Goal: Task Accomplishment & Management: Manage account settings

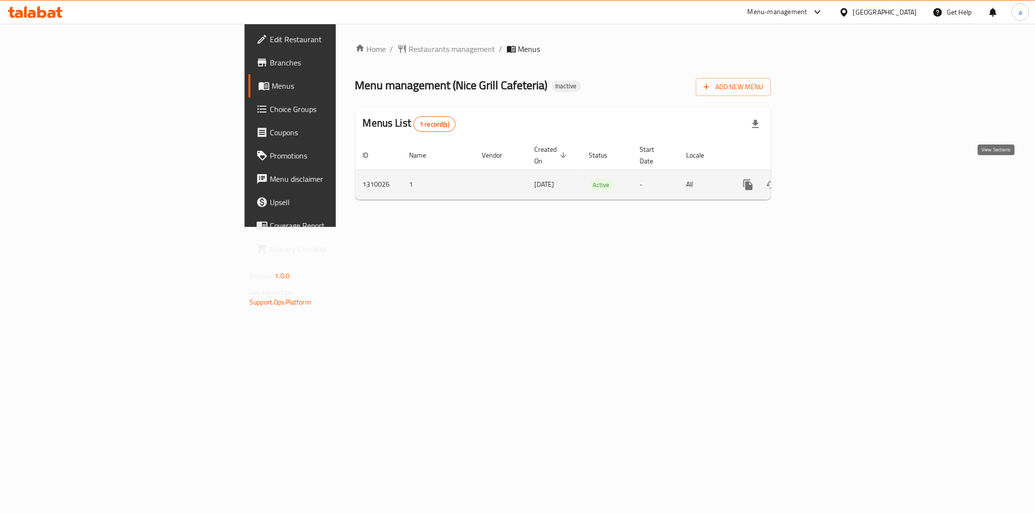
click at [830, 180] on link "enhanced table" at bounding box center [817, 184] width 23 height 23
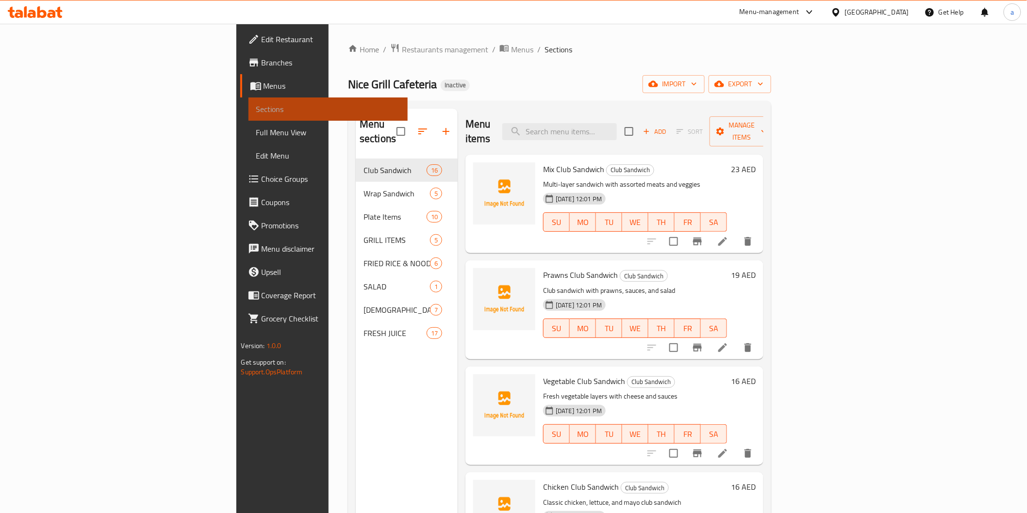
click at [256, 110] on span "Sections" at bounding box center [328, 109] width 144 height 12
click at [256, 109] on span "Sections" at bounding box center [328, 109] width 144 height 12
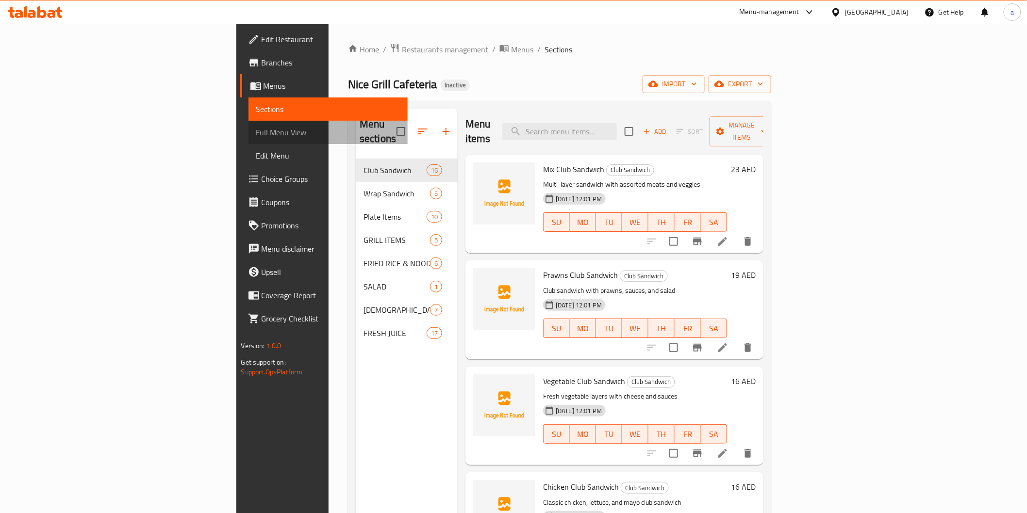
click at [256, 132] on span "Full Menu View" at bounding box center [328, 133] width 144 height 12
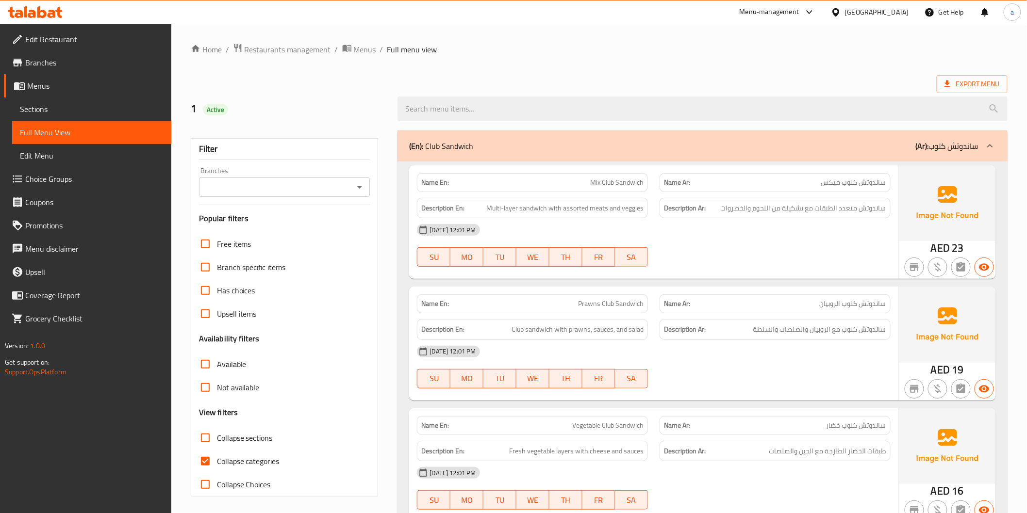
click at [130, 110] on span "Sections" at bounding box center [92, 109] width 144 height 12
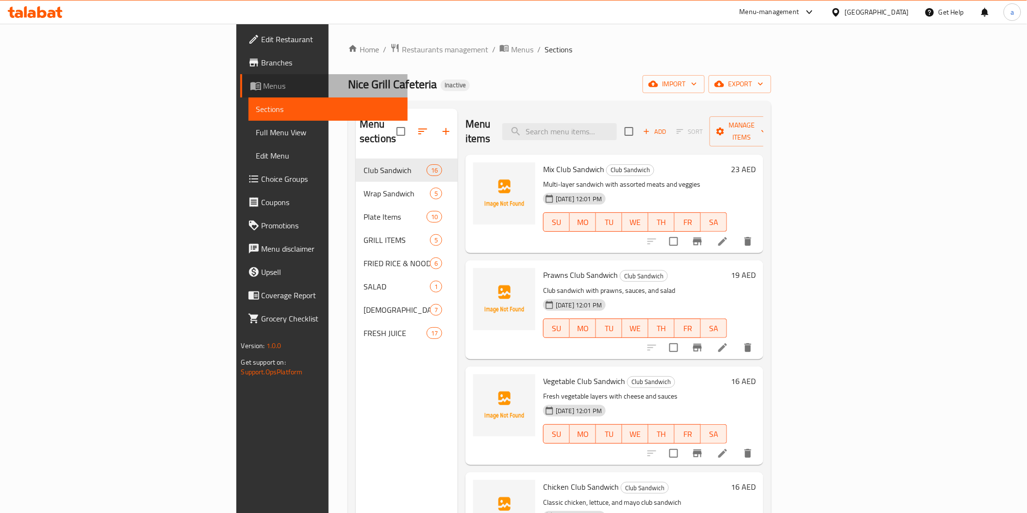
click at [263, 84] on span "Menus" at bounding box center [331, 86] width 136 height 12
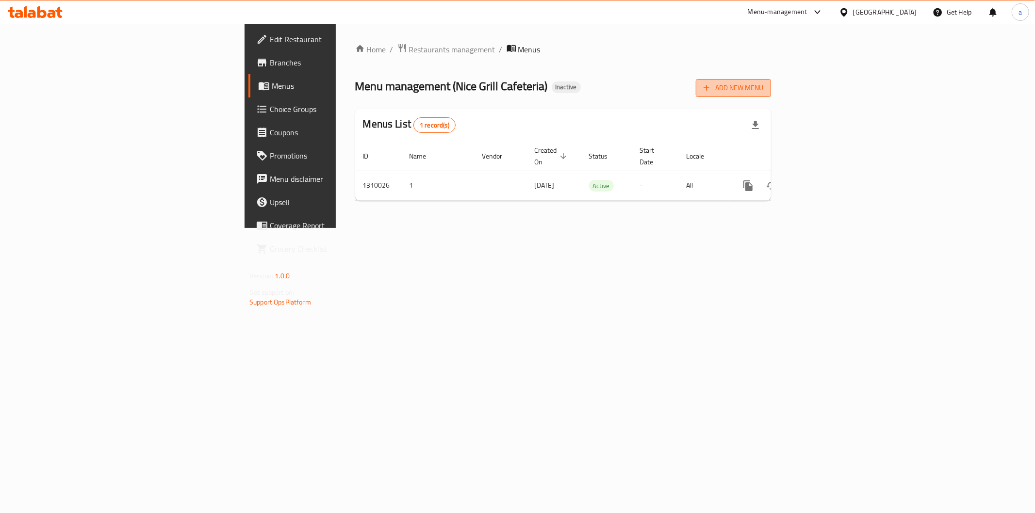
click at [763, 87] on span "Add New Menu" at bounding box center [734, 88] width 60 height 12
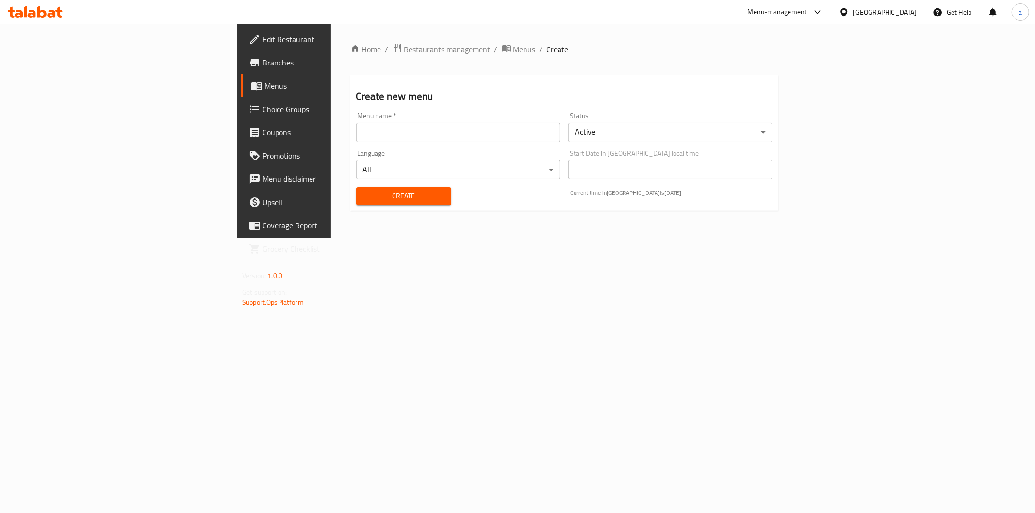
click at [453, 130] on input "text" at bounding box center [458, 132] width 204 height 19
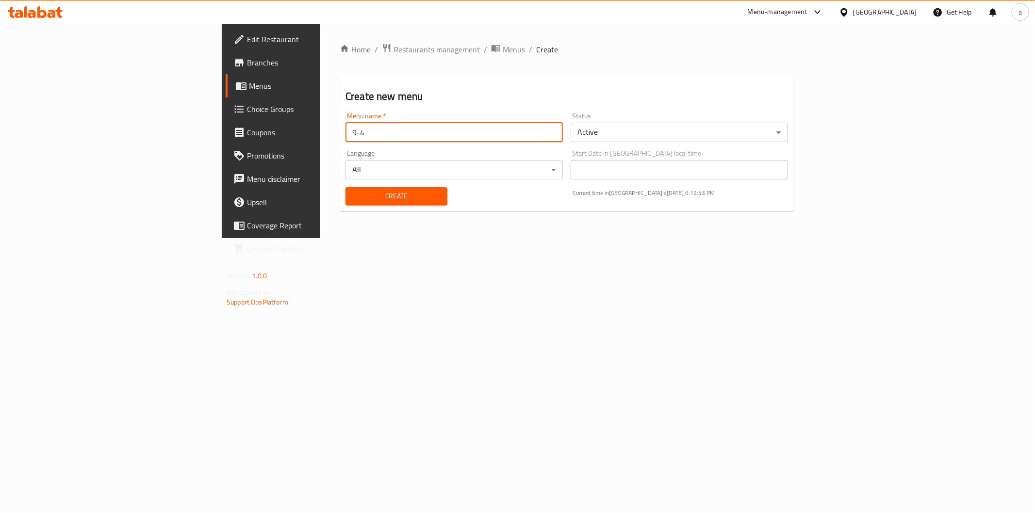
type input "9-4"
click at [353, 194] on span "Create" at bounding box center [396, 196] width 86 height 12
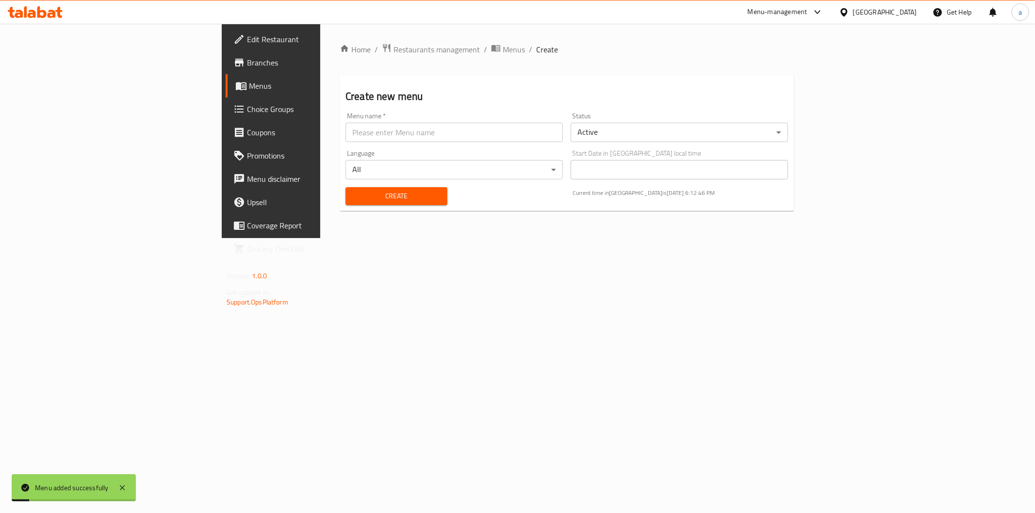
click at [320, 238] on div "Home / Restaurants management / Menus / Create Create new menu Menu name   * Me…" at bounding box center [566, 131] width 493 height 214
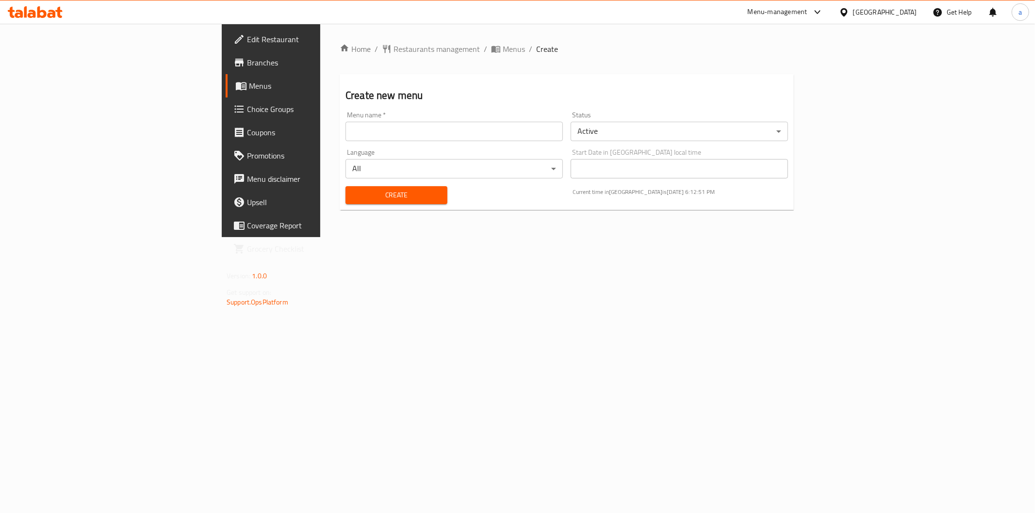
click at [249, 88] on span "Menus" at bounding box center [318, 86] width 138 height 12
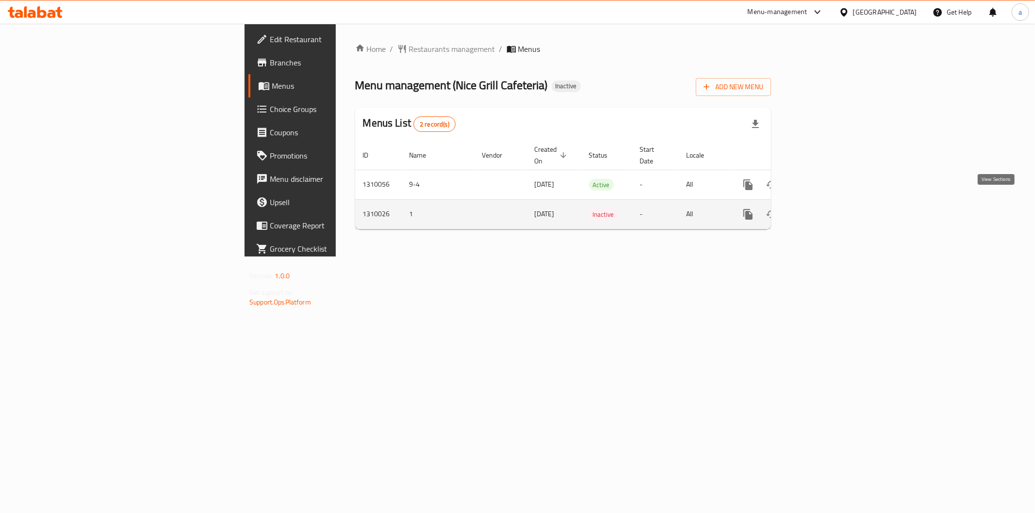
click at [830, 203] on link "enhanced table" at bounding box center [817, 214] width 23 height 23
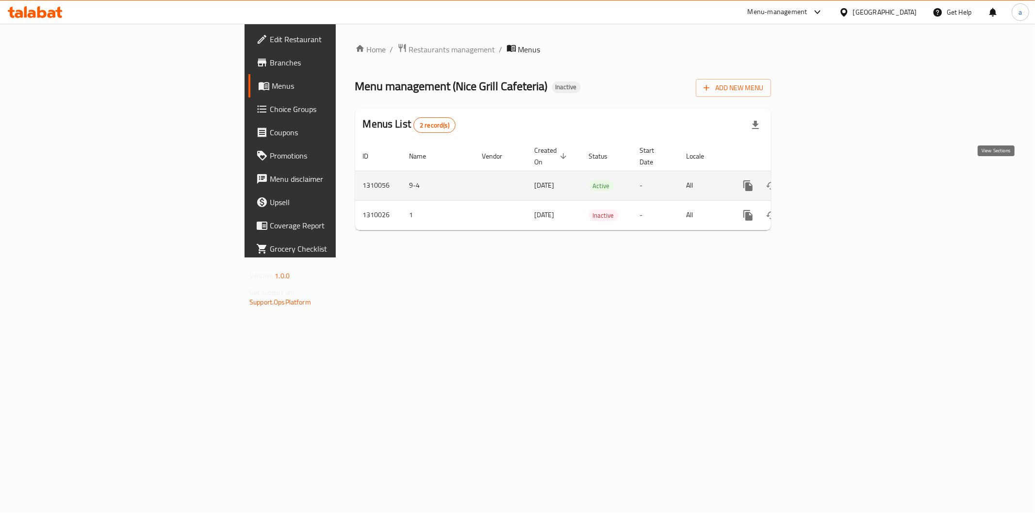
click at [830, 180] on link "enhanced table" at bounding box center [817, 185] width 23 height 23
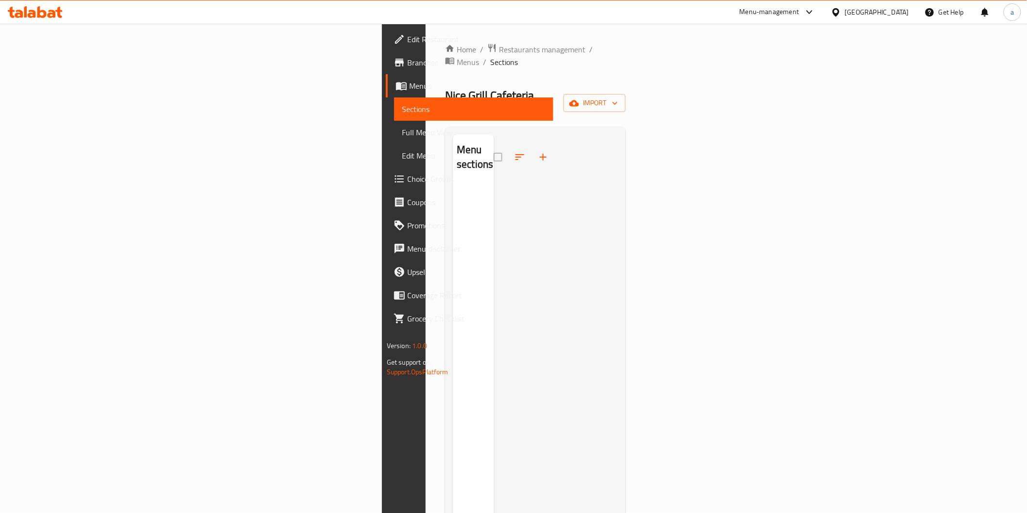
click at [625, 70] on div "Home / Restaurants management / Menus / Sections Nice Grill Cafeteria Inactive …" at bounding box center [535, 349] width 180 height 612
click at [618, 97] on span "import" at bounding box center [594, 103] width 47 height 12
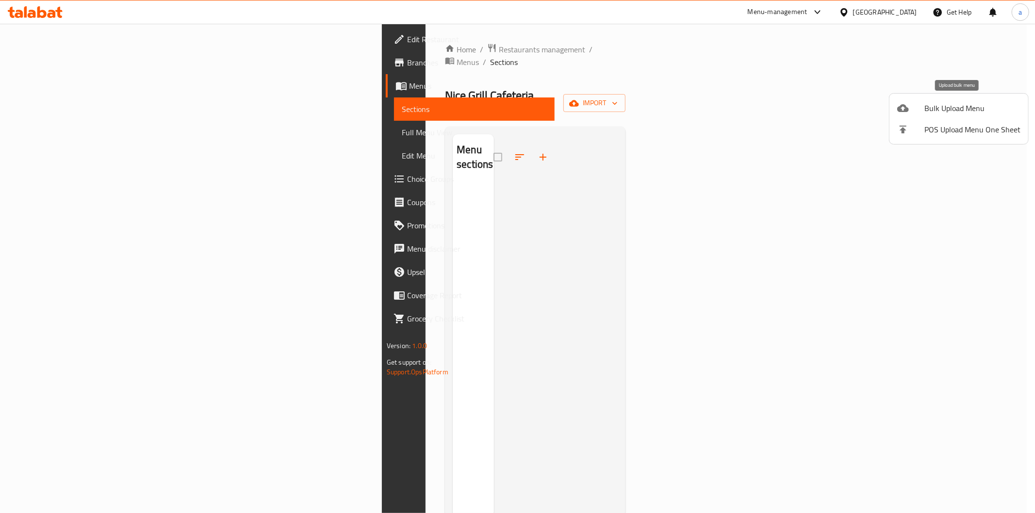
click at [927, 109] on span "Bulk Upload Menu" at bounding box center [972, 108] width 96 height 12
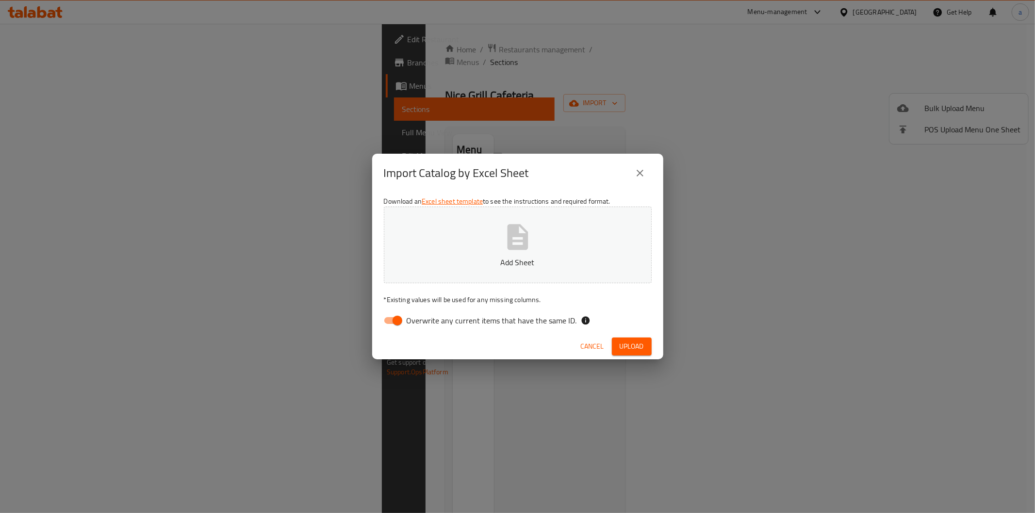
click at [549, 317] on span "Overwrite any current items that have the same ID." at bounding box center [492, 321] width 170 height 12
click at [425, 317] on input "Overwrite any current items that have the same ID." at bounding box center [397, 320] width 55 height 18
checkbox input "false"
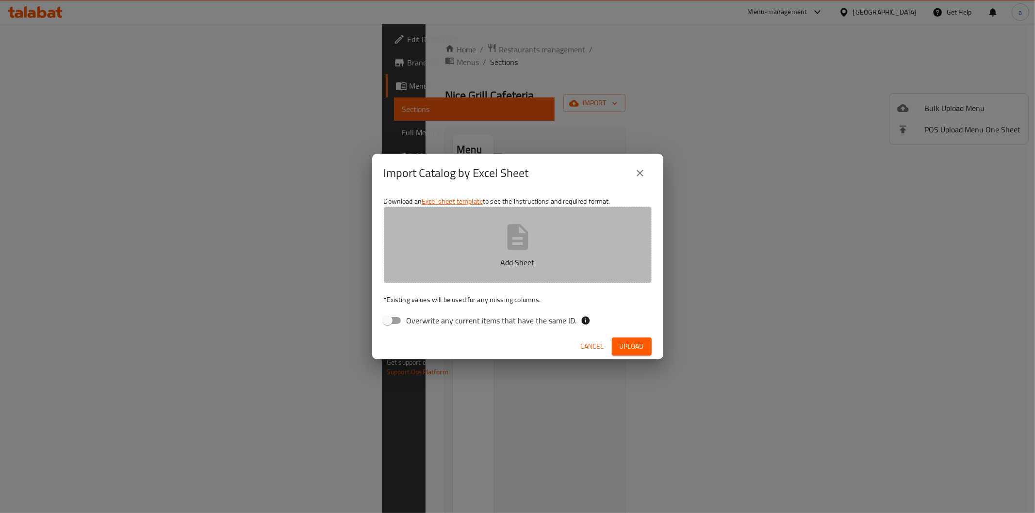
click at [549, 263] on p "Add Sheet" at bounding box center [518, 263] width 238 height 12
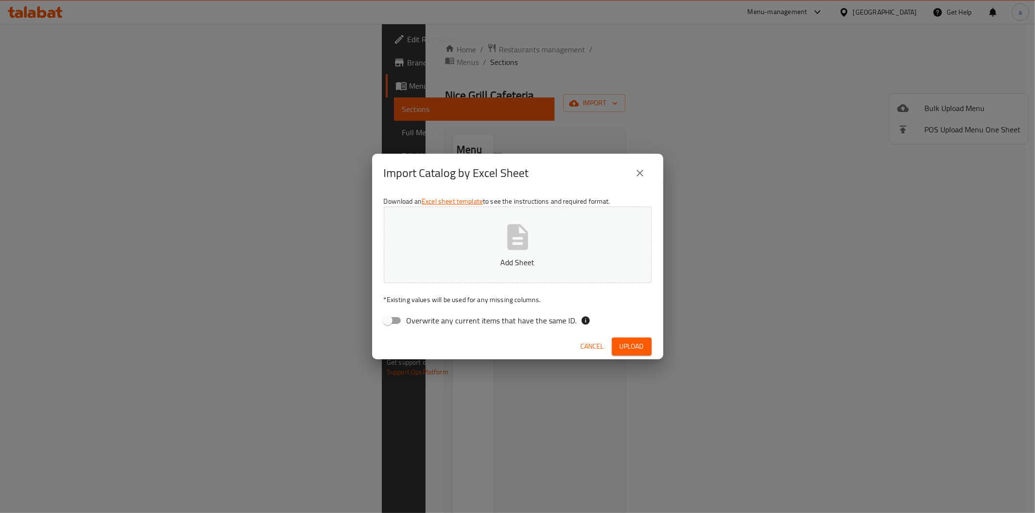
click at [624, 350] on span "Upload" at bounding box center [632, 347] width 24 height 12
click at [595, 344] on span "Cancel" at bounding box center [592, 347] width 23 height 12
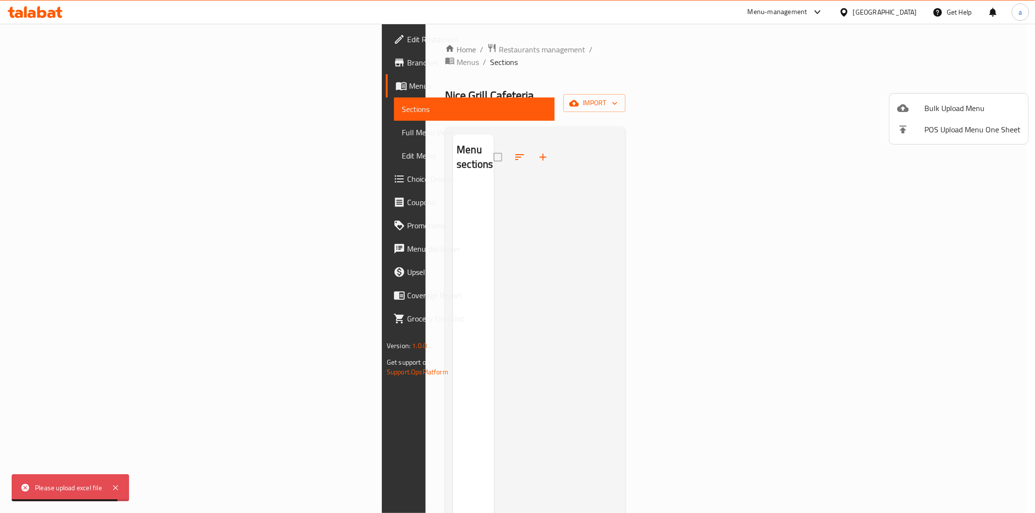
click at [900, 180] on div at bounding box center [517, 256] width 1035 height 513
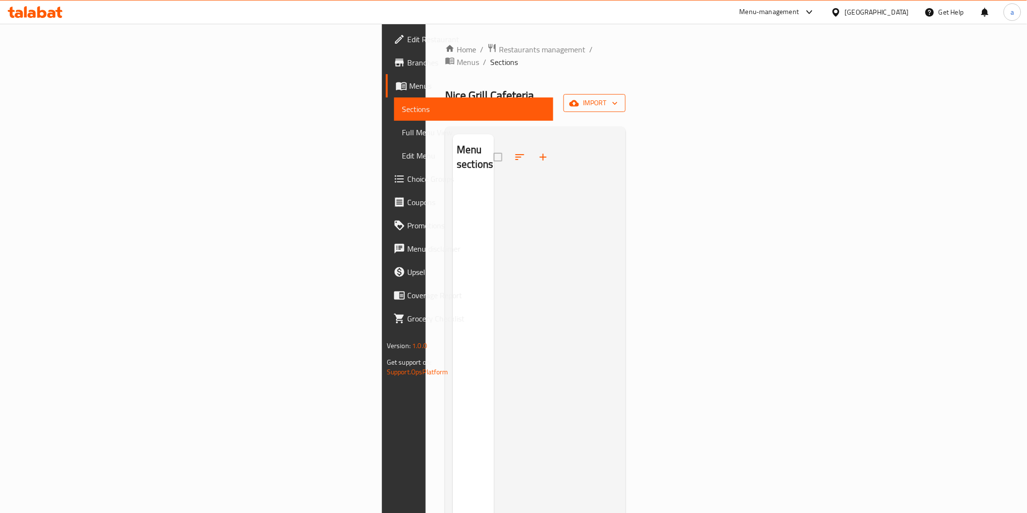
click at [618, 97] on span "import" at bounding box center [594, 103] width 47 height 12
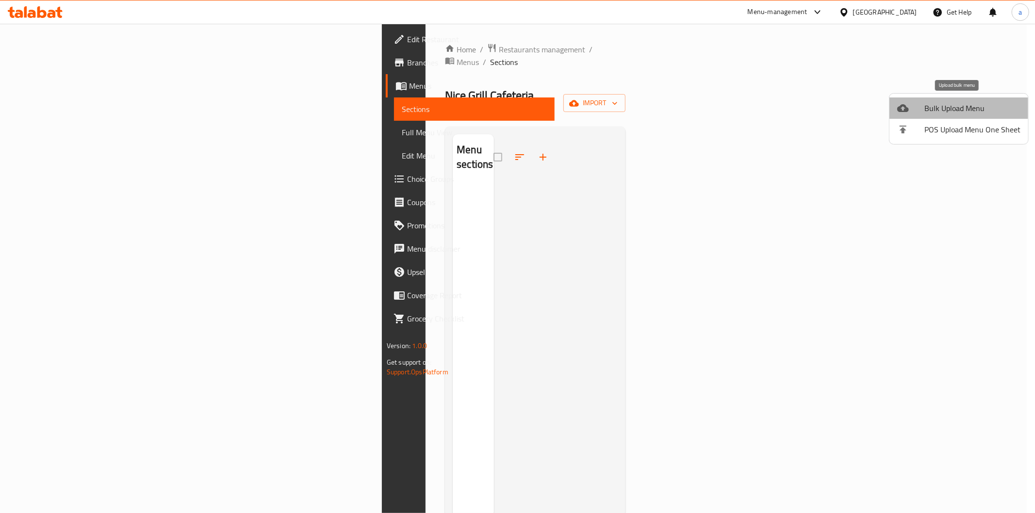
click at [959, 109] on span "Bulk Upload Menu" at bounding box center [972, 108] width 96 height 12
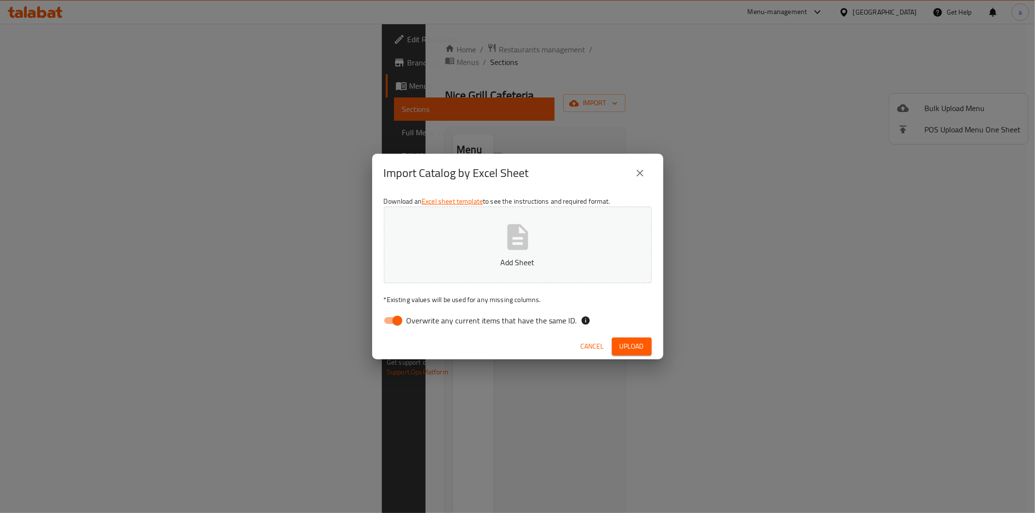
click at [510, 328] on label "Overwrite any current items that have the same ID." at bounding box center [477, 320] width 198 height 18
click at [425, 328] on input "Overwrite any current items that have the same ID." at bounding box center [397, 320] width 55 height 18
checkbox input "false"
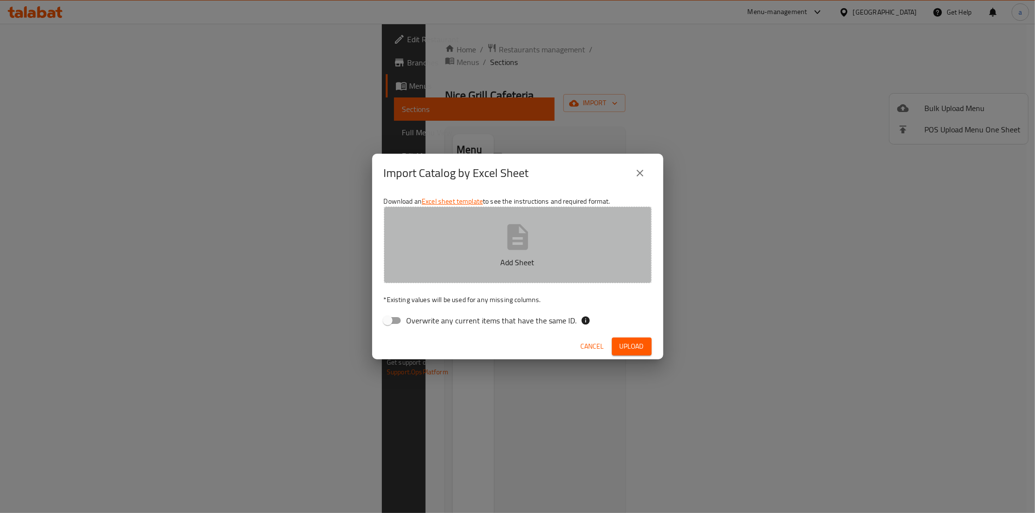
click at [503, 280] on button "Add Sheet" at bounding box center [518, 245] width 268 height 77
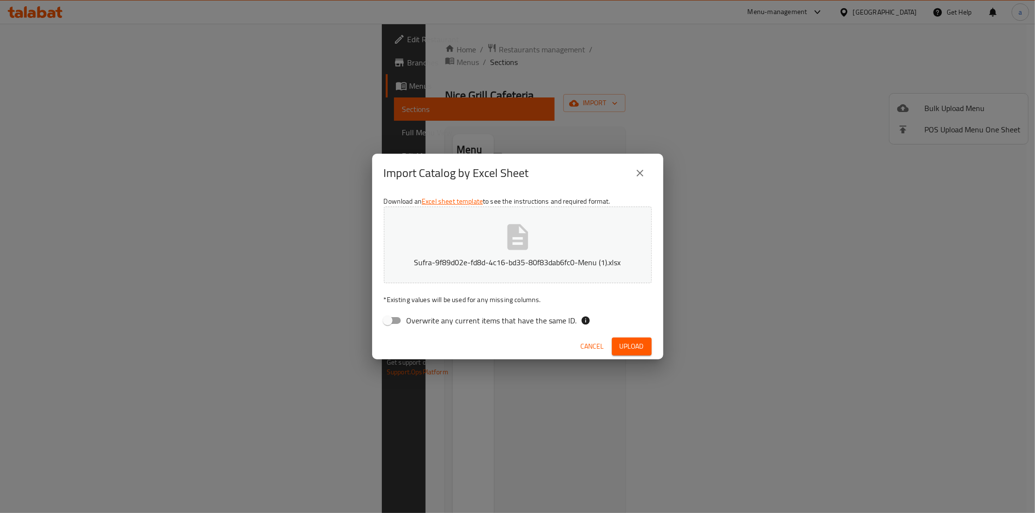
click at [637, 359] on div "Cancel Upload" at bounding box center [517, 347] width 291 height 26
click at [633, 343] on span "Upload" at bounding box center [632, 347] width 24 height 12
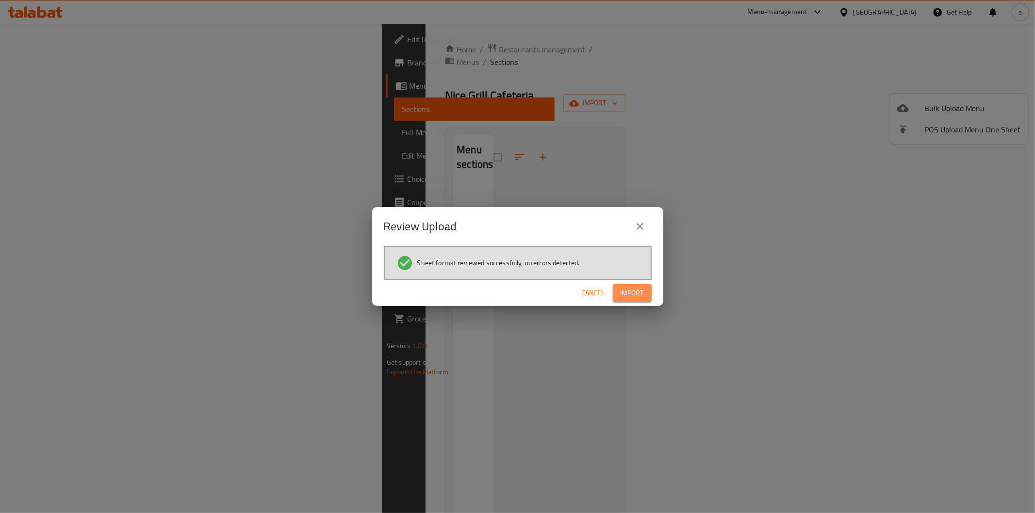
click at [632, 294] on span "Import" at bounding box center [632, 293] width 23 height 12
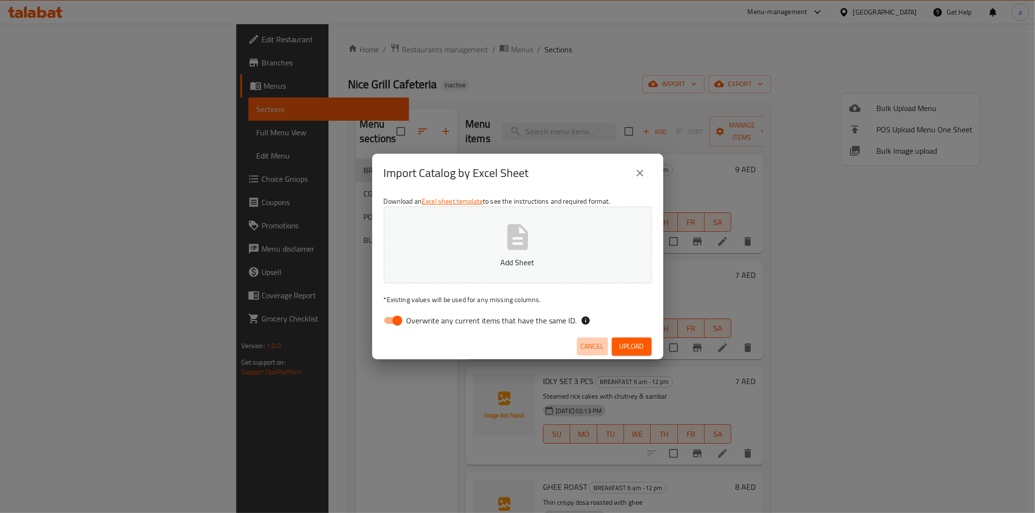
click button "Cancel" at bounding box center [592, 347] width 31 height 18
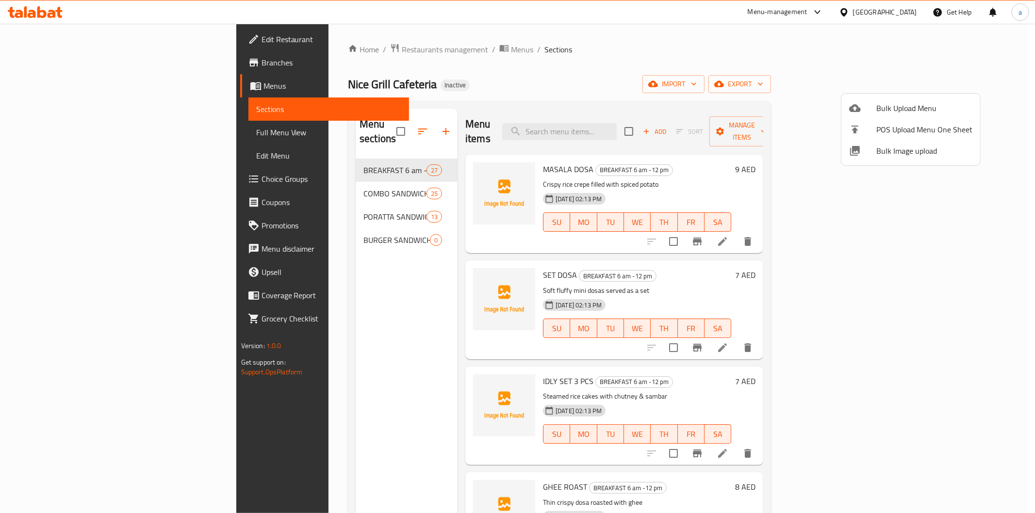
click at [78, 129] on div at bounding box center [517, 256] width 1035 height 513
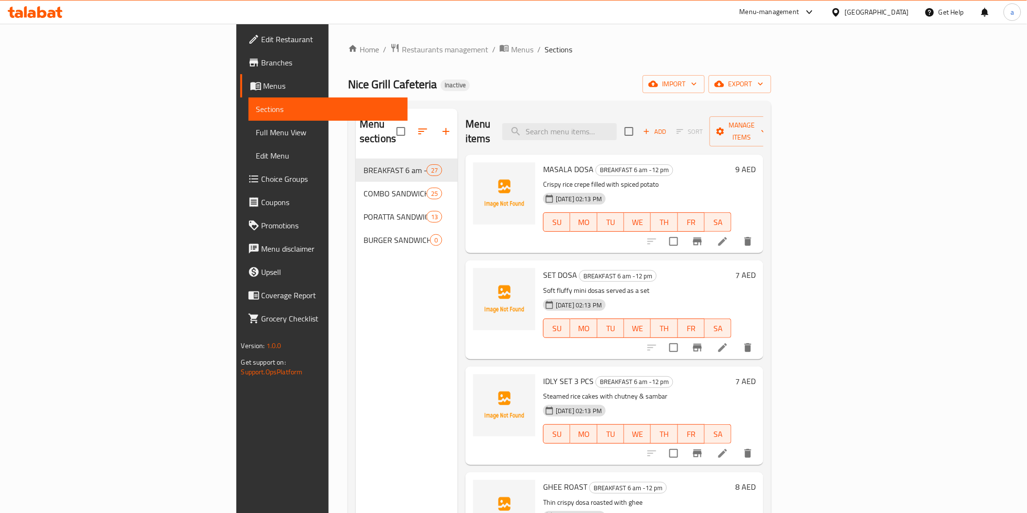
click at [256, 137] on span "Full Menu View" at bounding box center [328, 133] width 144 height 12
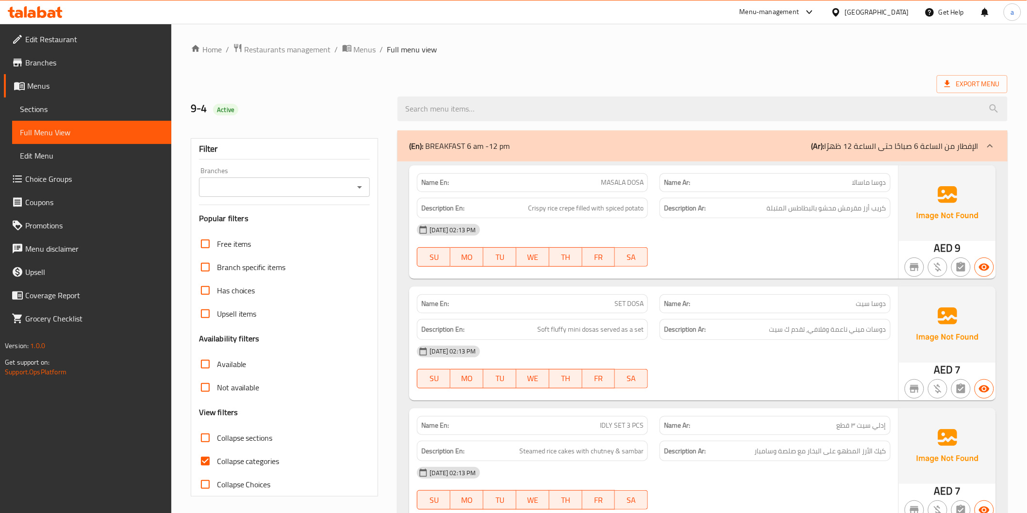
click at [210, 461] on input "Collapse categories" at bounding box center [205, 461] width 23 height 23
checkbox input "false"
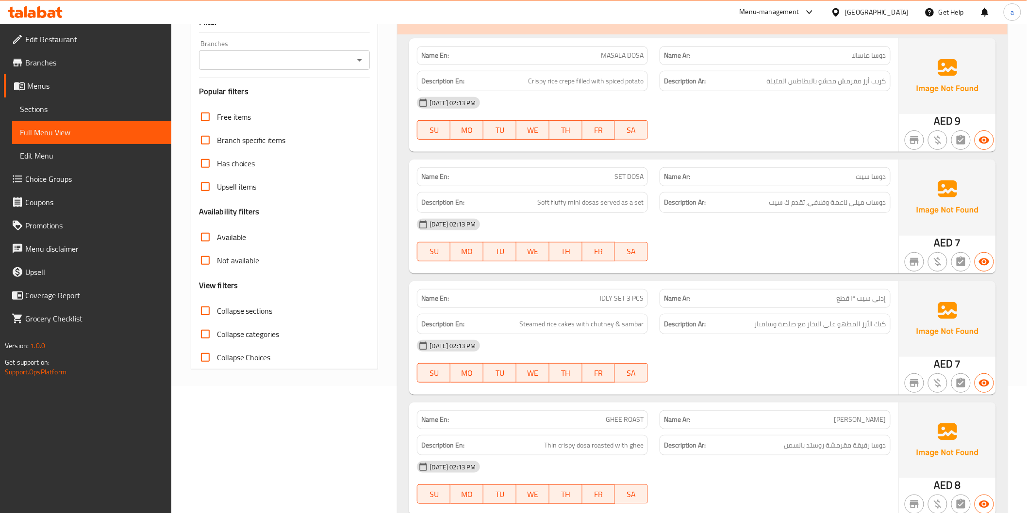
scroll to position [108, 0]
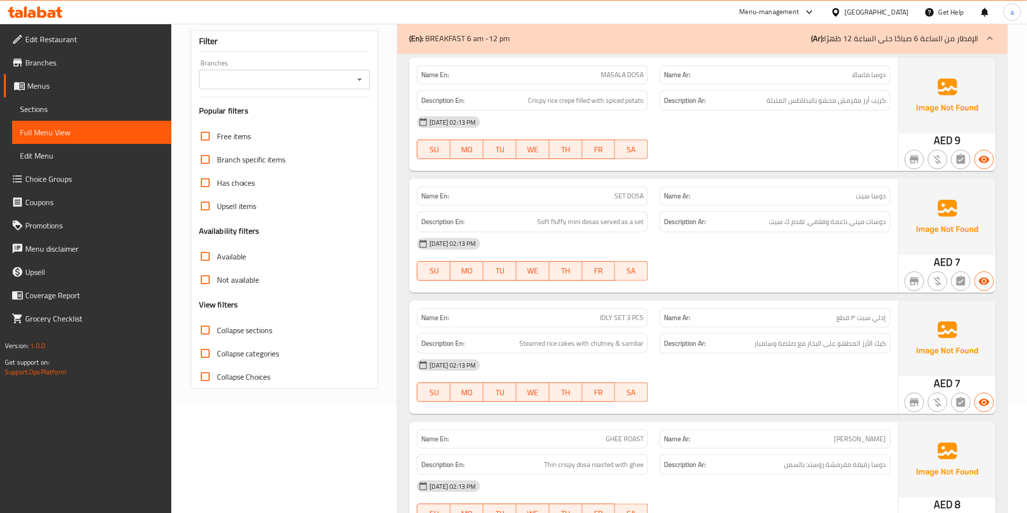
click at [922, 323] on img at bounding box center [947, 339] width 97 height 76
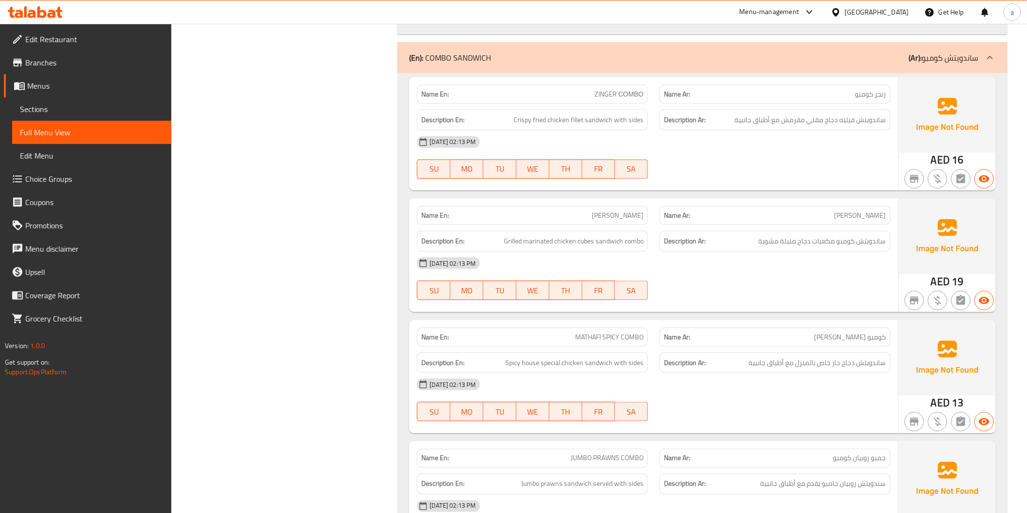
scroll to position [3396, 0]
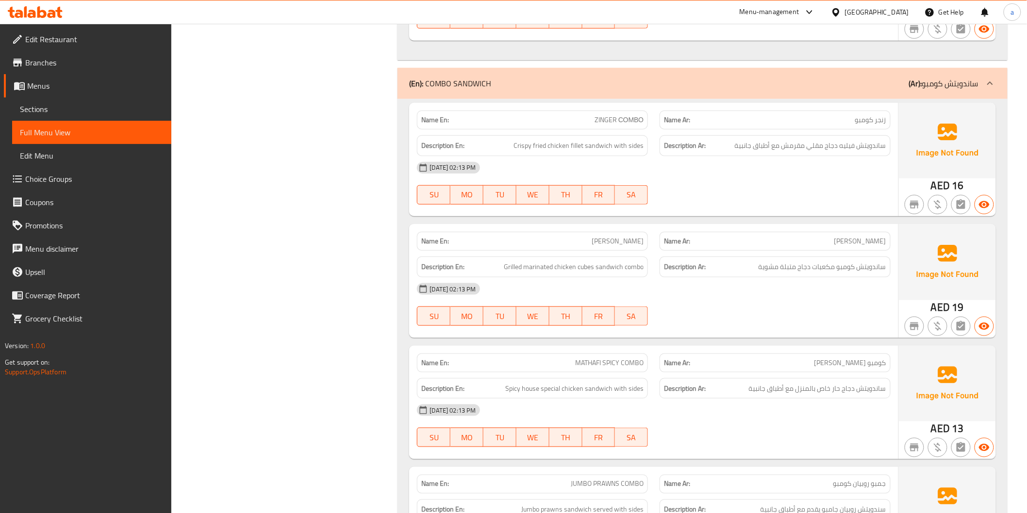
click at [848, 412] on div "[DATE] 02:13 PM" at bounding box center [653, 410] width 485 height 23
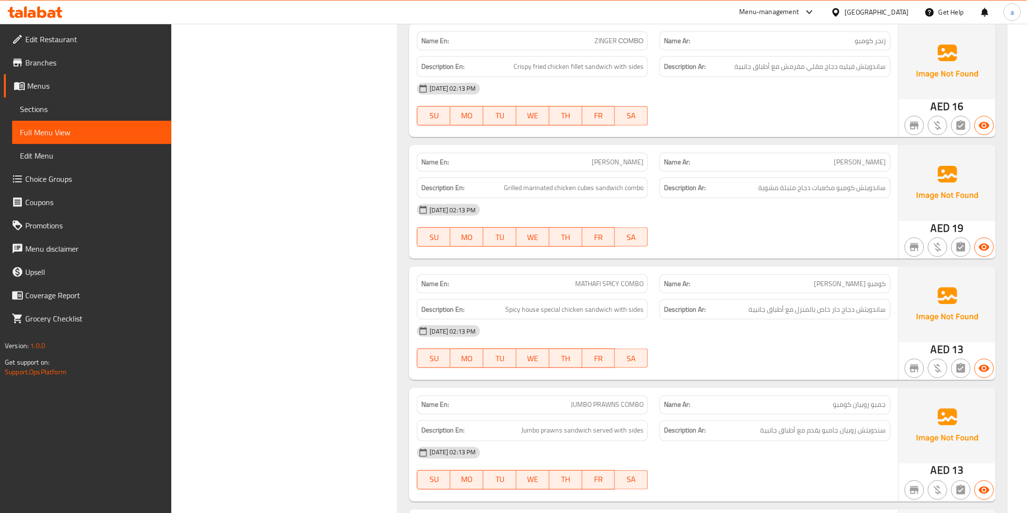
scroll to position [3504, 0]
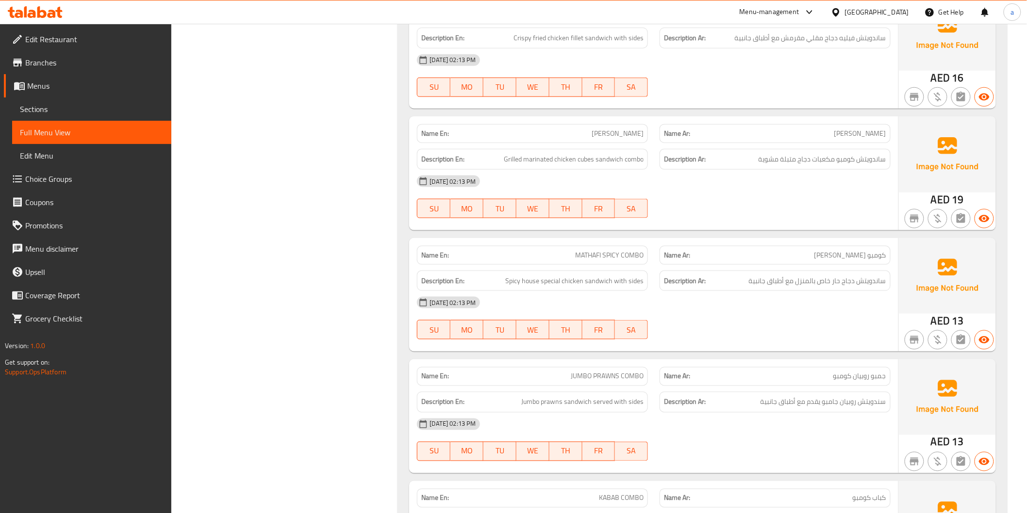
click at [850, 306] on div "[DATE] 02:13 PM" at bounding box center [653, 302] width 485 height 23
click at [861, 250] on span "كومبو ماتافي حار" at bounding box center [850, 255] width 72 height 10
click at [627, 255] on span "MATHAFI SPICY COMBO" at bounding box center [609, 255] width 68 height 10
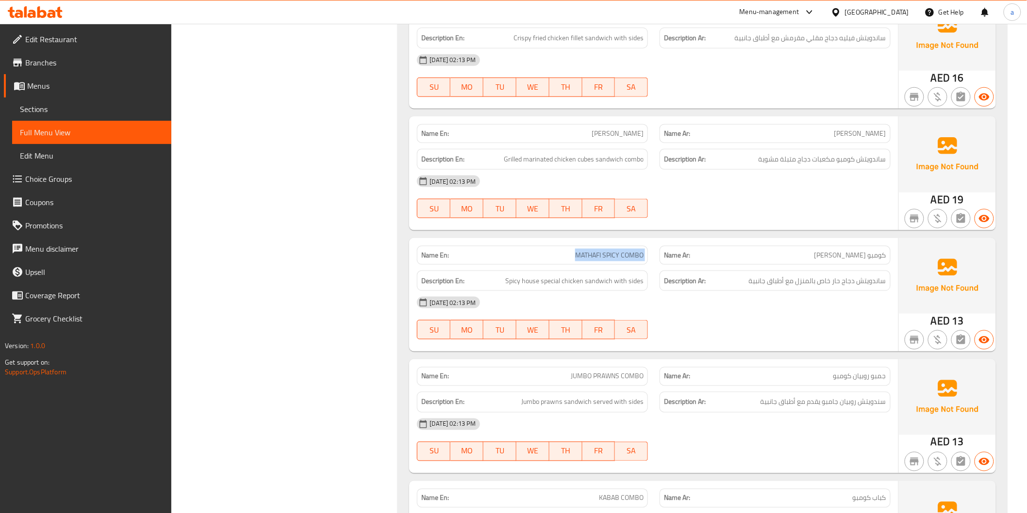
copy span "MATHAFI SPICY COMBO"
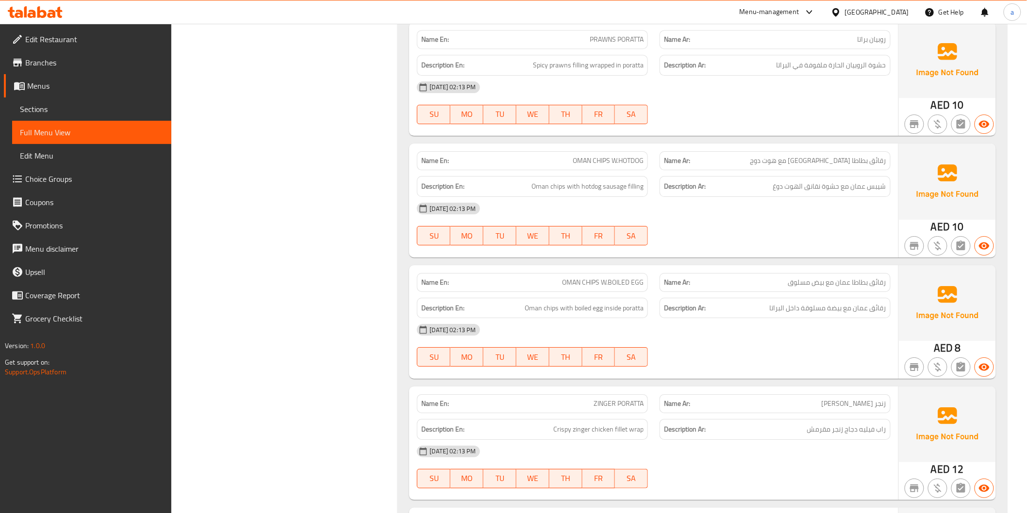
scroll to position [5800, 0]
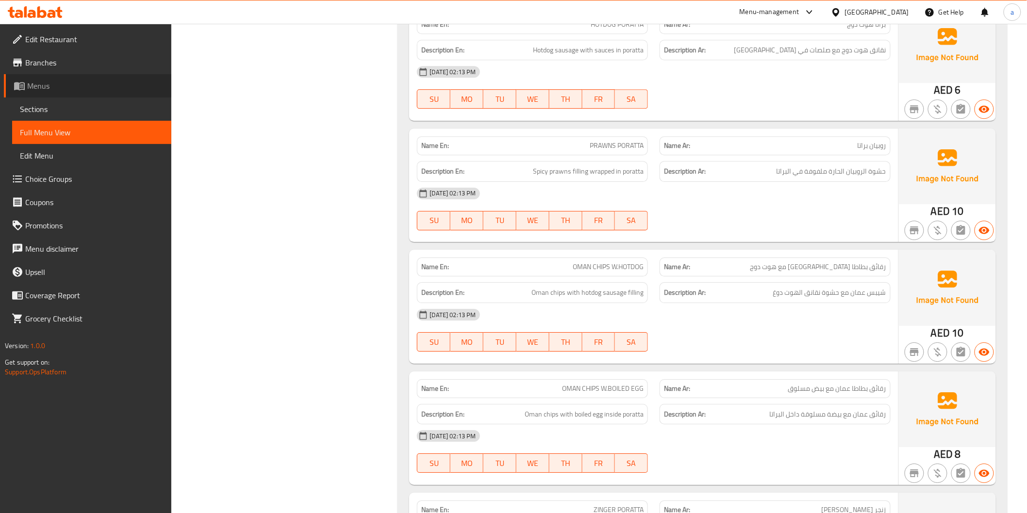
click at [116, 85] on span "Menus" at bounding box center [95, 86] width 136 height 12
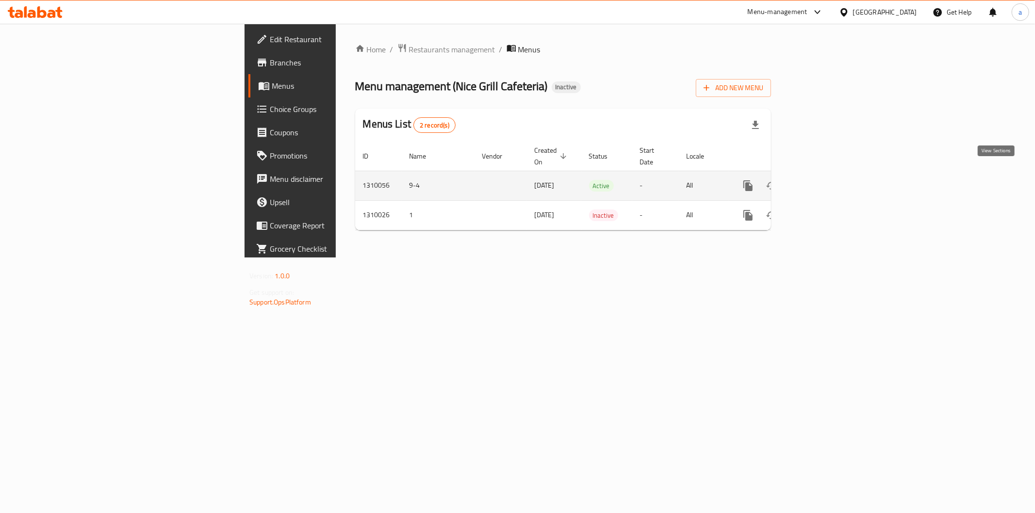
click at [824, 180] on icon "enhanced table" at bounding box center [818, 186] width 12 height 12
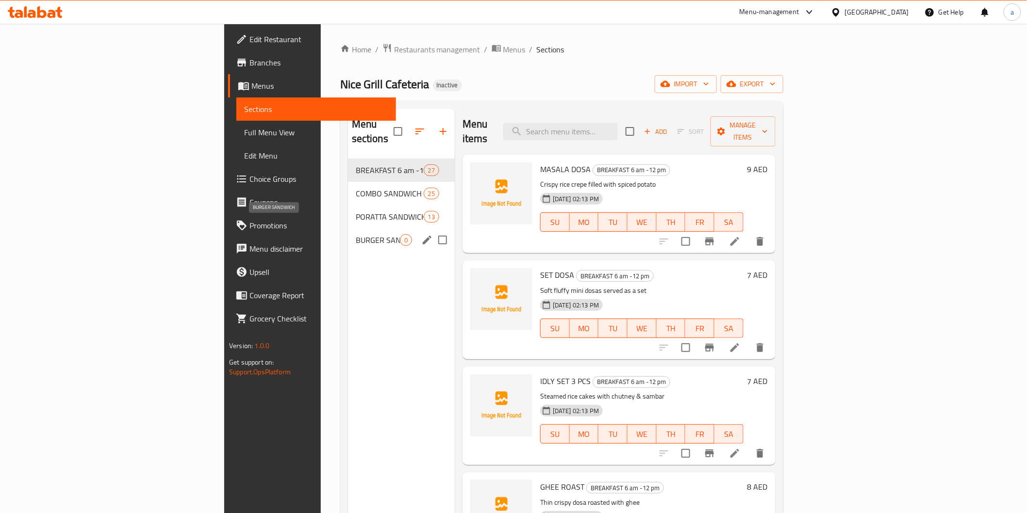
click at [356, 234] on span "BURGER SANDWICH" at bounding box center [378, 240] width 44 height 12
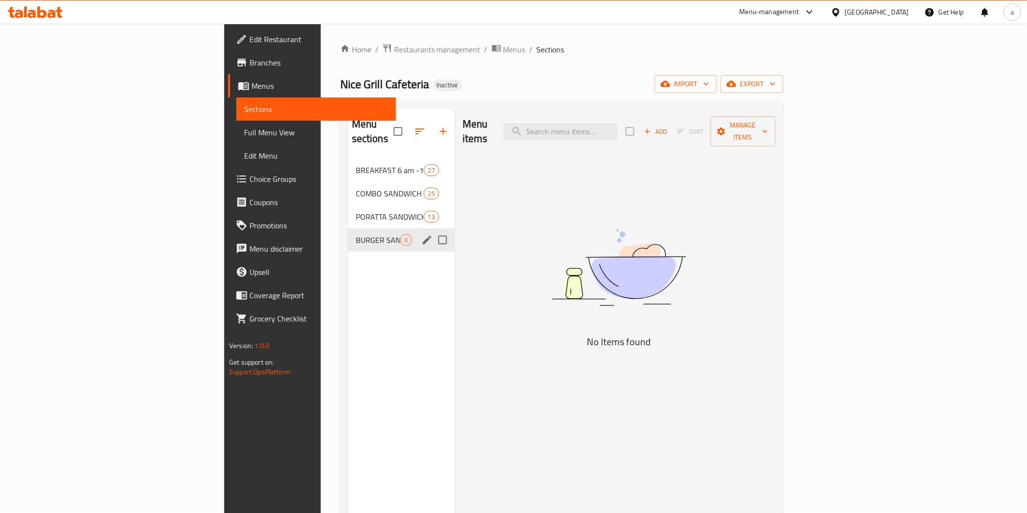
click at [432, 230] on input "Menu sections" at bounding box center [442, 240] width 20 height 20
checkbox input "true"
click at [403, 124] on button "button" at bounding box center [414, 131] width 23 height 23
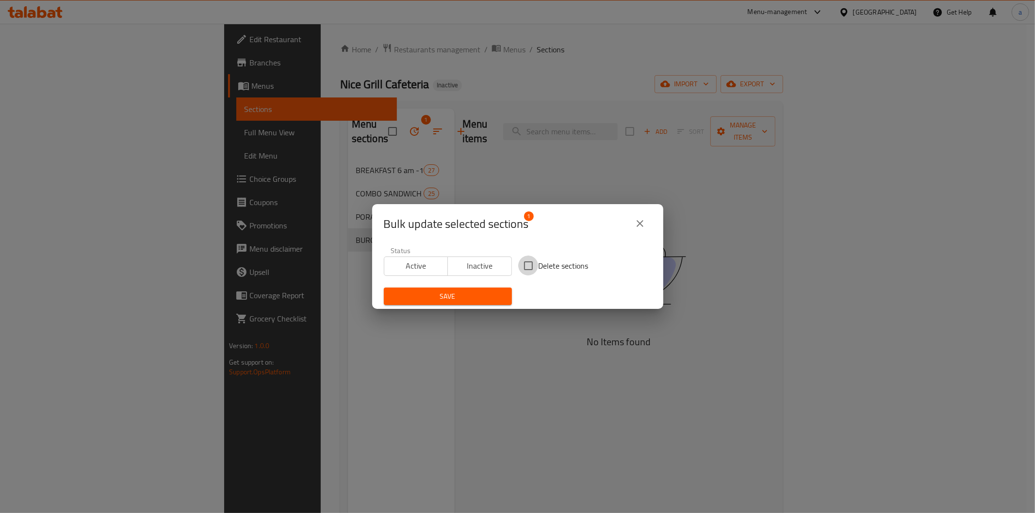
click at [529, 271] on input "Delete sections" at bounding box center [528, 266] width 20 height 20
checkbox input "true"
click at [453, 293] on span "Save" at bounding box center [448, 297] width 113 height 12
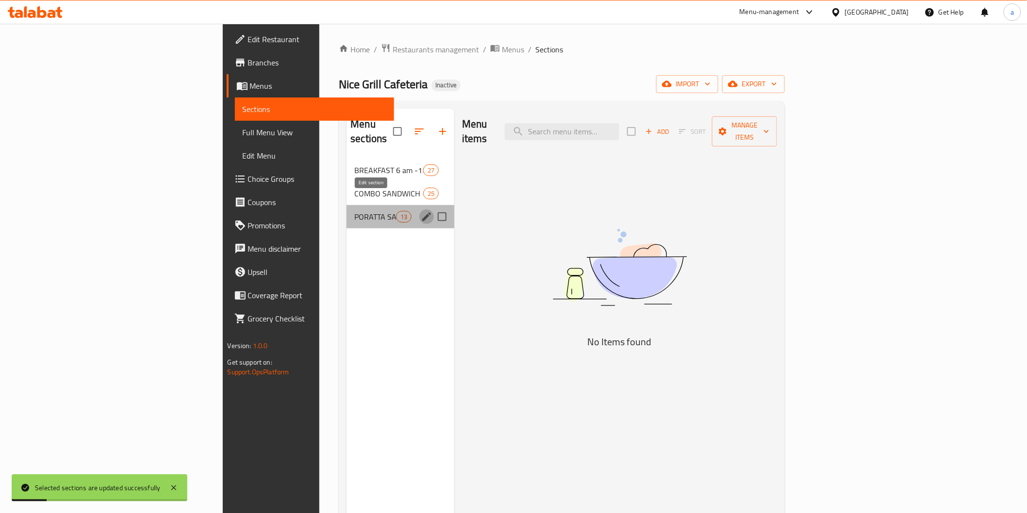
click at [421, 211] on icon "edit" at bounding box center [427, 217] width 12 height 12
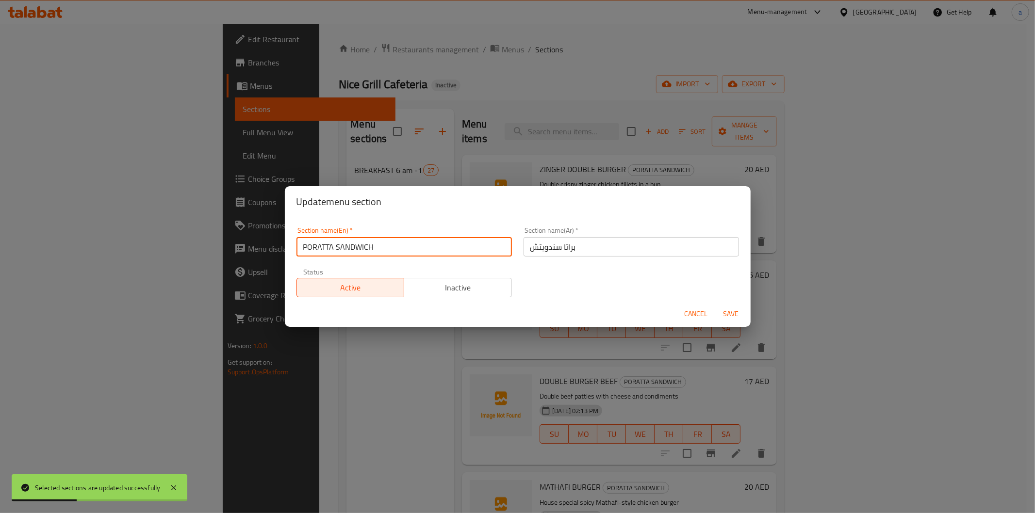
drag, startPoint x: 378, startPoint y: 245, endPoint x: 124, endPoint y: 254, distance: 254.4
click at [124, 254] on div "Update menu section Section name(En)   * PORATTA SANDWICH Section name(En) * Se…" at bounding box center [517, 256] width 1035 height 513
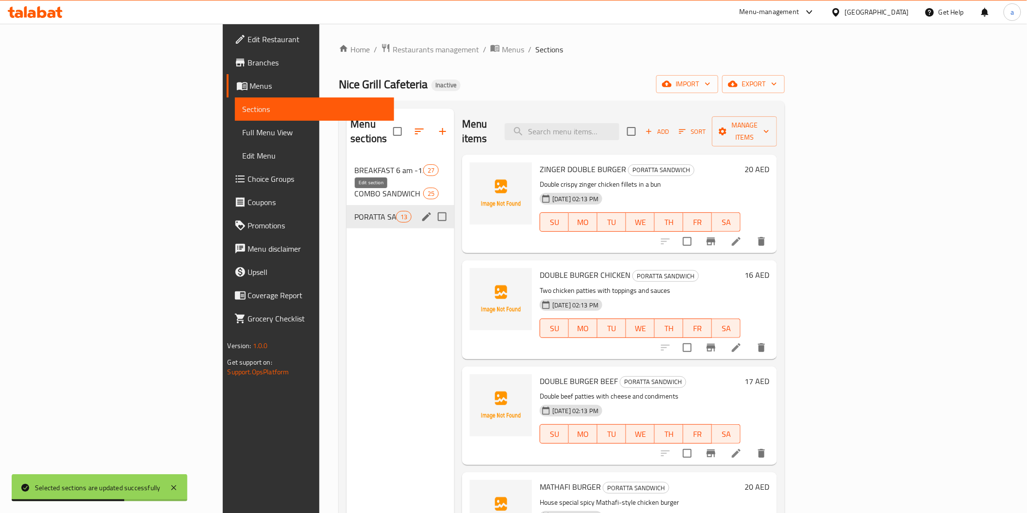
click at [421, 211] on icon "edit" at bounding box center [427, 217] width 12 height 12
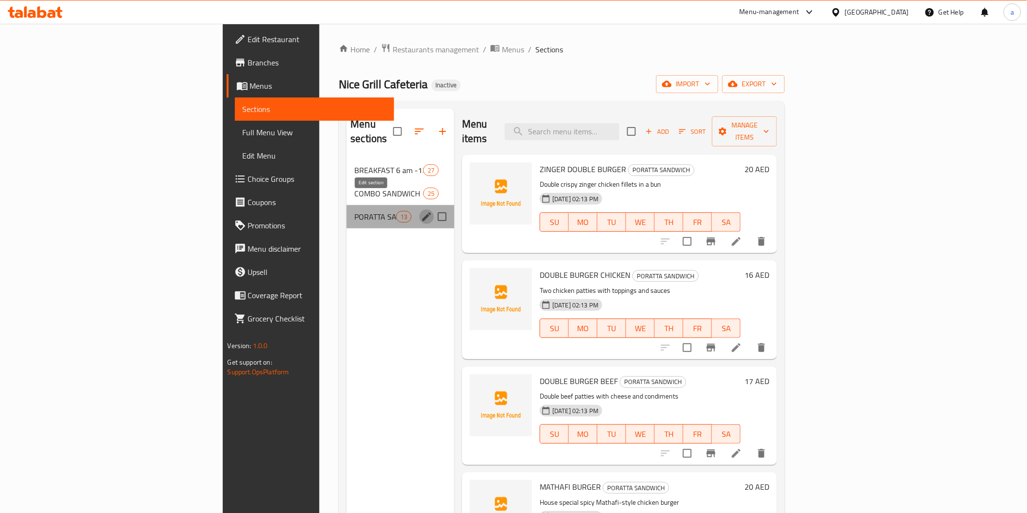
click at [421, 211] on icon "edit" at bounding box center [427, 217] width 12 height 12
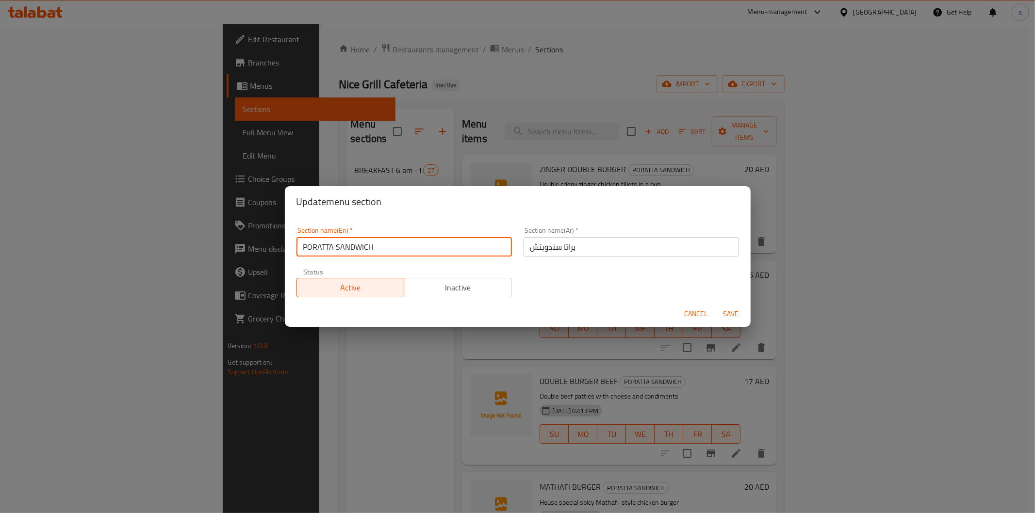
click at [380, 237] on input "PORATTA SANDWICH" at bounding box center [403, 246] width 215 height 19
paste input "BURGER SANDWICH"
type input "BURGER SANDWICH"
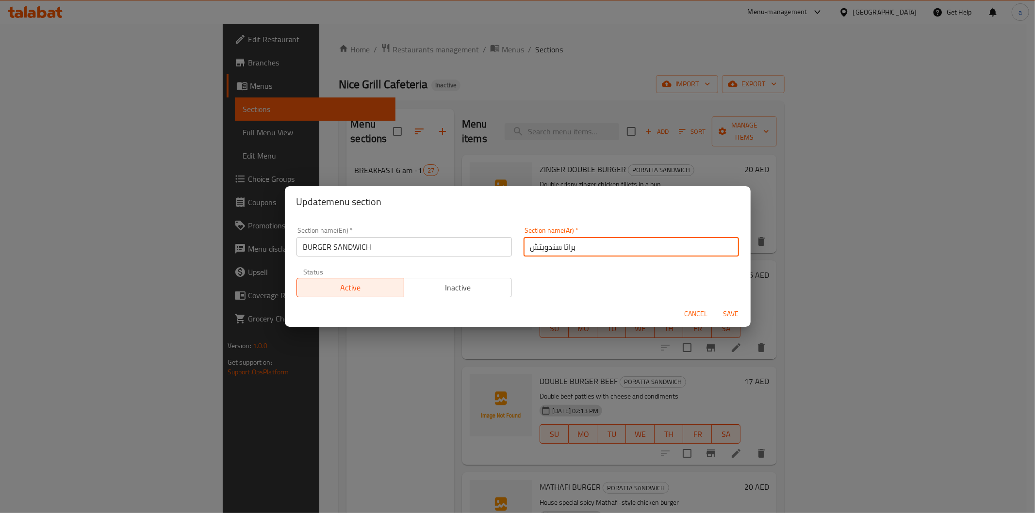
drag, startPoint x: 557, startPoint y: 249, endPoint x: 571, endPoint y: 252, distance: 14.5
click at [571, 252] on input "براتا سندويتش" at bounding box center [631, 246] width 215 height 19
type input "برجر سندويتش"
click at [717, 313] on button "Save" at bounding box center [731, 314] width 31 height 18
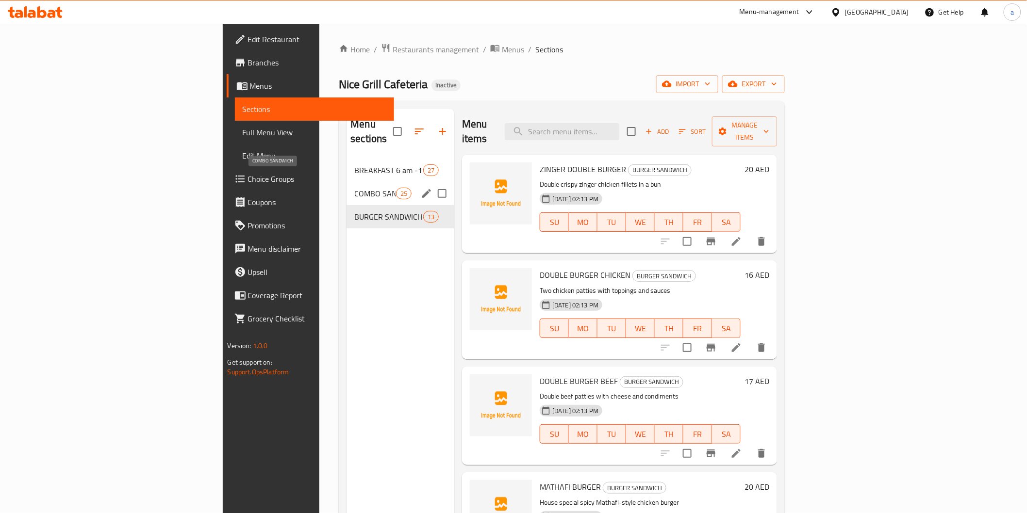
click at [354, 188] on span "COMBO SANDWICH" at bounding box center [374, 194] width 41 height 12
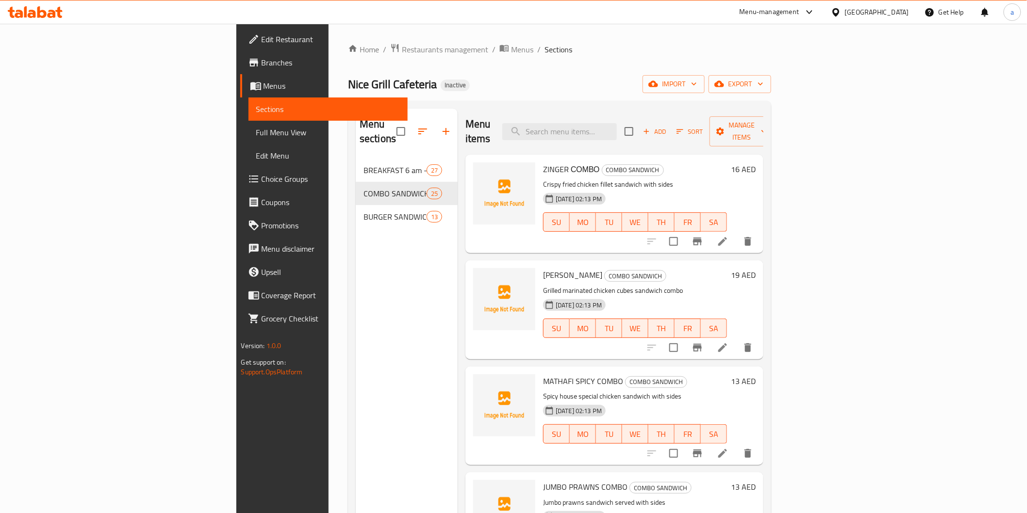
click at [356, 253] on div "Menu sections BREAKFAST 6 am -12 pm 27 COMBO SANDWICH 25 BURGER SANDWICH 13" at bounding box center [407, 365] width 102 height 513
click at [440, 130] on icon "button" at bounding box center [446, 132] width 12 height 12
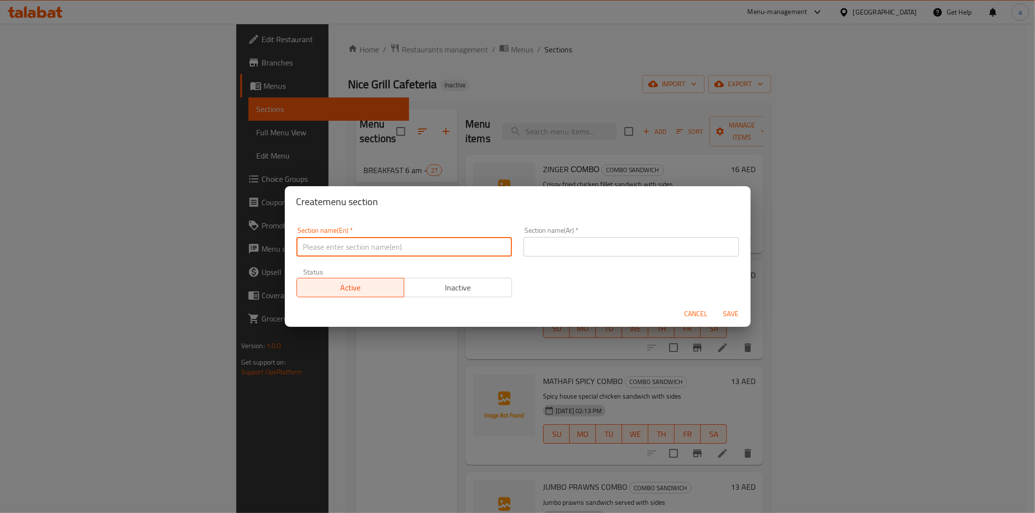
click at [368, 243] on input "text" at bounding box center [403, 246] width 215 height 19
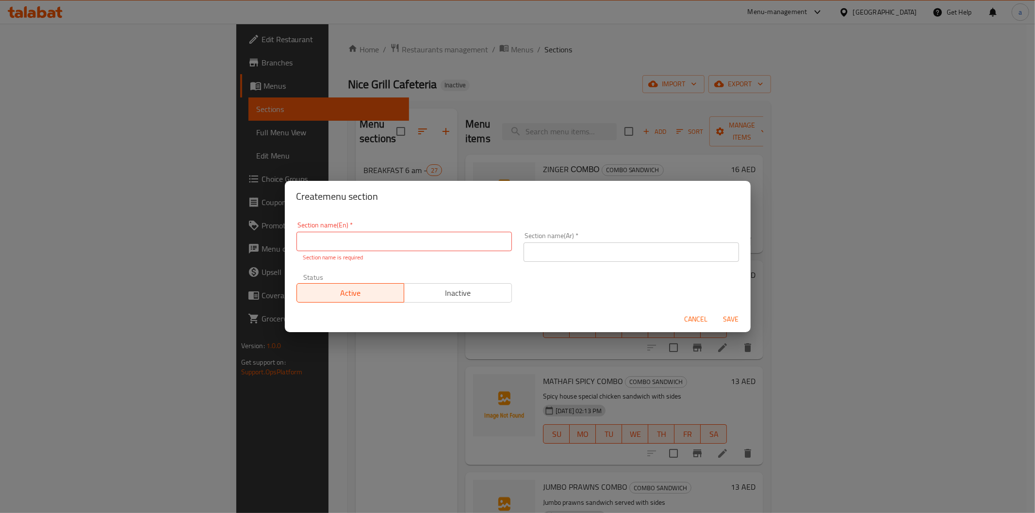
click at [430, 243] on input "text" at bounding box center [403, 241] width 215 height 19
paste input "PORATTA SANDWICH"
type input "PORATTA SANDWICH"
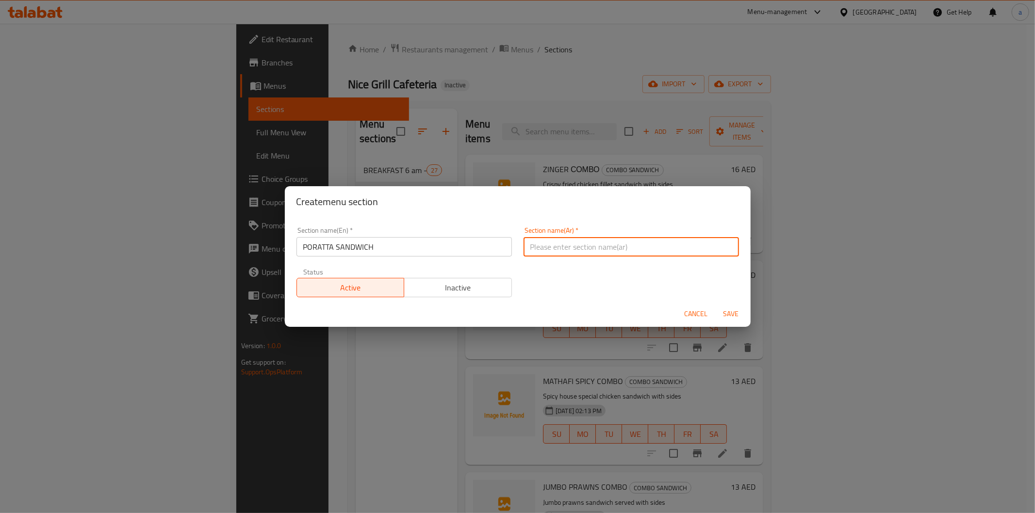
click at [576, 253] on input "text" at bounding box center [631, 246] width 215 height 19
type input "براتا سندويتش"
click at [726, 310] on span "Save" at bounding box center [731, 314] width 23 height 12
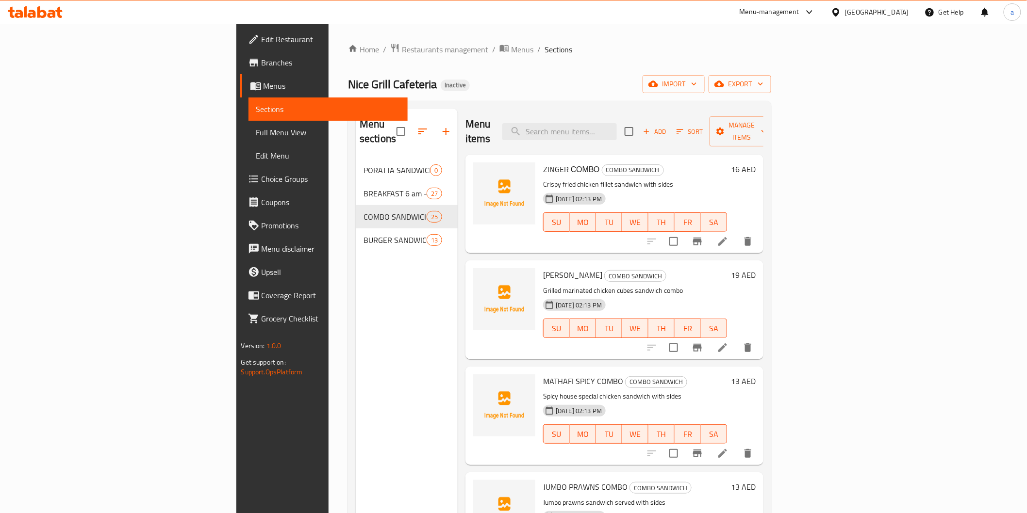
click at [594, 233] on div "ZINGER СОМВО COMBO SANDWICH Crispy fried chicken fillet sandwich with sides 04-…" at bounding box center [635, 204] width 192 height 91
click at [356, 373] on div "Menu sections PORATTA SANDWICH 0 BREAKFAST 6 am -12 pm 27 COMBO SANDWICH 25 BUR…" at bounding box center [407, 365] width 102 height 513
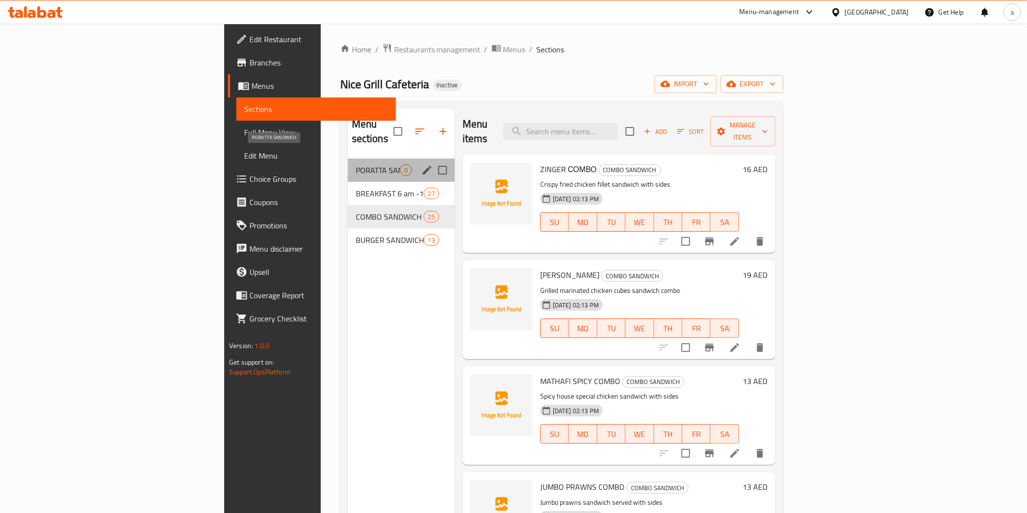
click at [356, 164] on span "PORATTA SANDWICH" at bounding box center [378, 170] width 44 height 12
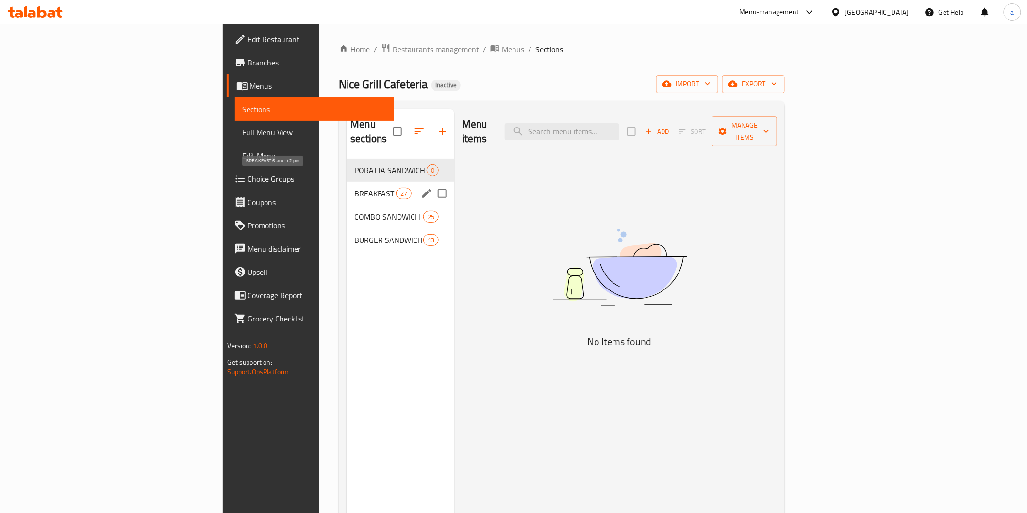
click at [354, 188] on span "BREAKFAST 6 am -12 pm" at bounding box center [374, 194] width 41 height 12
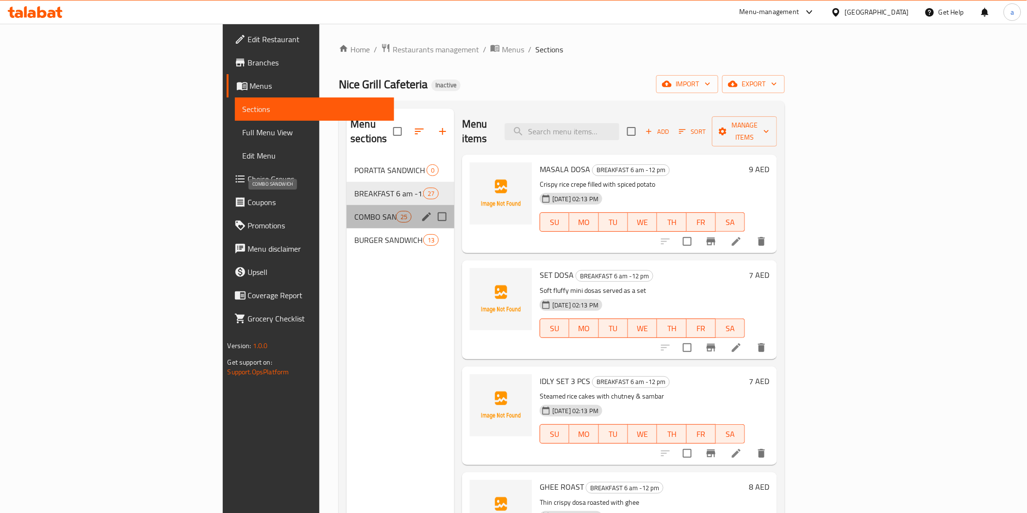
click at [354, 211] on span "COMBO SANDWICH" at bounding box center [374, 217] width 41 height 12
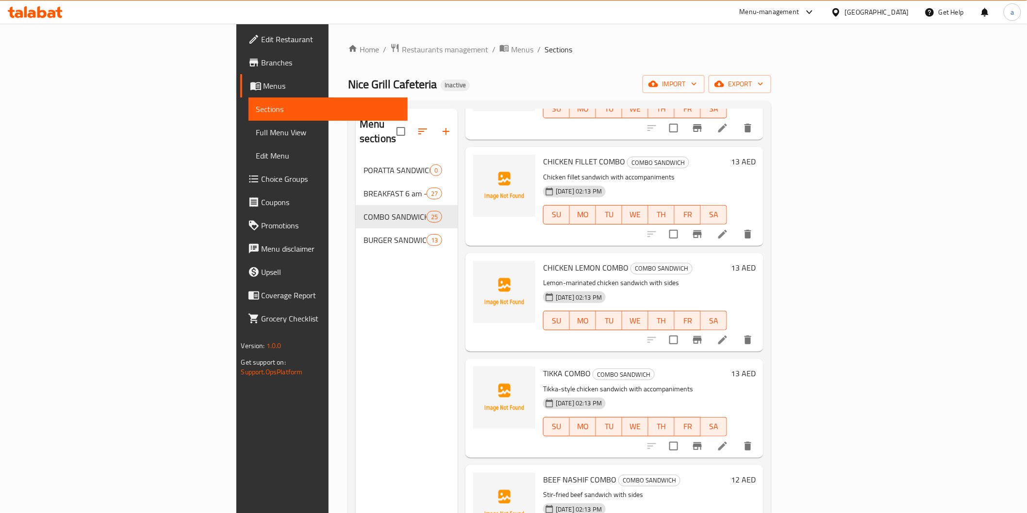
scroll to position [539, 0]
click at [684, 328] on input "checkbox" at bounding box center [673, 338] width 20 height 20
checkbox input "false"
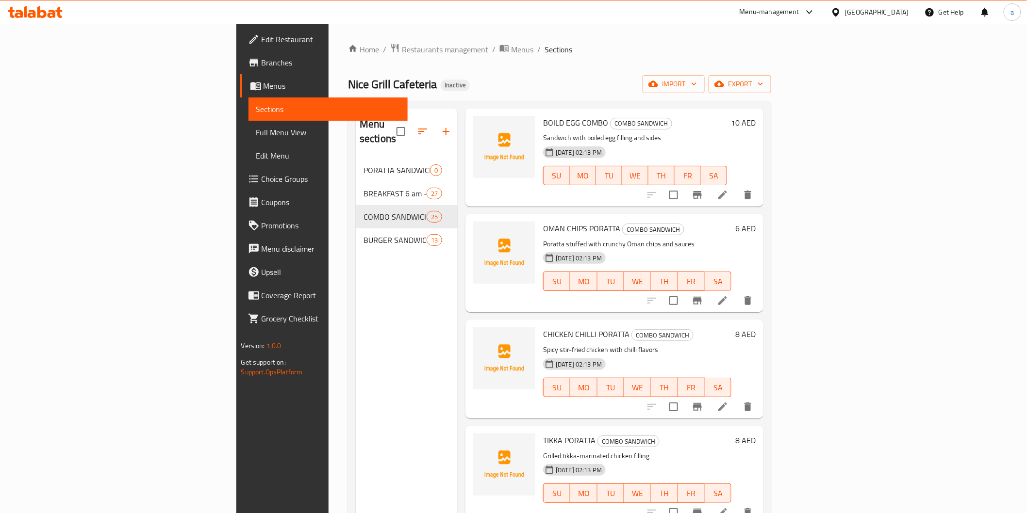
scroll to position [1132, 0]
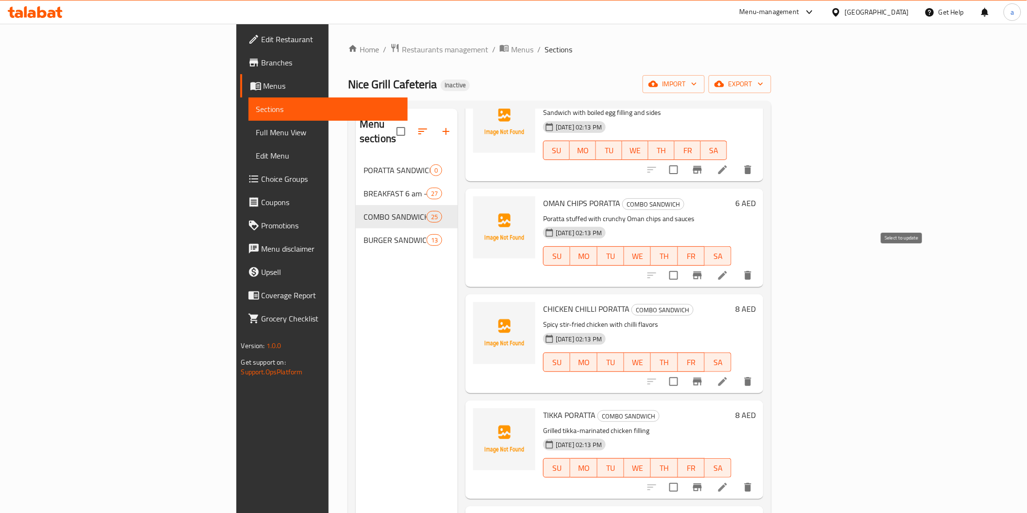
click at [684, 265] on input "checkbox" at bounding box center [673, 275] width 20 height 20
checkbox input "true"
click at [684, 372] on input "checkbox" at bounding box center [673, 382] width 20 height 20
checkbox input "true"
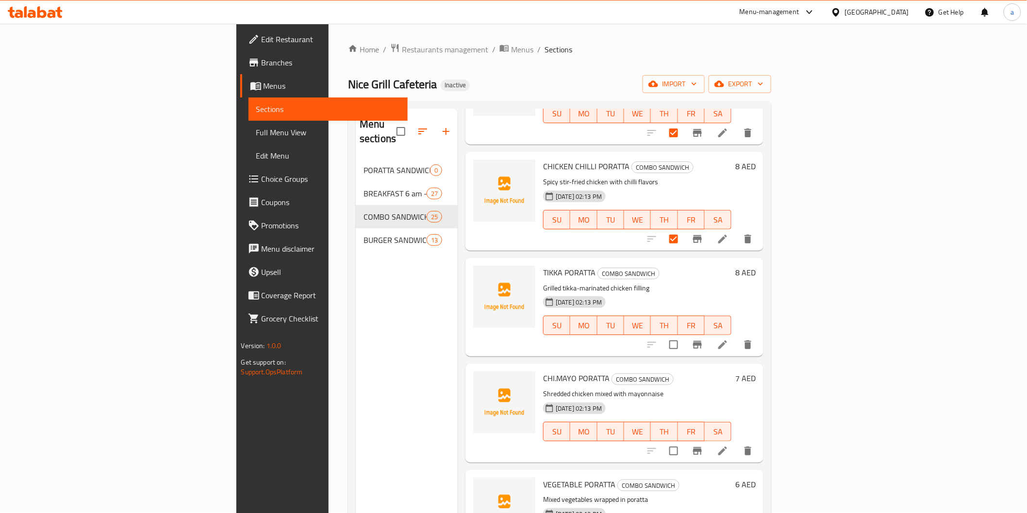
scroll to position [1294, 0]
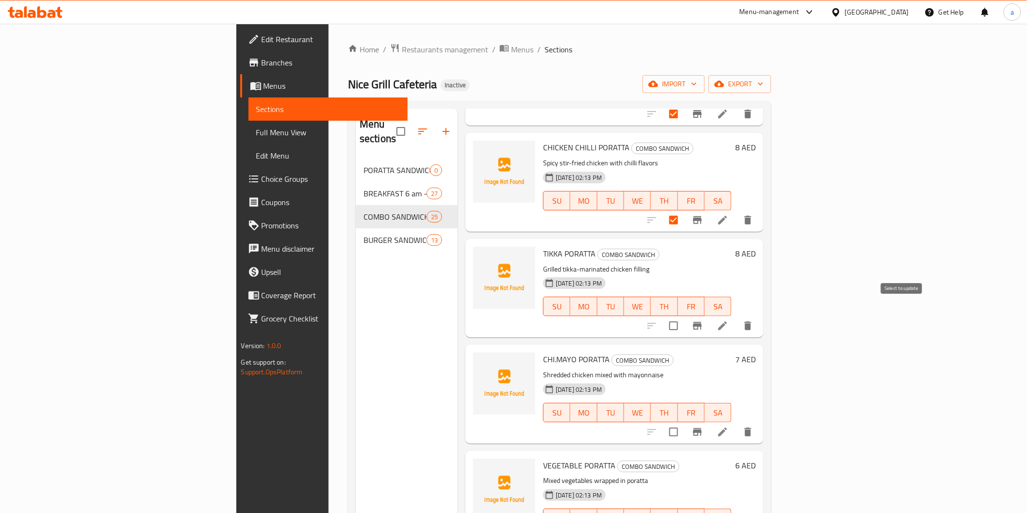
click at [684, 316] on input "checkbox" at bounding box center [673, 326] width 20 height 20
checkbox input "true"
click at [684, 422] on input "checkbox" at bounding box center [673, 432] width 20 height 20
checkbox input "true"
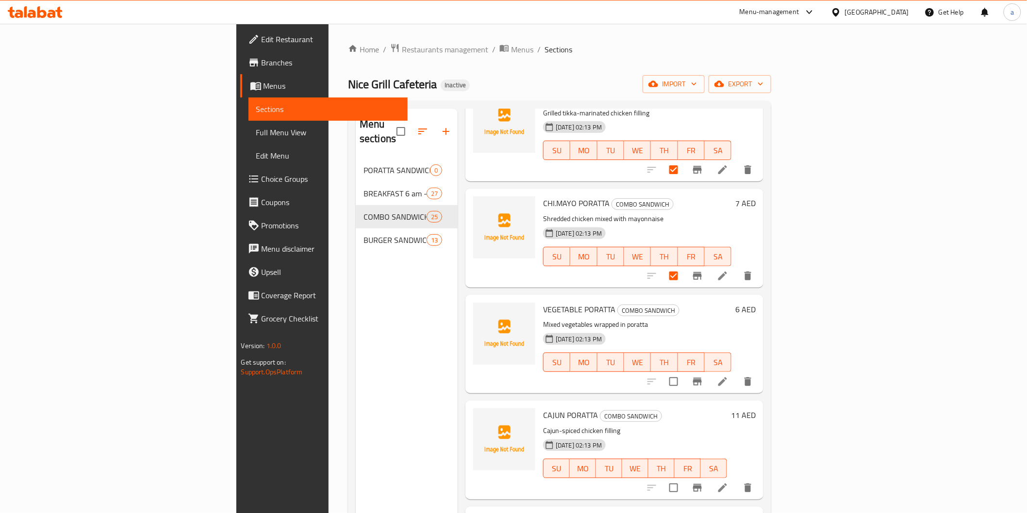
scroll to position [1509, 0]
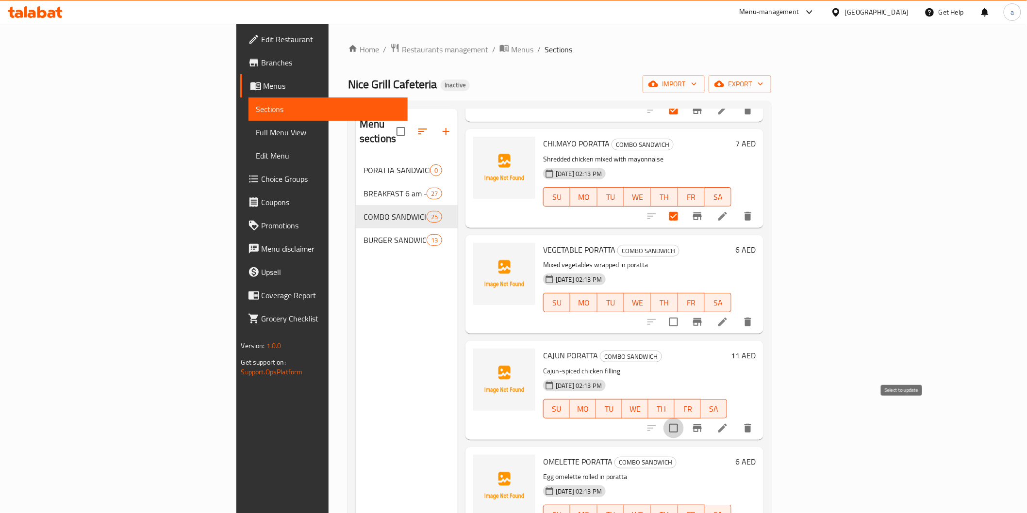
click at [684, 418] on input "checkbox" at bounding box center [673, 428] width 20 height 20
checkbox input "true"
click at [684, 312] on input "checkbox" at bounding box center [673, 322] width 20 height 20
checkbox input "true"
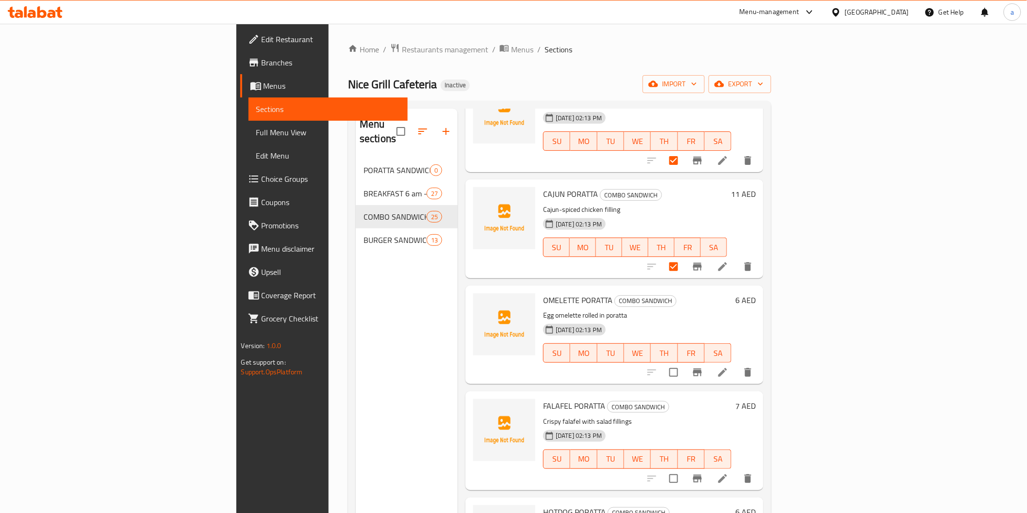
scroll to position [1725, 0]
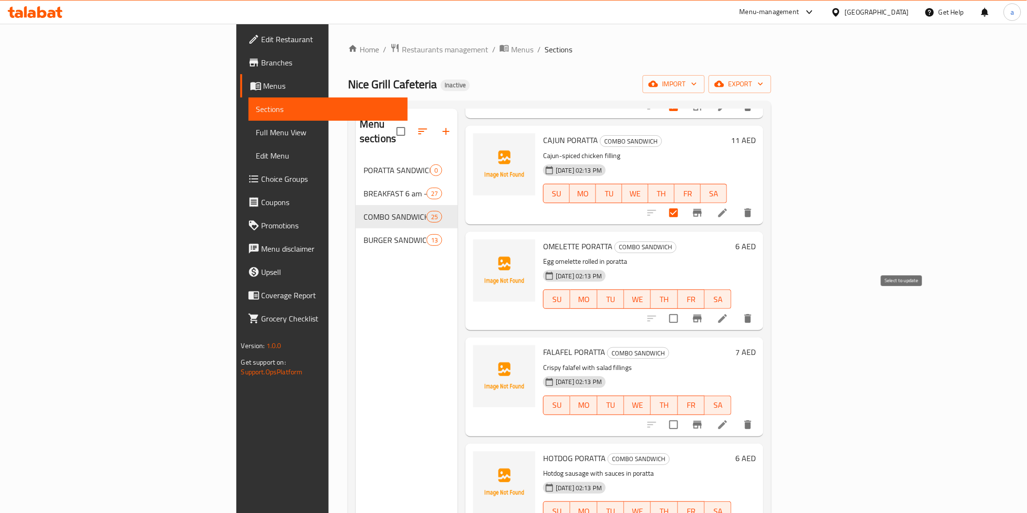
click at [684, 309] on input "checkbox" at bounding box center [673, 319] width 20 height 20
checkbox input "true"
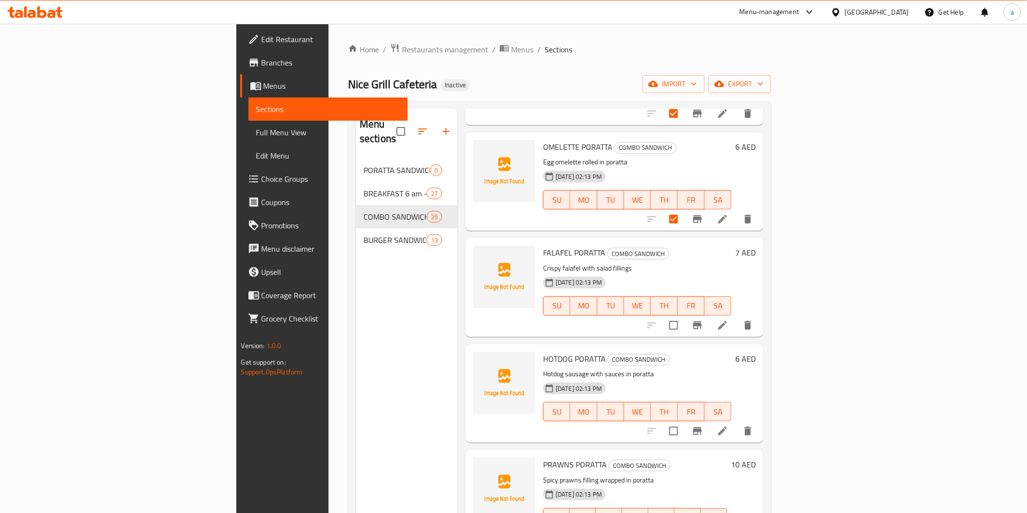
scroll to position [1833, 0]
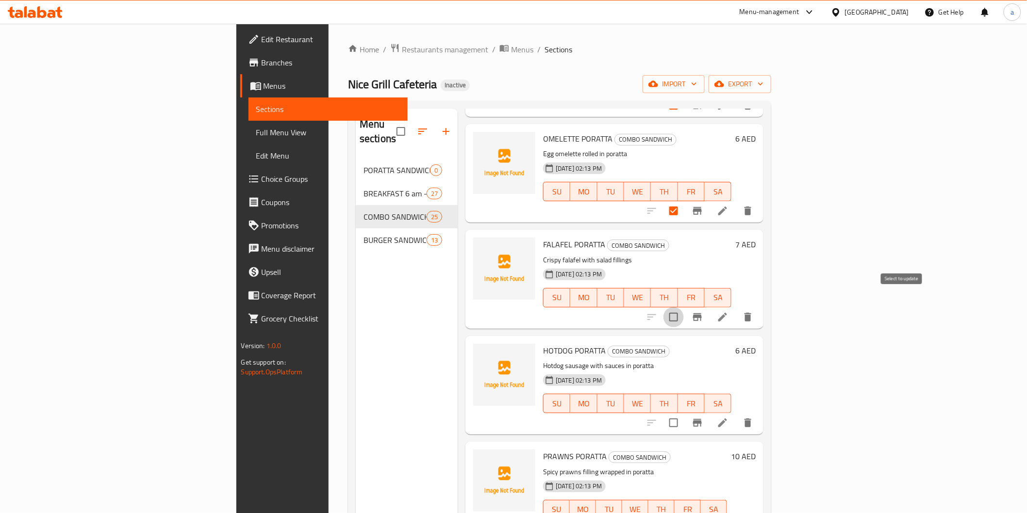
click at [684, 307] on input "checkbox" at bounding box center [673, 317] width 20 height 20
checkbox input "true"
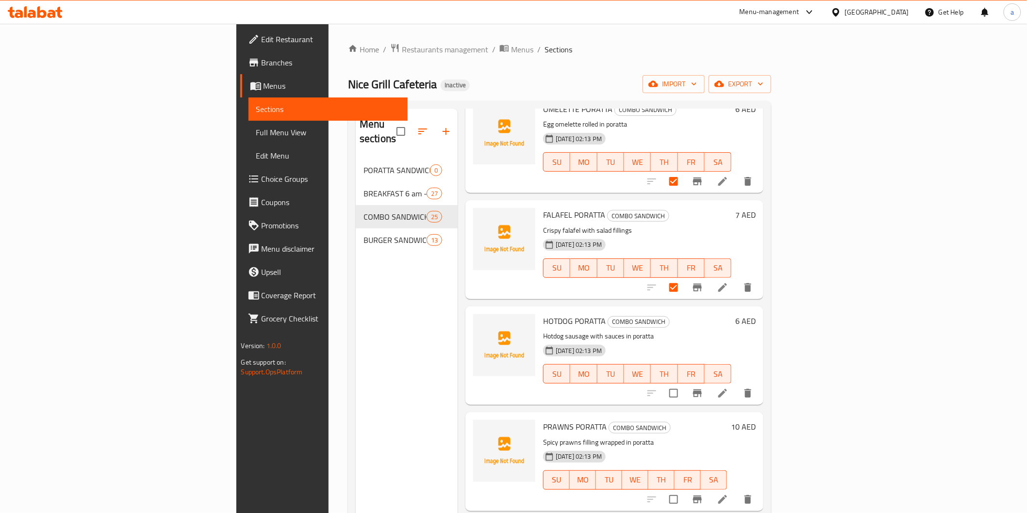
scroll to position [1886, 0]
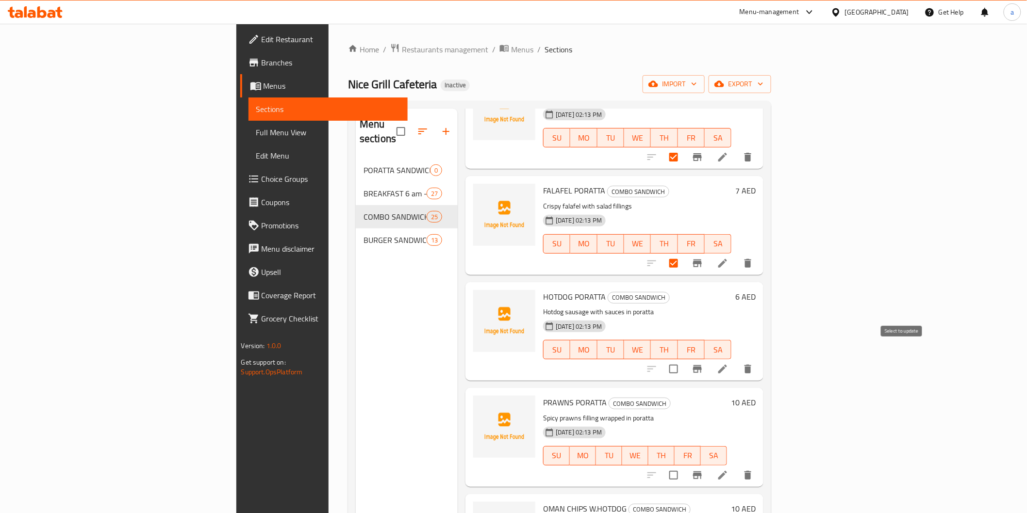
click at [684, 361] on input "checkbox" at bounding box center [673, 369] width 20 height 20
checkbox input "true"
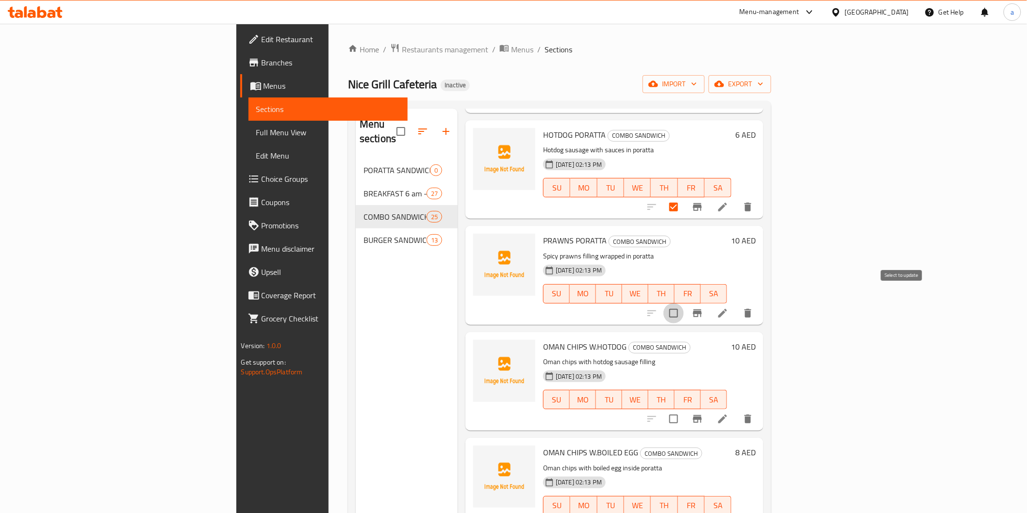
click at [684, 305] on input "checkbox" at bounding box center [673, 313] width 20 height 20
checkbox input "true"
click at [684, 409] on input "checkbox" at bounding box center [673, 419] width 20 height 20
checkbox input "true"
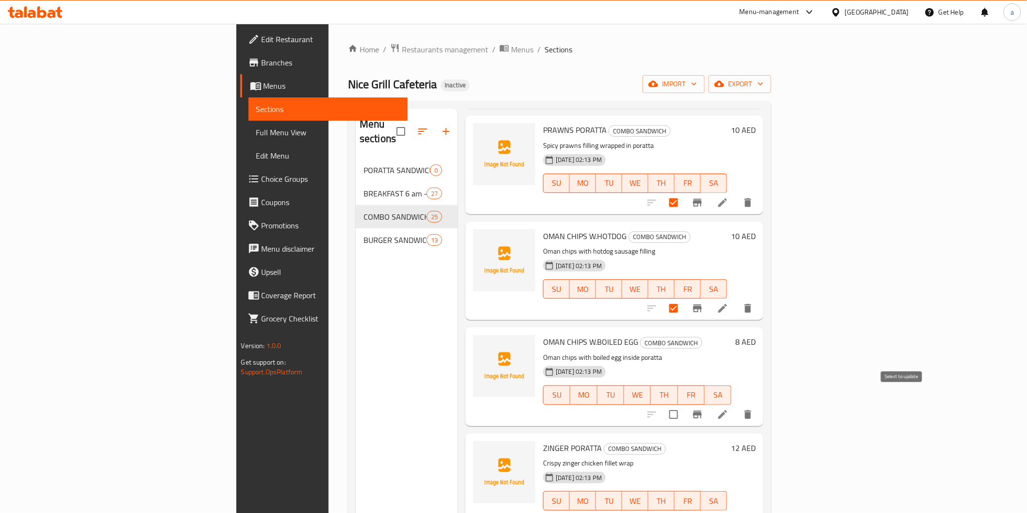
click at [684, 405] on input "checkbox" at bounding box center [673, 415] width 20 height 20
checkbox input "true"
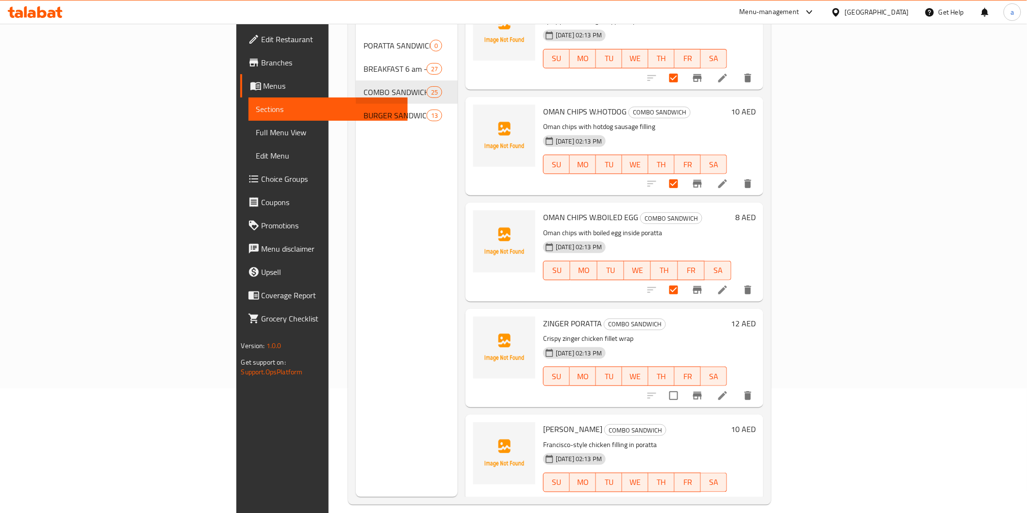
scroll to position [136, 0]
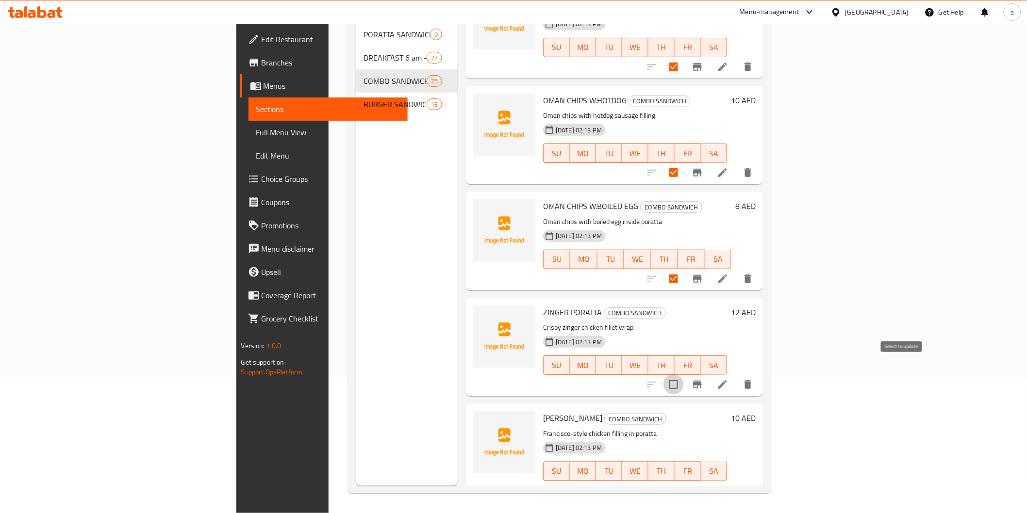
click at [684, 375] on input "checkbox" at bounding box center [673, 385] width 20 height 20
checkbox input "true"
click at [684, 481] on input "checkbox" at bounding box center [673, 491] width 20 height 20
checkbox input "true"
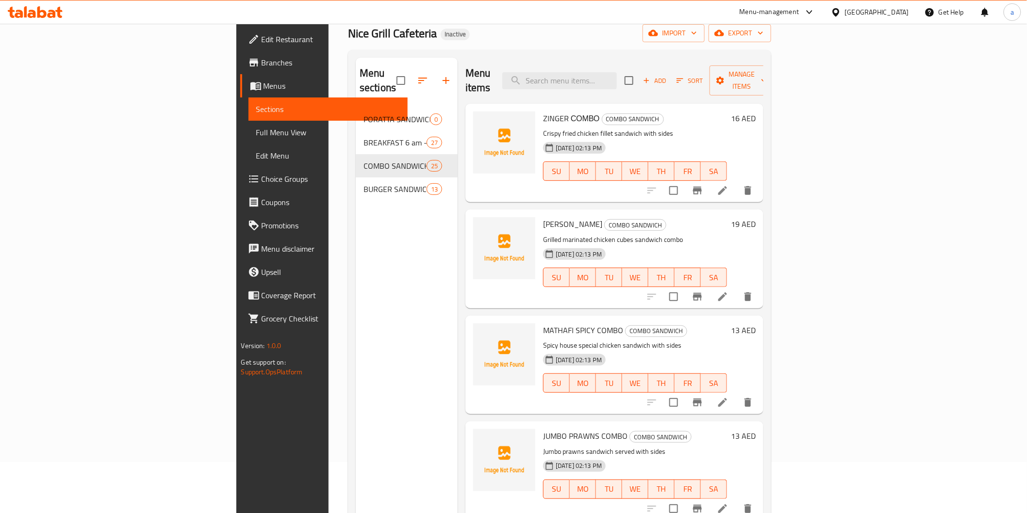
scroll to position [0, 0]
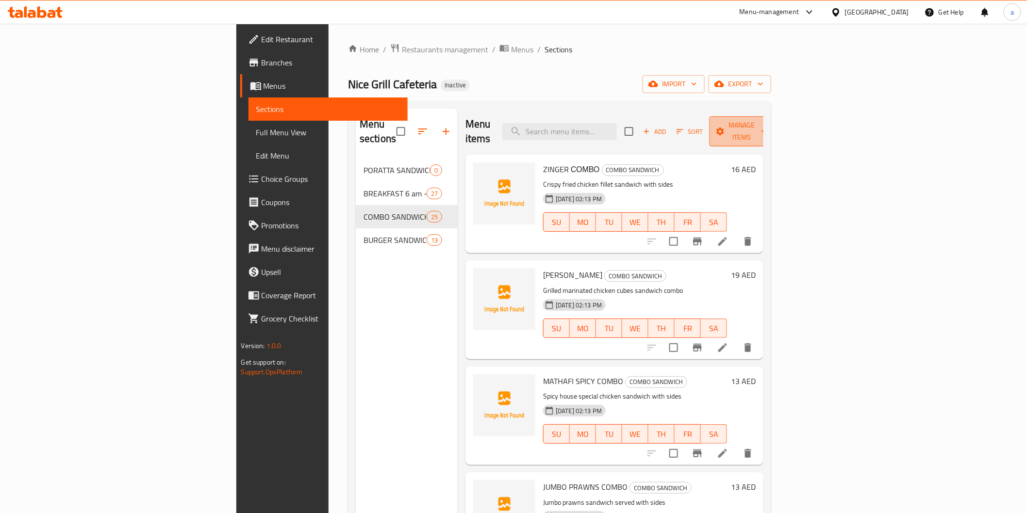
click at [767, 130] on span "Manage items" at bounding box center [741, 131] width 49 height 24
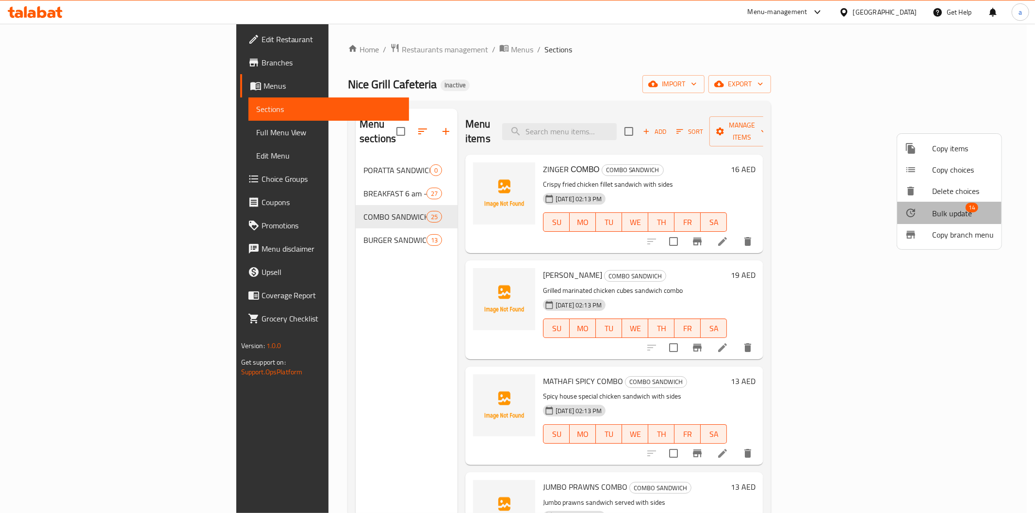
click at [939, 209] on span "Bulk update" at bounding box center [952, 214] width 40 height 12
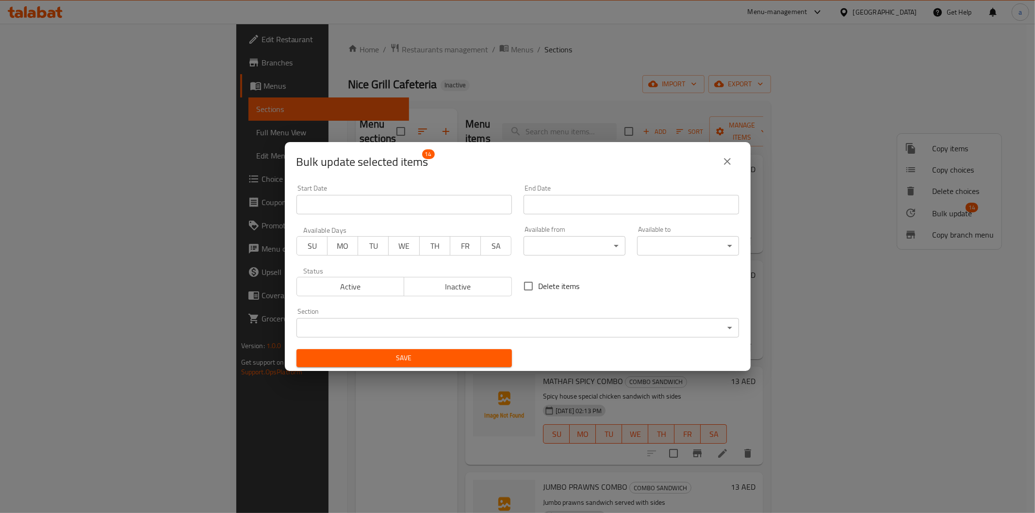
click at [590, 328] on body "​ Menu-management United Arab Emirates Get Help a Edit Restaurant Branches Menu…" at bounding box center [517, 269] width 1035 height 490
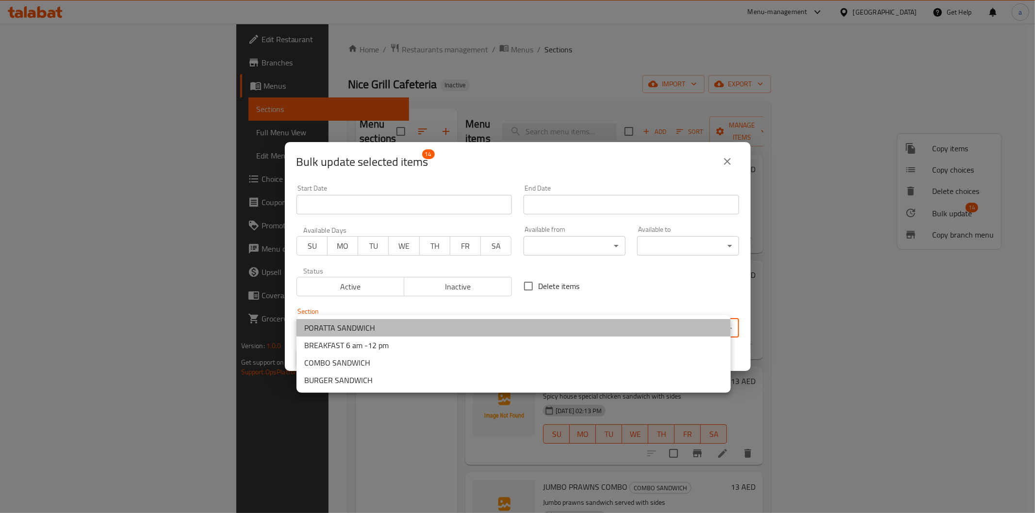
click at [392, 331] on li "PORATTA SANDWICH" at bounding box center [513, 327] width 434 height 17
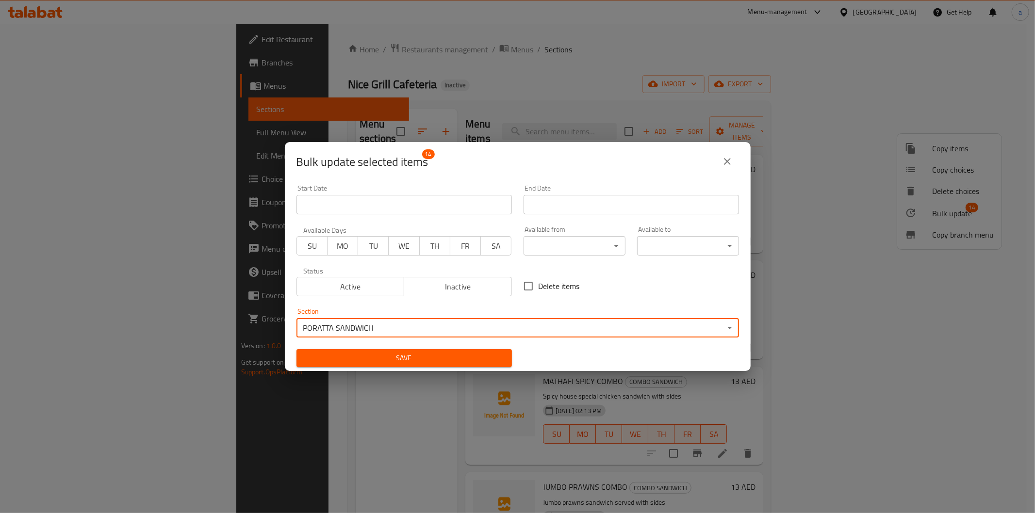
click at [395, 354] on span "Save" at bounding box center [404, 358] width 200 height 12
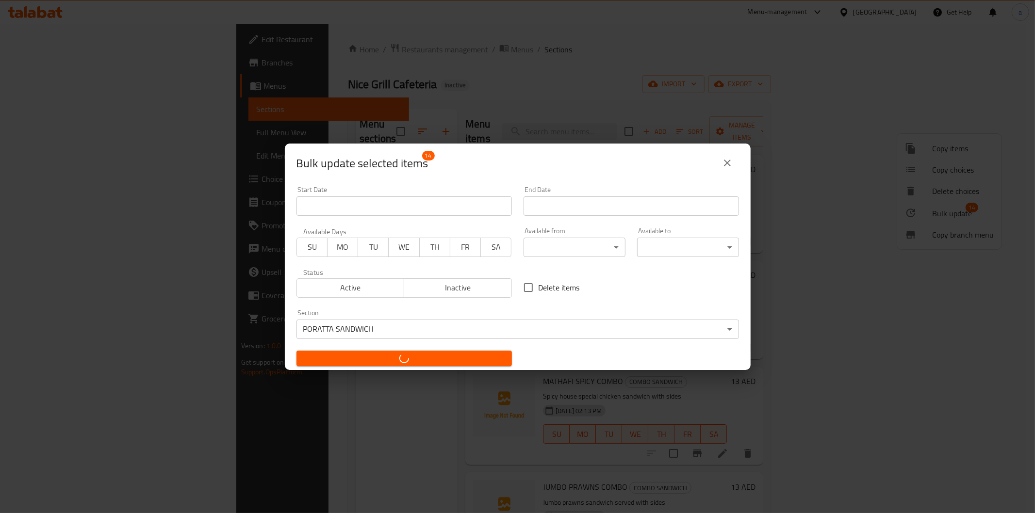
checkbox input "false"
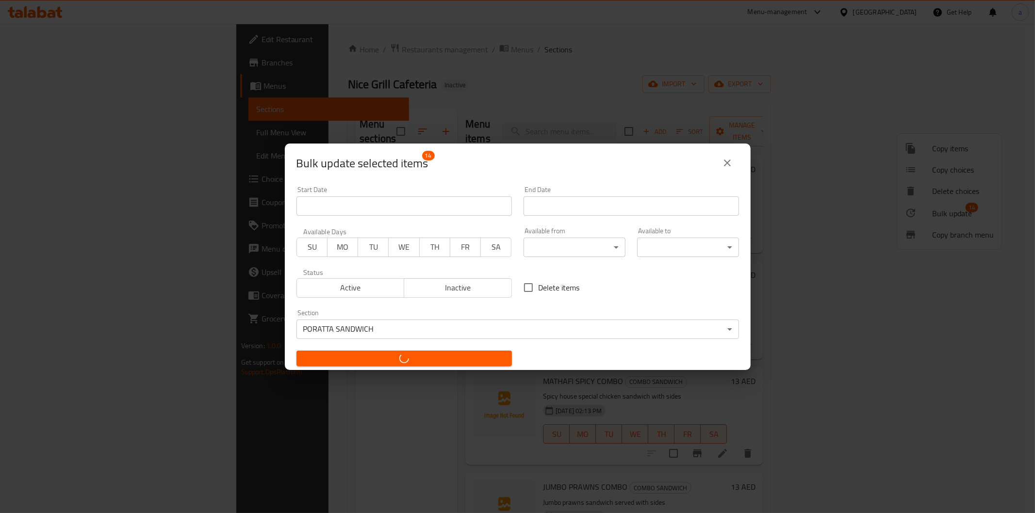
checkbox input "false"
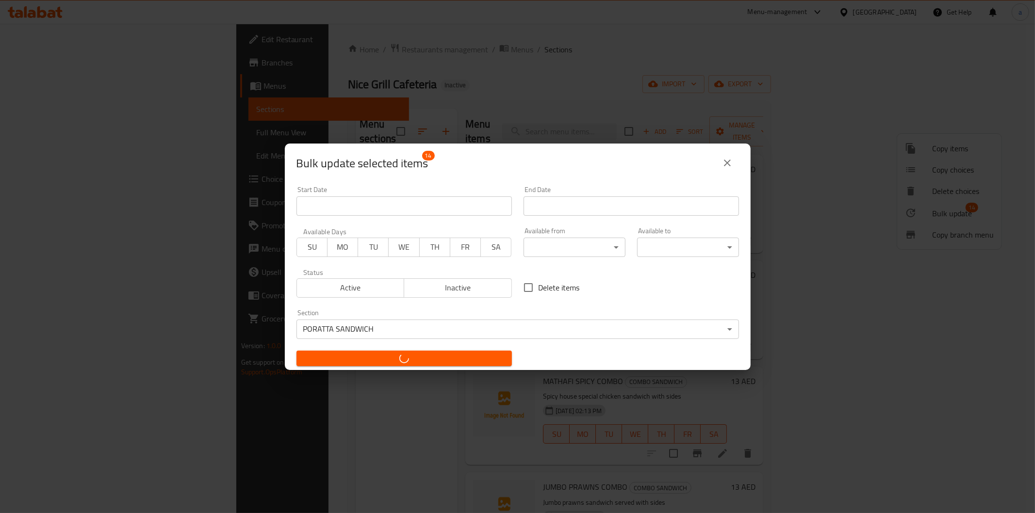
checkbox input "false"
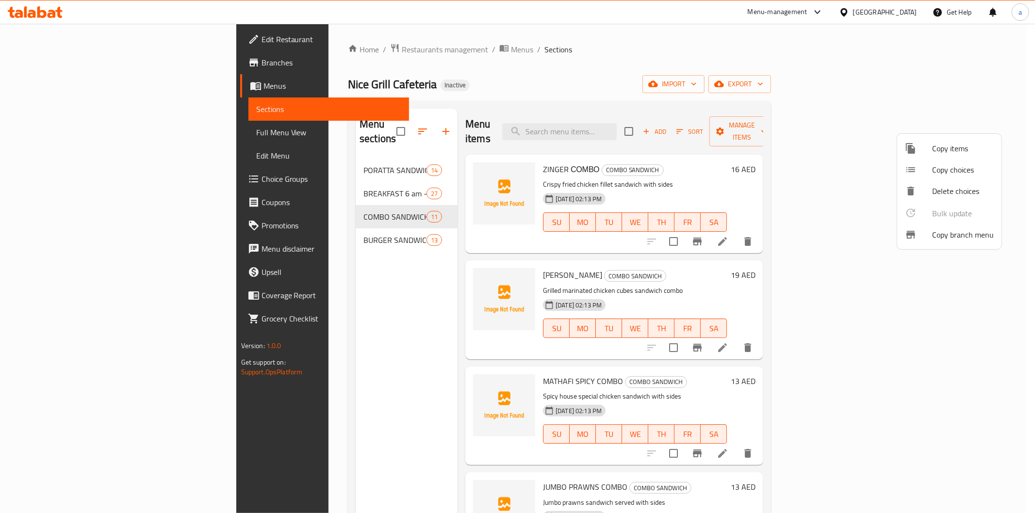
click at [298, 298] on div at bounding box center [517, 256] width 1035 height 513
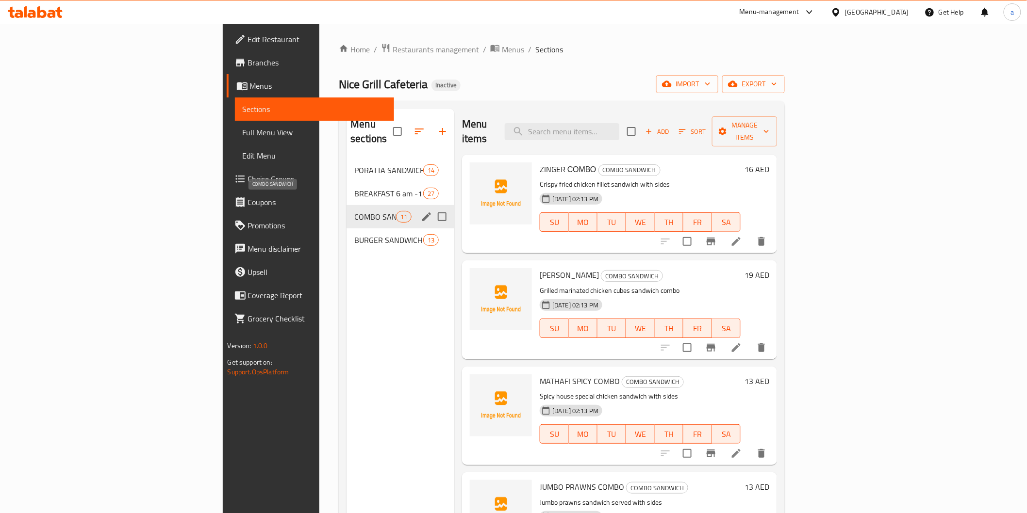
drag, startPoint x: 258, startPoint y: 197, endPoint x: 262, endPoint y: 200, distance: 5.2
click at [354, 211] on span "COMBO SANDWICH" at bounding box center [374, 217] width 41 height 12
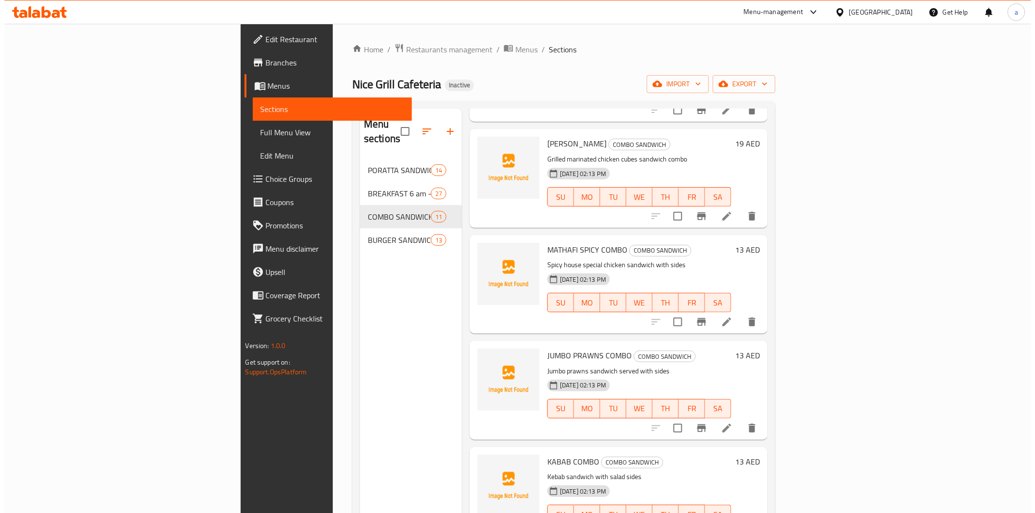
scroll to position [162, 0]
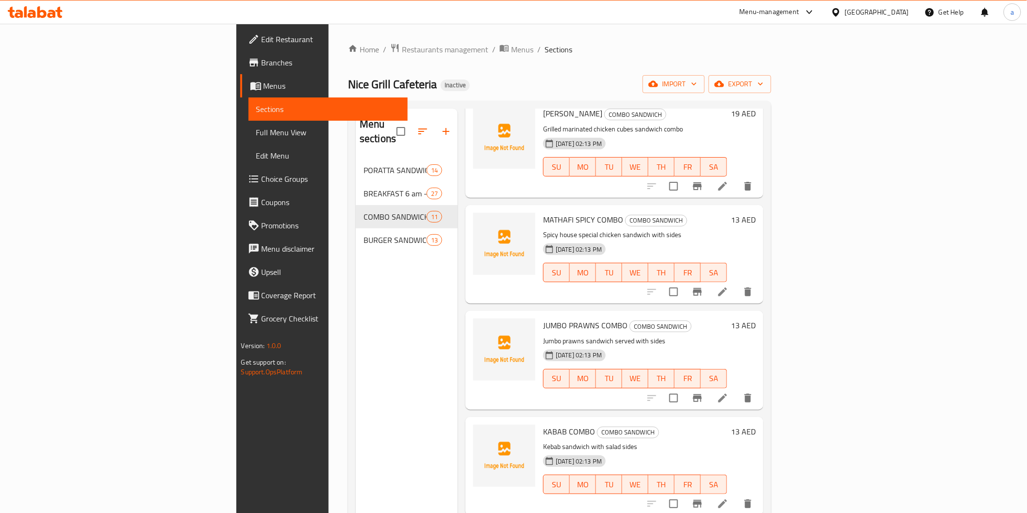
click at [371, 286] on div "Menu sections PORATTA SANDWICH 14 BREAKFAST 6 am -12 pm 27 COMBO SANDWICH 11 BU…" at bounding box center [407, 365] width 102 height 513
click at [481, 67] on div "Home / Restaurants management / Menus / Sections Nice Grill Cafeteria Inactive …" at bounding box center [559, 336] width 423 height 587
click at [263, 82] on span "Menus" at bounding box center [331, 86] width 136 height 12
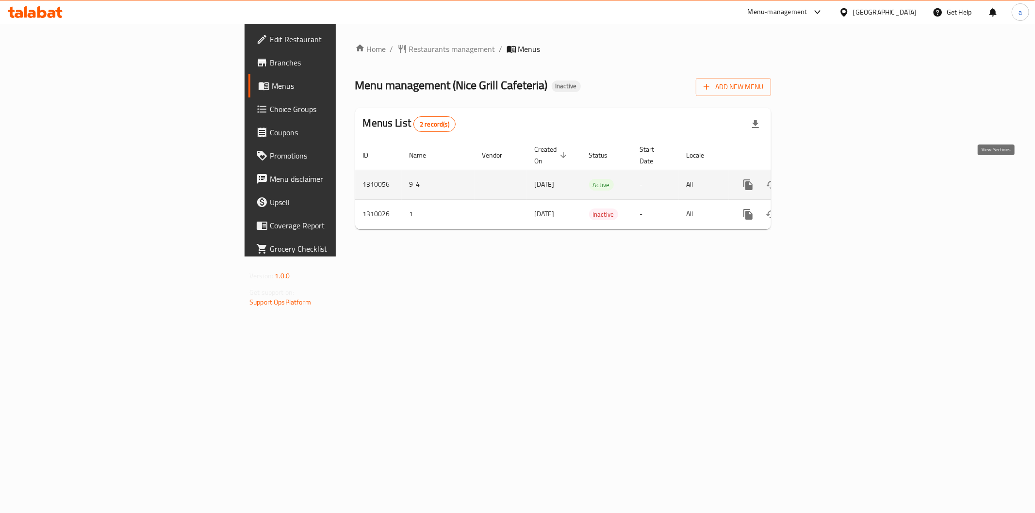
click at [830, 177] on link "enhanced table" at bounding box center [817, 184] width 23 height 23
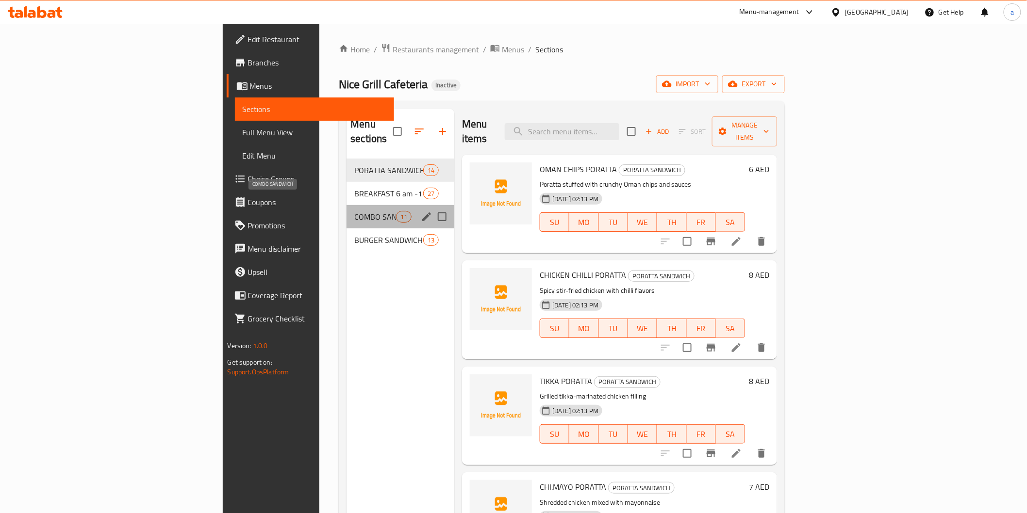
click at [354, 211] on span "COMBO SANDWICH" at bounding box center [374, 217] width 41 height 12
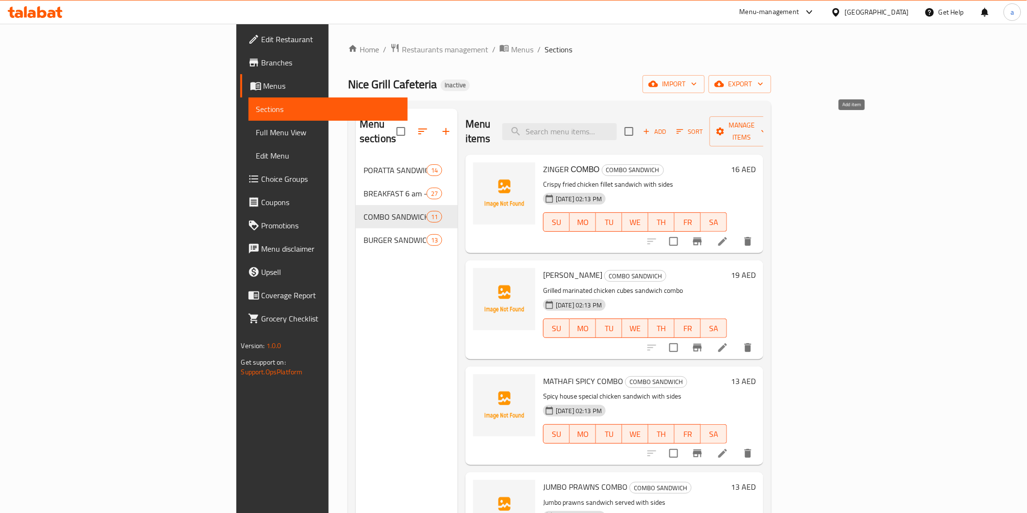
click at [670, 130] on button "Add" at bounding box center [654, 131] width 31 height 15
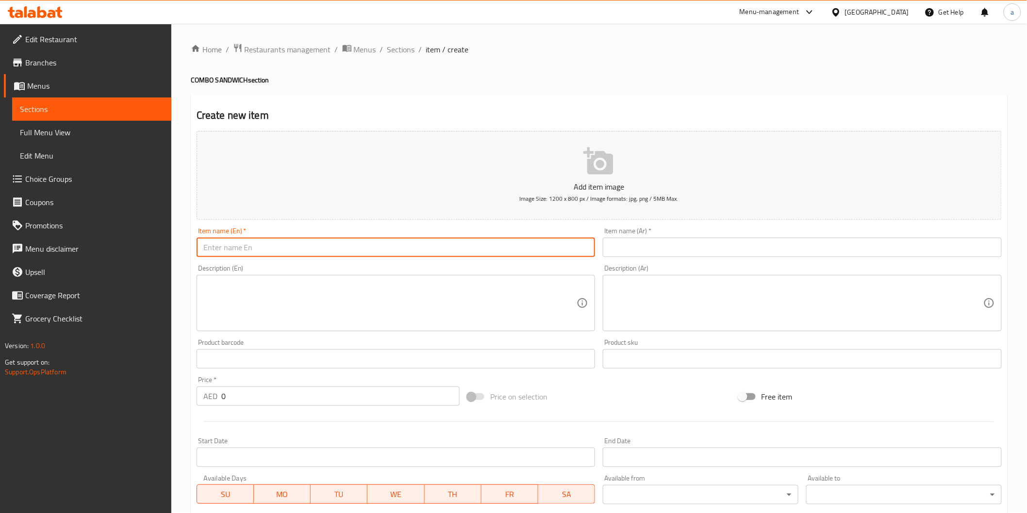
click at [510, 248] on input "text" at bounding box center [396, 247] width 399 height 19
paste input "PRAWNS СОМВО"
type input "PRAWNS СОМВО"
click at [672, 242] on input "text" at bounding box center [802, 247] width 399 height 19
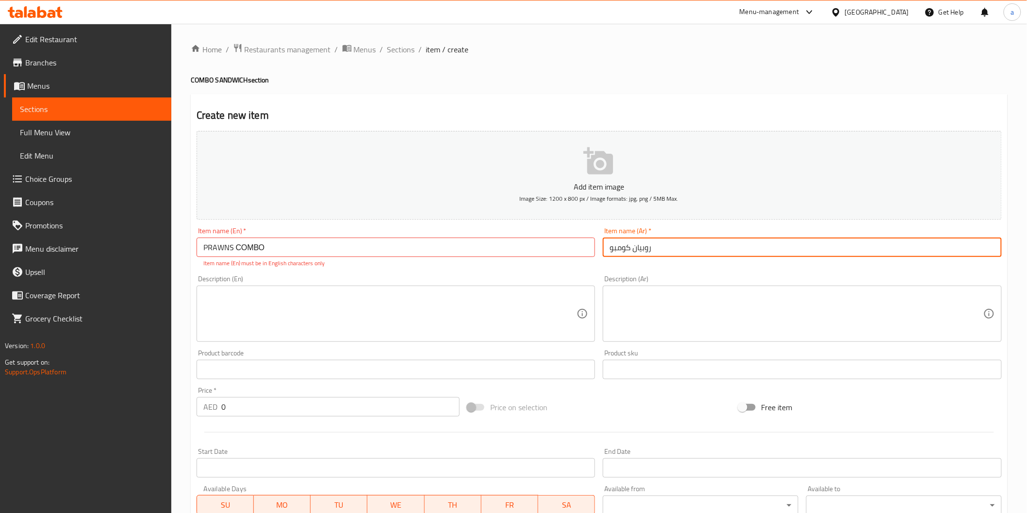
type input "روبيان كومبو"
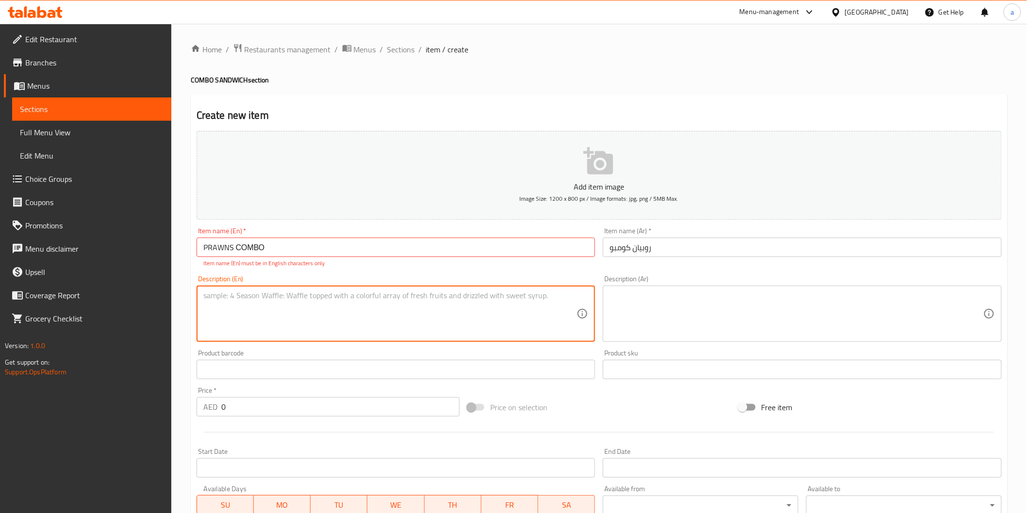
click at [319, 309] on textarea at bounding box center [390, 314] width 374 height 46
paste textarea "Prawns sandwich served with fries and drink"
type textarea "Prawns sandwich served with fries and drink"
click at [610, 302] on textarea at bounding box center [796, 314] width 374 height 46
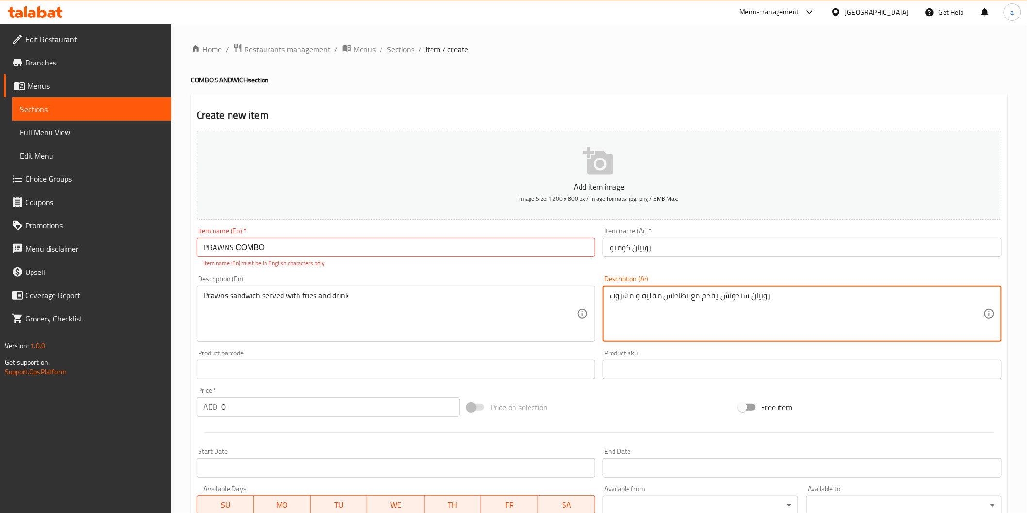
type textarea "روبيان سندوتش يقدم مع بطاطس مقليه و مشروب"
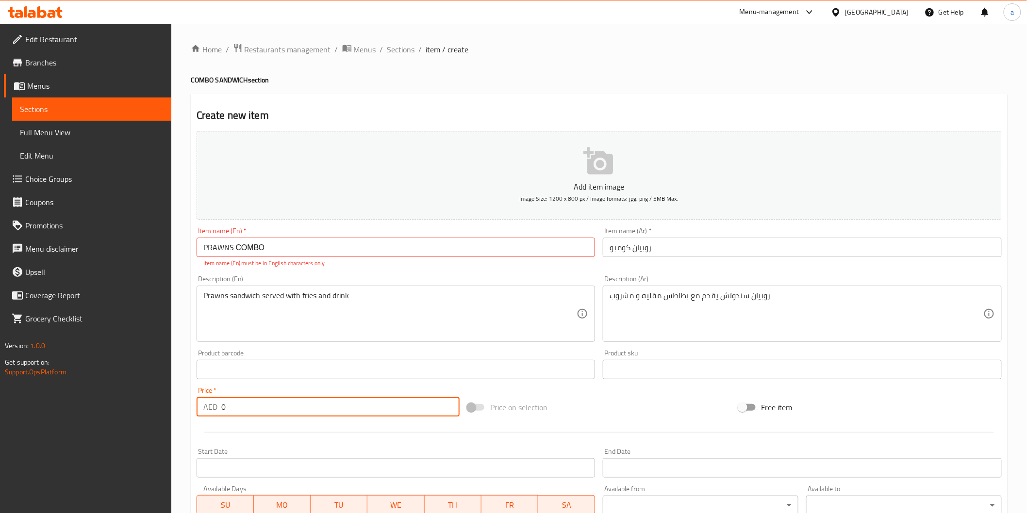
drag, startPoint x: 268, startPoint y: 405, endPoint x: 211, endPoint y: 410, distance: 57.9
click at [211, 410] on div "AED 0 Price *" at bounding box center [328, 406] width 263 height 19
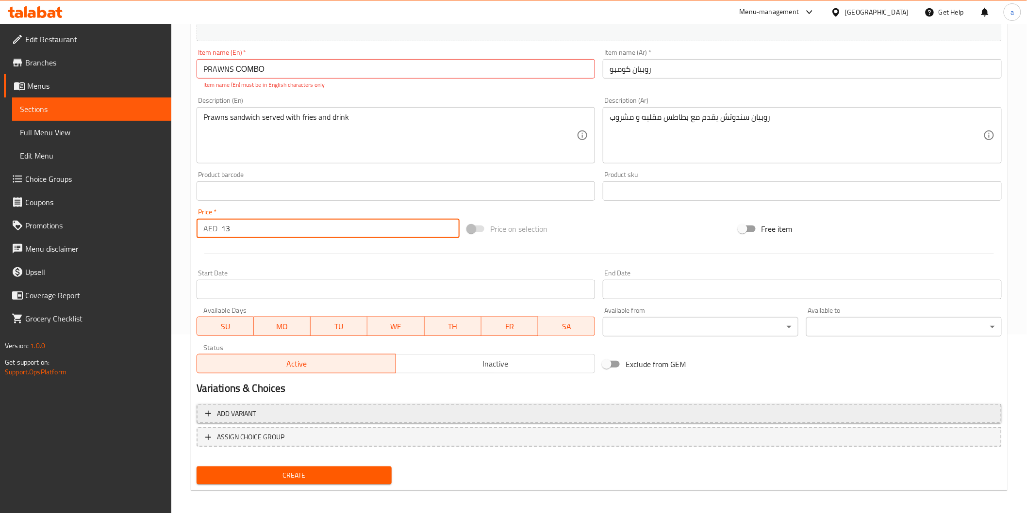
scroll to position [181, 0]
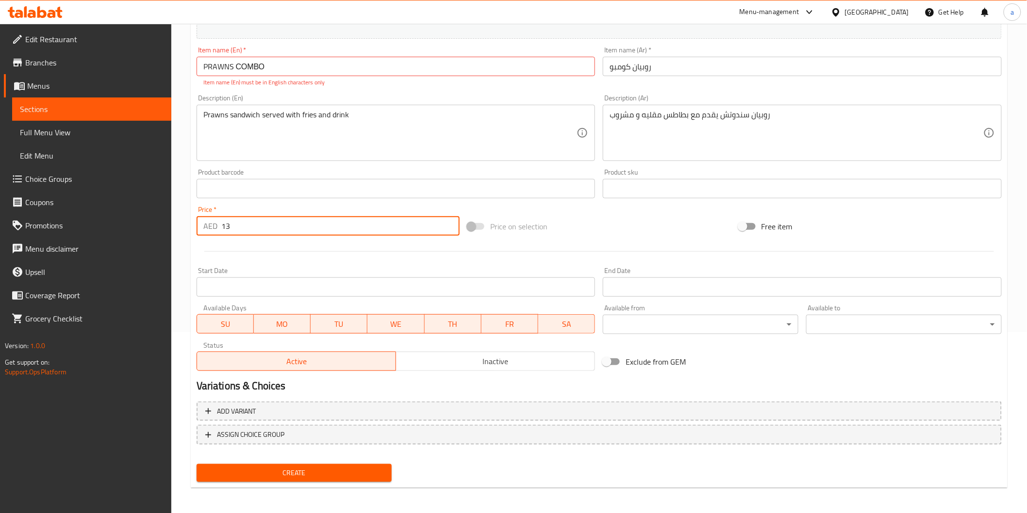
type input "13"
click at [281, 471] on span "Create" at bounding box center [294, 473] width 180 height 12
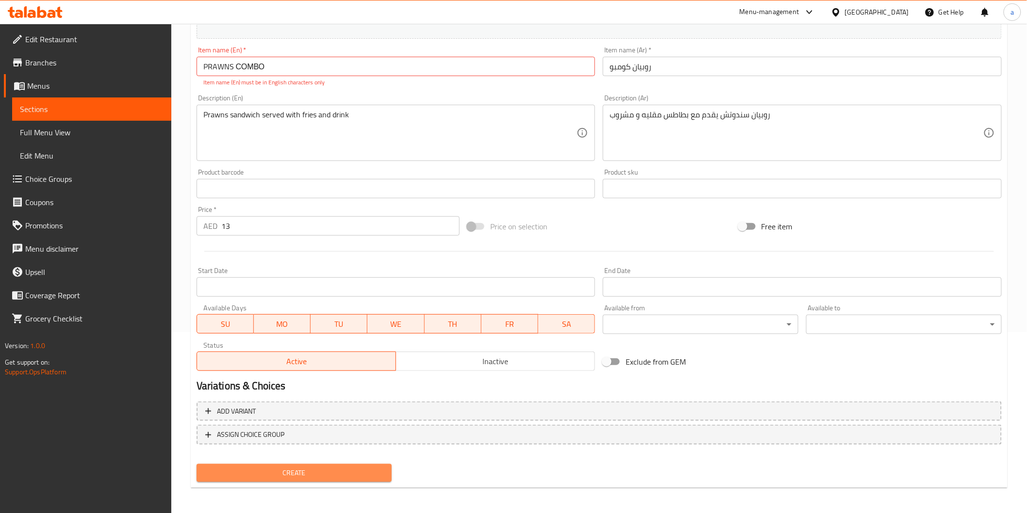
click at [279, 467] on span "Create" at bounding box center [294, 473] width 180 height 12
drag, startPoint x: 267, startPoint y: 66, endPoint x: 260, endPoint y: 65, distance: 7.3
click at [260, 65] on input "PRAWNS СОМВО" at bounding box center [396, 66] width 399 height 19
type input "PRAWNS СОМВО"
drag, startPoint x: 204, startPoint y: 68, endPoint x: 196, endPoint y: 69, distance: 8.8
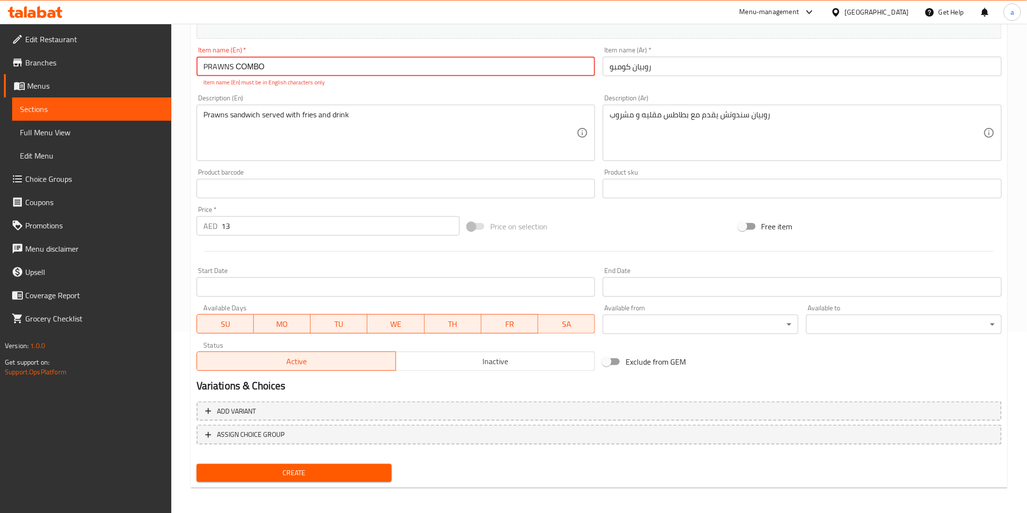
click at [196, 69] on div "Item name (En)   * PRAWNS СОМВО Item name (En) * Item name (En) must be in Engl…" at bounding box center [396, 67] width 407 height 48
click at [206, 71] on input "PRAWNS СОМВО" at bounding box center [396, 66] width 399 height 19
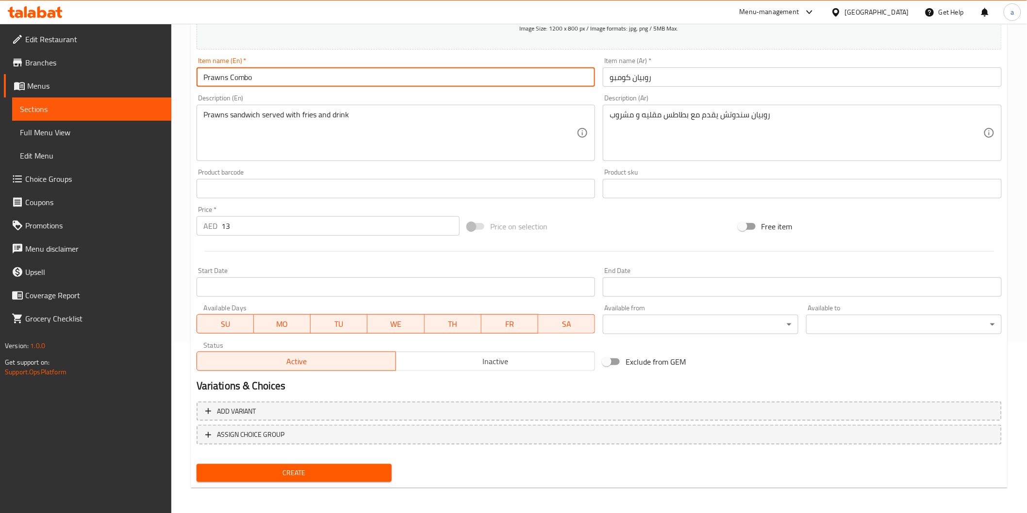
type input "Prawns Combo"
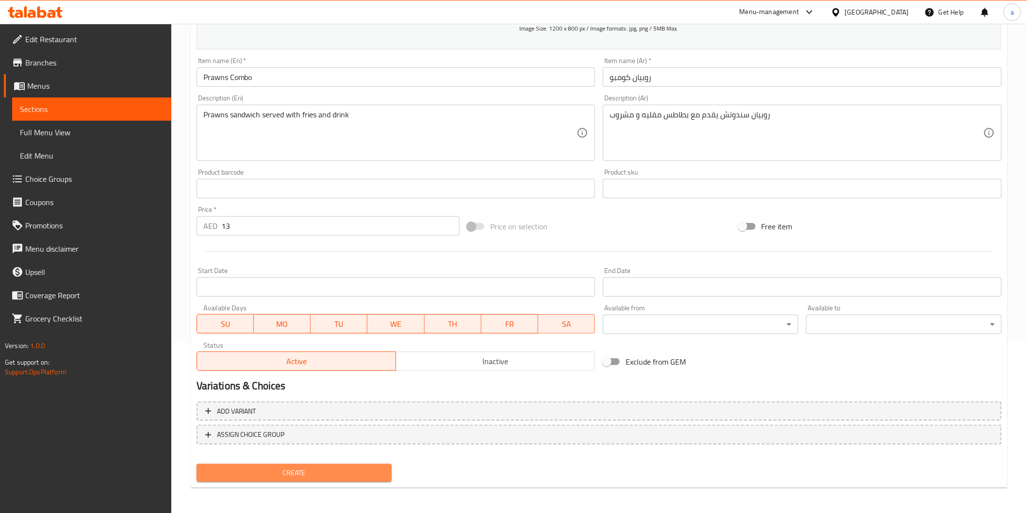
click at [336, 469] on span "Create" at bounding box center [294, 473] width 180 height 12
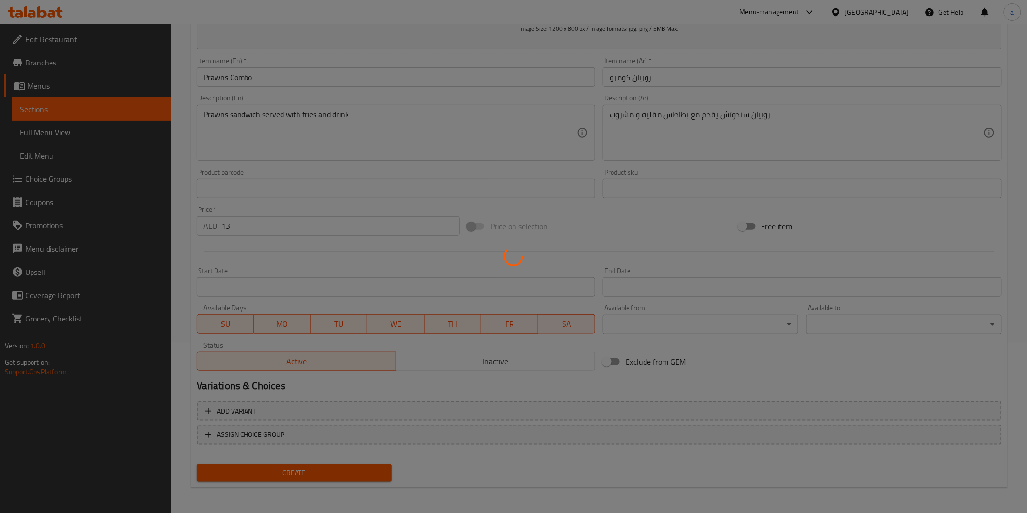
type input "0"
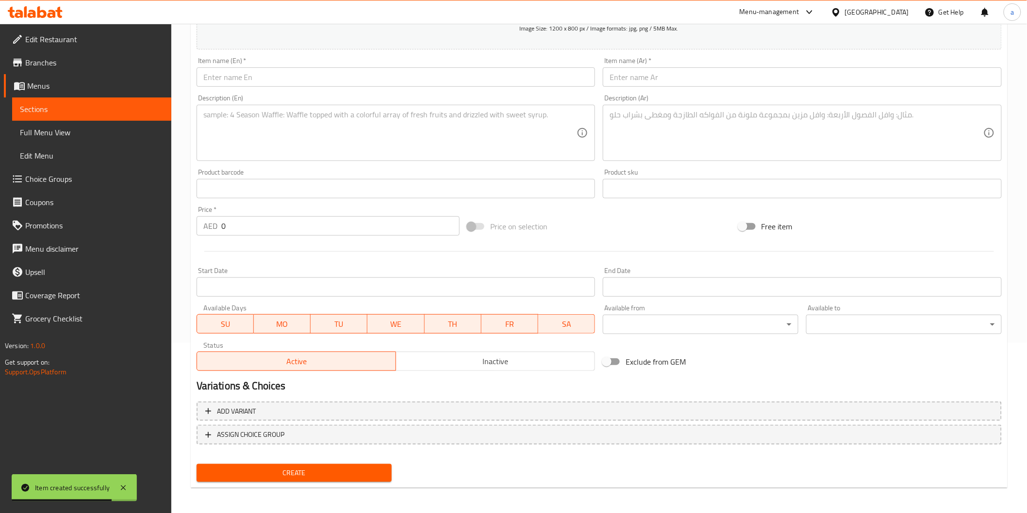
click at [54, 106] on span "Sections" at bounding box center [92, 109] width 144 height 12
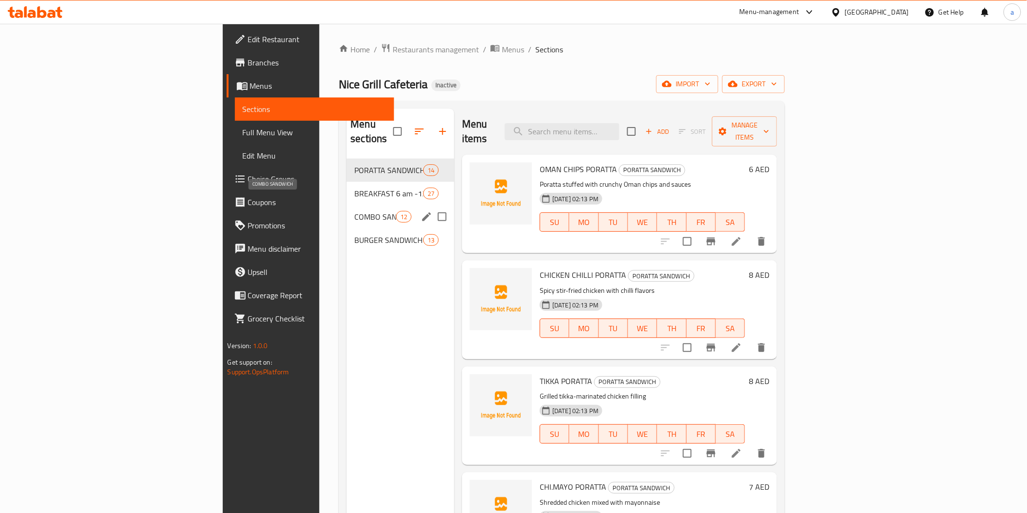
click at [354, 211] on span "COMBO SANDWICH" at bounding box center [374, 217] width 41 height 12
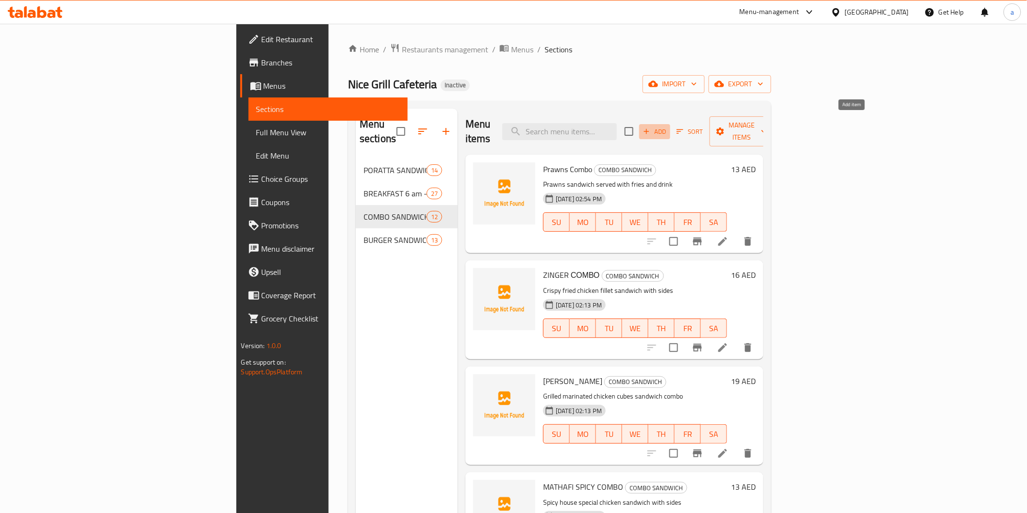
click at [668, 129] on span "Add" at bounding box center [654, 131] width 26 height 11
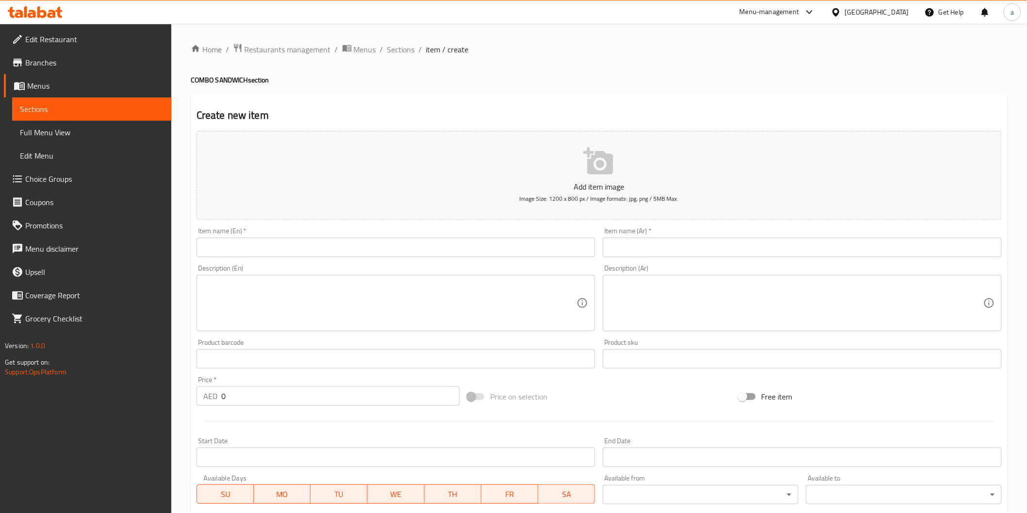
click at [566, 254] on input "text" at bounding box center [396, 247] width 399 height 19
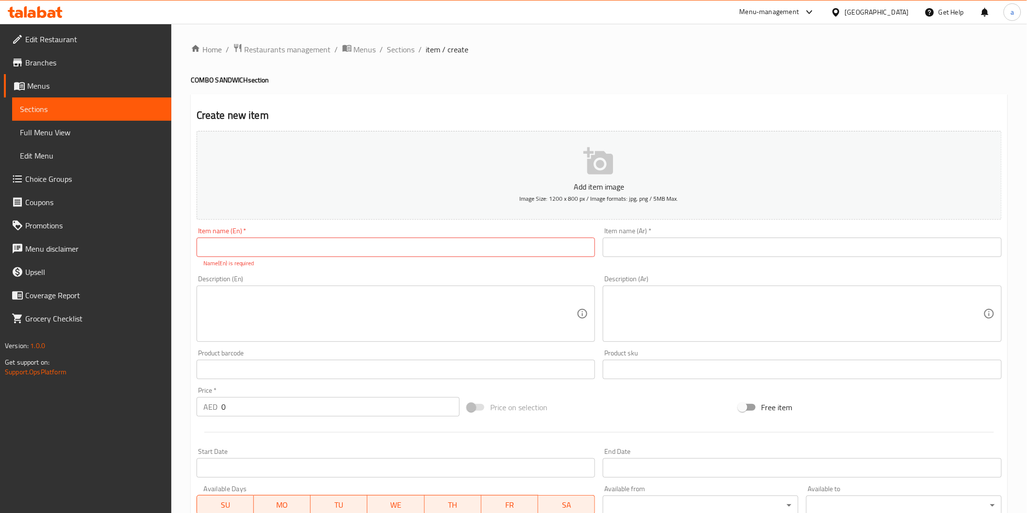
click at [443, 252] on input "text" at bounding box center [396, 247] width 399 height 19
type input "v"
type input "Vegetable Combo"
click at [608, 243] on input "text" at bounding box center [802, 247] width 399 height 19
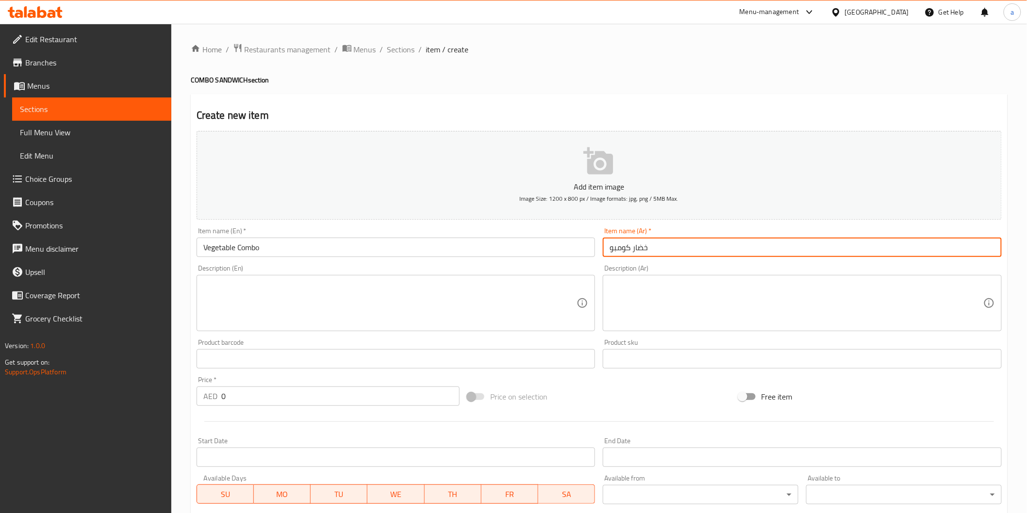
type input "خضار كومبو"
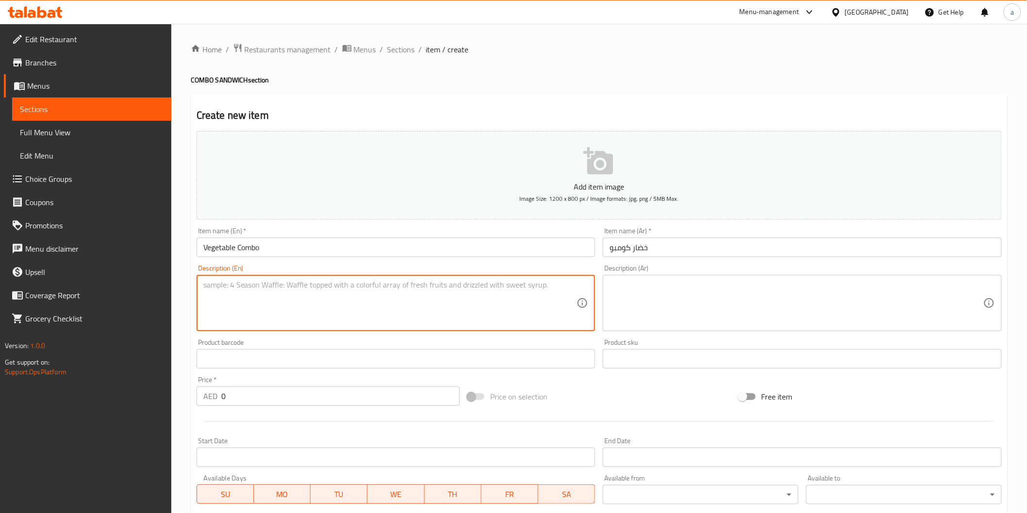
click at [361, 295] on textarea at bounding box center [390, 303] width 374 height 46
paste textarea "Mixed vegetable sandwich with accompaniments"
type textarea "Mixed vegetable sandwich with accompaniments"
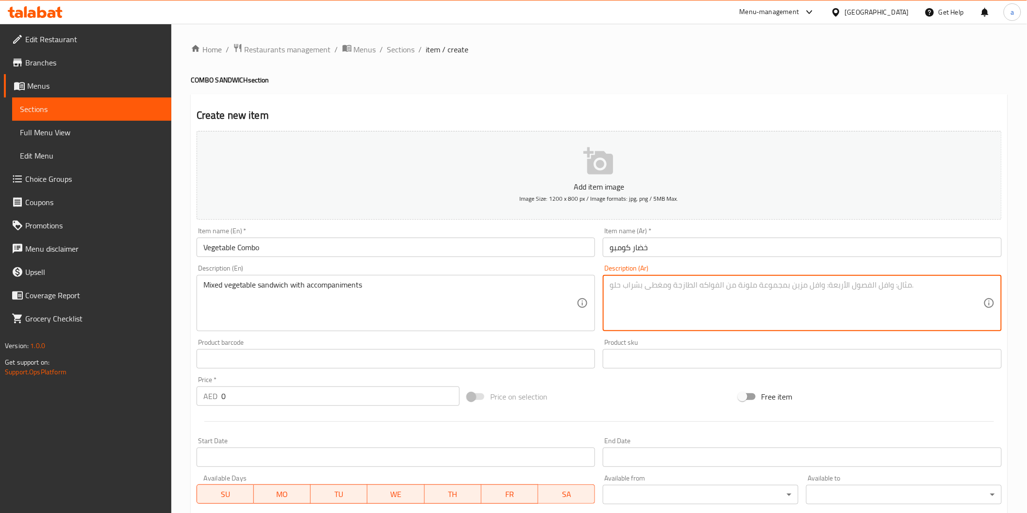
click at [624, 298] on textarea at bounding box center [796, 303] width 374 height 46
type textarea "l"
type textarea "م"
type textarea "سندوتش ميكس خضار مع مرافقات"
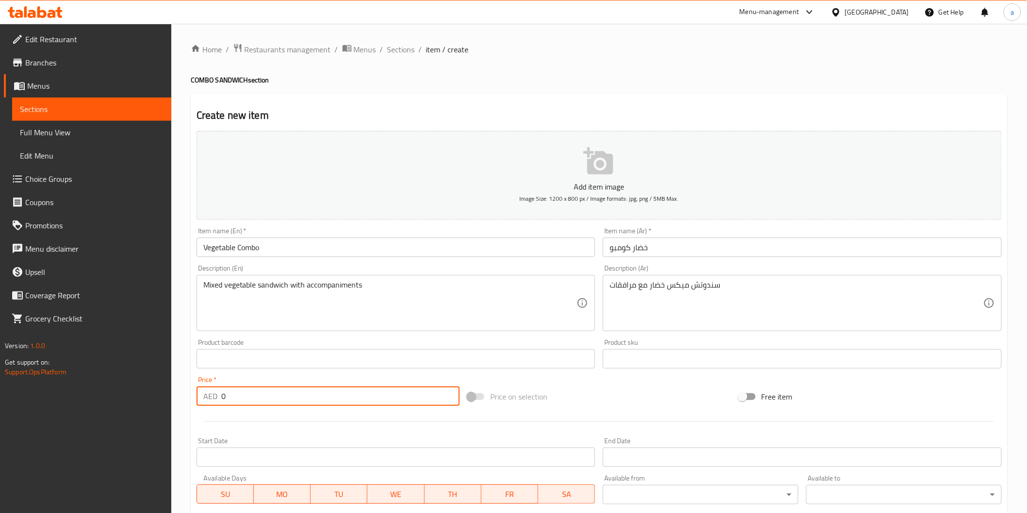
drag, startPoint x: 278, startPoint y: 402, endPoint x: 214, endPoint y: 398, distance: 64.2
click at [214, 398] on div "AED 0 Price *" at bounding box center [328, 396] width 263 height 19
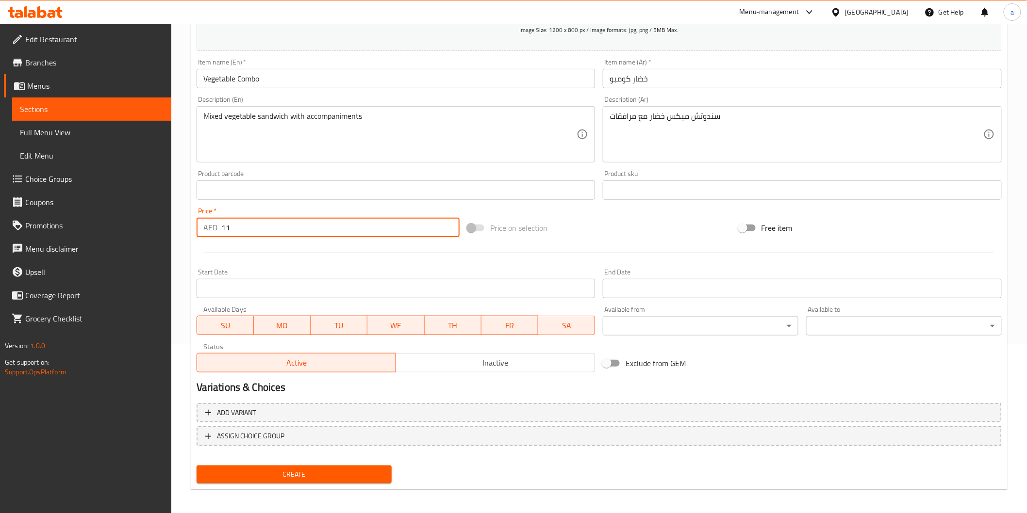
scroll to position [170, 0]
type input "11"
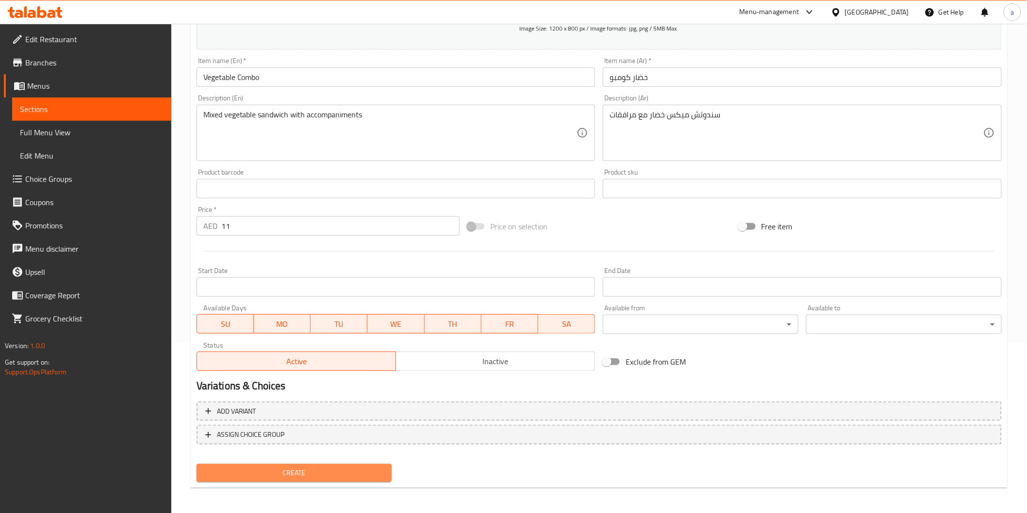
click at [313, 477] on span "Create" at bounding box center [294, 473] width 180 height 12
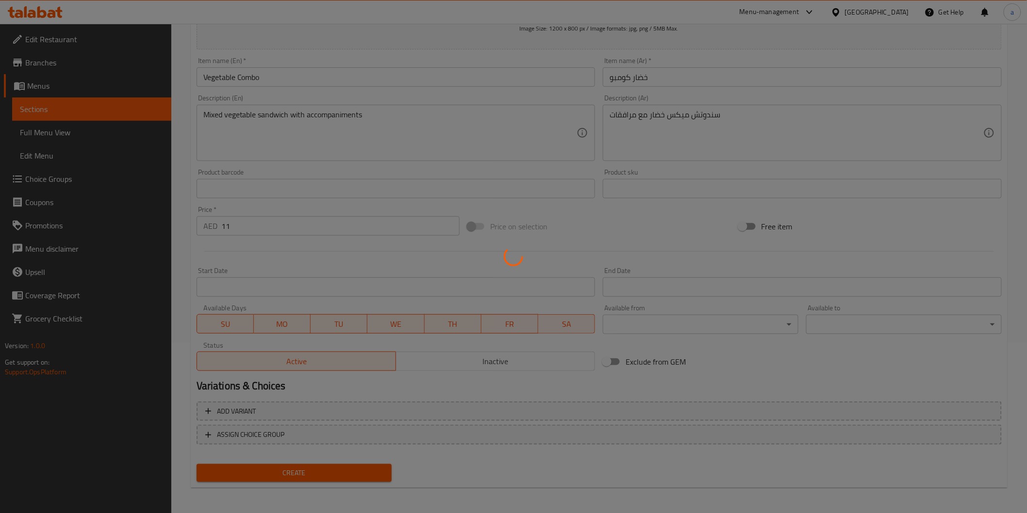
type input "0"
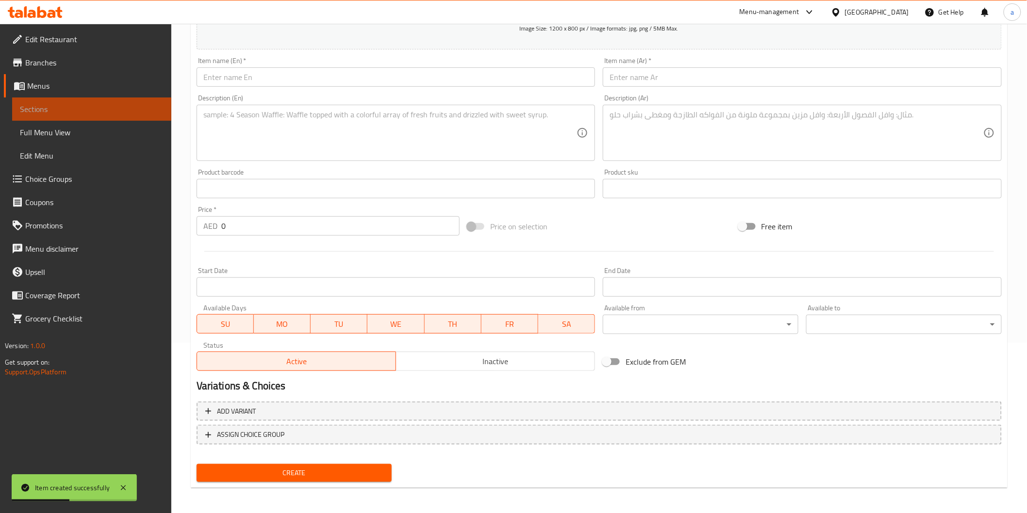
click at [115, 115] on span "Sections" at bounding box center [92, 109] width 144 height 12
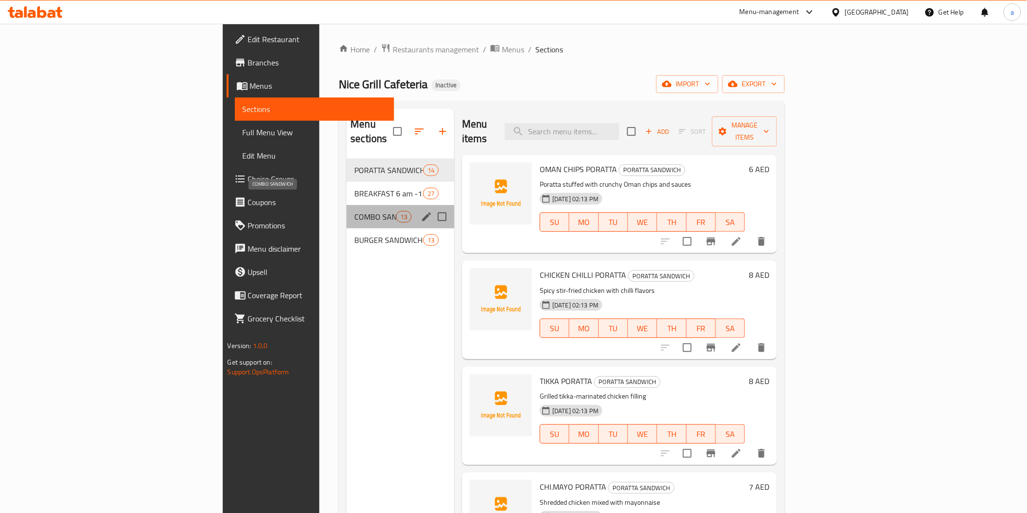
click at [354, 211] on span "COMBO SANDWICH" at bounding box center [374, 217] width 41 height 12
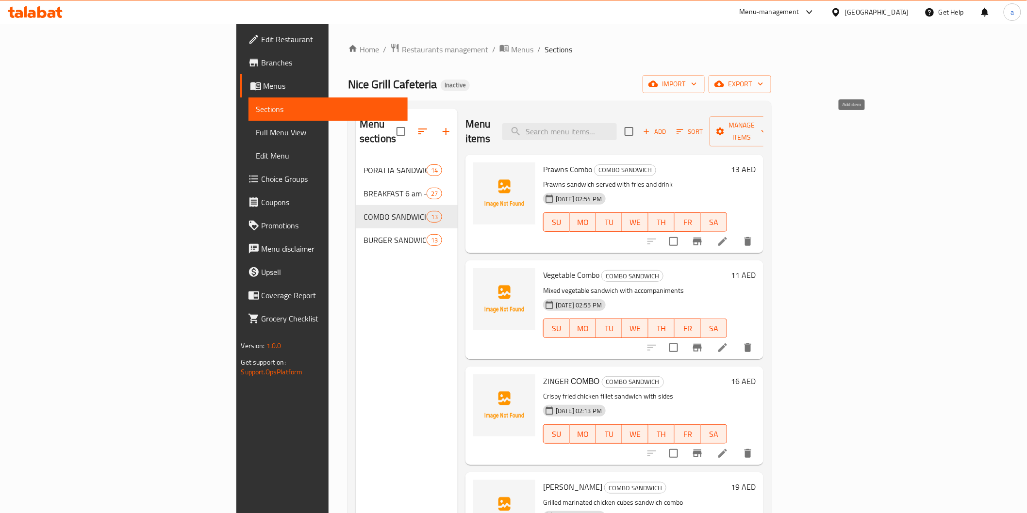
click at [668, 128] on span "Add" at bounding box center [654, 131] width 26 height 11
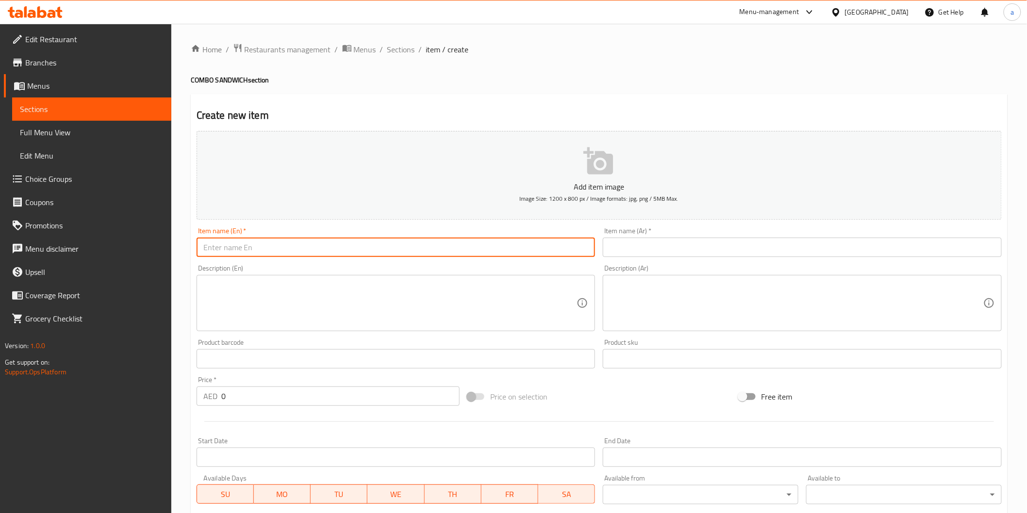
click at [458, 254] on input "text" at bounding box center [396, 247] width 399 height 19
paste input "СЮ. МАУО СОМВО"
type input "СЮ. МАУО СОМВО"
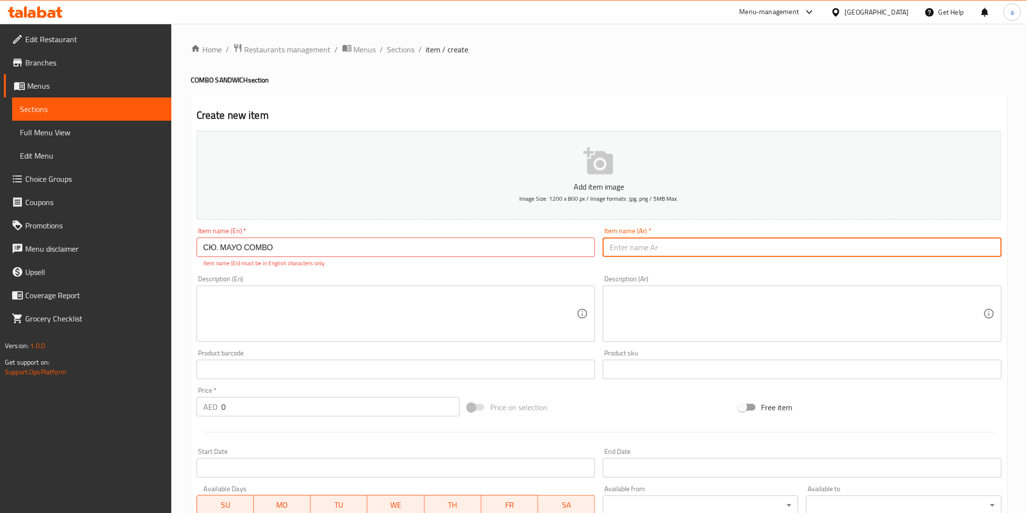
click at [651, 248] on input "text" at bounding box center [802, 247] width 399 height 19
type input "سيو مايو كومبو"
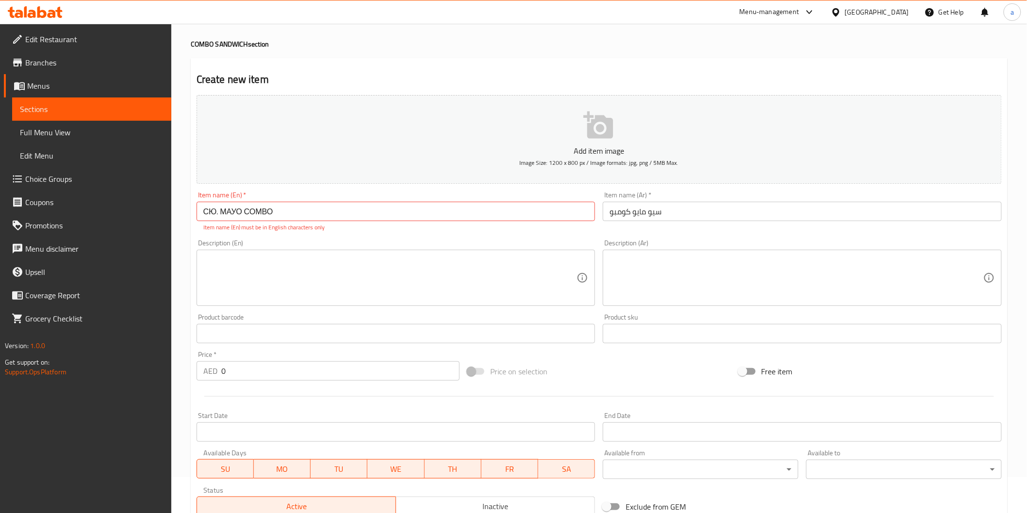
scroll to position [108, 0]
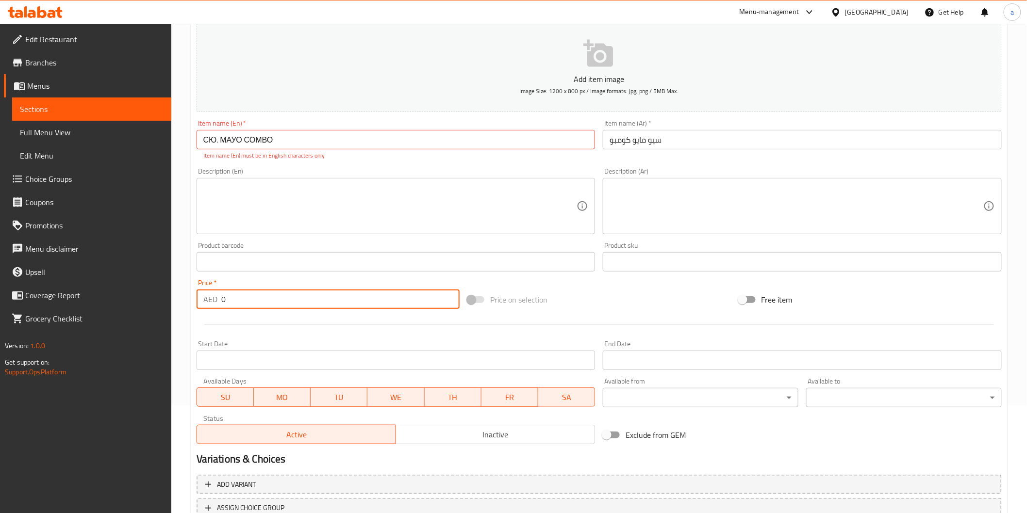
drag, startPoint x: 243, startPoint y: 306, endPoint x: 215, endPoint y: 301, distance: 27.6
click at [215, 301] on div "AED 0 Price *" at bounding box center [328, 299] width 263 height 19
type input "11"
click at [472, 204] on textarea at bounding box center [390, 206] width 374 height 46
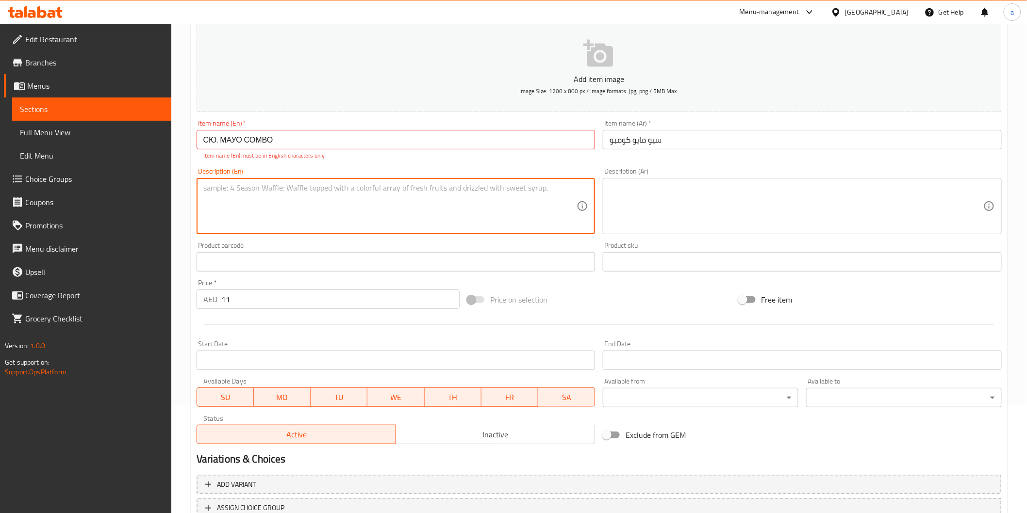
paste textarea "Chicken and mayonnaise sandwich with sides"
type textarea "Chicken and mayonnaise sandwich with sides"
click at [604, 208] on div "Description (Ar)" at bounding box center [802, 206] width 399 height 56
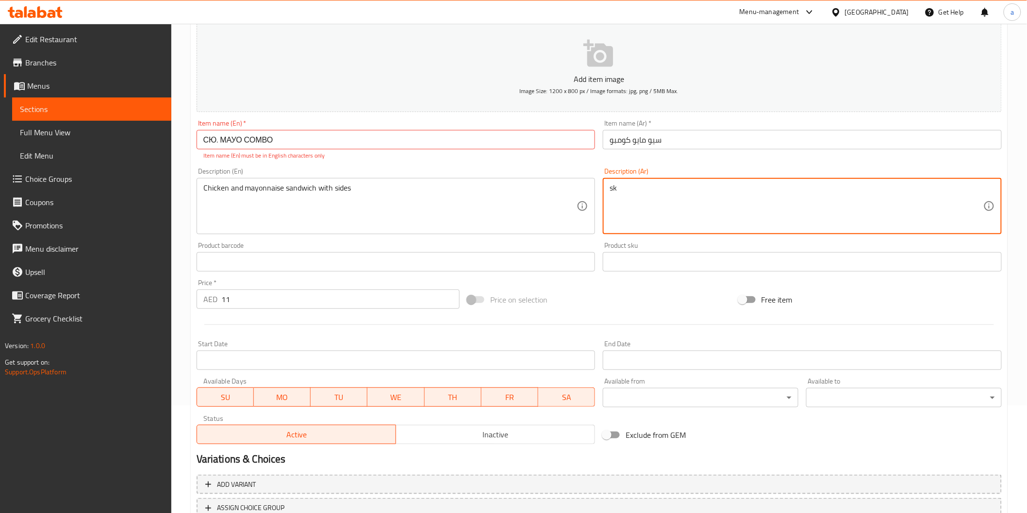
type textarea "s"
type textarea "ش"
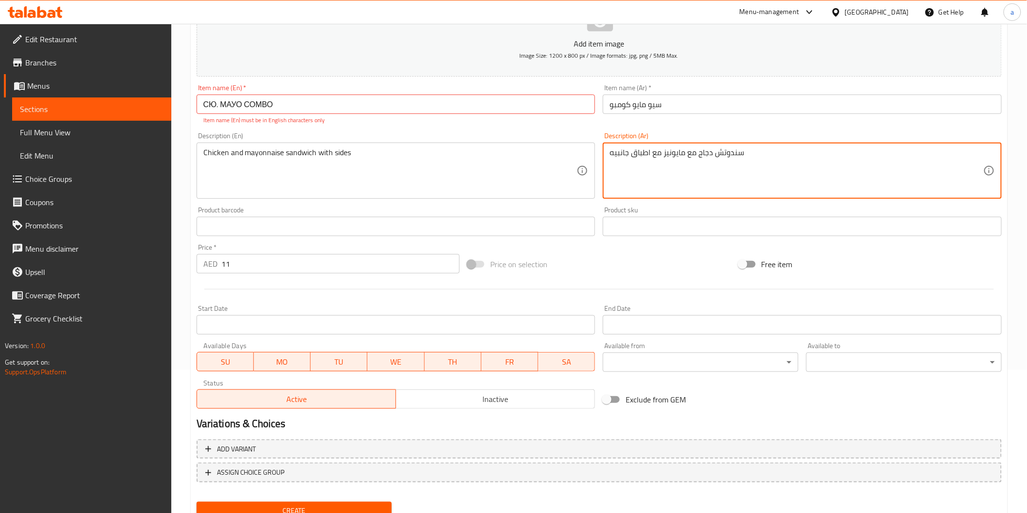
scroll to position [162, 0]
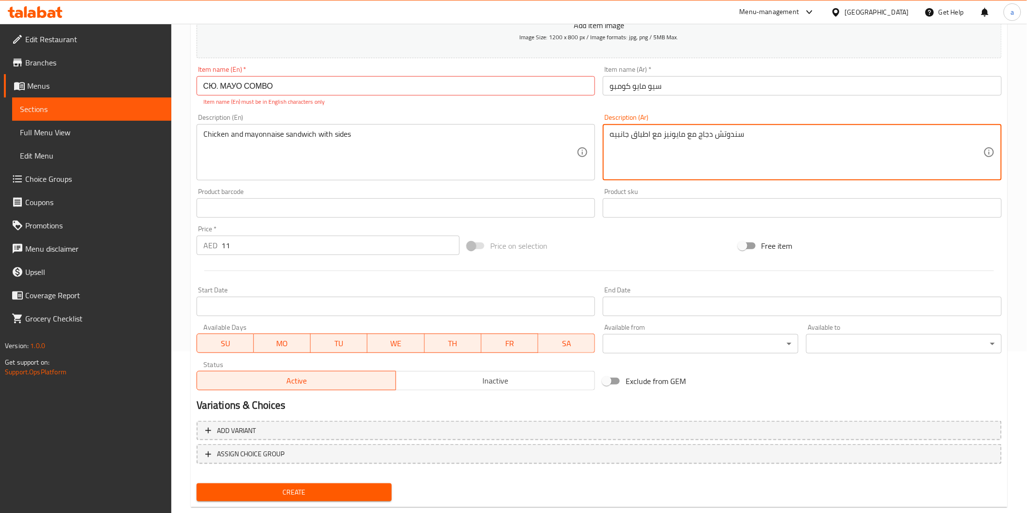
type textarea "سندوتش دجاج مع مايونيز مع اطباق جانبيه"
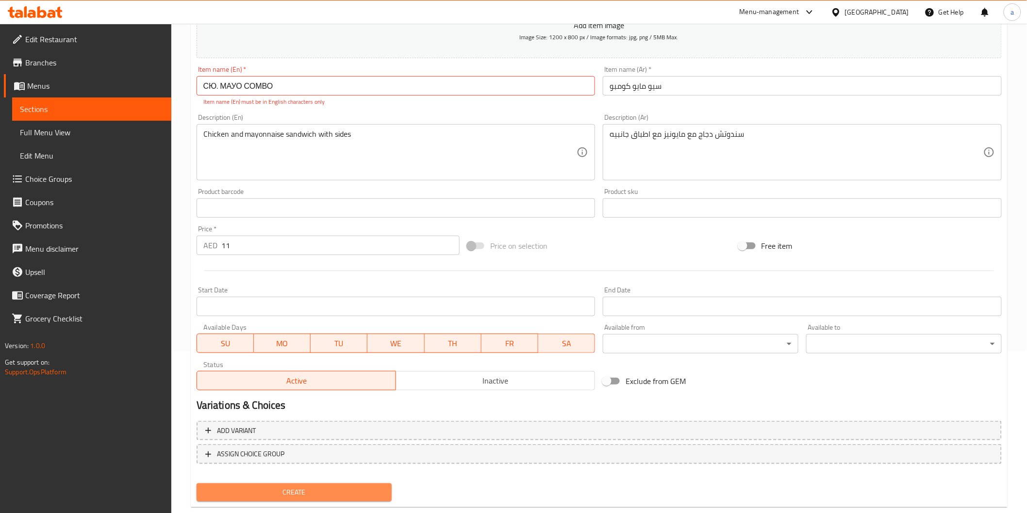
click at [270, 487] on span "Create" at bounding box center [294, 493] width 180 height 12
click at [211, 88] on input "СЮ. МАУО СОМВО" at bounding box center [396, 85] width 399 height 19
click at [213, 86] on input "СЮ. МАУО СОМВО" at bounding box center [396, 85] width 399 height 19
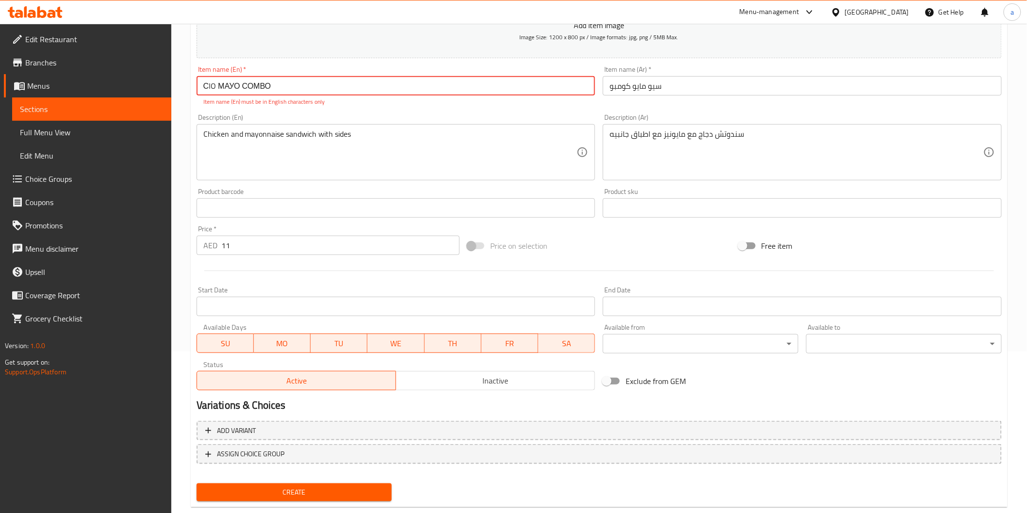
click at [360, 497] on span "Create" at bounding box center [294, 493] width 180 height 12
click at [351, 494] on span "Create" at bounding box center [294, 493] width 180 height 12
drag, startPoint x: 297, startPoint y: 83, endPoint x: 172, endPoint y: 63, distance: 126.8
click at [172, 63] on div "Home / Restaurants management / Menus / Sections / item / create COMBO SANDWICH…" at bounding box center [598, 198] width 855 height 672
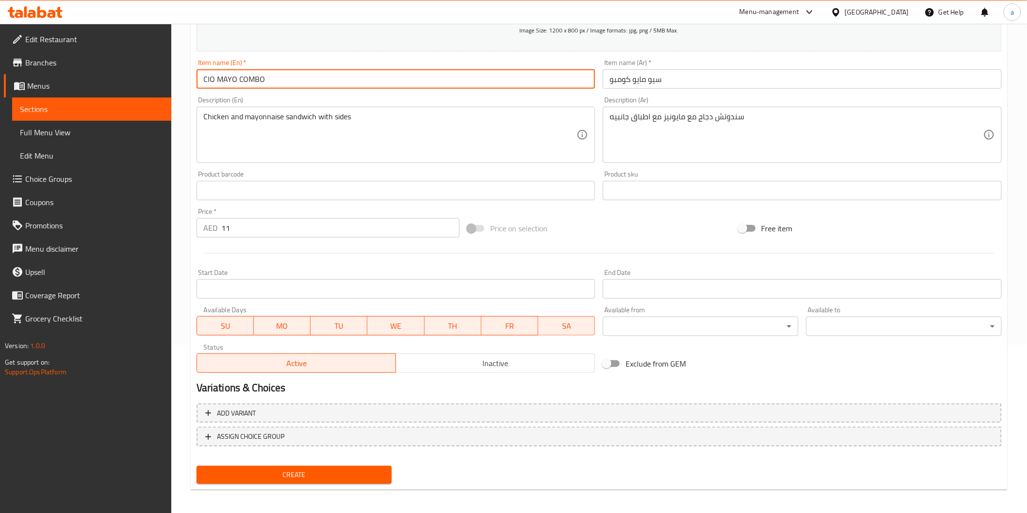
scroll to position [170, 0]
type input "CIO MAYO COMBO"
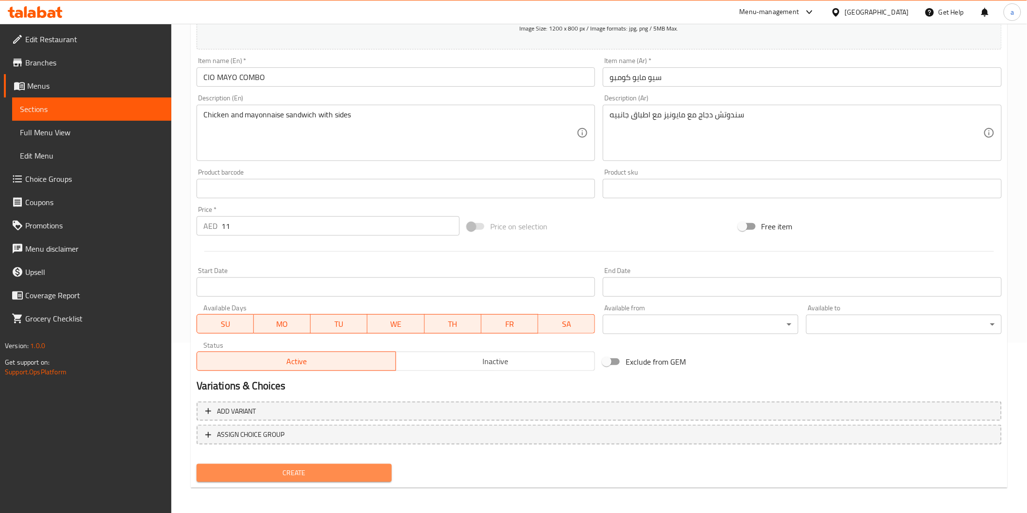
click at [297, 468] on span "Create" at bounding box center [294, 473] width 180 height 12
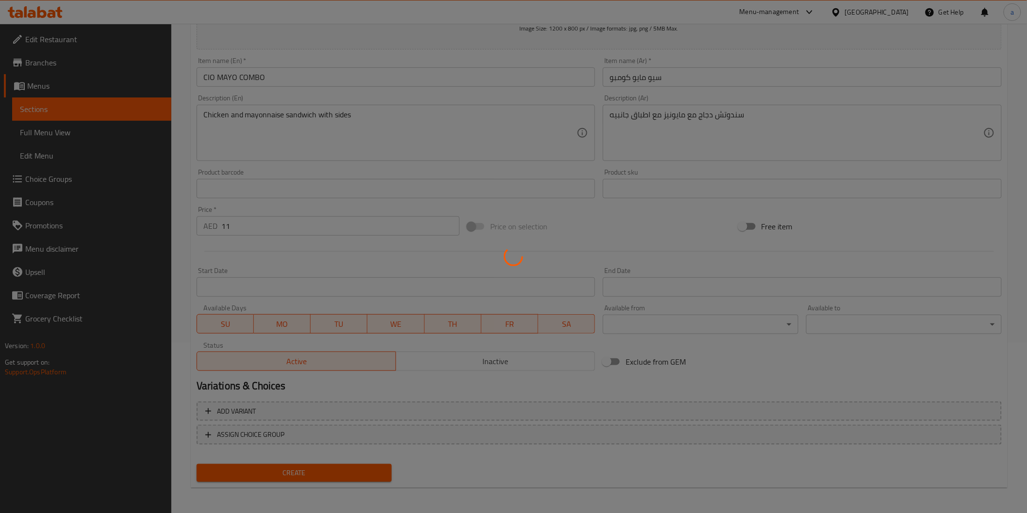
type input "0"
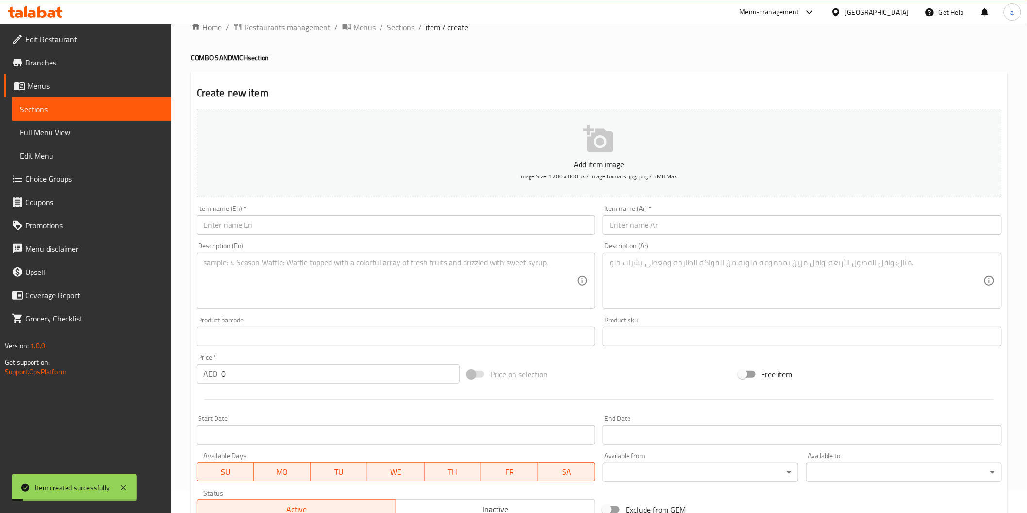
scroll to position [0, 0]
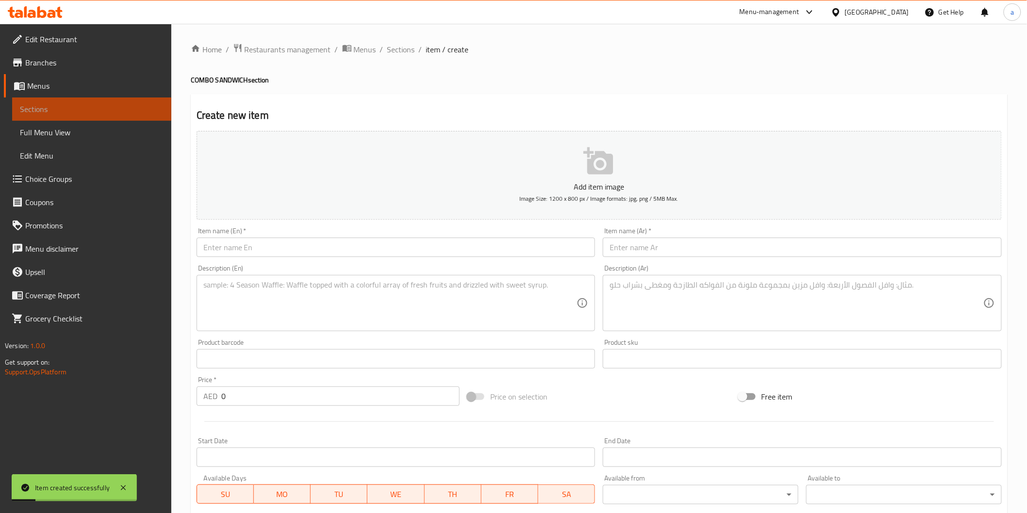
click at [108, 100] on link "Sections" at bounding box center [91, 109] width 159 height 23
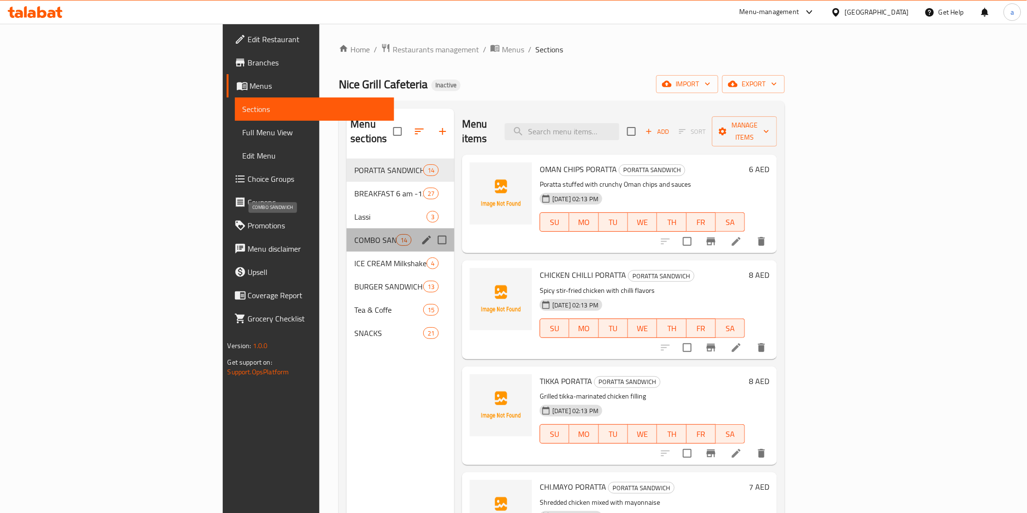
click at [354, 234] on span "COMBO SANDWICH" at bounding box center [374, 240] width 41 height 12
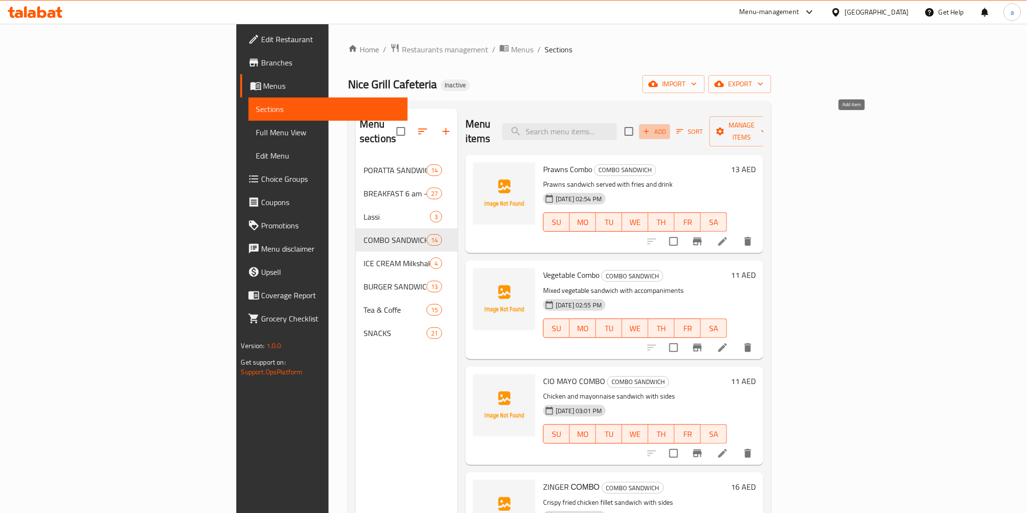
click at [668, 129] on span "Add" at bounding box center [654, 131] width 26 height 11
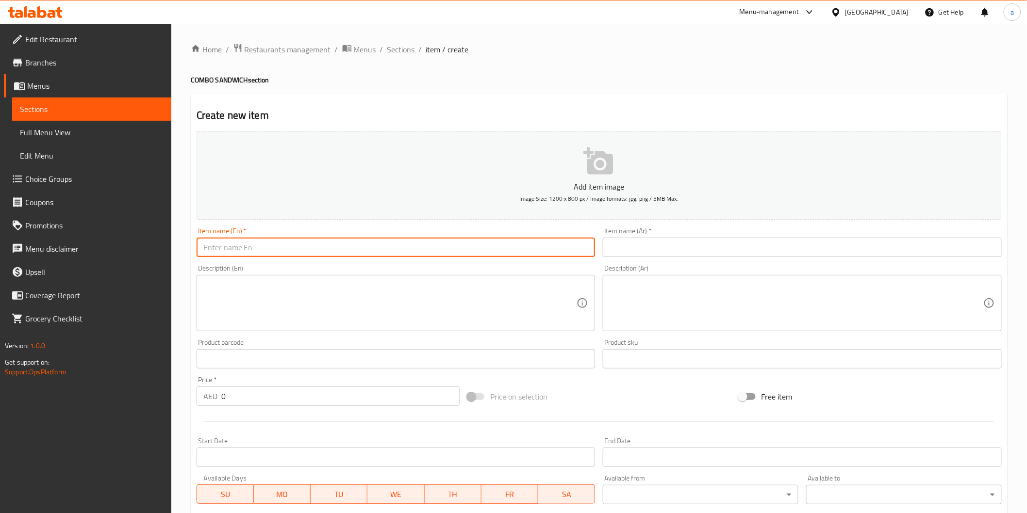
click at [546, 243] on input "text" at bounding box center [396, 247] width 399 height 19
paste input "СЮ. THIGHS СОМВО"
type input "СЮ. THIGHS СОМВО"
click at [657, 255] on input "text" at bounding box center [802, 247] width 399 height 19
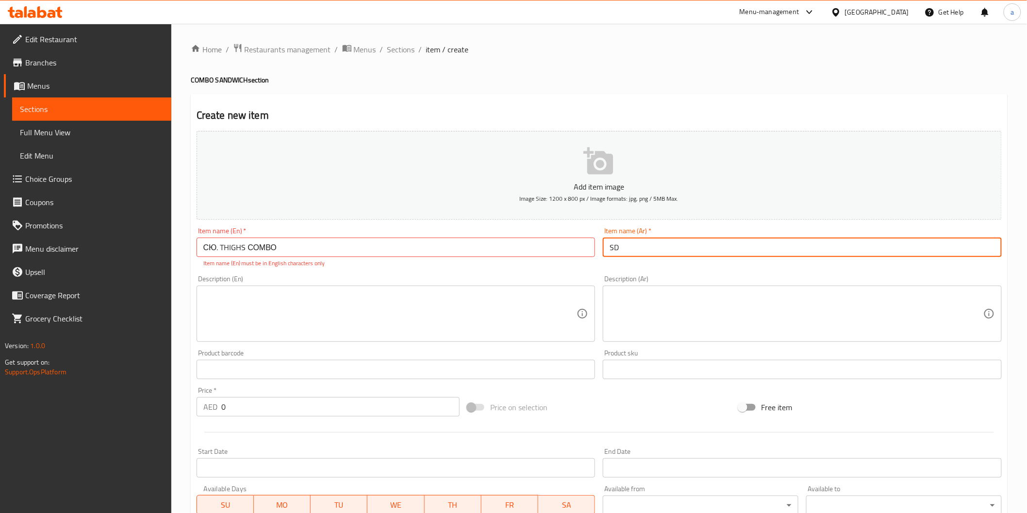
type input "S"
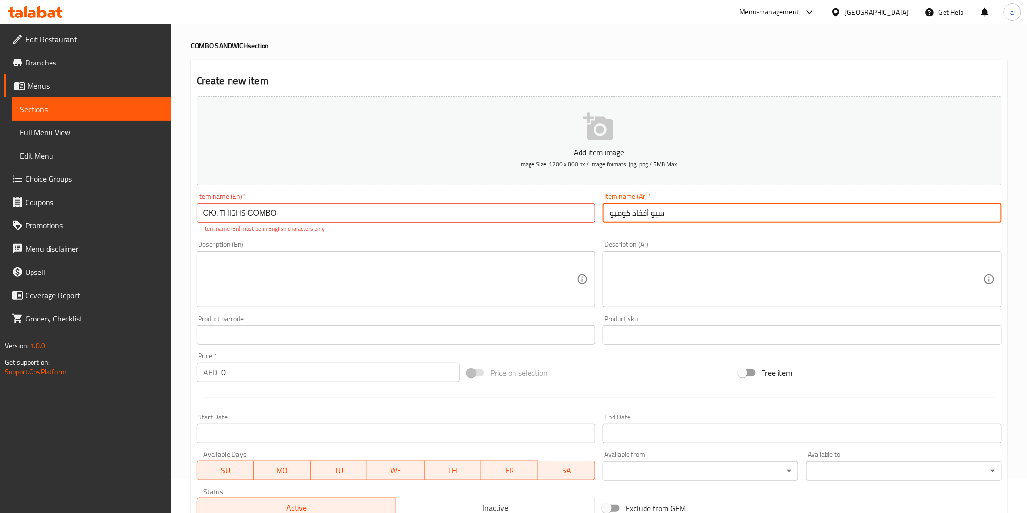
scroll to position [54, 0]
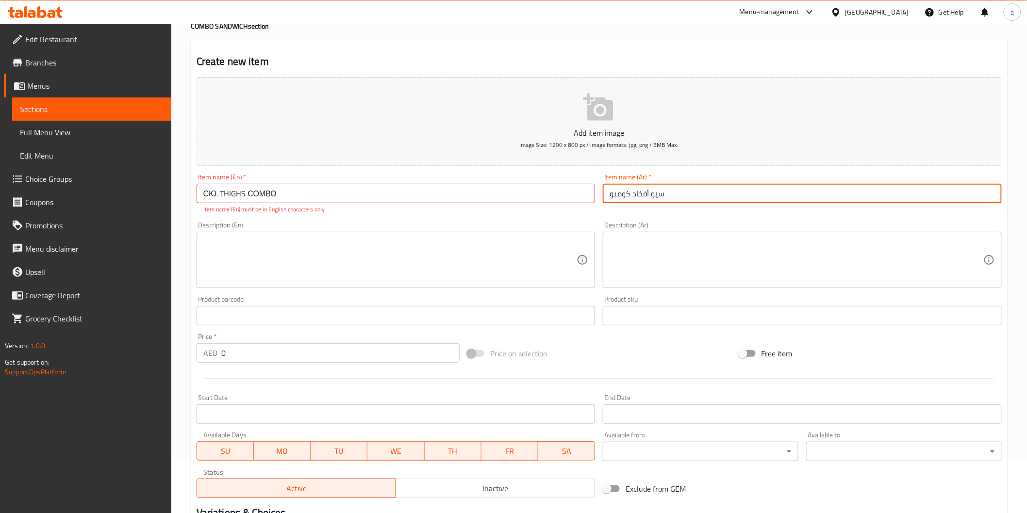
type input "سيو أفخاد كومبو"
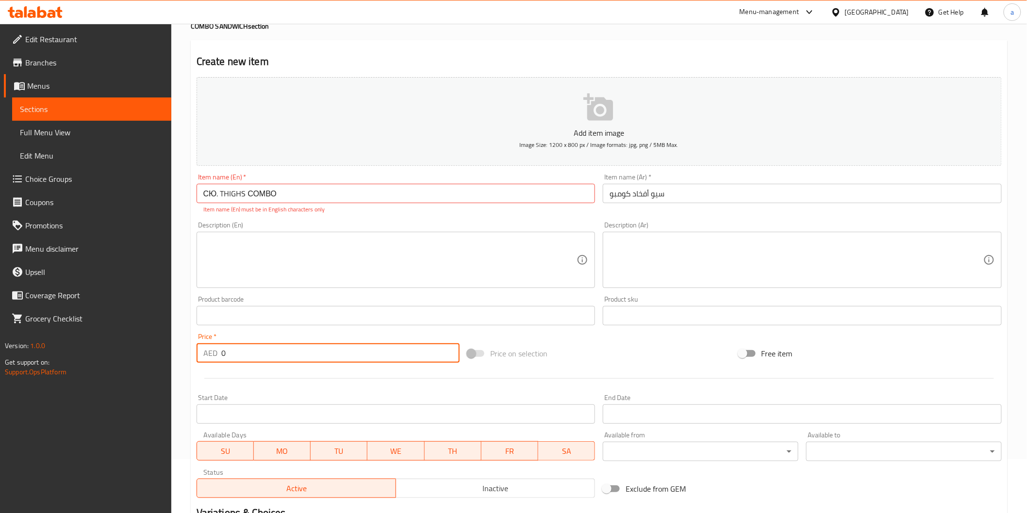
drag, startPoint x: 262, startPoint y: 347, endPoint x: 115, endPoint y: 347, distance: 147.0
click at [115, 347] on div "Edit Restaurant Branches Menus Sections Full Menu View Edit Menu Choice Groups …" at bounding box center [513, 306] width 1027 height 672
type input "15"
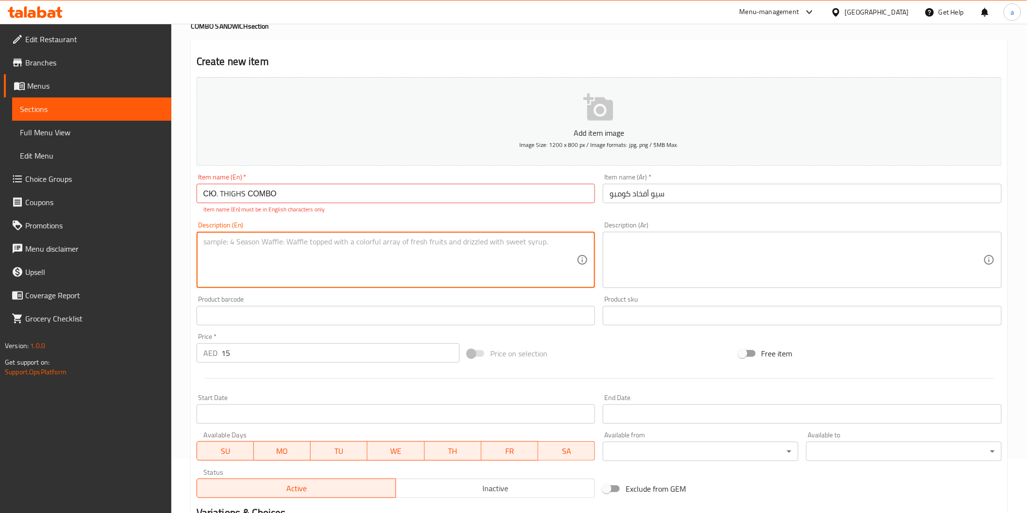
click at [458, 258] on textarea at bounding box center [390, 260] width 374 height 46
paste textarea "Fried chicken thighs sandwich with fries & drink"
type textarea "Fried chicken thighs sandwich with fries & drink"
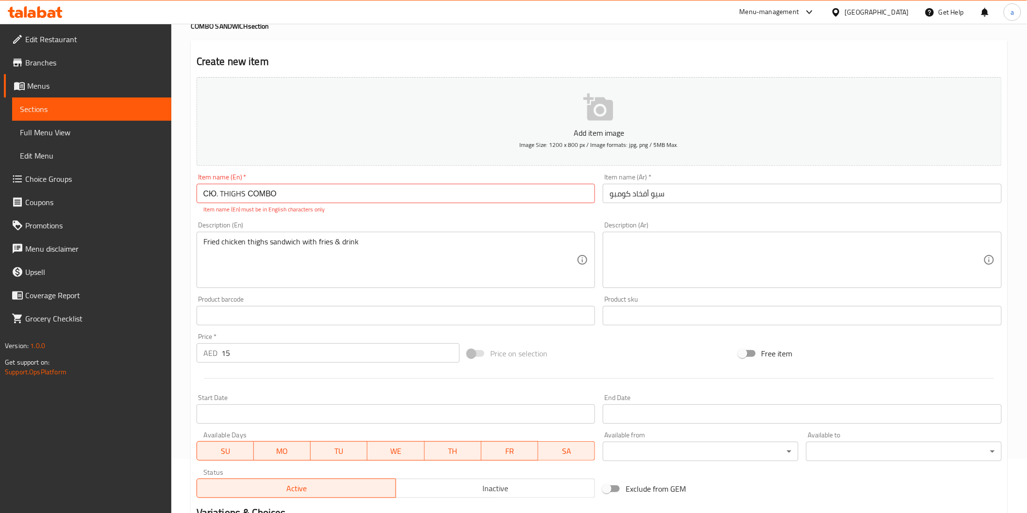
click at [843, 256] on textarea at bounding box center [796, 260] width 374 height 46
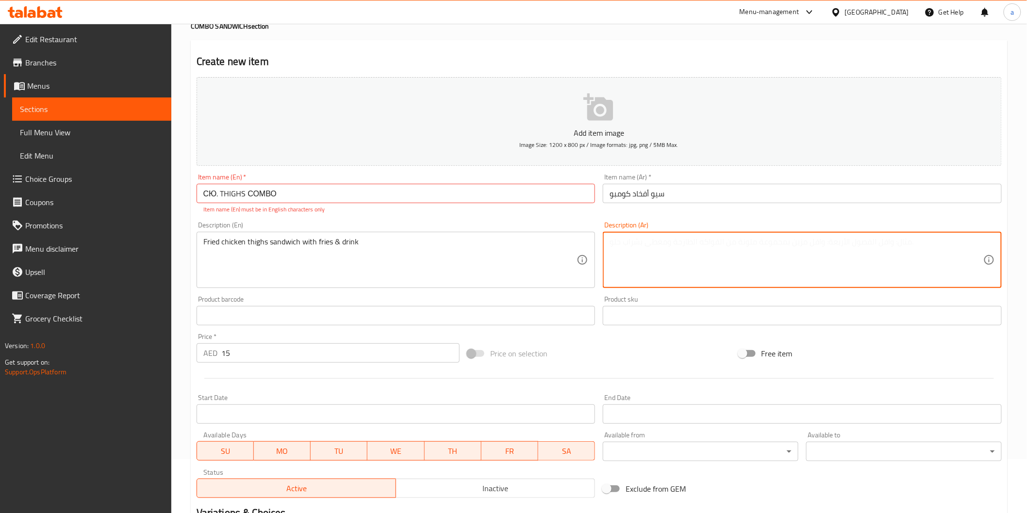
paste textarea "ساندويتش أفخاذ دجاج مقلية مع بطاطس مقلية ومشروب"
type textarea "ساندويتش أفخاذ دجاج مقلية مع بطاطس مقلية ومشروب"
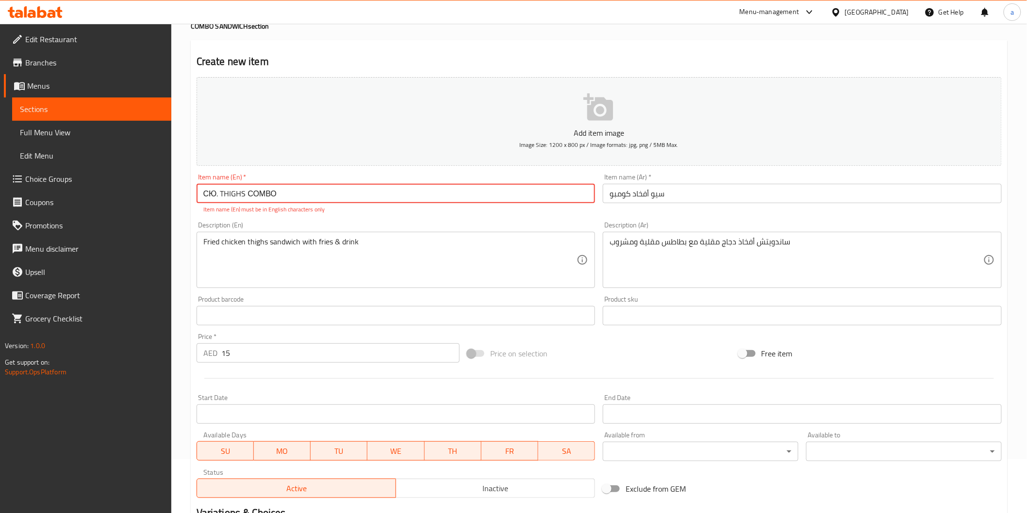
drag, startPoint x: 220, startPoint y: 195, endPoint x: 215, endPoint y: 194, distance: 5.4
click at [215, 194] on input "СЮ. THIGHS СОМВО" at bounding box center [396, 193] width 399 height 19
click at [299, 195] on input "СЮ THIGHS СОМВО" at bounding box center [396, 193] width 399 height 19
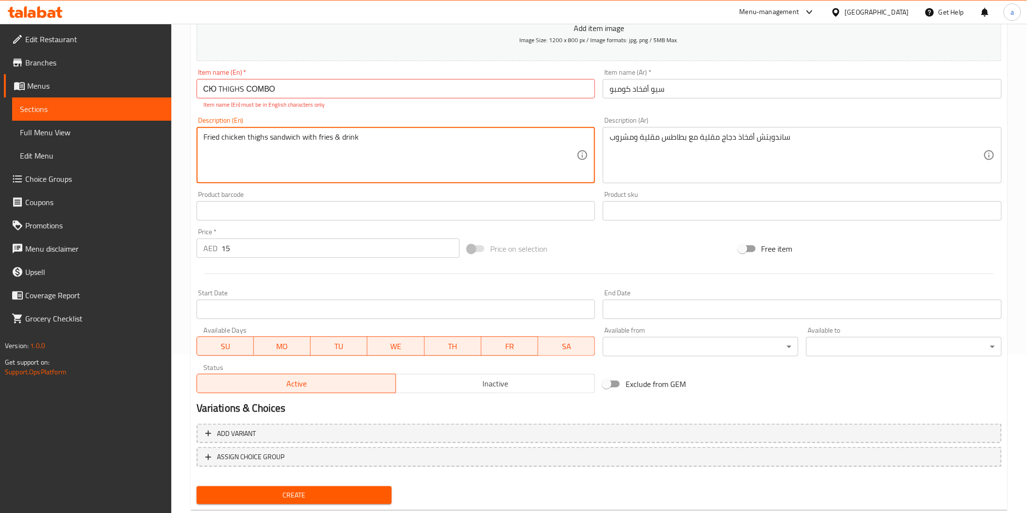
scroll to position [181, 0]
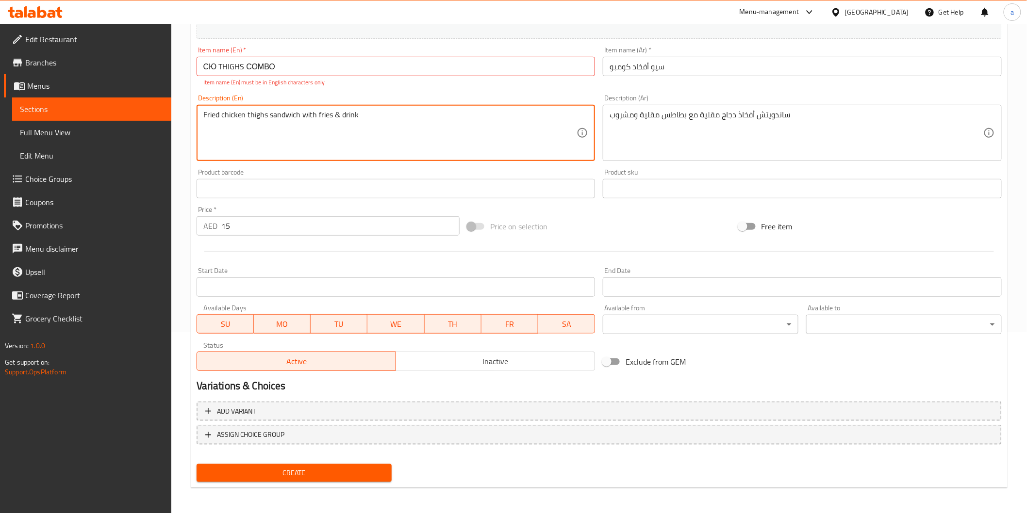
click at [287, 479] on button "Create" at bounding box center [295, 473] width 196 height 18
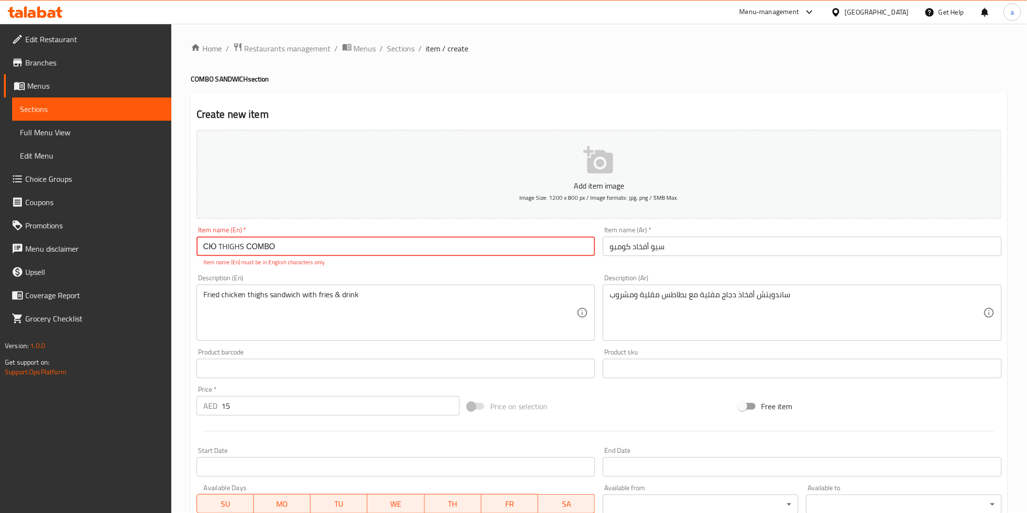
scroll to position [0, 0]
drag, startPoint x: 216, startPoint y: 249, endPoint x: 210, endPoint y: 247, distance: 6.6
click at [210, 247] on input "СЮ THIGHS СОМВО" at bounding box center [396, 247] width 399 height 19
click at [286, 247] on input "СIO THIGHS СОМВО" at bounding box center [396, 247] width 399 height 19
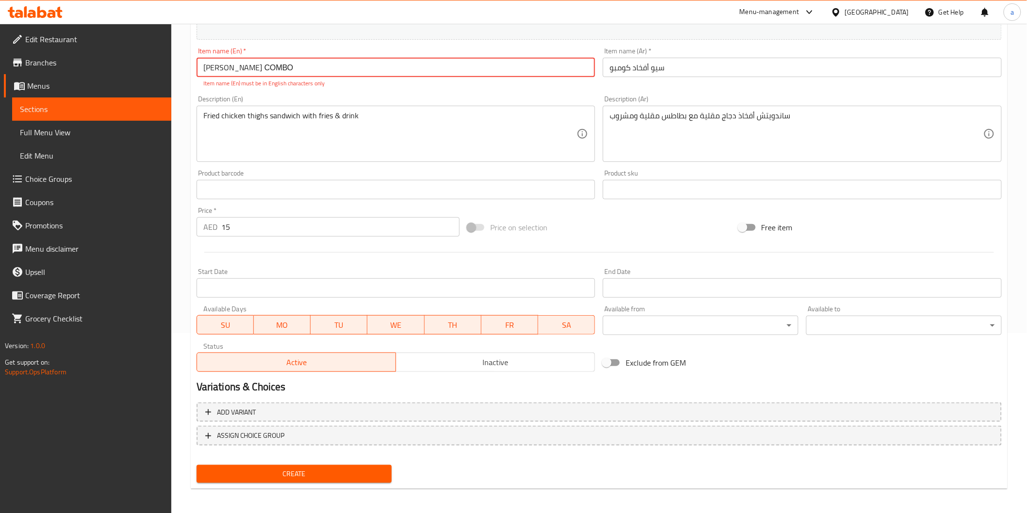
scroll to position [181, 0]
click at [256, 467] on span "Create" at bounding box center [294, 473] width 180 height 12
click at [255, 467] on span "Create" at bounding box center [294, 473] width 180 height 12
drag, startPoint x: 295, startPoint y: 65, endPoint x: 90, endPoint y: 26, distance: 208.4
click at [88, 49] on div "Edit Restaurant Branches Menus Sections Full Menu View Edit Menu Choice Groups …" at bounding box center [513, 179] width 1027 height 672
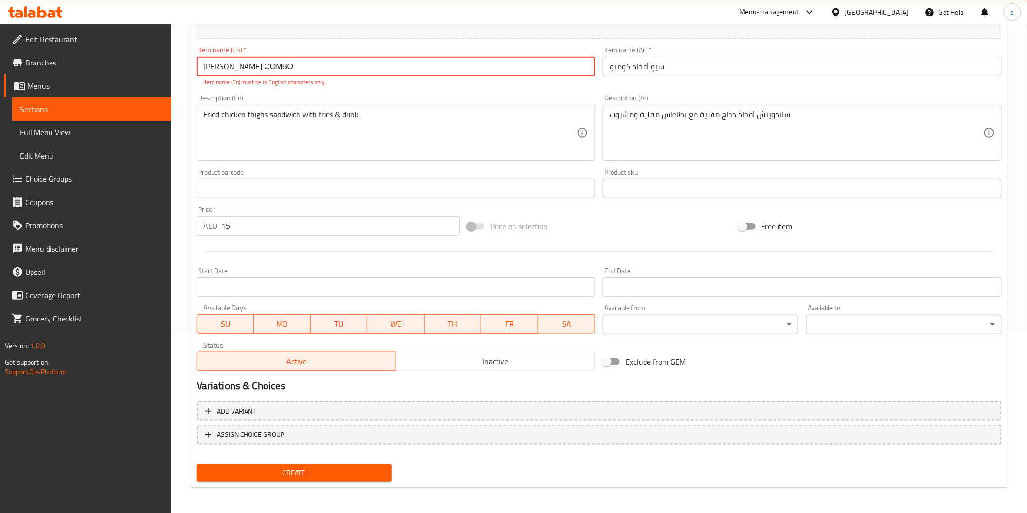
scroll to position [170, 0]
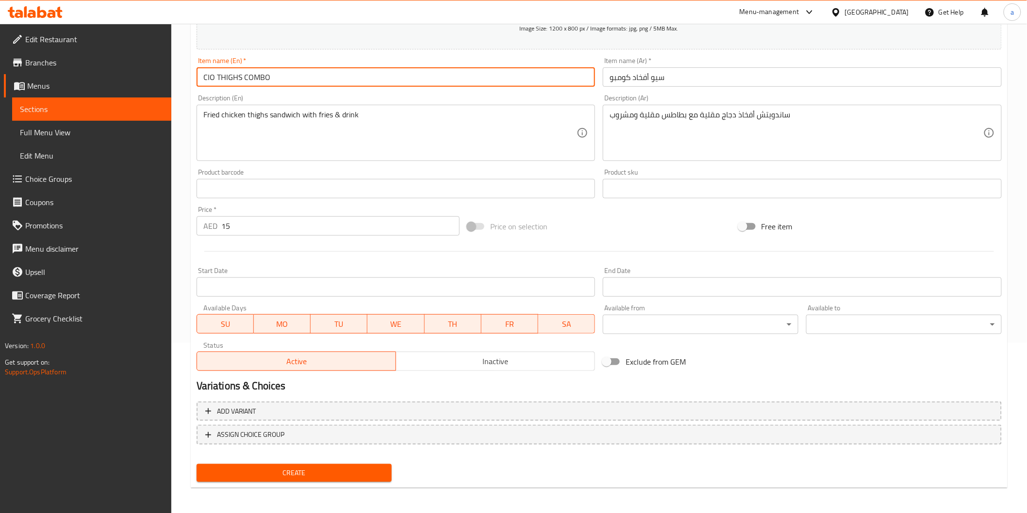
type input "CIO THIGHS COMBO"
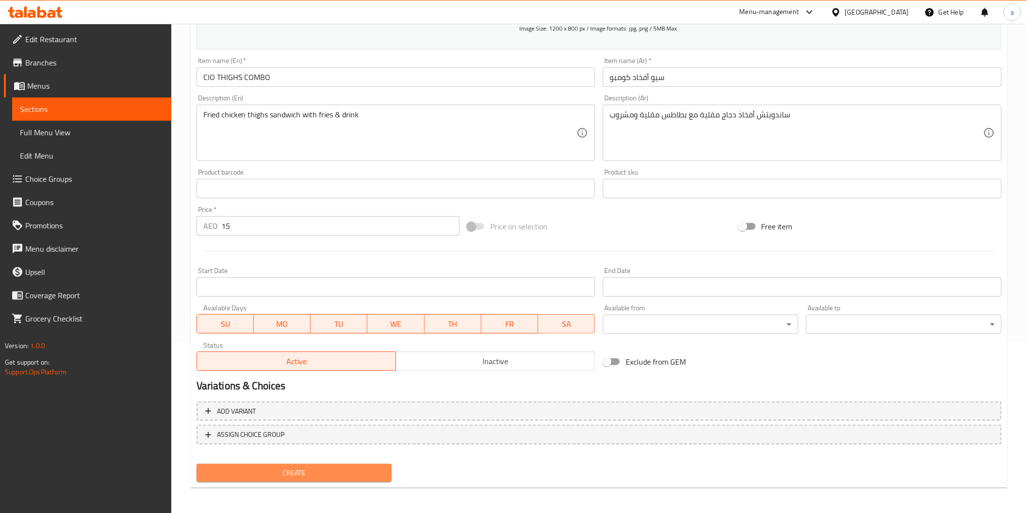
click at [316, 469] on span "Create" at bounding box center [294, 473] width 180 height 12
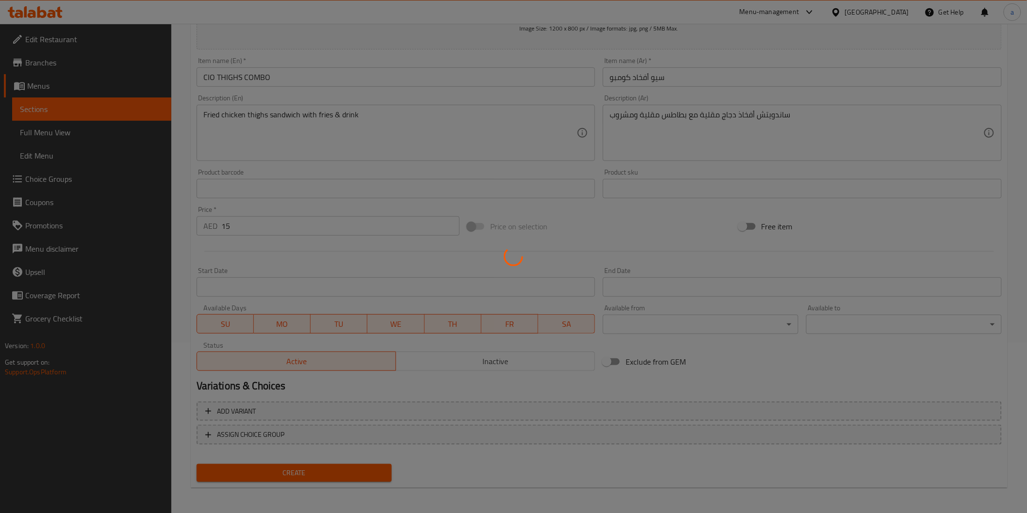
type input "0"
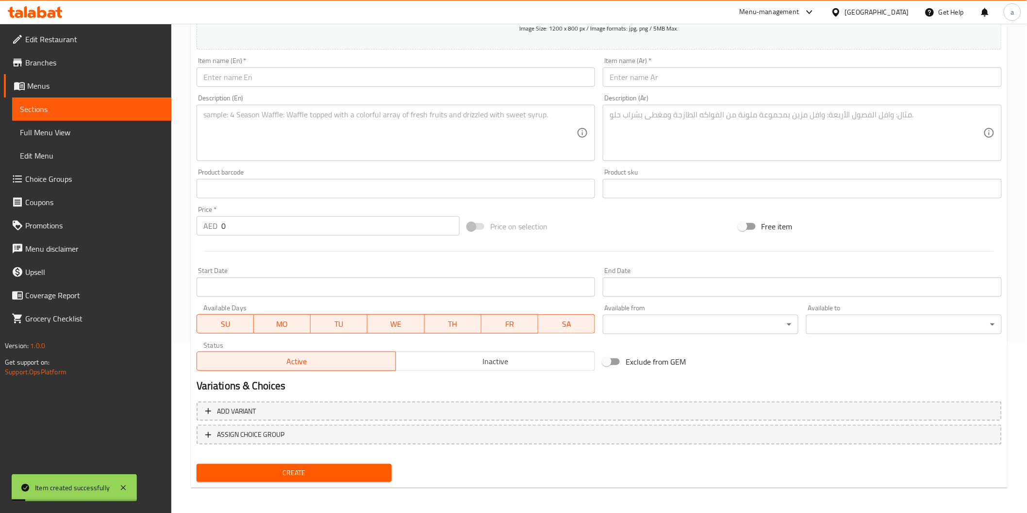
click at [34, 113] on span "Sections" at bounding box center [92, 109] width 144 height 12
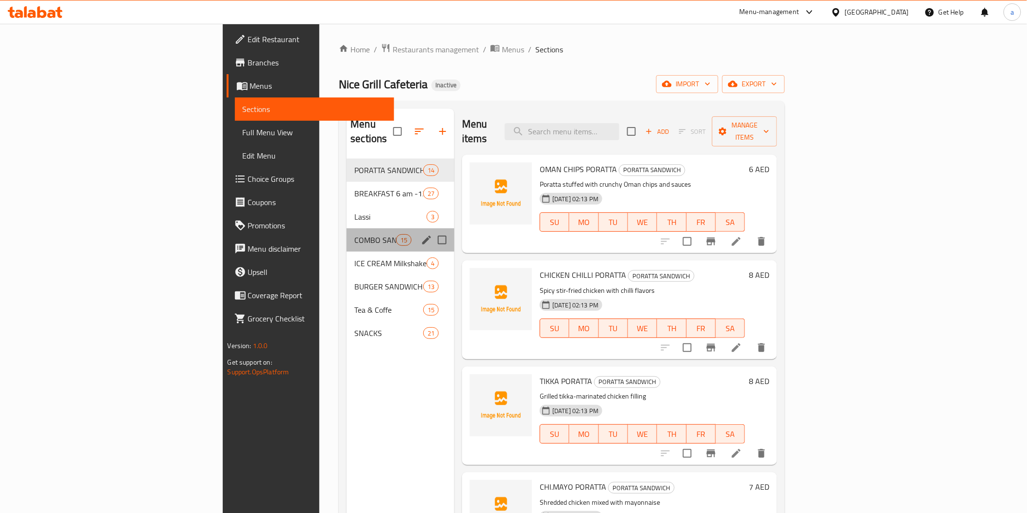
click at [346, 229] on div "COMBO SANDWICH 15" at bounding box center [400, 240] width 108 height 23
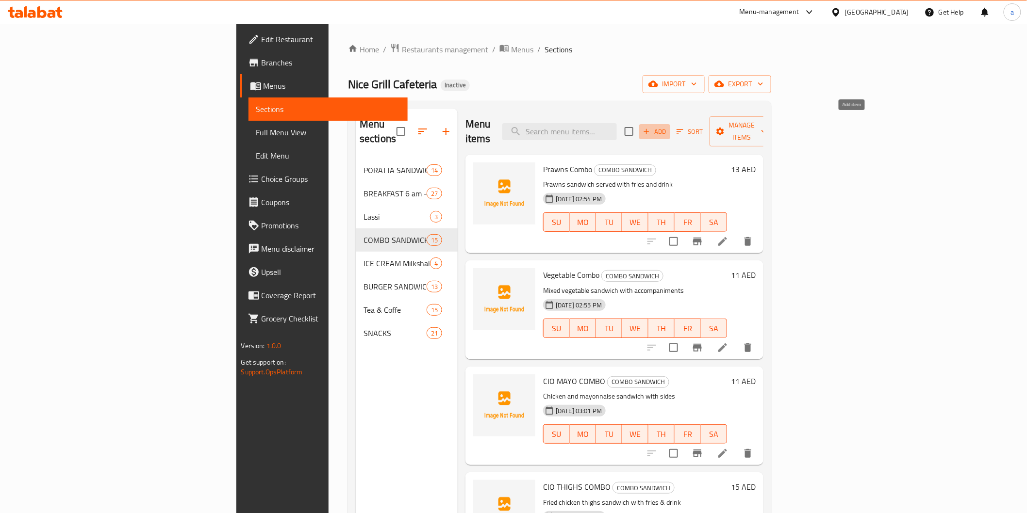
click at [668, 126] on span "Add" at bounding box center [654, 131] width 26 height 11
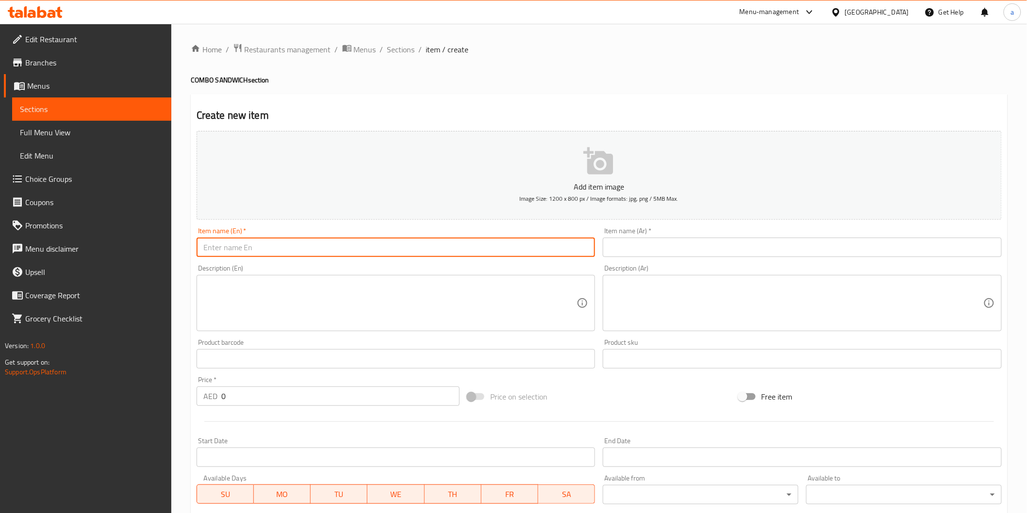
click at [534, 243] on input "text" at bounding box center [396, 247] width 399 height 19
paste input "MUSHROOM СОМВО"
type input "MUSHROOM СОМВО"
click at [662, 255] on input "text" at bounding box center [802, 247] width 399 height 19
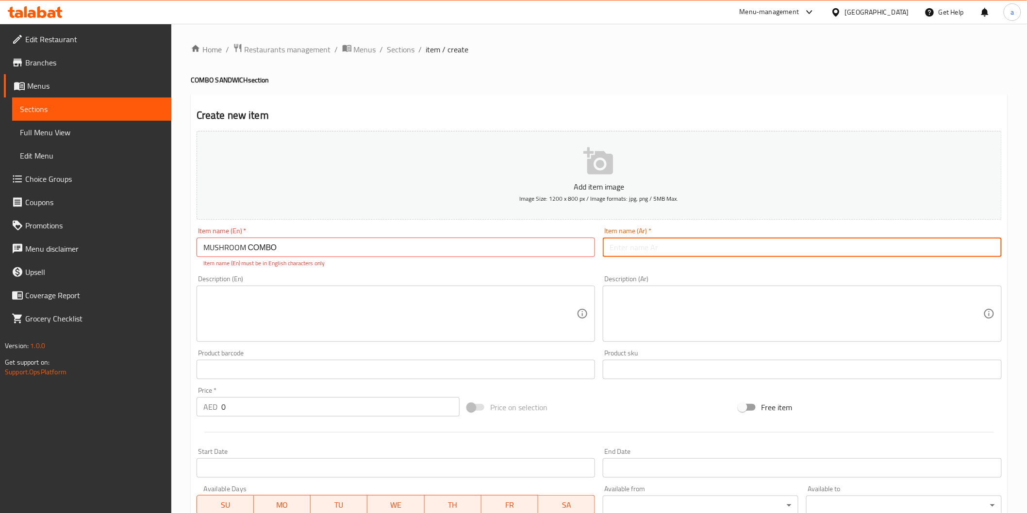
type input "L"
type input "مشروم كومبو"
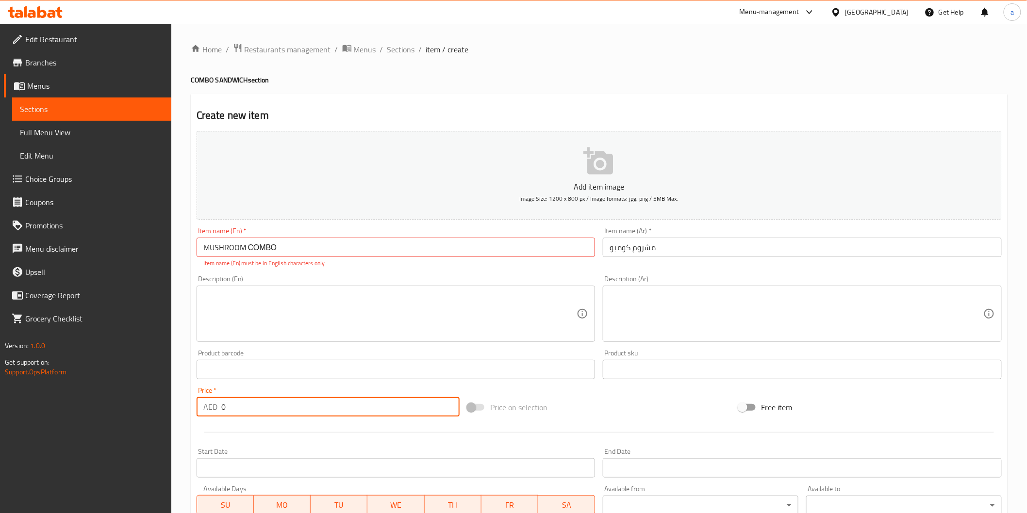
drag, startPoint x: 289, startPoint y: 404, endPoint x: 201, endPoint y: 403, distance: 87.8
click at [201, 403] on div "AED 0 Price *" at bounding box center [328, 406] width 263 height 19
type input "13"
click at [284, 317] on textarea at bounding box center [390, 314] width 374 height 46
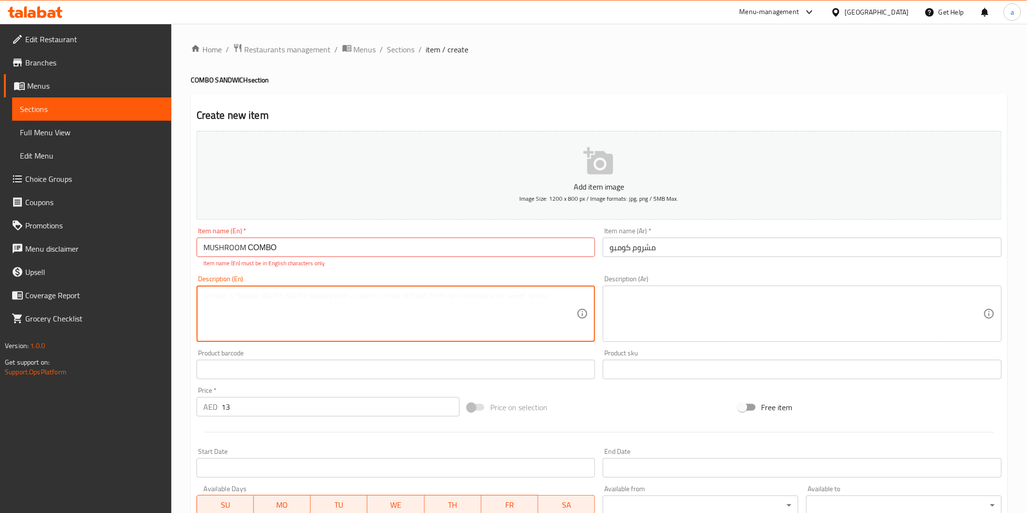
paste textarea "Mushroom and cheese sandwich with sides"
type textarea "Mushroom and cheese sandwich with sides"
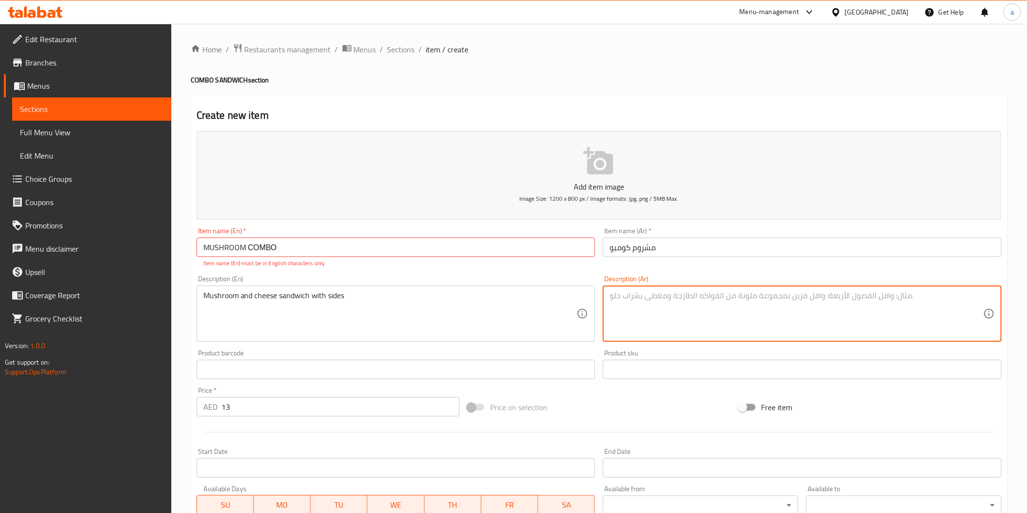
click at [686, 312] on textarea at bounding box center [796, 314] width 374 height 46
type textarea "سندوتش مشروم وجبنه مع اطباق جانبيه"
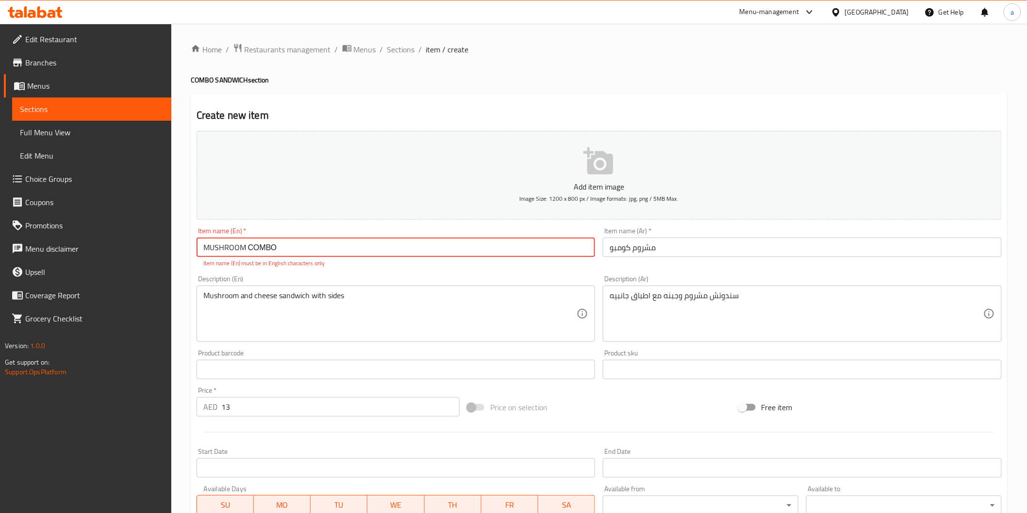
drag, startPoint x: 321, startPoint y: 246, endPoint x: 129, endPoint y: 225, distance: 193.3
click at [129, 225] on div "Edit Restaurant Branches Menus Sections Full Menu View Edit Menu Choice Groups …" at bounding box center [513, 360] width 1027 height 672
type input "M"
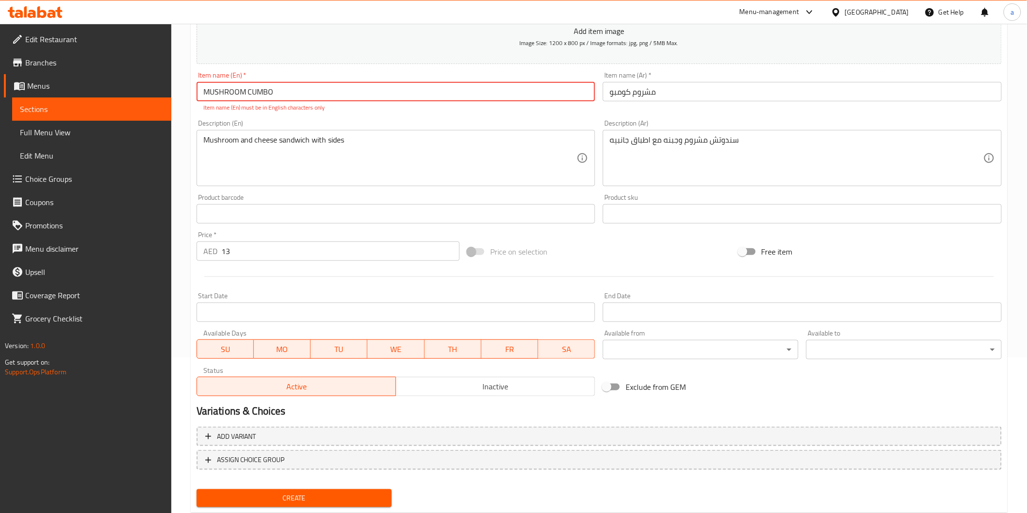
scroll to position [162, 0]
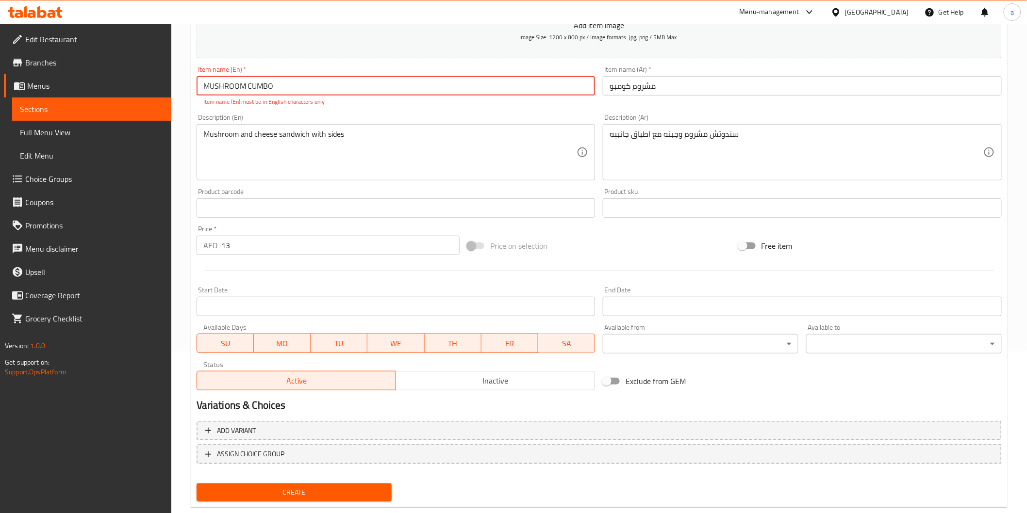
type input "MUSHROOM CUMBO"
click at [351, 493] on div "Create new item Add item image Image Size: 1200 x 800 px / Image formats: jpg, …" at bounding box center [599, 220] width 817 height 575
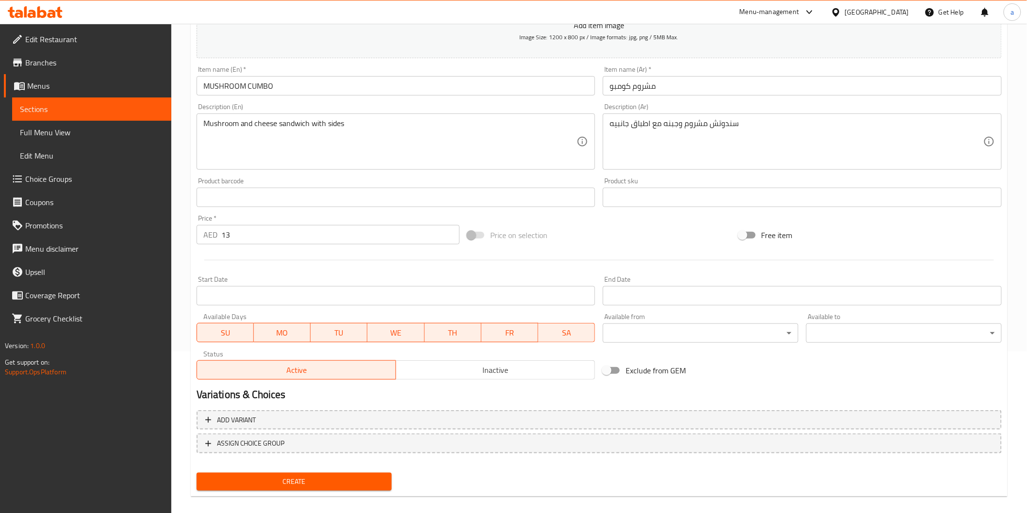
click at [345, 481] on span "Create" at bounding box center [294, 482] width 180 height 12
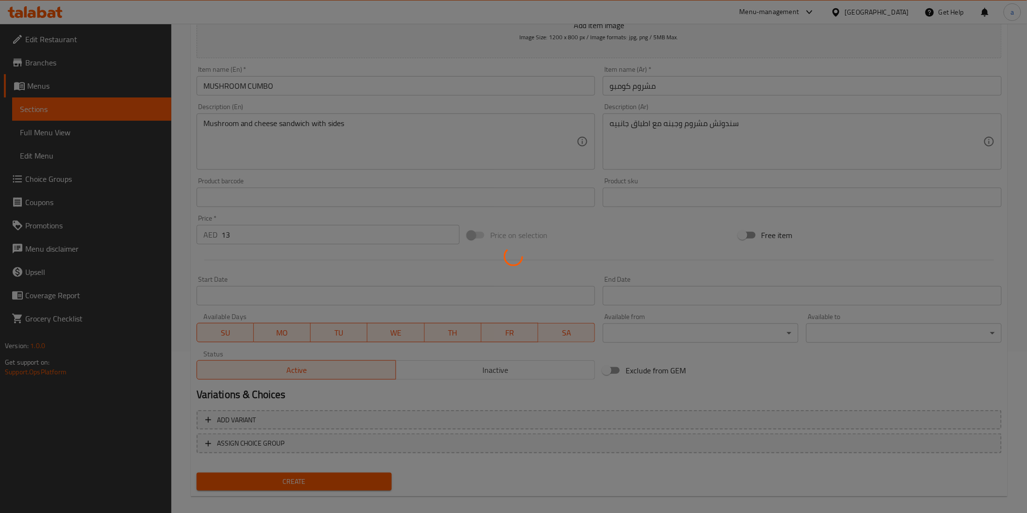
type input "0"
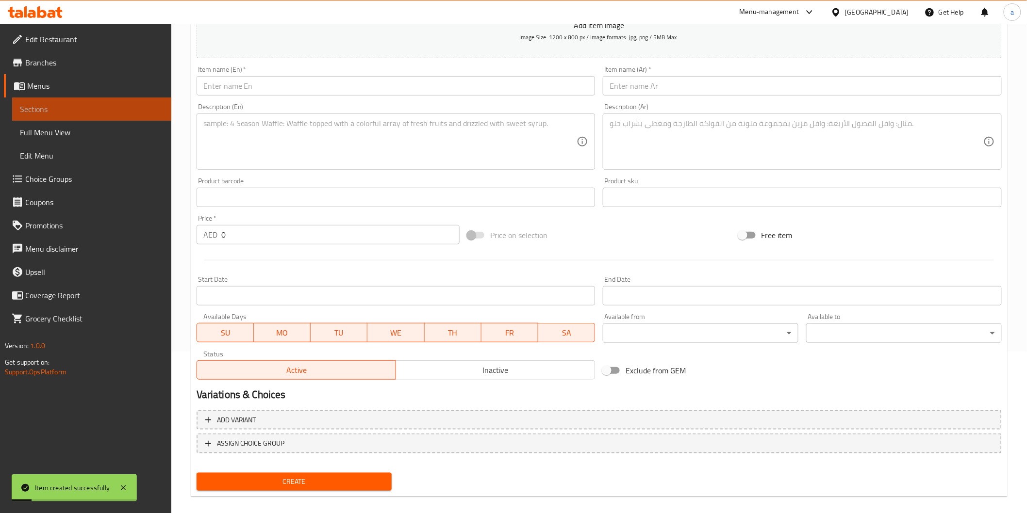
click at [65, 99] on link "Sections" at bounding box center [91, 109] width 159 height 23
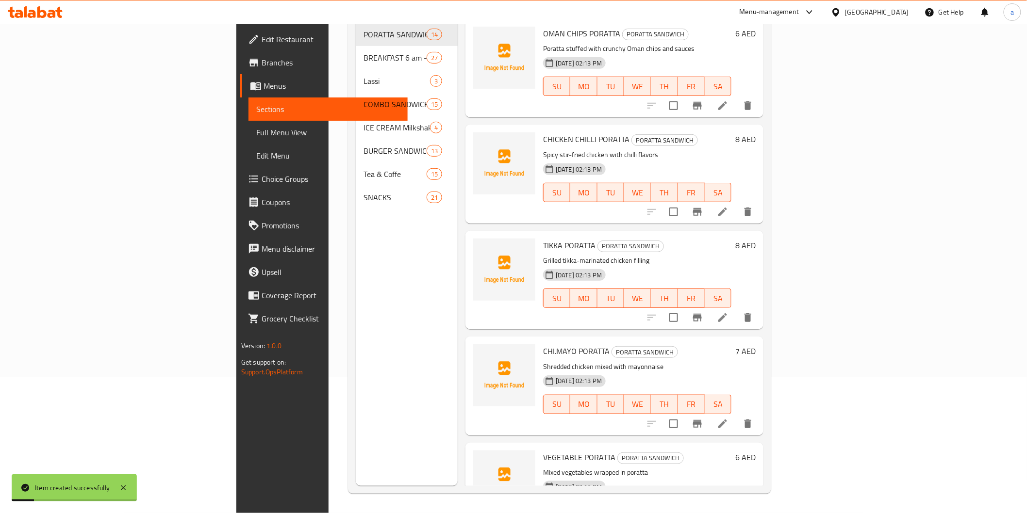
scroll to position [136, 0]
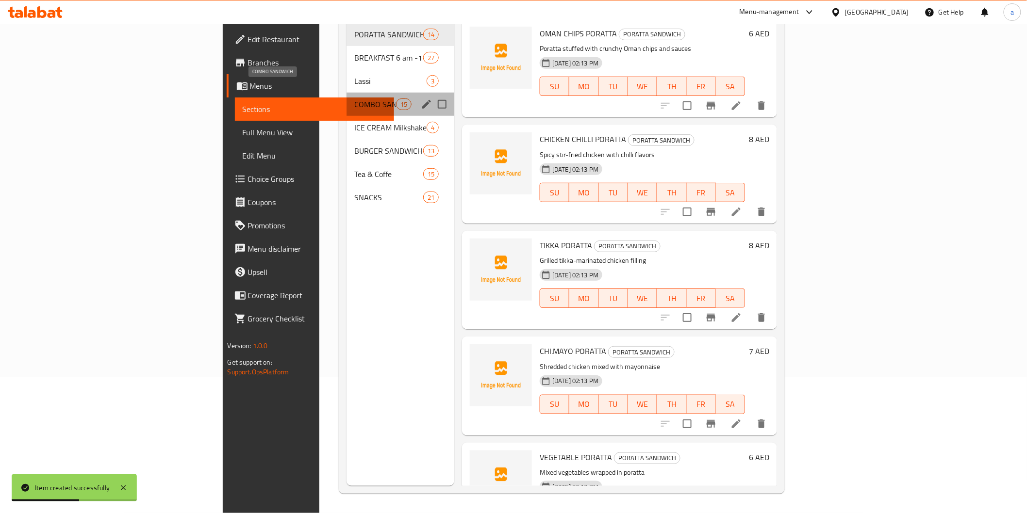
click at [354, 98] on span "COMBO SANDWICH" at bounding box center [374, 104] width 41 height 12
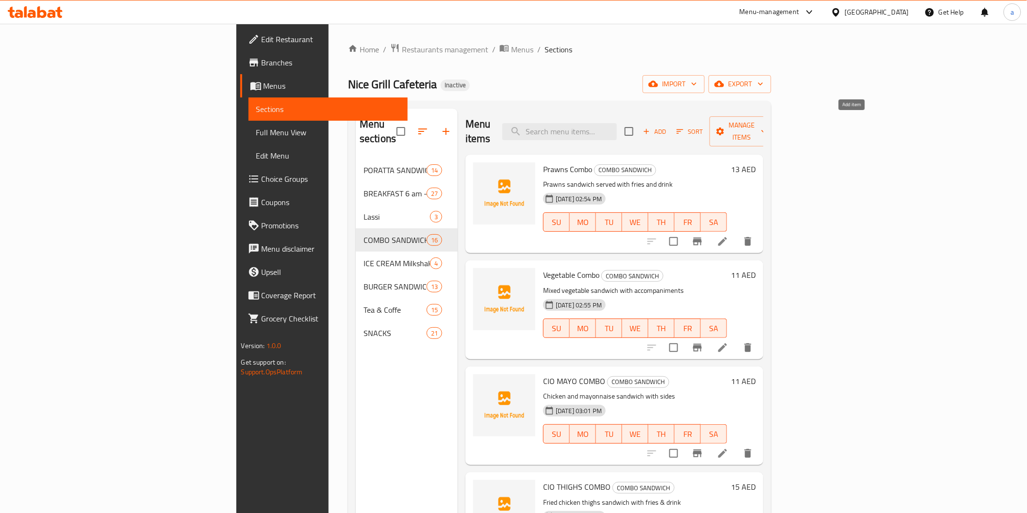
click at [668, 126] on span "Add" at bounding box center [654, 131] width 26 height 11
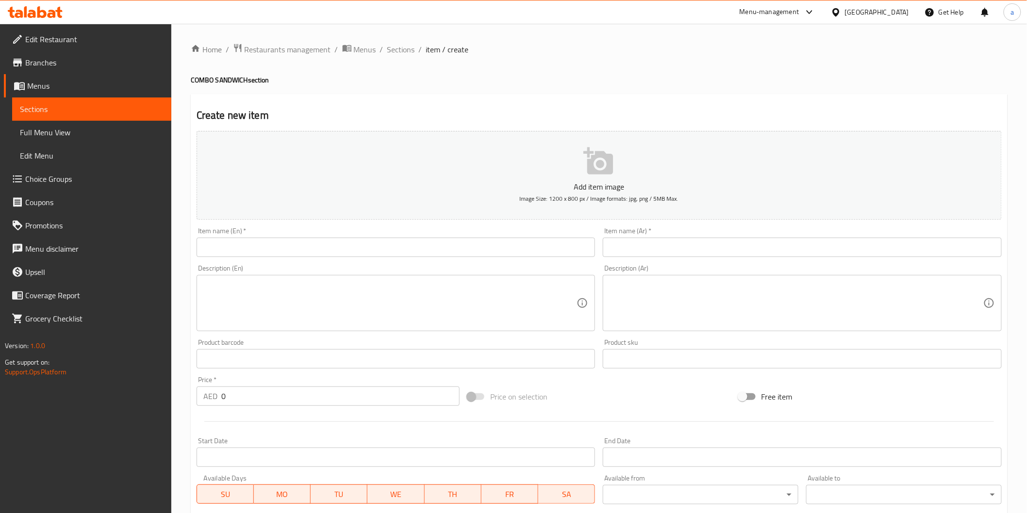
click at [495, 254] on input "text" at bounding box center [396, 247] width 399 height 19
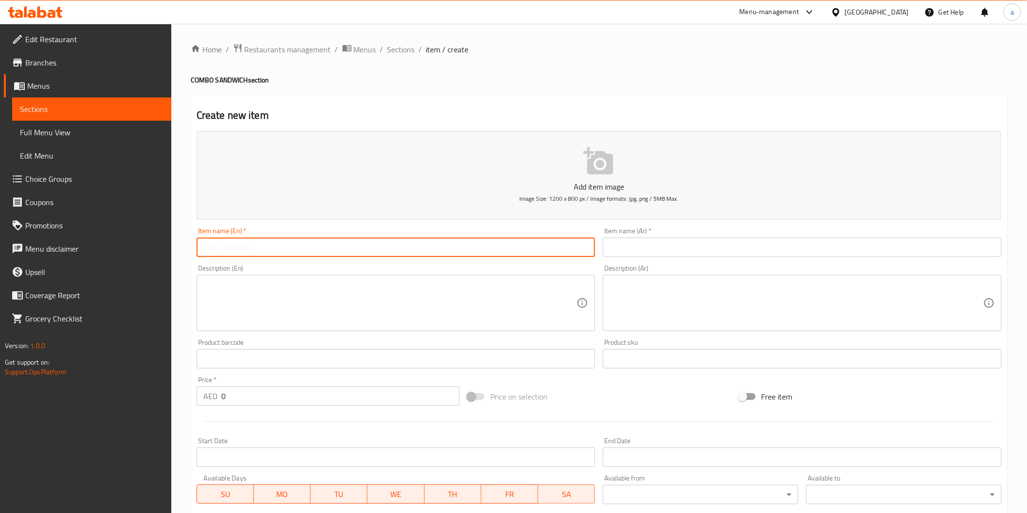
paste input "HOTDOG СОМВО"
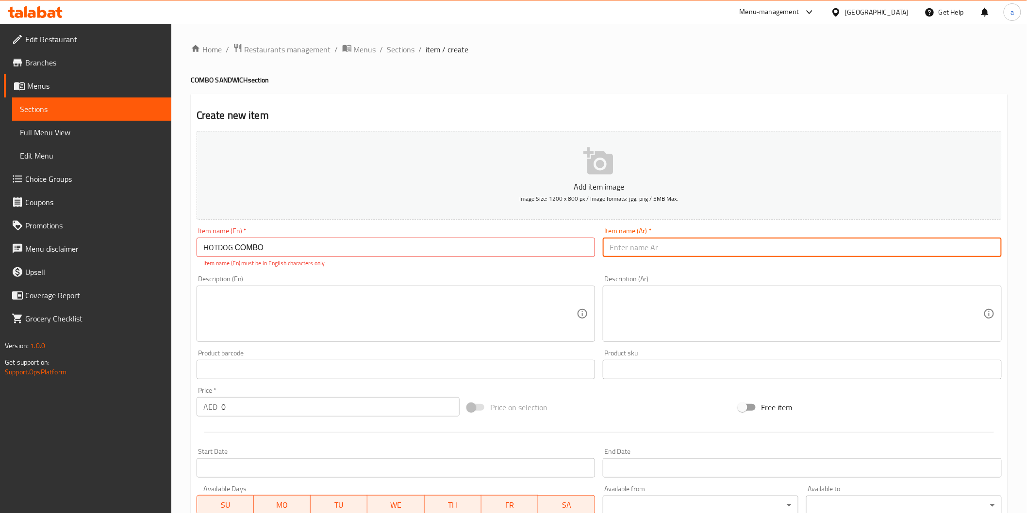
click at [629, 248] on input "text" at bounding box center [802, 247] width 399 height 19
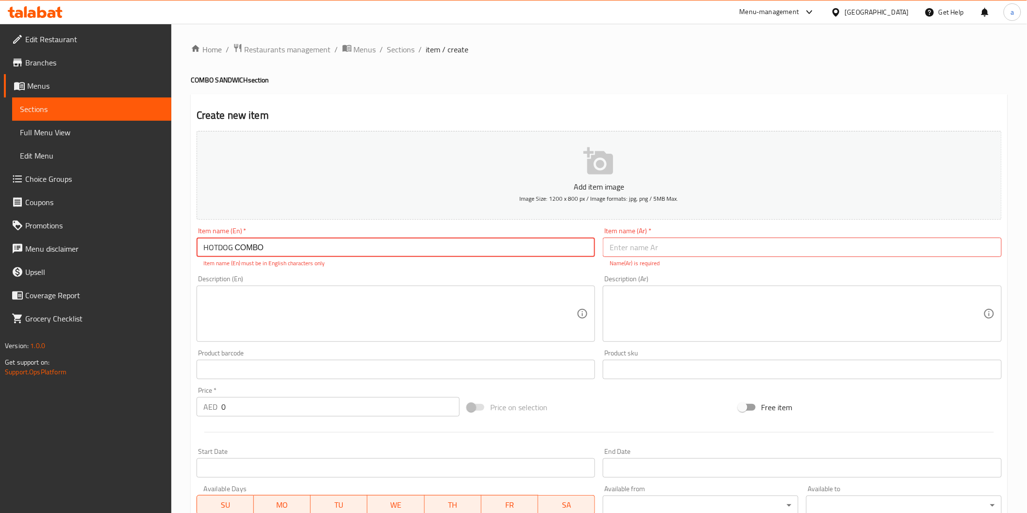
drag, startPoint x: 250, startPoint y: 245, endPoint x: 120, endPoint y: 217, distance: 133.4
click at [120, 217] on div "Edit Restaurant Branches Menus Sections Full Menu View Edit Menu Choice Groups …" at bounding box center [513, 360] width 1027 height 672
type input "HOTDOG CUMBO"
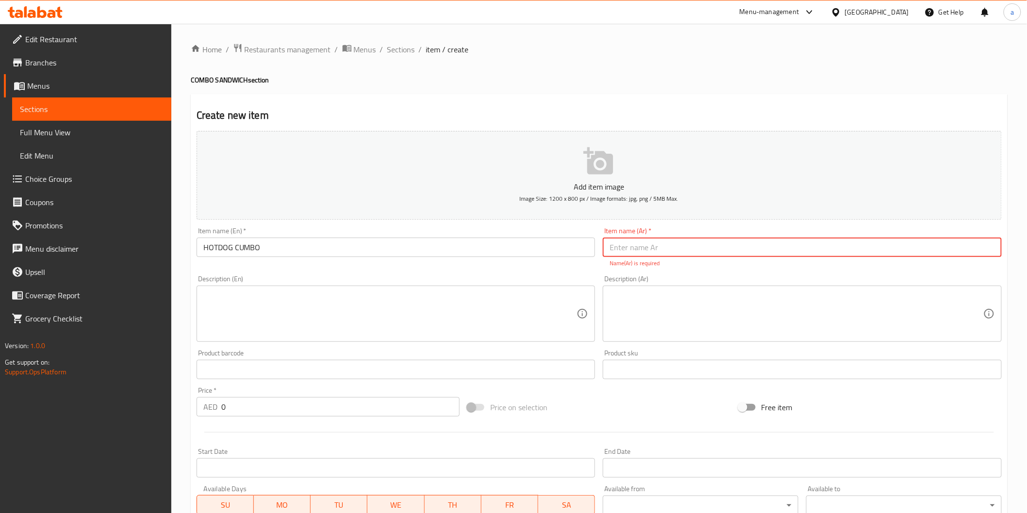
click at [648, 255] on input "text" at bounding box center [802, 247] width 399 height 19
type input "هوت دوج كومبو"
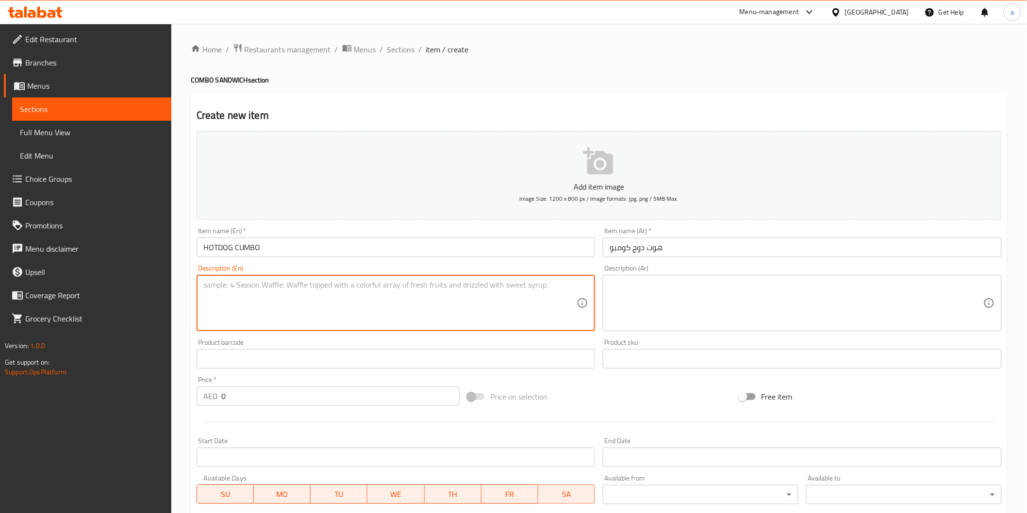
click at [443, 309] on textarea at bounding box center [390, 303] width 374 height 46
paste textarea "Hotdog sandwich served with fries and drink"
type textarea "Hotdog sandwich served with fries and drink"
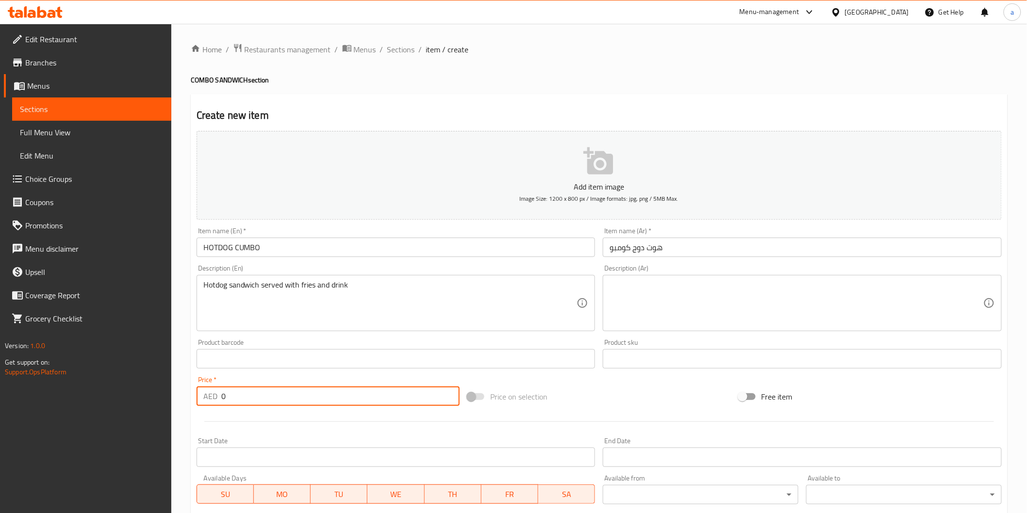
drag, startPoint x: 225, startPoint y: 401, endPoint x: 196, endPoint y: 399, distance: 29.2
click at [196, 399] on div "Price   * AED 0 Price *" at bounding box center [328, 391] width 271 height 37
type input "11"
click at [672, 309] on textarea at bounding box center [796, 303] width 374 height 46
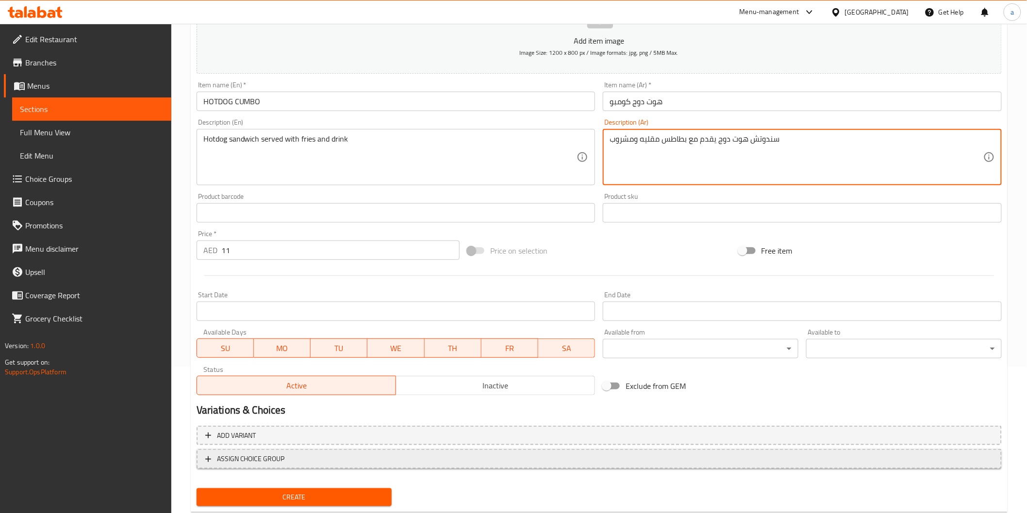
scroll to position [162, 0]
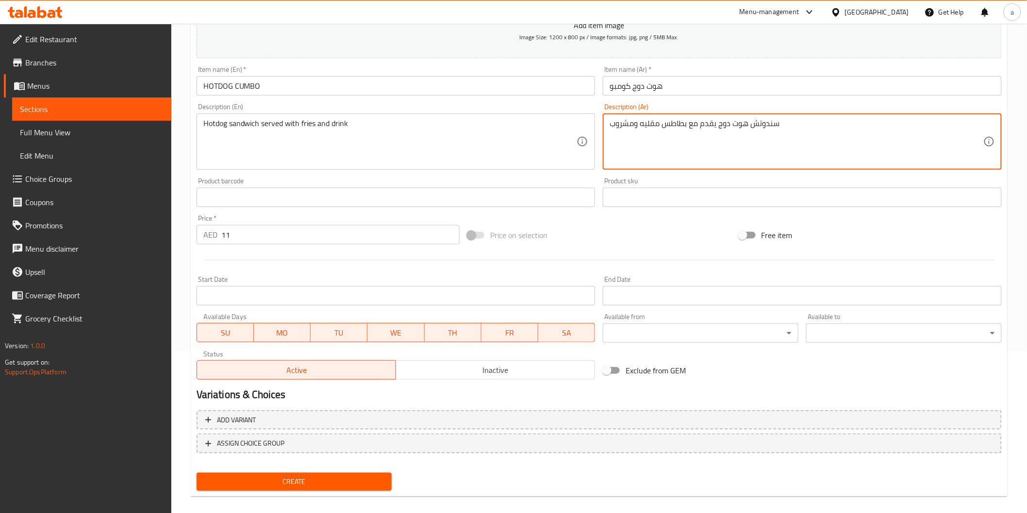
type textarea "سندوتش هوت دوج يقدم مع بطاطس مقليه ومشروب"
click at [264, 473] on button "Create" at bounding box center [295, 482] width 196 height 18
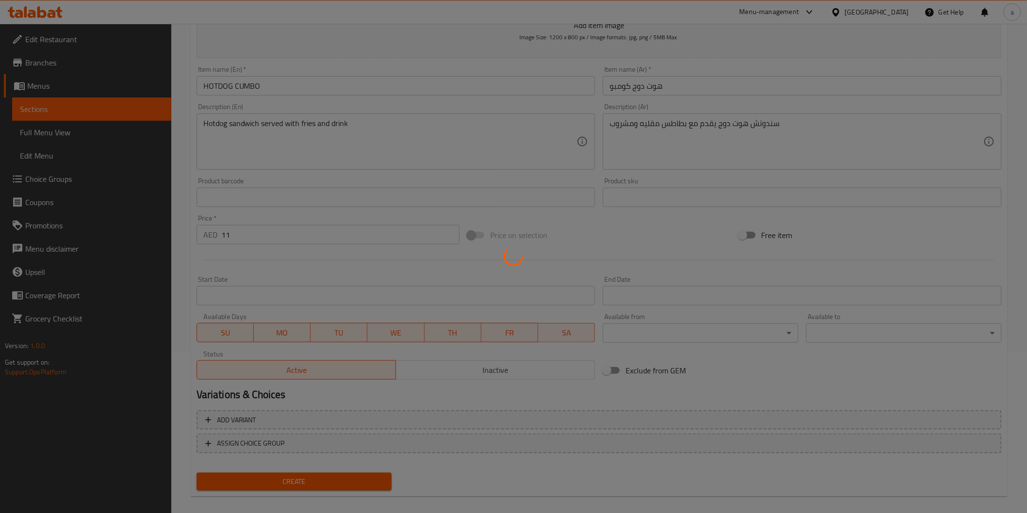
type input "0"
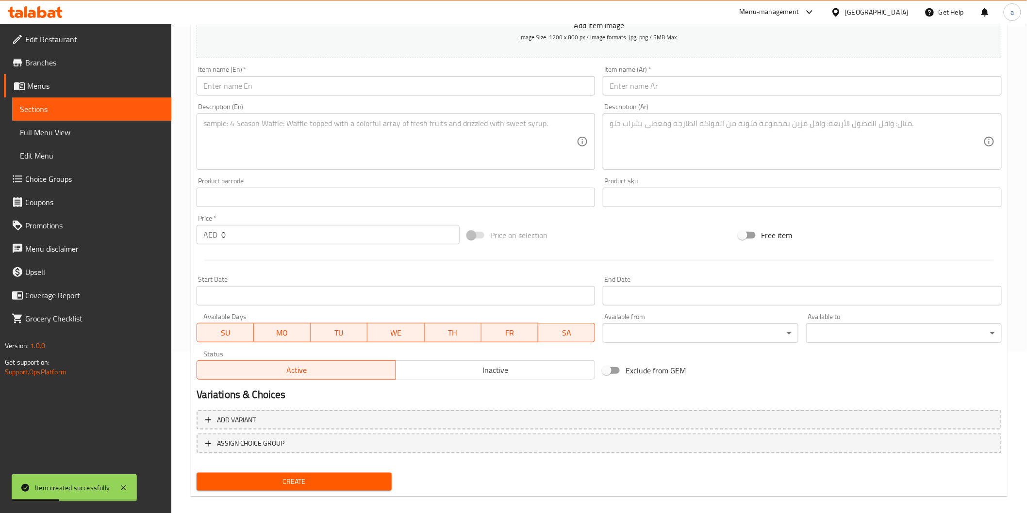
click at [136, 107] on span "Sections" at bounding box center [92, 109] width 144 height 12
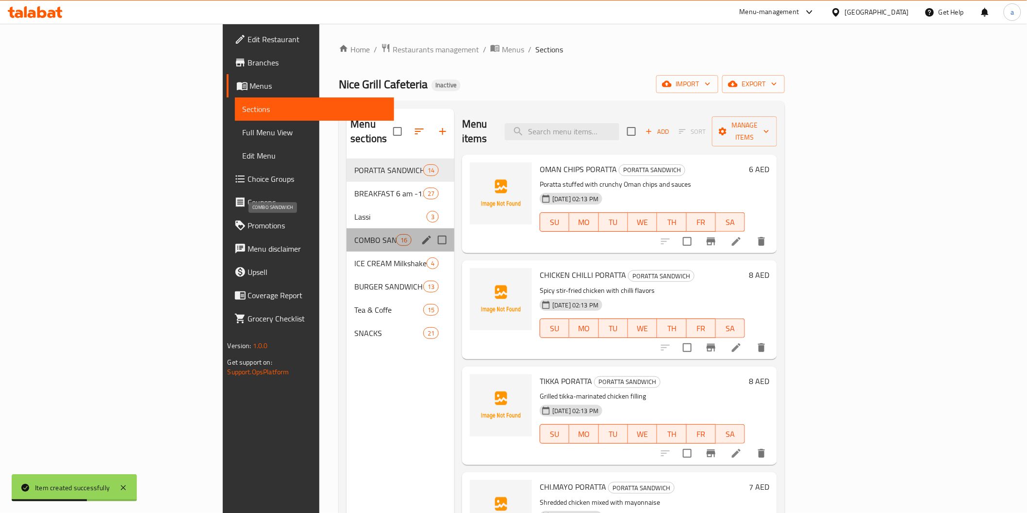
click at [354, 234] on span "COMBO SANDWICH" at bounding box center [374, 240] width 41 height 12
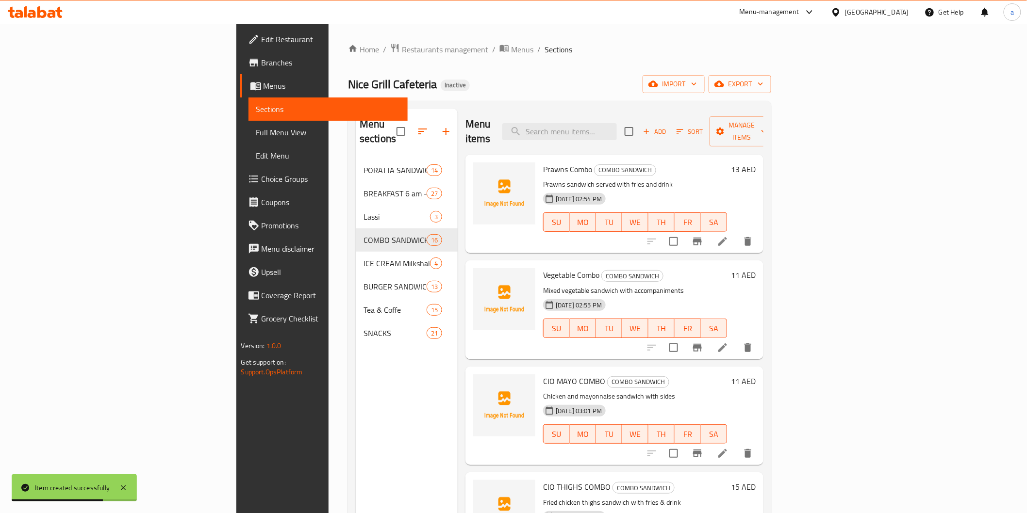
click at [651, 129] on icon "button" at bounding box center [646, 131] width 9 height 9
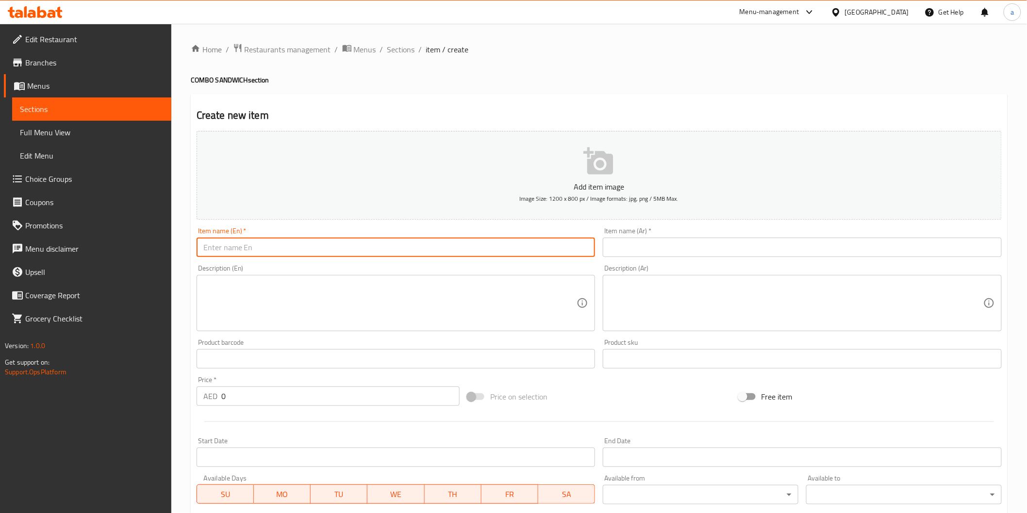
click at [355, 253] on input "text" at bounding box center [396, 247] width 399 height 19
paste input "FALAFEL СОМВО"
type input "FALAFEL СОМВО"
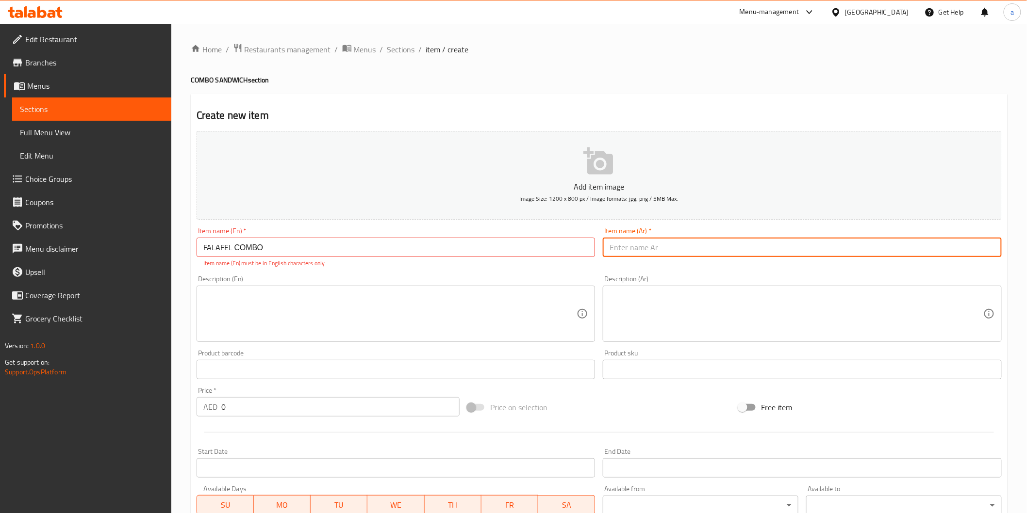
click at [694, 249] on input "text" at bounding box center [802, 247] width 399 height 19
type input "فلافل كومبو"
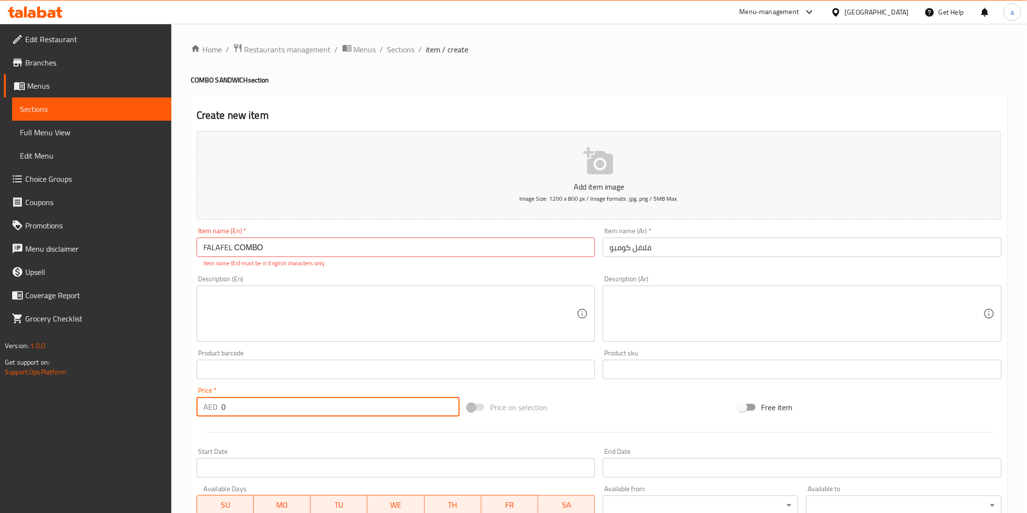
drag, startPoint x: 275, startPoint y: 404, endPoint x: 205, endPoint y: 403, distance: 69.9
click at [205, 403] on div "AED 0 Price *" at bounding box center [328, 406] width 263 height 19
type input "11"
click at [479, 298] on textarea at bounding box center [390, 314] width 374 height 46
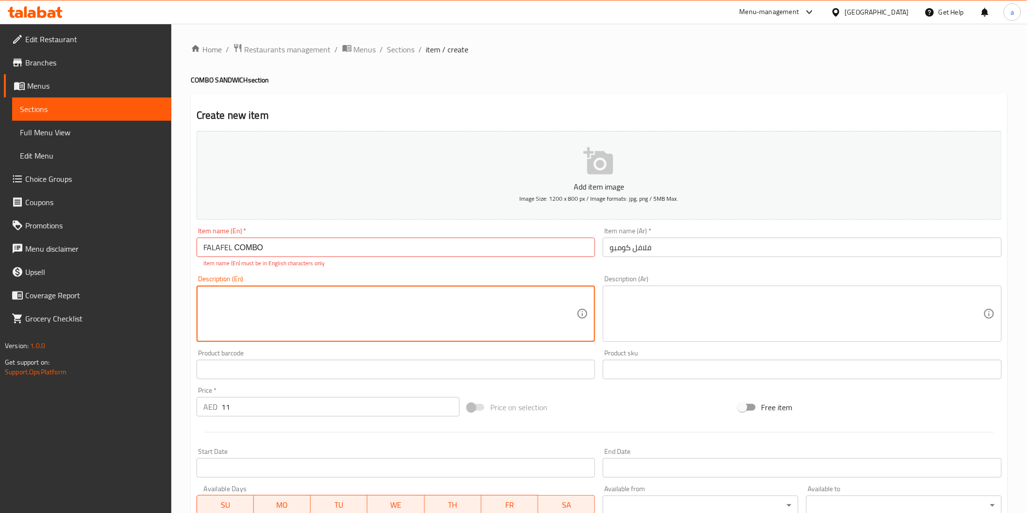
paste textarea "Falafel sandwich with tahini or salad"
type textarea "Falafel sandwich with tahini or salad"
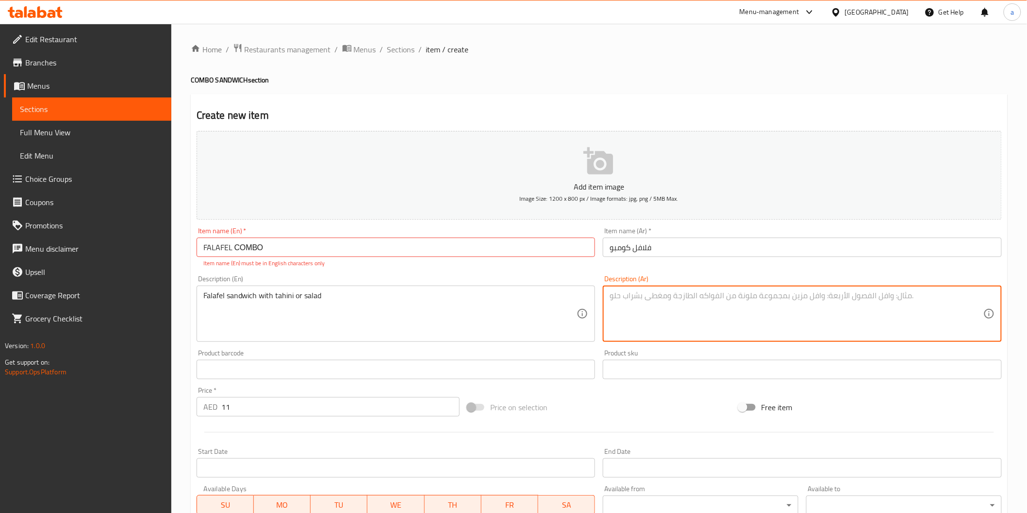
click at [660, 293] on textarea at bounding box center [796, 314] width 374 height 46
type textarea "ف"
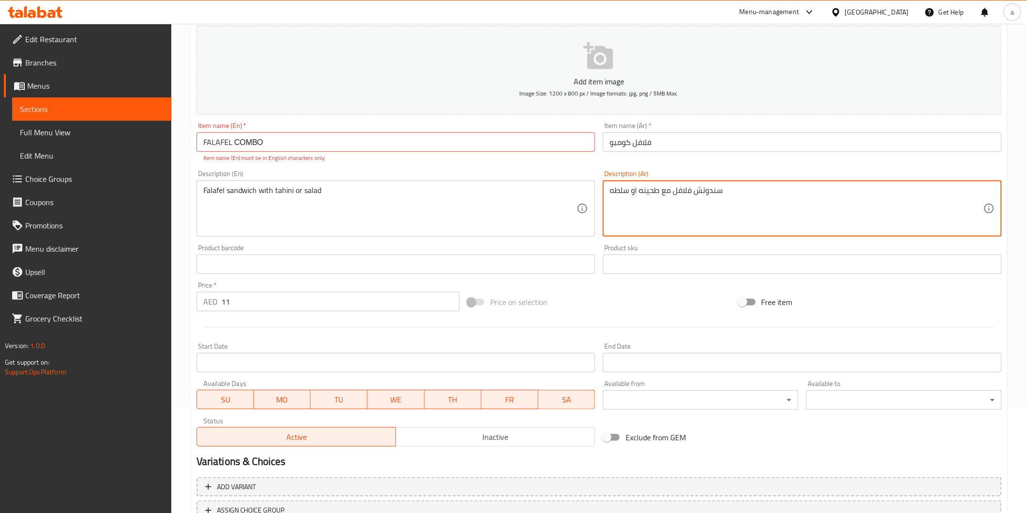
scroll to position [108, 0]
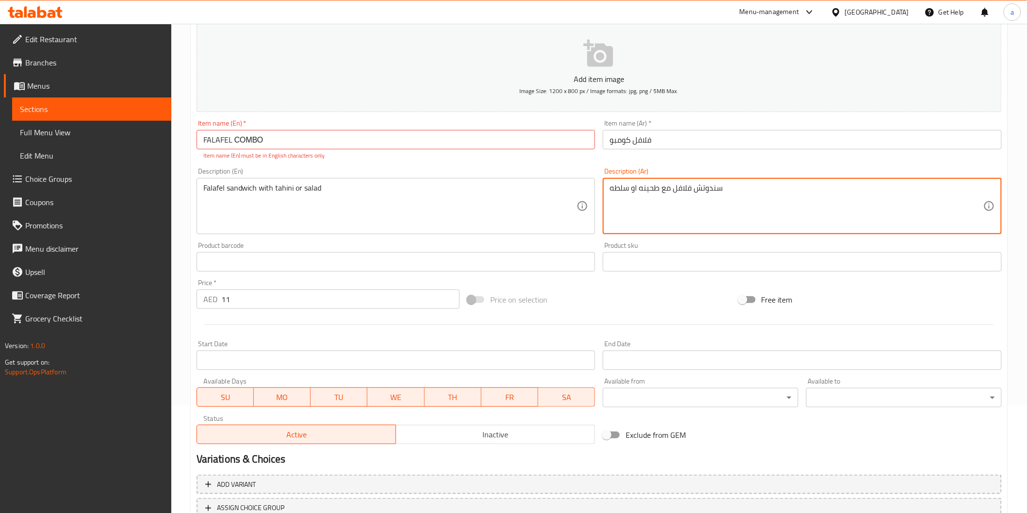
type textarea "سندوتش فلافل مع طحينه او سلطه"
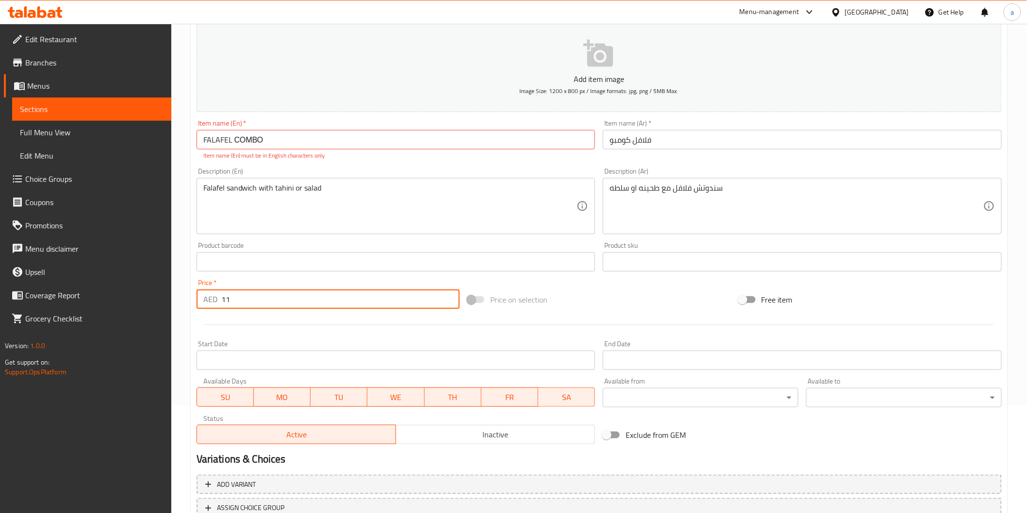
drag, startPoint x: 235, startPoint y: 294, endPoint x: 144, endPoint y: 285, distance: 92.1
click at [144, 285] on div "Edit Restaurant Branches Menus Sections Full Menu View Edit Menu Choice Groups …" at bounding box center [513, 252] width 1027 height 672
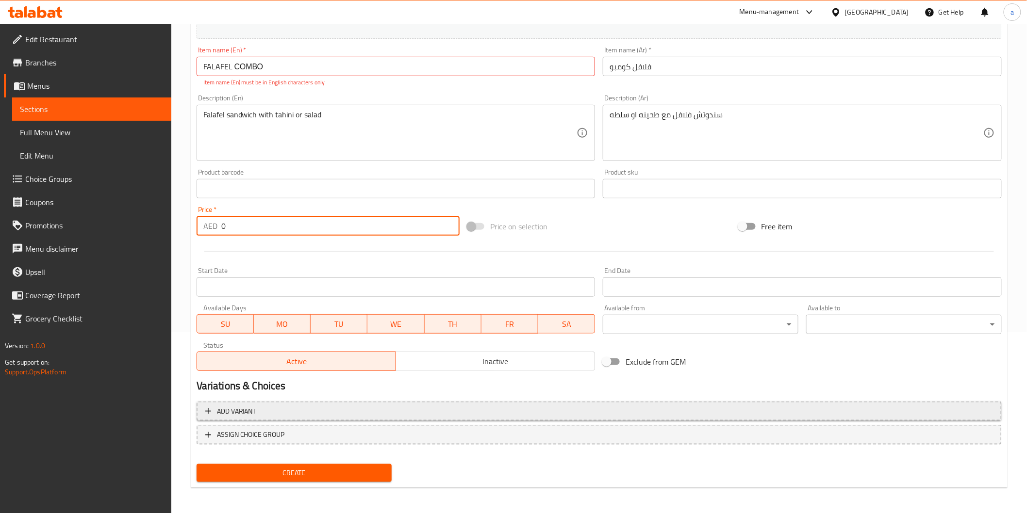
type input "0"
click at [307, 406] on span "Add variant" at bounding box center [598, 412] width 787 height 12
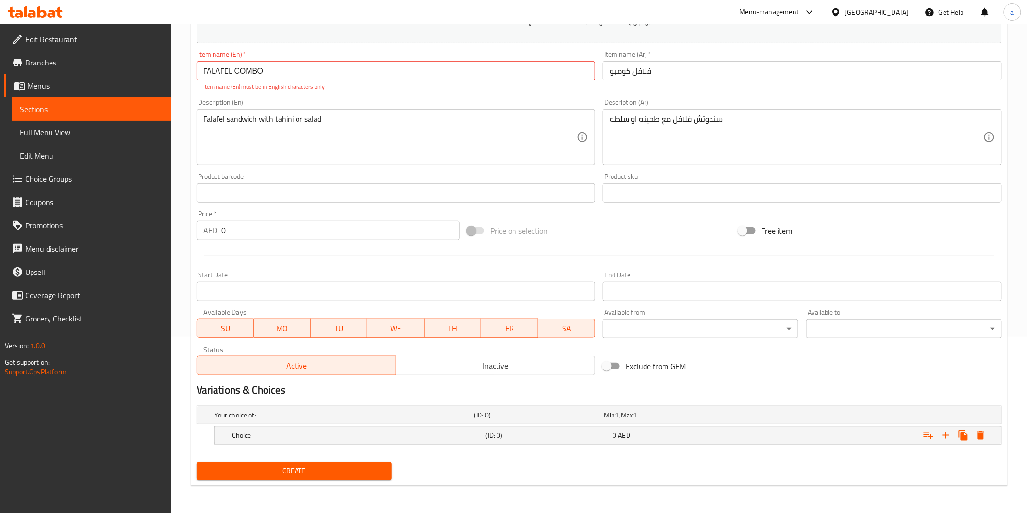
scroll to position [176, 0]
click at [381, 435] on h5 "Choice" at bounding box center [357, 436] width 250 height 10
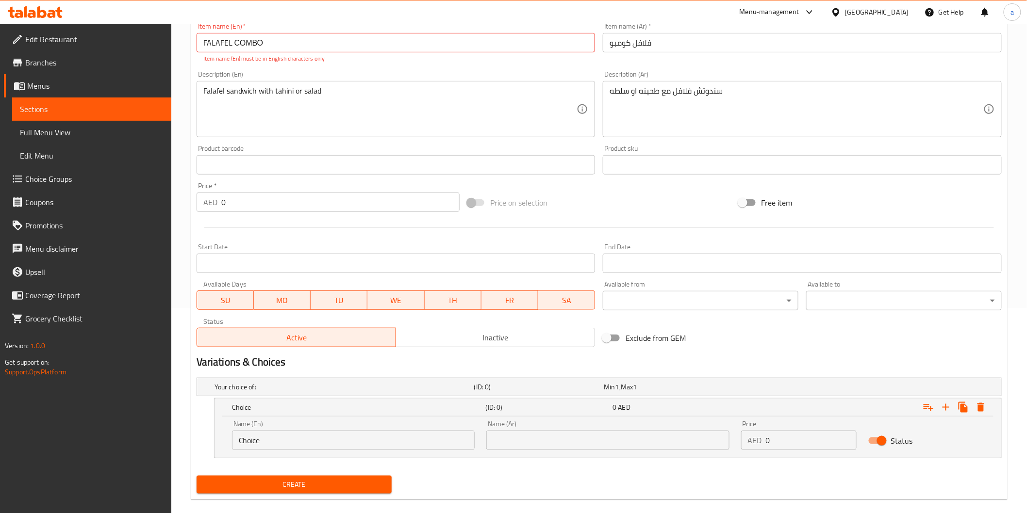
scroll to position [217, 0]
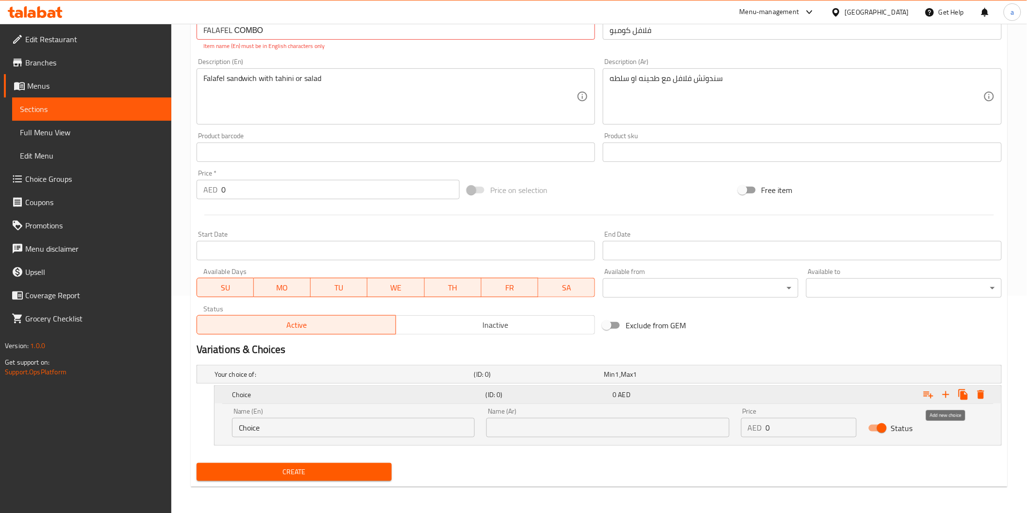
click at [942, 396] on icon "Expand" at bounding box center [946, 395] width 12 height 12
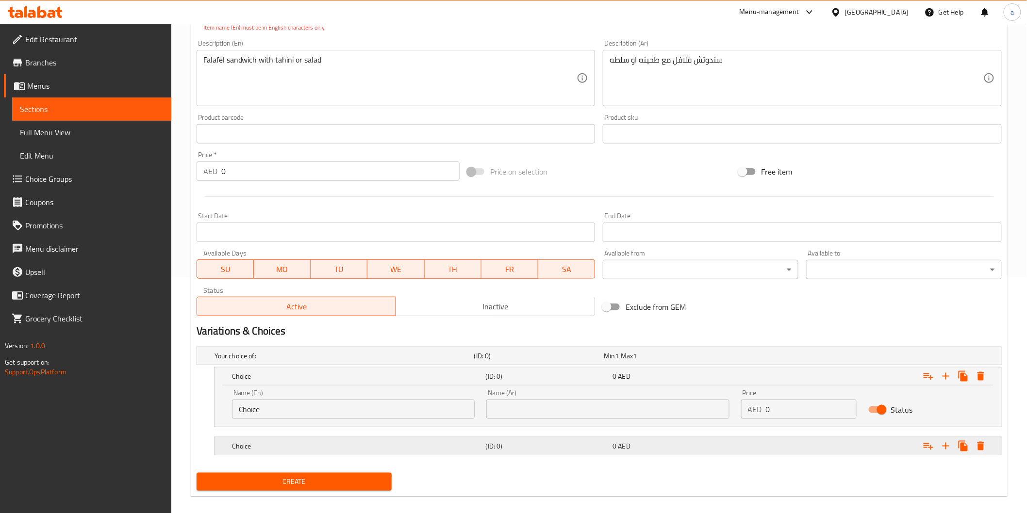
scroll to position [246, 0]
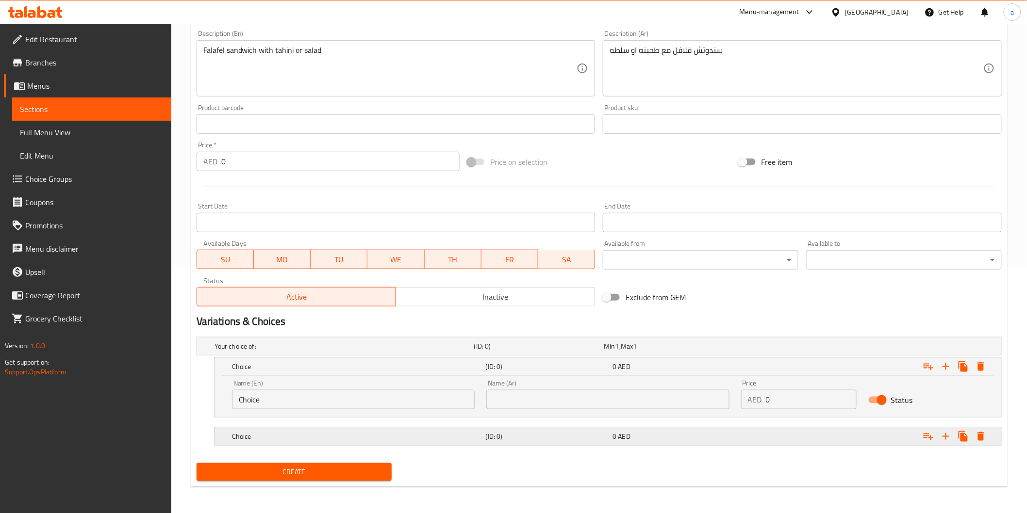
drag, startPoint x: 660, startPoint y: 442, endPoint x: 507, endPoint y: 442, distance: 153.3
click at [660, 443] on div "0 AED" at bounding box center [673, 437] width 127 height 14
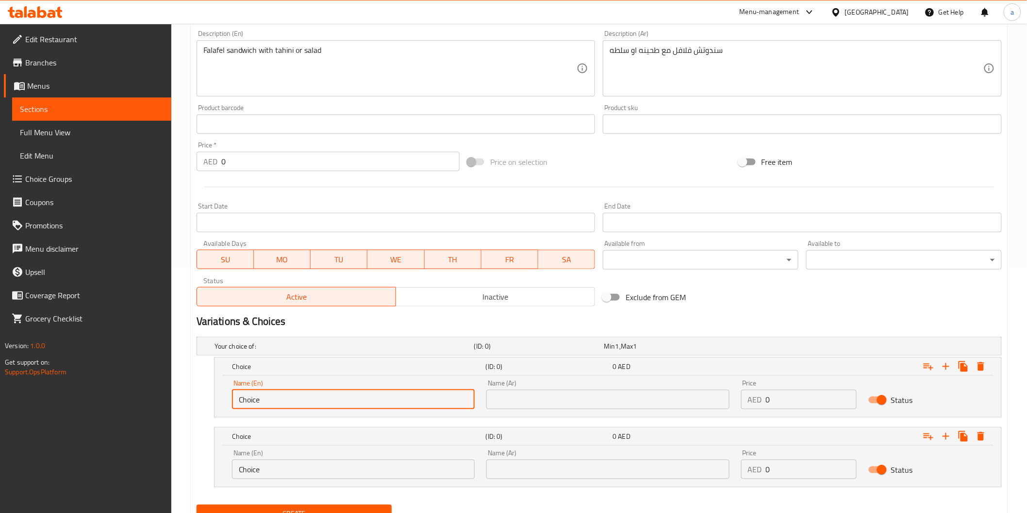
drag, startPoint x: 344, startPoint y: 395, endPoint x: 165, endPoint y: 395, distance: 178.6
click at [165, 395] on div "Edit Restaurant Branches Menus Sections Full Menu View Edit Menu Choice Groups …" at bounding box center [513, 167] width 1027 height 778
type input "س"
type input "SALAD"
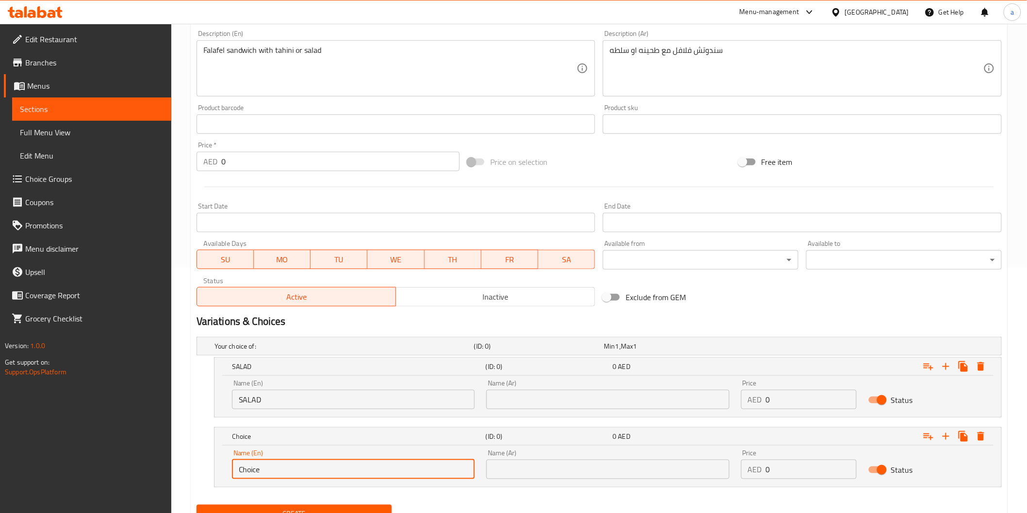
drag, startPoint x: 276, startPoint y: 462, endPoint x: 195, endPoint y: 472, distance: 81.1
click at [195, 472] on div "Your choice of: (ID: 0) Min 1 , Max 1 Name (En) Your choice of: Name (En) Name …" at bounding box center [599, 417] width 813 height 168
type input "TAHINI"
click at [532, 394] on input "text" at bounding box center [607, 399] width 243 height 19
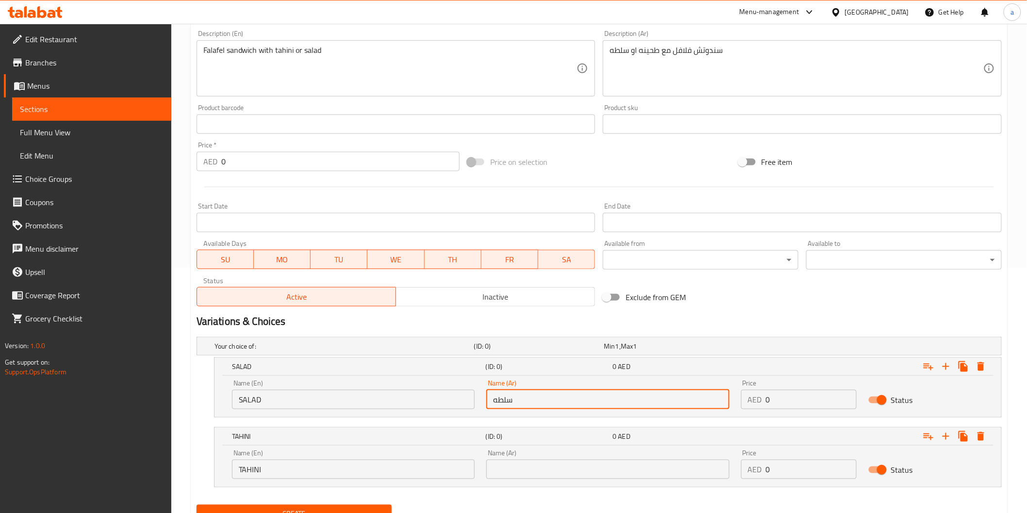
type input "سلطه"
click at [566, 479] on div "Name (Ar) Name (Ar)" at bounding box center [607, 464] width 254 height 41
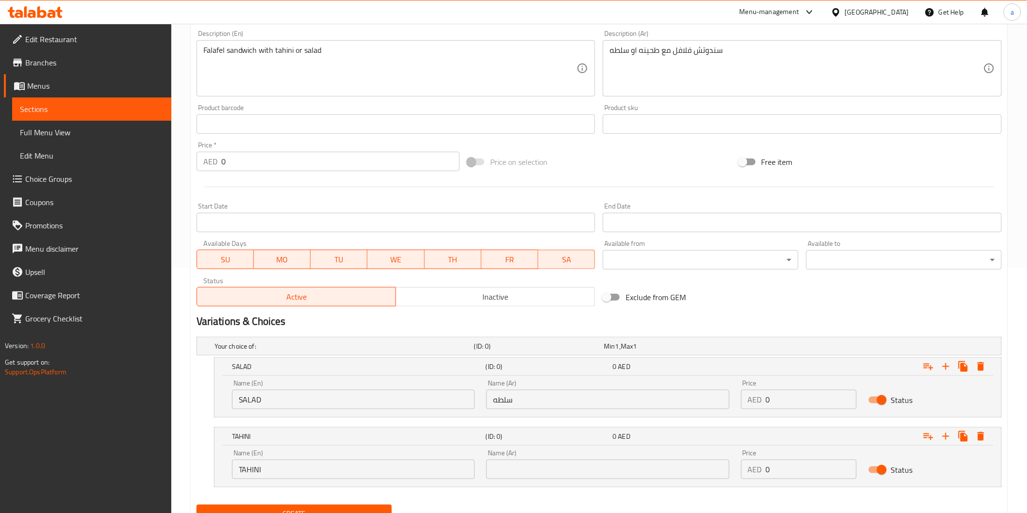
click at [563, 477] on input "text" at bounding box center [607, 469] width 243 height 19
type input "طحينه"
drag, startPoint x: 783, startPoint y: 410, endPoint x: 768, endPoint y: 405, distance: 15.3
click at [768, 405] on div "Price AED 0 Price" at bounding box center [798, 394] width 127 height 41
click at [767, 403] on input "0" at bounding box center [811, 399] width 91 height 19
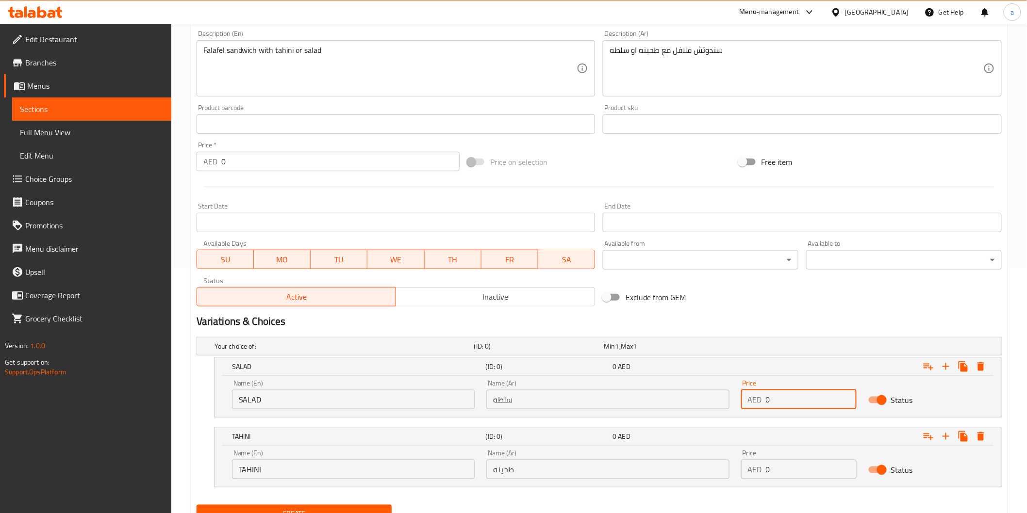
click at [766, 403] on input "0" at bounding box center [811, 399] width 91 height 19
type input "11"
drag, startPoint x: 775, startPoint y: 464, endPoint x: 758, endPoint y: 466, distance: 17.1
click at [760, 466] on div "AED 0 Price" at bounding box center [798, 469] width 115 height 19
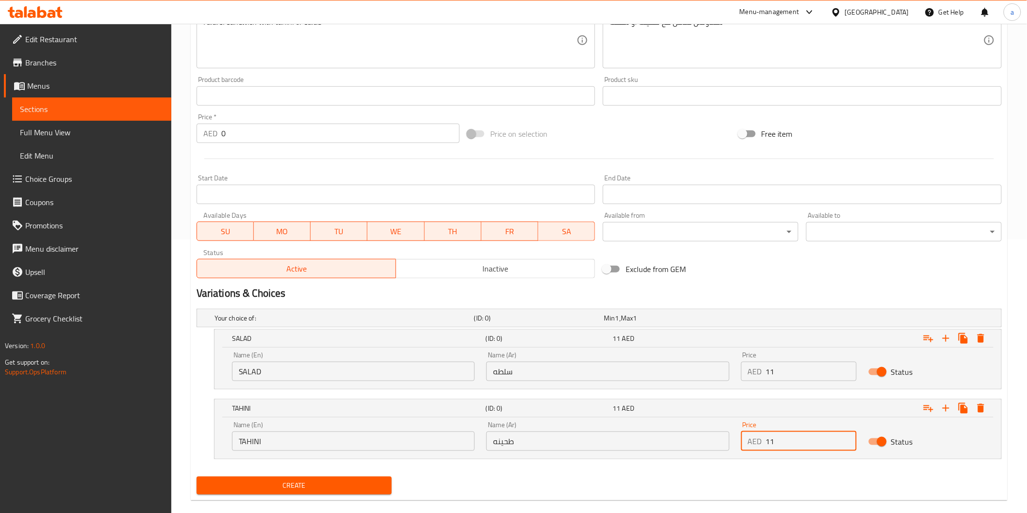
scroll to position [288, 0]
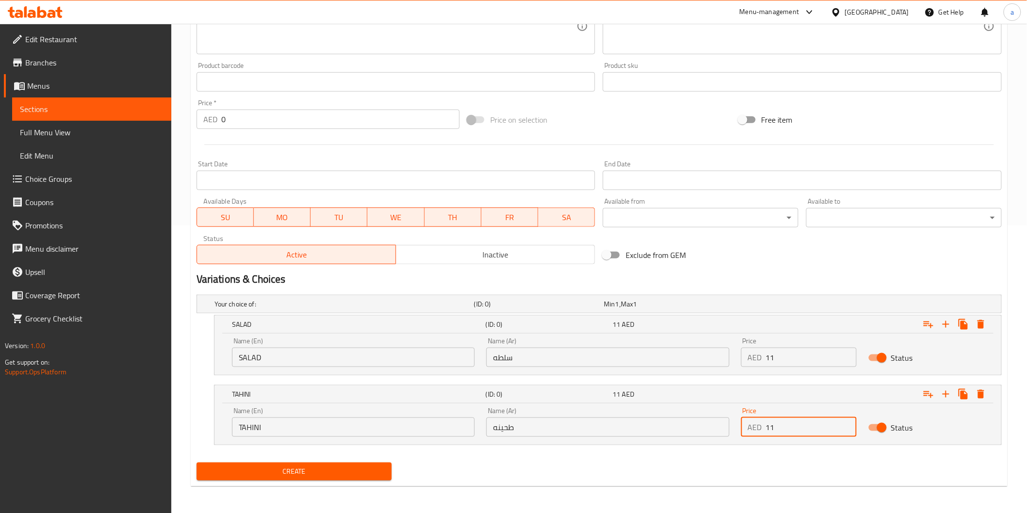
type input "11"
click at [371, 468] on span "Create" at bounding box center [294, 472] width 180 height 12
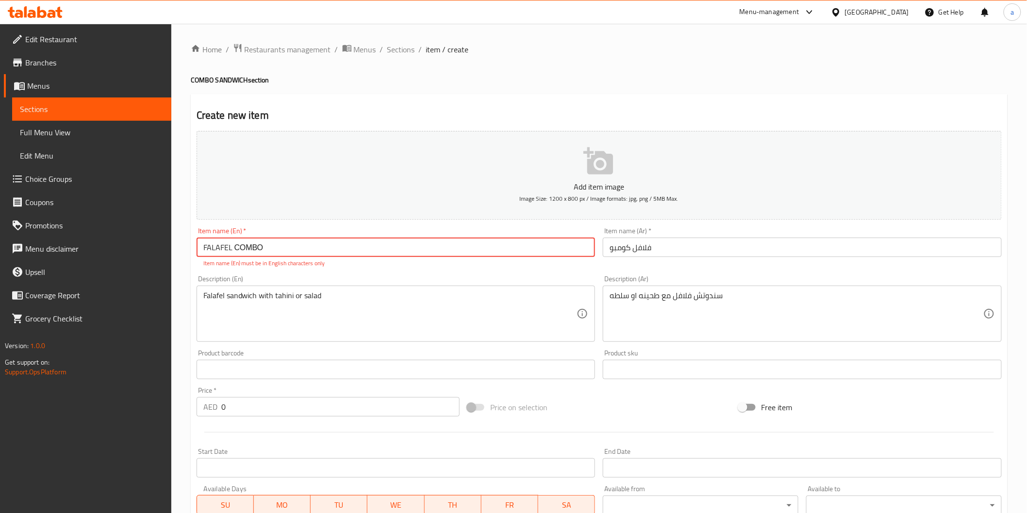
drag, startPoint x: 279, startPoint y: 248, endPoint x: 41, endPoint y: 203, distance: 242.6
click at [41, 203] on div "Edit Restaurant Branches Menus Sections Full Menu View Edit Menu Choice Groups …" at bounding box center [513, 413] width 1027 height 778
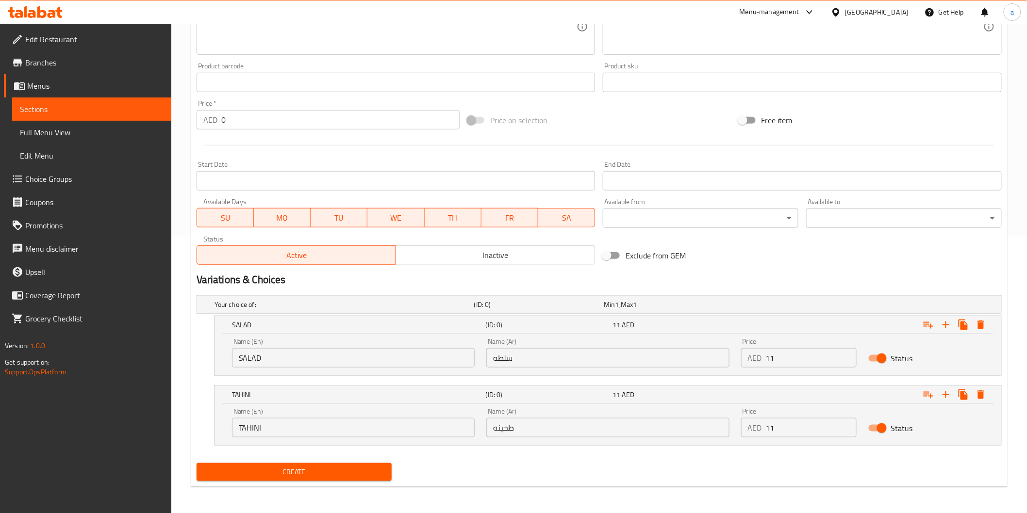
scroll to position [277, 0]
type input "FALAFEL COMBO"
click at [272, 470] on span "Create" at bounding box center [294, 472] width 180 height 12
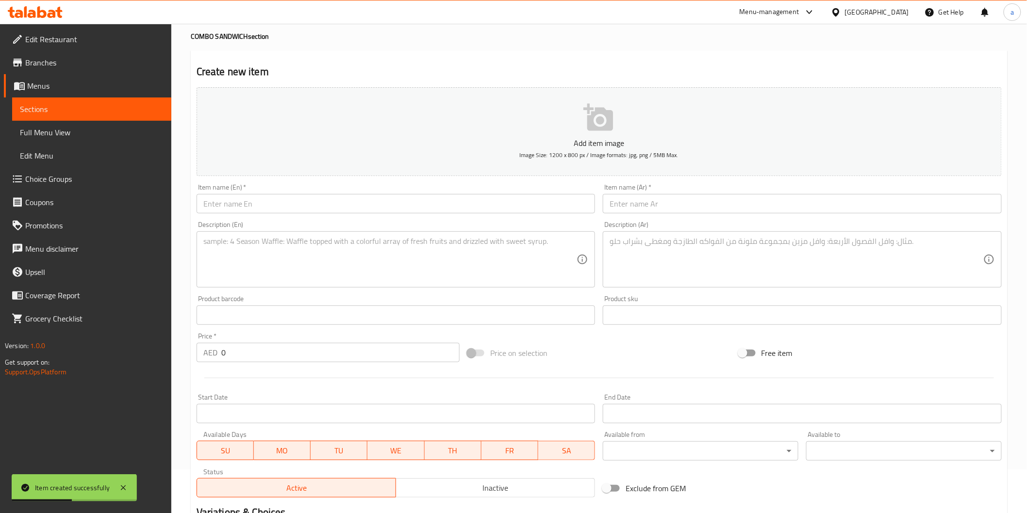
scroll to position [0, 0]
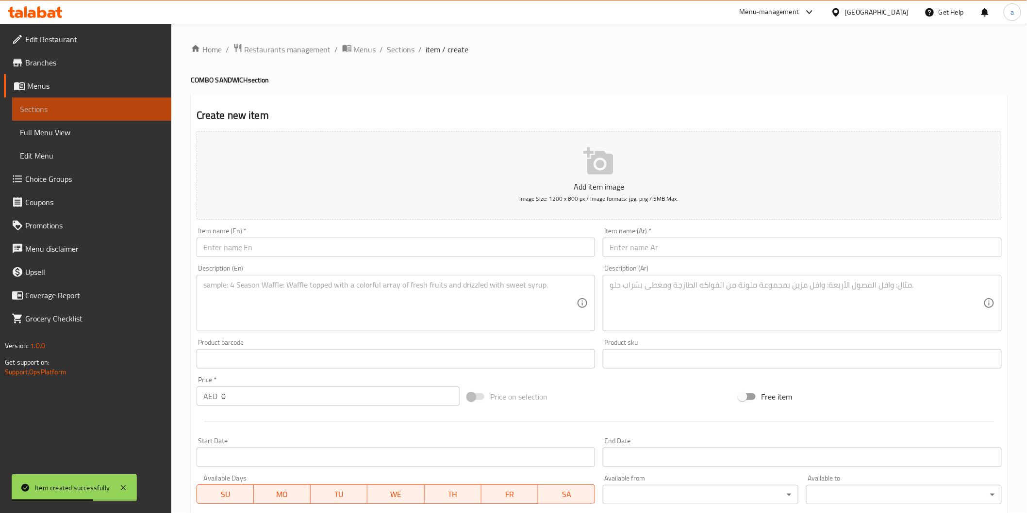
click at [110, 115] on link "Sections" at bounding box center [91, 109] width 159 height 23
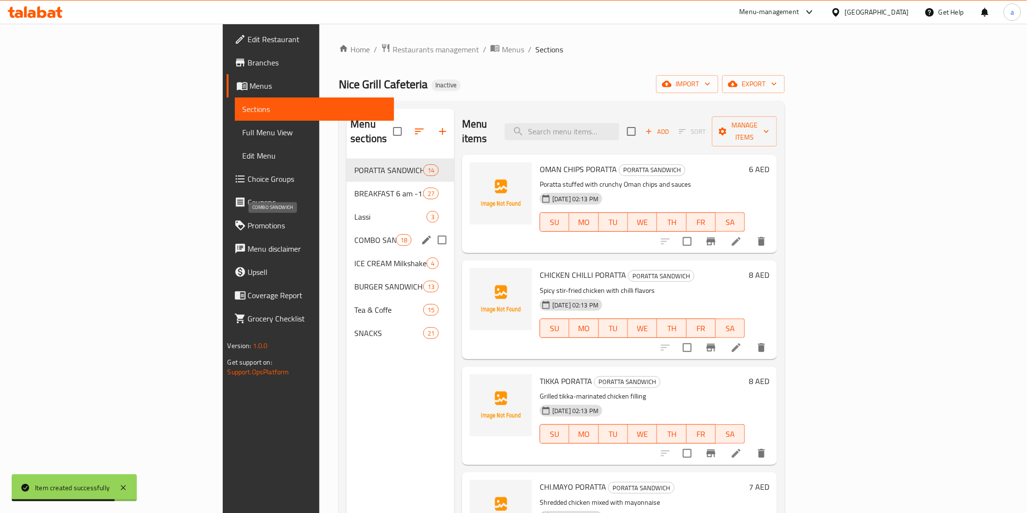
click at [354, 234] on span "COMBO SANDWICH" at bounding box center [374, 240] width 41 height 12
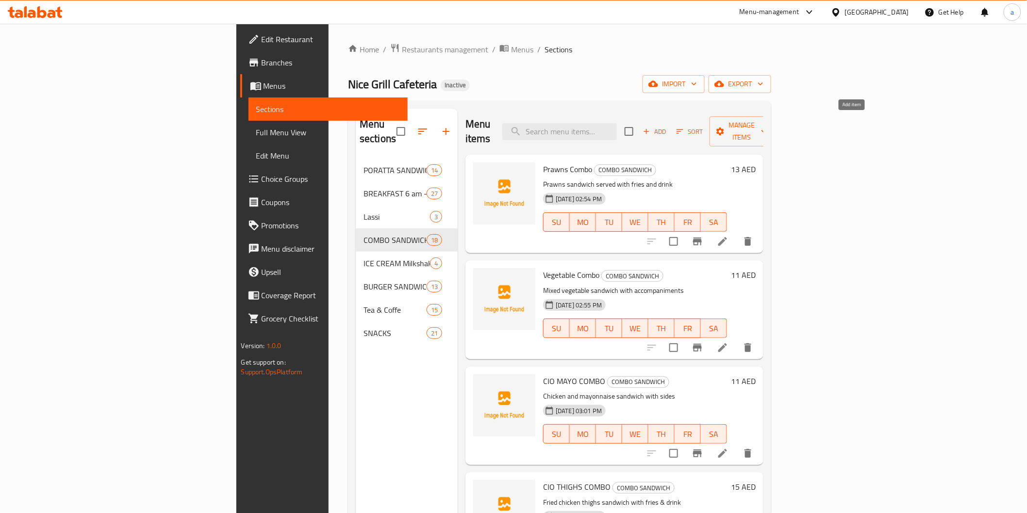
click at [668, 126] on span "Add" at bounding box center [654, 131] width 26 height 11
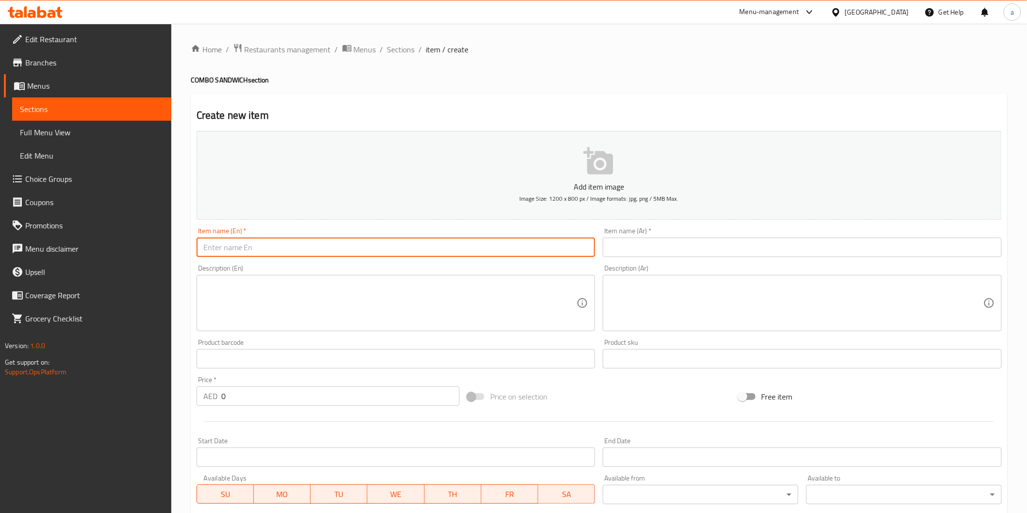
click at [348, 248] on input "text" at bounding box center [396, 247] width 399 height 19
paste input "СЮСКЕГЧ 65"
type input "СЮСКЕГЧ 65"
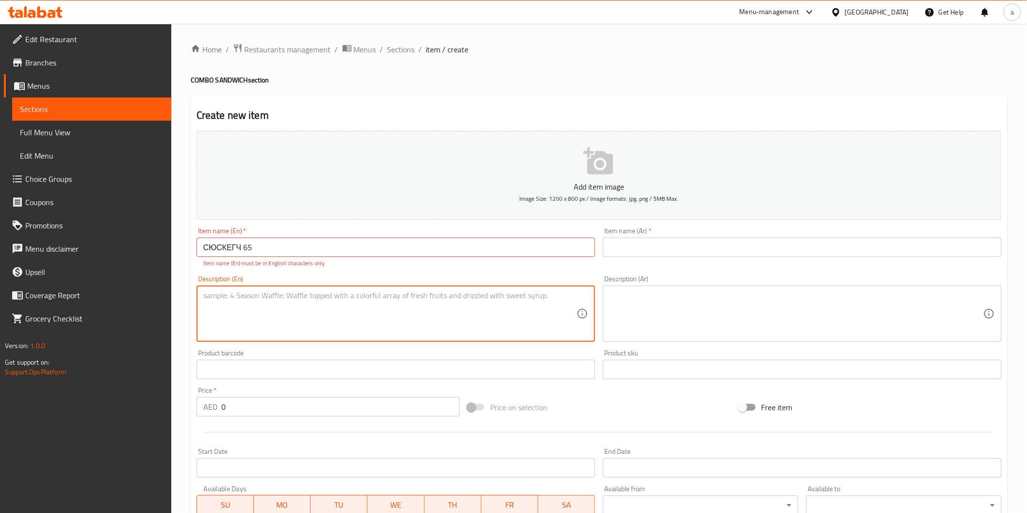
click at [464, 316] on textarea at bounding box center [390, 314] width 374 height 46
paste textarea "Spicy chicken 65 sandwich with accompaniments"
type textarea "Spicy chicken 65 sandwich with accompaniments"
click at [728, 315] on textarea at bounding box center [796, 314] width 374 height 46
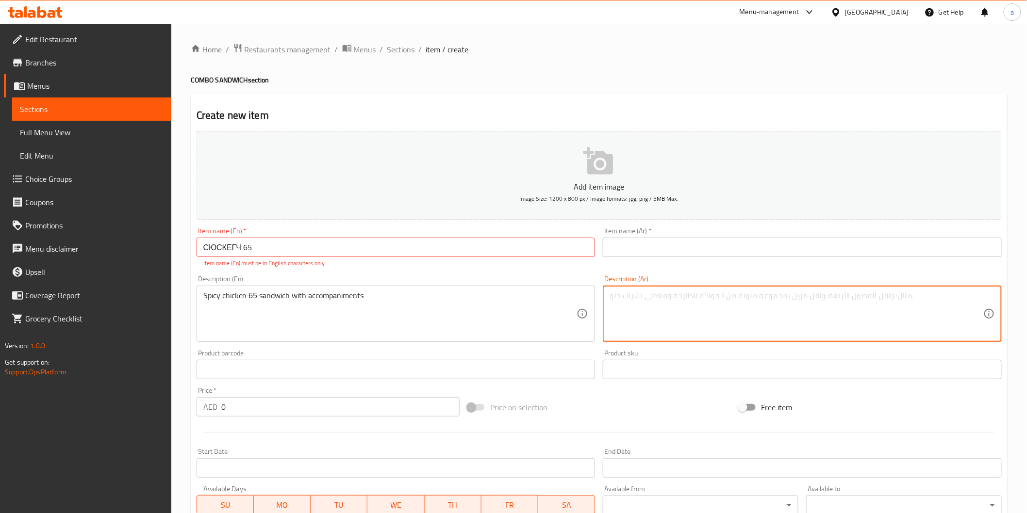
type textarea "S"
type textarea "سندوتش دجاج حار 65 مع مرافقات"
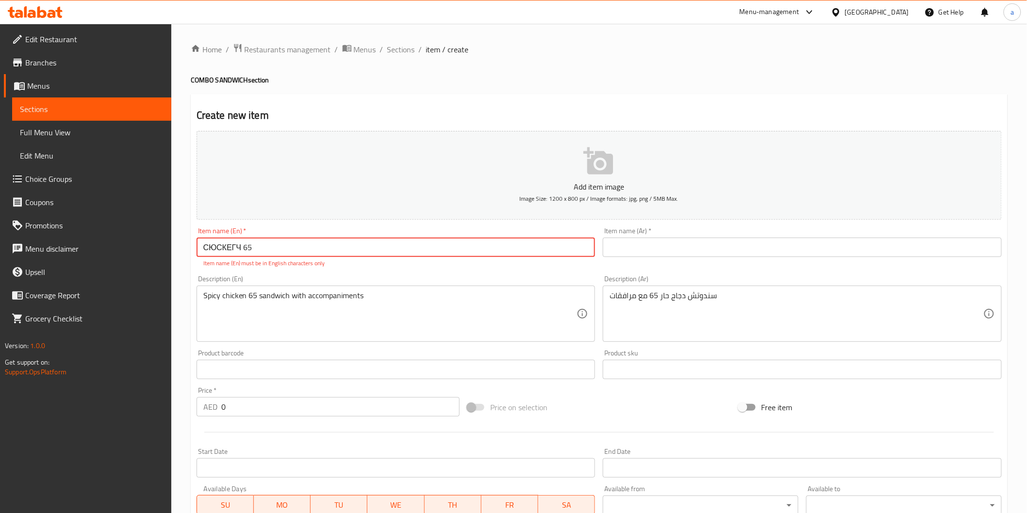
click at [233, 250] on input "СЮСКЕГЧ 65" at bounding box center [396, 247] width 399 height 19
drag, startPoint x: 253, startPoint y: 243, endPoint x: 145, endPoint y: 250, distance: 108.9
click at [145, 250] on div "Edit Restaurant Branches Menus Sections Full Menu View Edit Menu Choice Groups …" at bounding box center [513, 360] width 1027 height 672
click at [313, 246] on input "СЮСКЕГЧ 65" at bounding box center [396, 247] width 399 height 19
click at [205, 249] on input "СЮСКЕГЧ 65" at bounding box center [396, 247] width 399 height 19
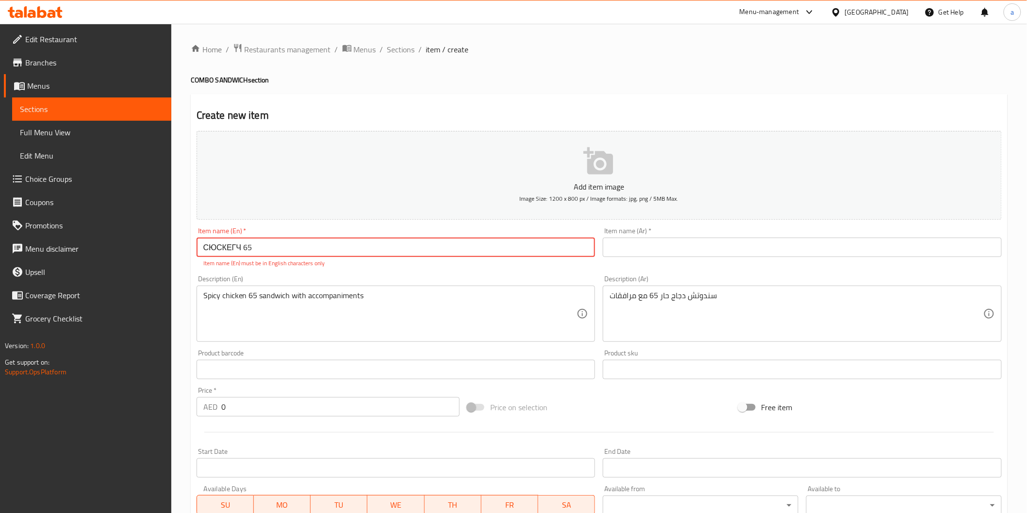
click at [205, 249] on input "СЮСКЕГЧ 65" at bounding box center [396, 247] width 399 height 19
click at [581, 103] on div "Create new item Add item image Image Size: 1200 x 800 px / Image formats: jpg, …" at bounding box center [599, 381] width 817 height 575
click at [231, 250] on input "СЮСКЕГЧ 65" at bounding box center [396, 247] width 399 height 19
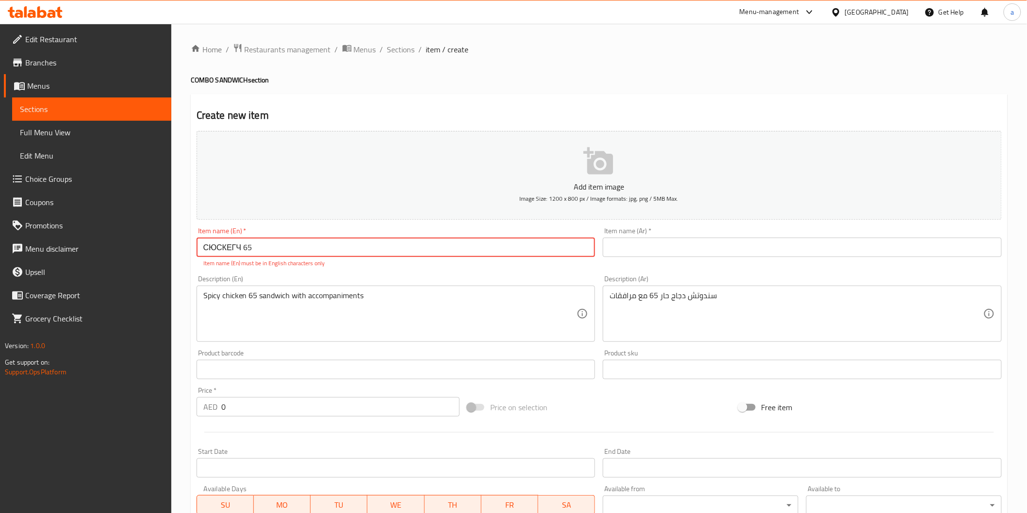
click at [231, 250] on input "СЮСКЕГЧ 65" at bounding box center [396, 247] width 399 height 19
drag, startPoint x: 206, startPoint y: 251, endPoint x: 644, endPoint y: 252, distance: 438.1
click at [644, 252] on input "text" at bounding box center [802, 247] width 399 height 19
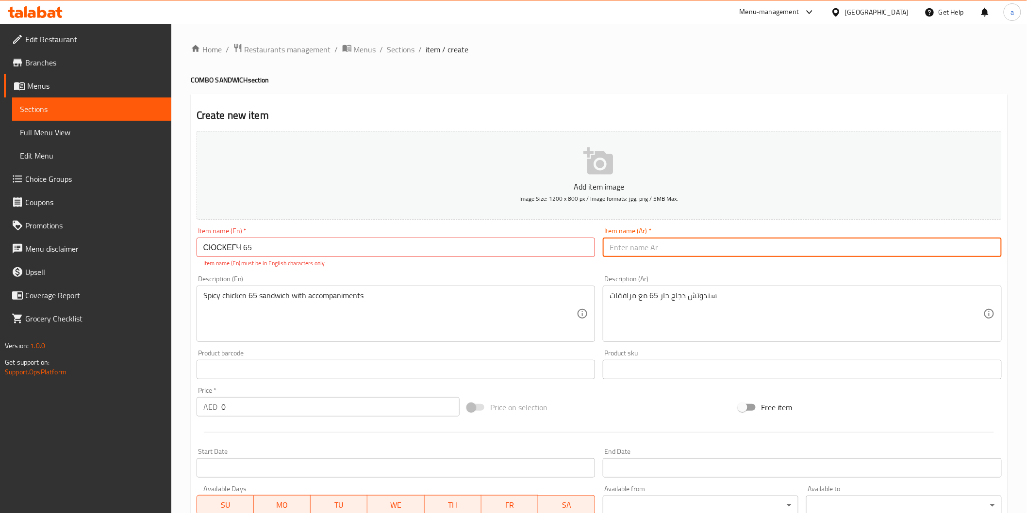
click at [262, 248] on input "СЮСКЕГЧ 65" at bounding box center [396, 247] width 399 height 19
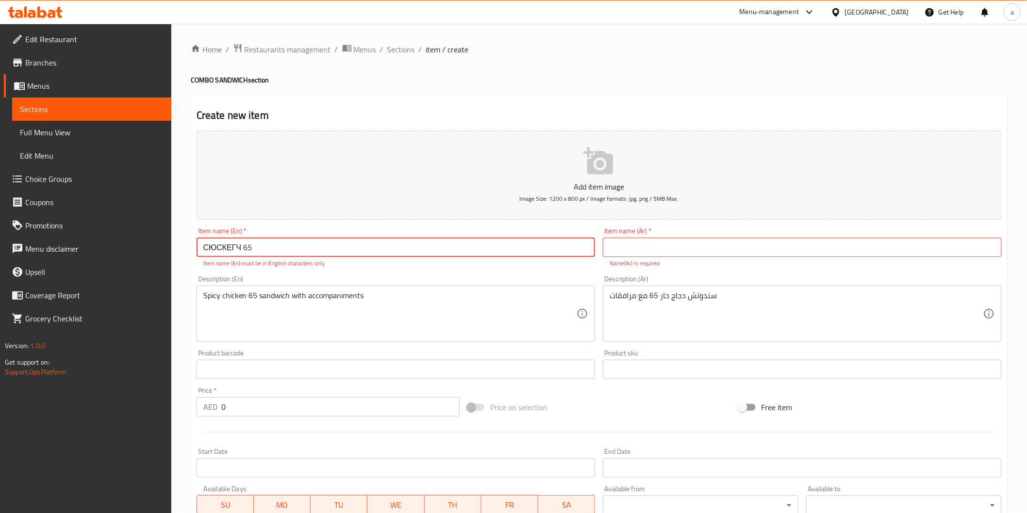
click at [222, 254] on input "СЮСКЕГЧ 65" at bounding box center [396, 247] width 399 height 19
click at [222, 253] on input "СЮСКЕГЧ 65" at bounding box center [396, 247] width 399 height 19
drag, startPoint x: 235, startPoint y: 254, endPoint x: 431, endPoint y: 250, distance: 196.1
click at [431, 250] on input "СЮСКЕГЧ 65" at bounding box center [396, 247] width 399 height 19
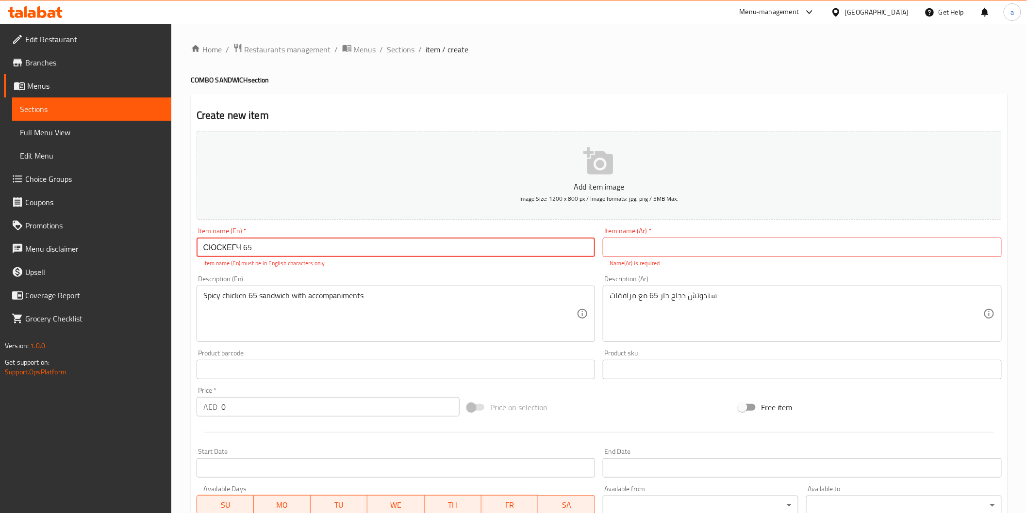
click at [241, 252] on input "СЮСКЕГЧ 65" at bounding box center [396, 247] width 399 height 19
click at [215, 256] on input "СЮСКЕГЧ 65" at bounding box center [396, 247] width 399 height 19
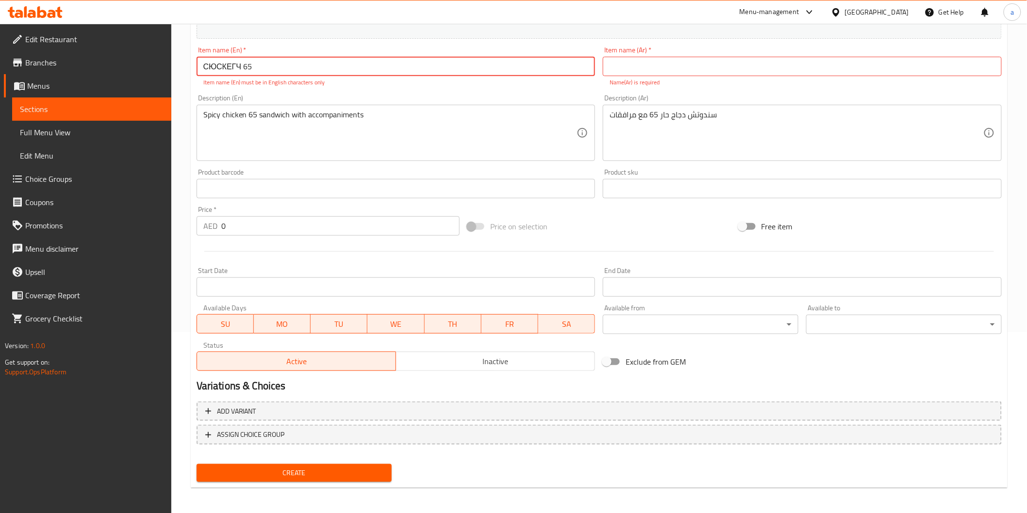
scroll to position [19, 0]
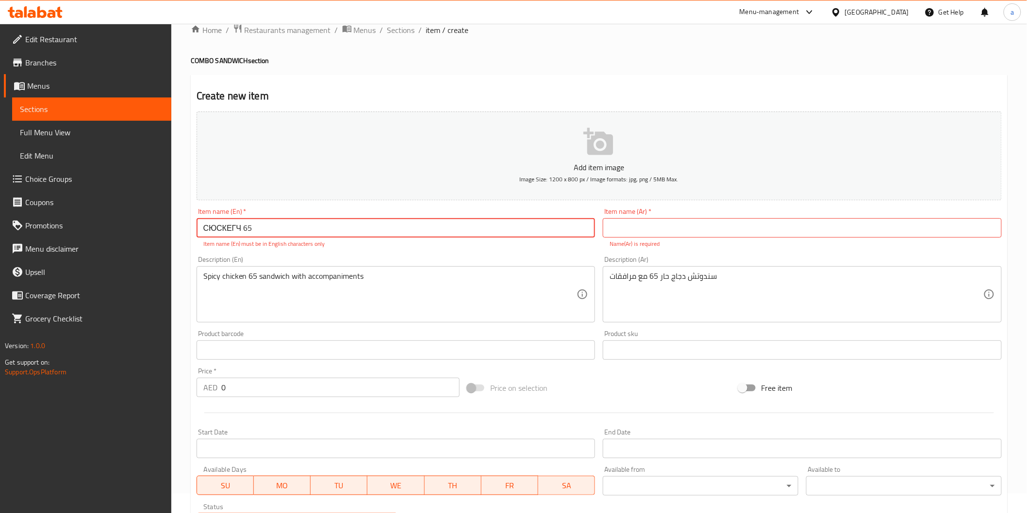
click at [223, 234] on input "СЮСКЕГЧ 65" at bounding box center [396, 227] width 399 height 19
click at [249, 230] on input "СЮСКЕГЧ 65" at bounding box center [396, 227] width 399 height 19
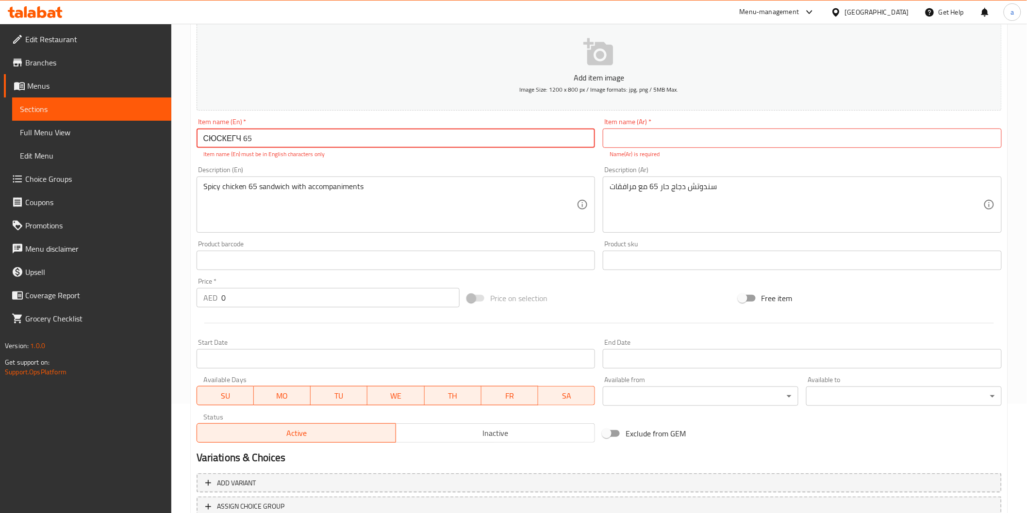
scroll to position [127, 0]
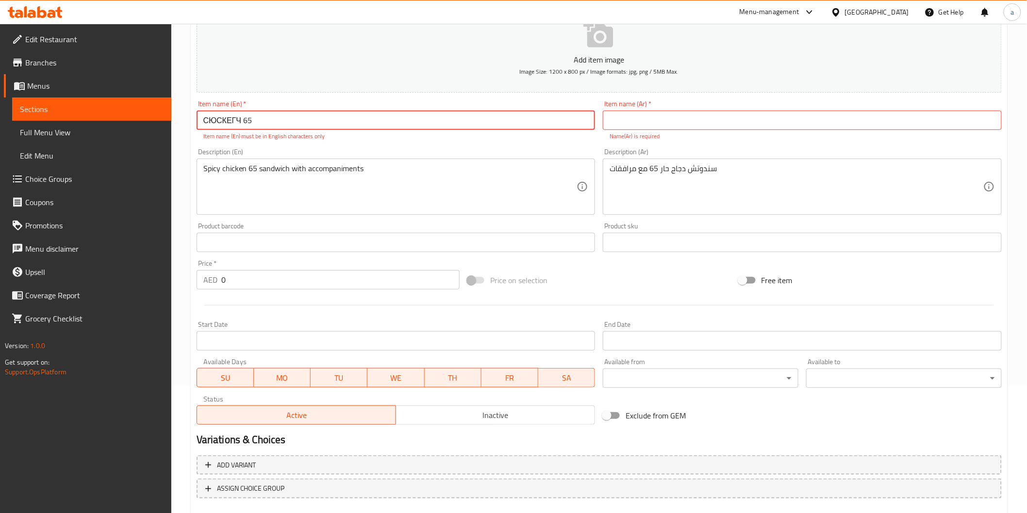
drag, startPoint x: 307, startPoint y: 124, endPoint x: 62, endPoint y: 151, distance: 246.6
click at [62, 151] on div "Edit Restaurant Branches Menus Sections Full Menu View Edit Menu Choice Groups …" at bounding box center [513, 233] width 1027 height 672
paste input "NUGGETS СОМВО"
type input "NUGGETS СОМВО"
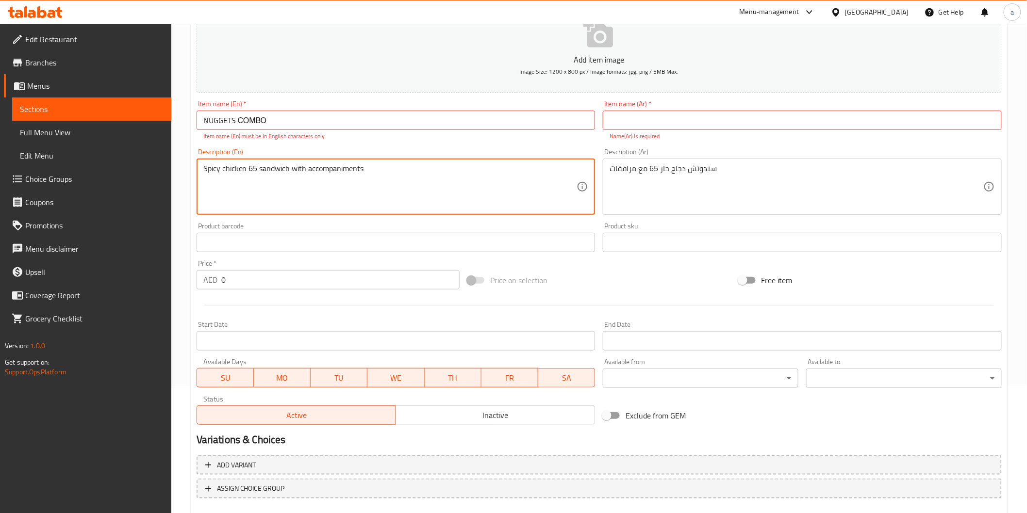
drag, startPoint x: 414, startPoint y: 180, endPoint x: 49, endPoint y: 178, distance: 365.4
click at [49, 178] on div "Edit Restaurant Branches Menus Sections Full Menu View Edit Menu Choice Groups …" at bounding box center [513, 233] width 1027 height 672
paste textarea "Nuggets sandwich with frie"
type textarea "Nuggets sandwich with fries"
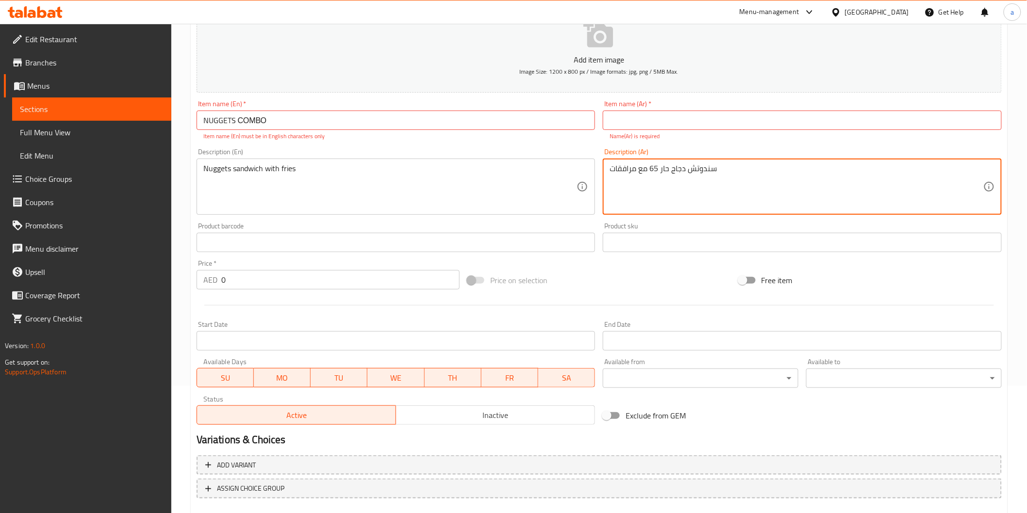
drag, startPoint x: 610, startPoint y: 167, endPoint x: 788, endPoint y: 160, distance: 178.2
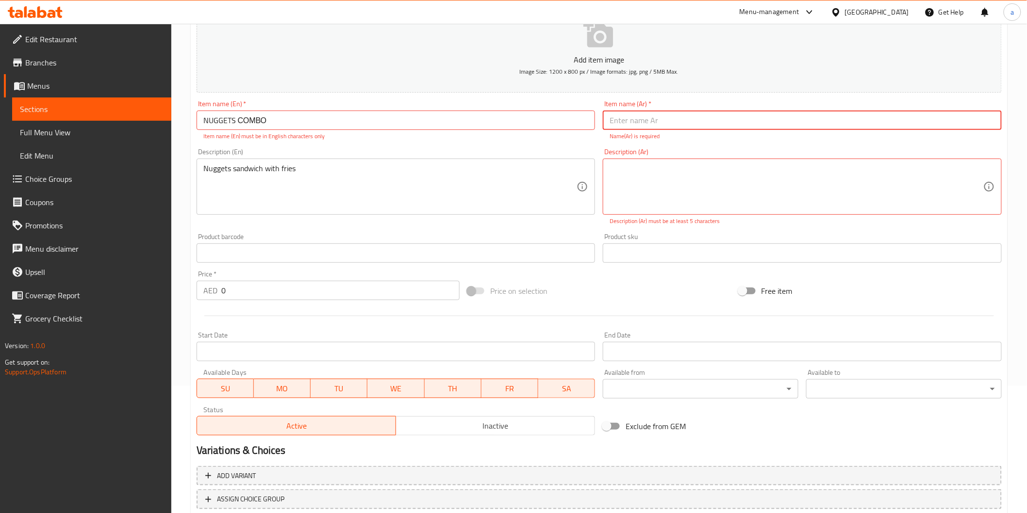
click at [651, 124] on input "text" at bounding box center [802, 120] width 399 height 19
type input "k"
type input "ناجتس كومبو"
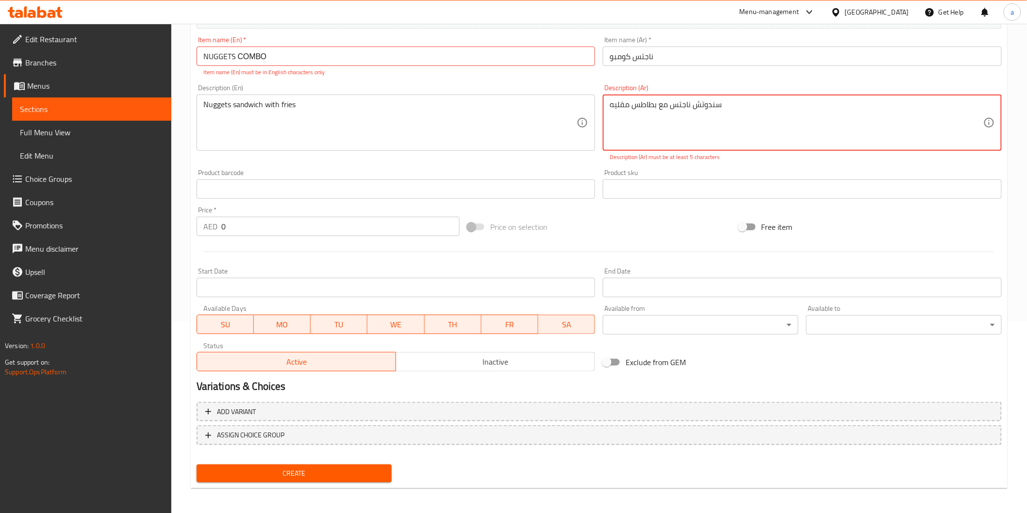
type textarea "سندوتش ناجتس مع بطاطس مقليه"
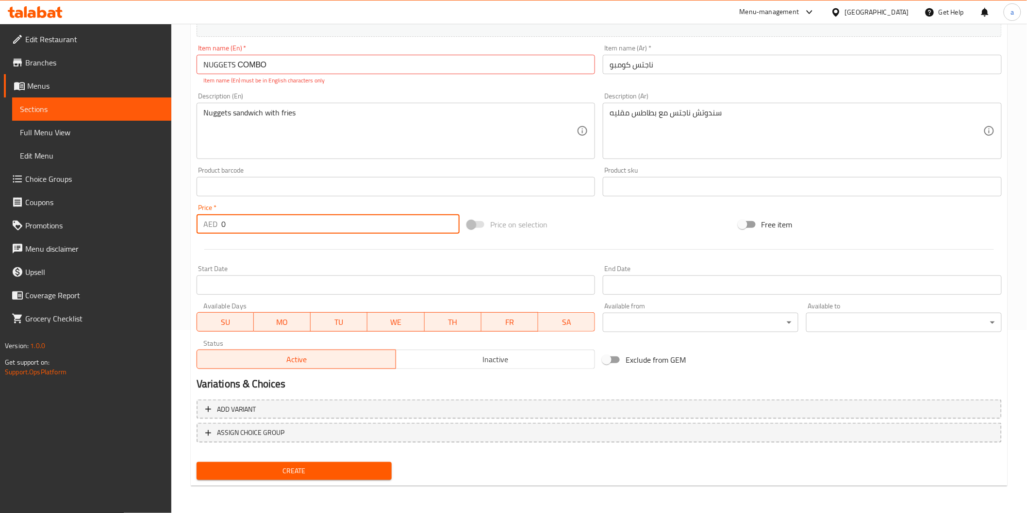
scroll to position [181, 0]
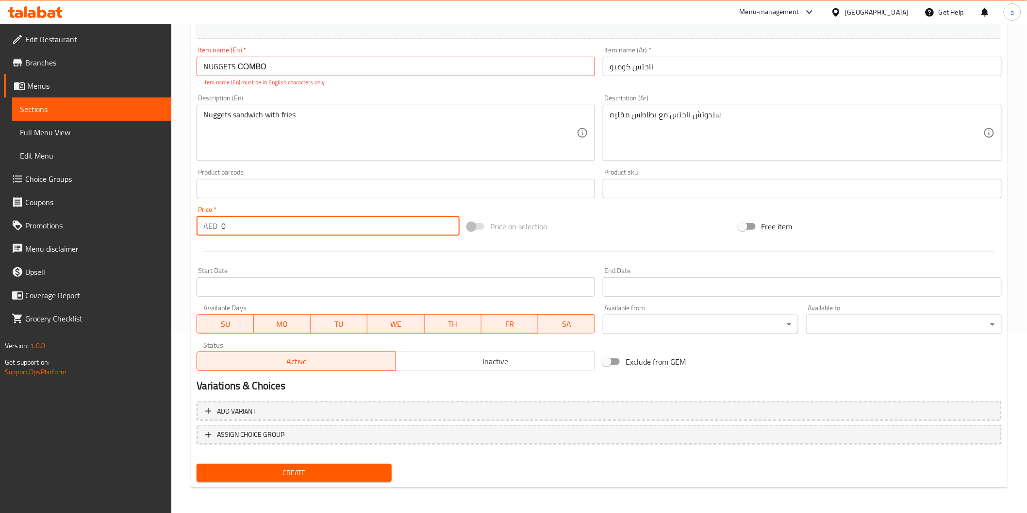
drag, startPoint x: 215, startPoint y: 229, endPoint x: 122, endPoint y: 230, distance: 92.7
click at [122, 230] on div "Edit Restaurant Branches Menus Sections Full Menu View Edit Menu Choice Groups …" at bounding box center [513, 179] width 1027 height 672
type input "13"
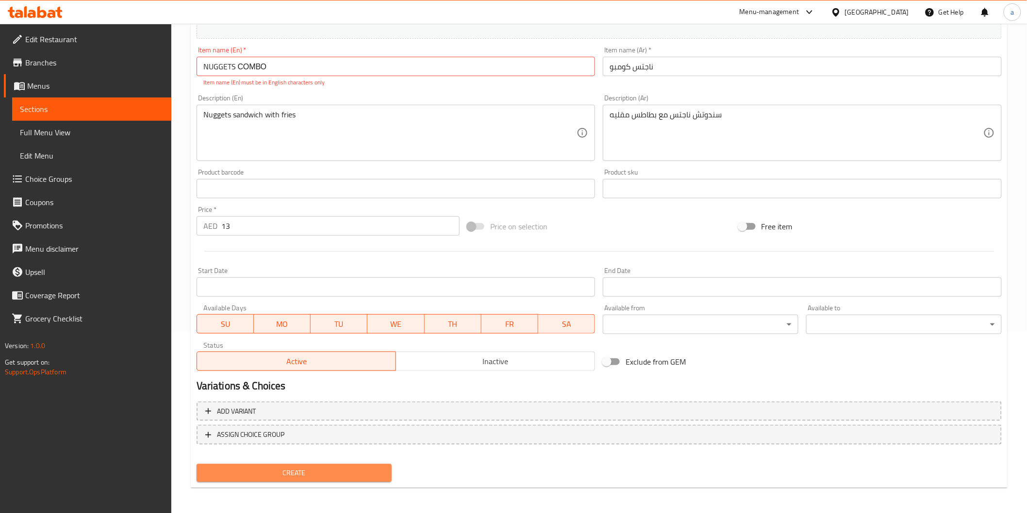
click at [273, 468] on span "Create" at bounding box center [294, 473] width 180 height 12
click at [284, 71] on input "NUGGETS СОМВО" at bounding box center [396, 66] width 399 height 19
drag, startPoint x: 286, startPoint y: 63, endPoint x: 109, endPoint y: 58, distance: 177.2
click at [109, 60] on div "Edit Restaurant Branches Menus Sections Full Menu View Edit Menu Choice Groups …" at bounding box center [513, 179] width 1027 height 672
type input "ى"
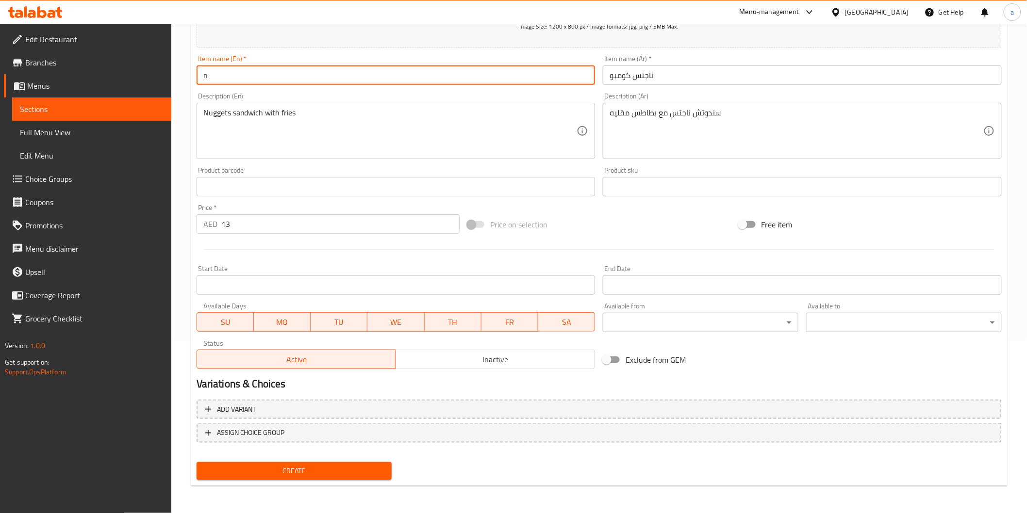
scroll to position [170, 0]
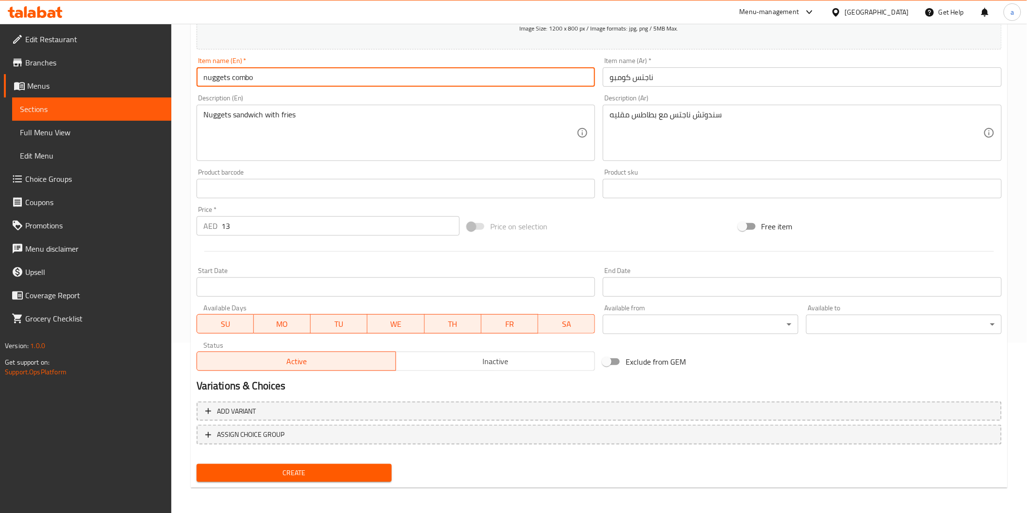
type input "nuggets combo"
click at [327, 477] on span "Create" at bounding box center [294, 473] width 180 height 12
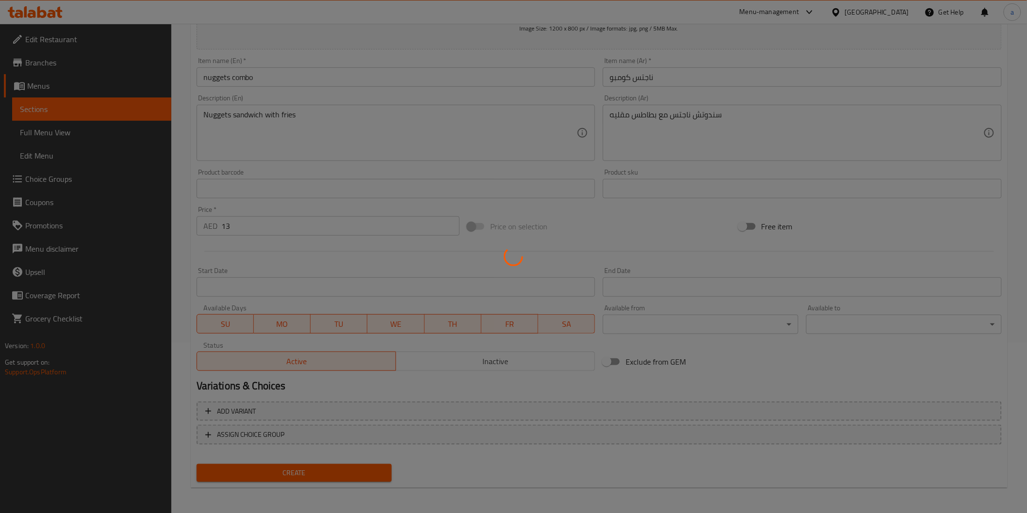
type input "0"
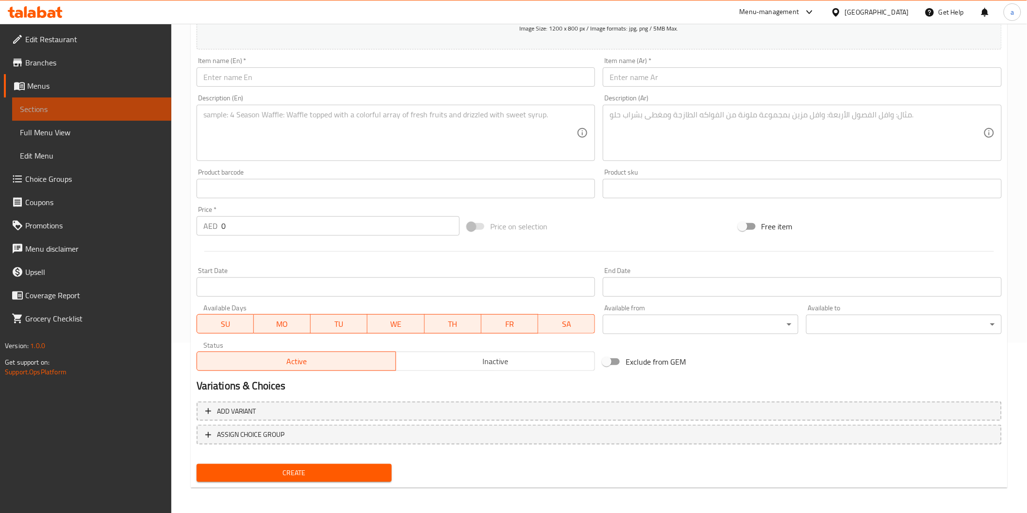
click at [33, 115] on span "Sections" at bounding box center [92, 109] width 144 height 12
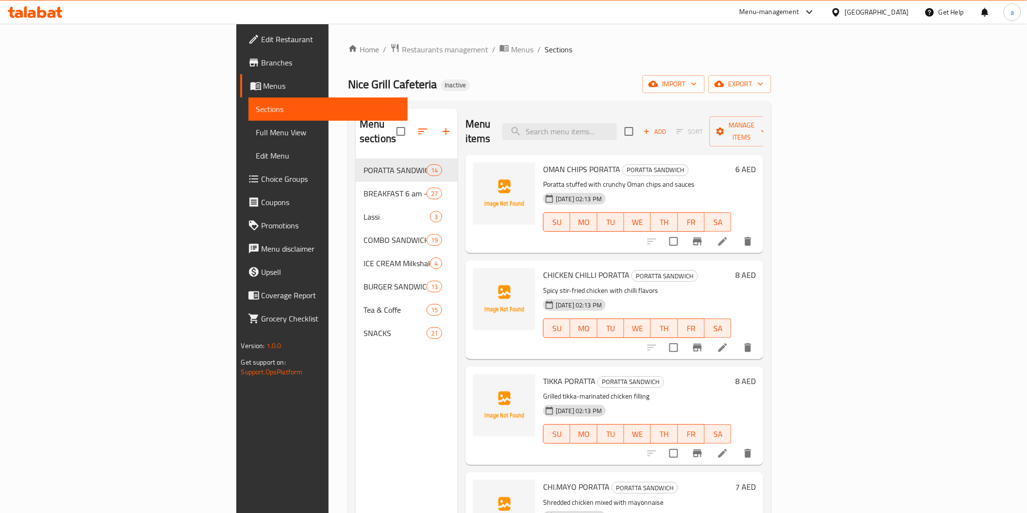
click at [599, 59] on div "Home / Restaurants management / Menus / Sections Nice Grill Cafeteria Inactive …" at bounding box center [559, 336] width 423 height 587
click at [256, 134] on span "Full Menu View" at bounding box center [328, 133] width 144 height 12
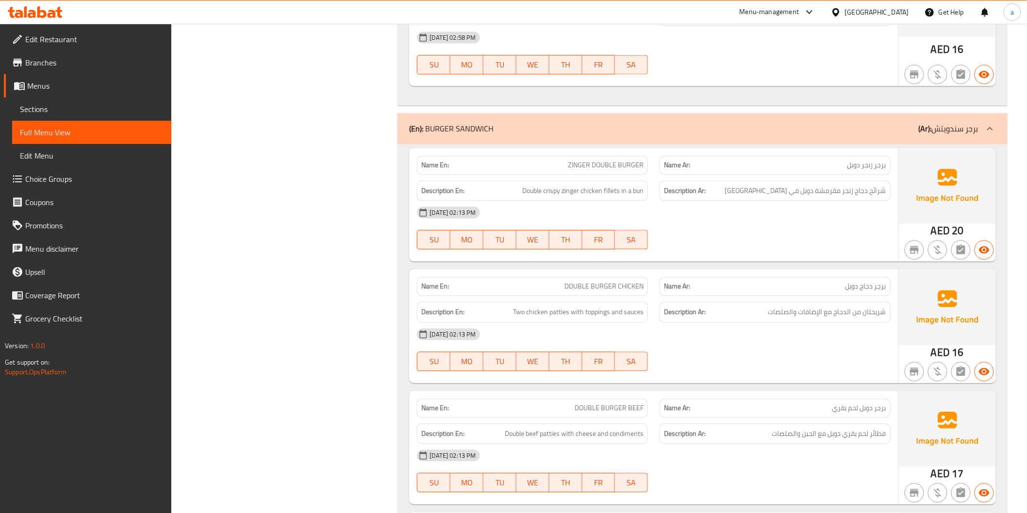
scroll to position [8371, 0]
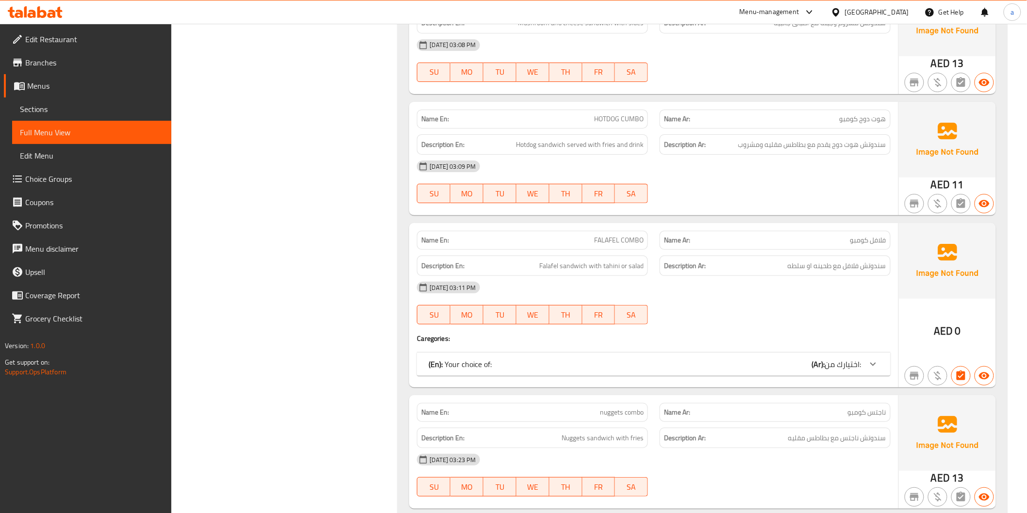
click at [77, 98] on link "Sections" at bounding box center [91, 109] width 159 height 23
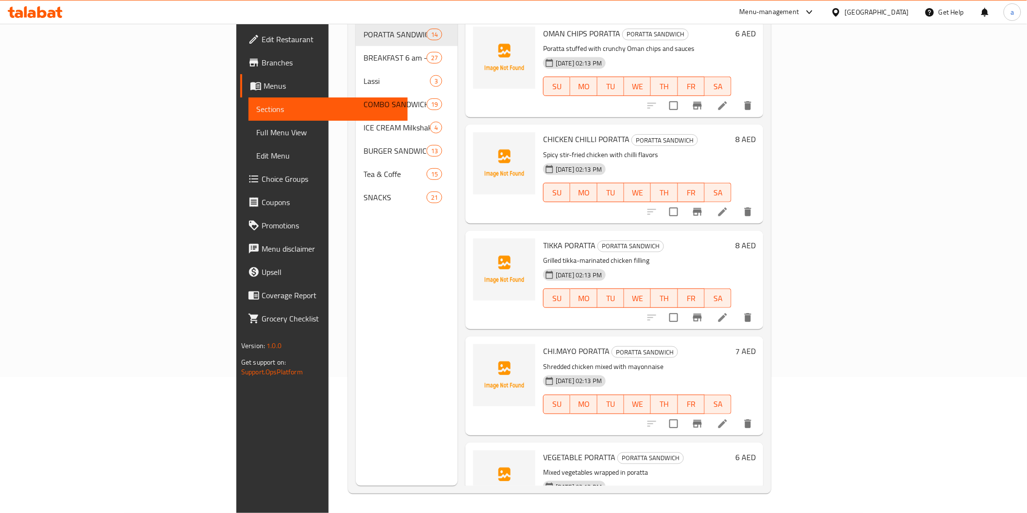
scroll to position [136, 0]
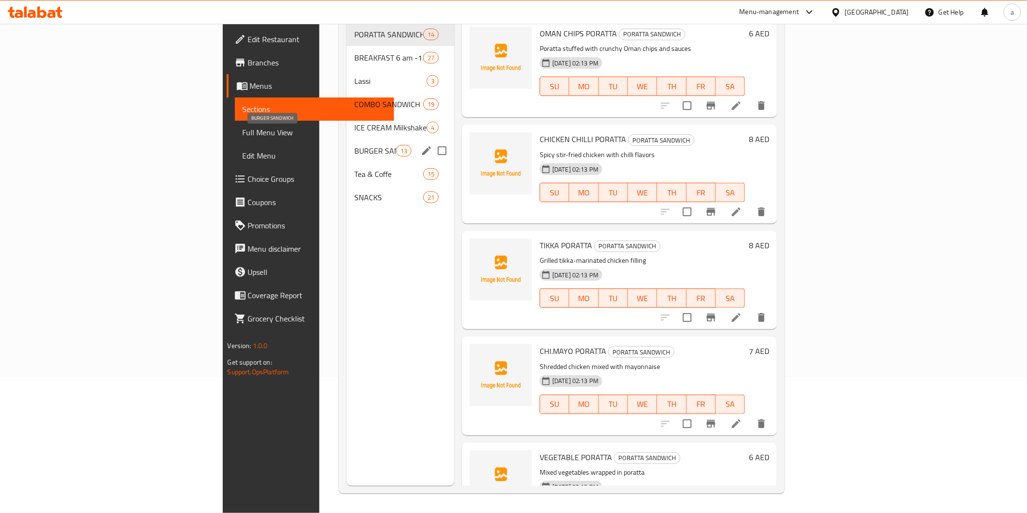
click at [354, 145] on span "BURGER SANDWICH" at bounding box center [374, 151] width 41 height 12
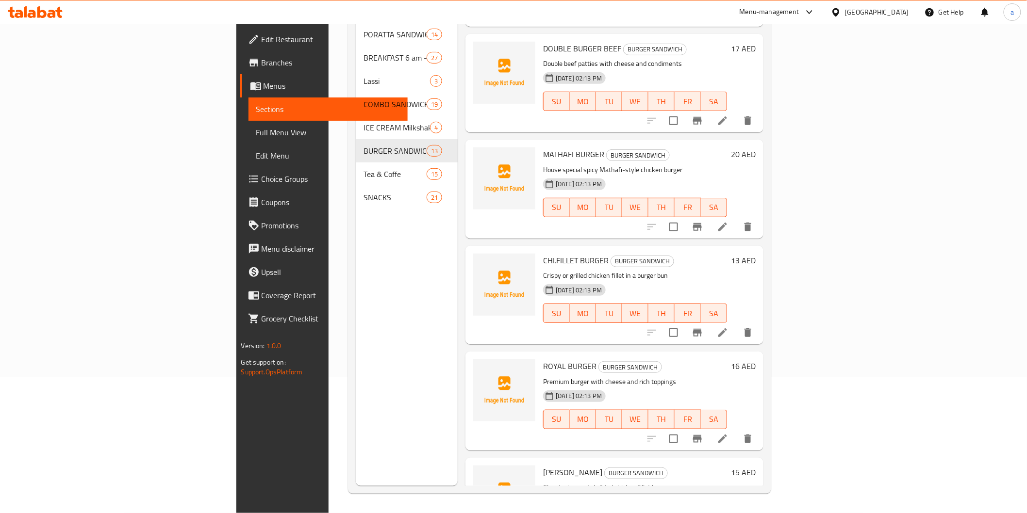
scroll to position [215, 0]
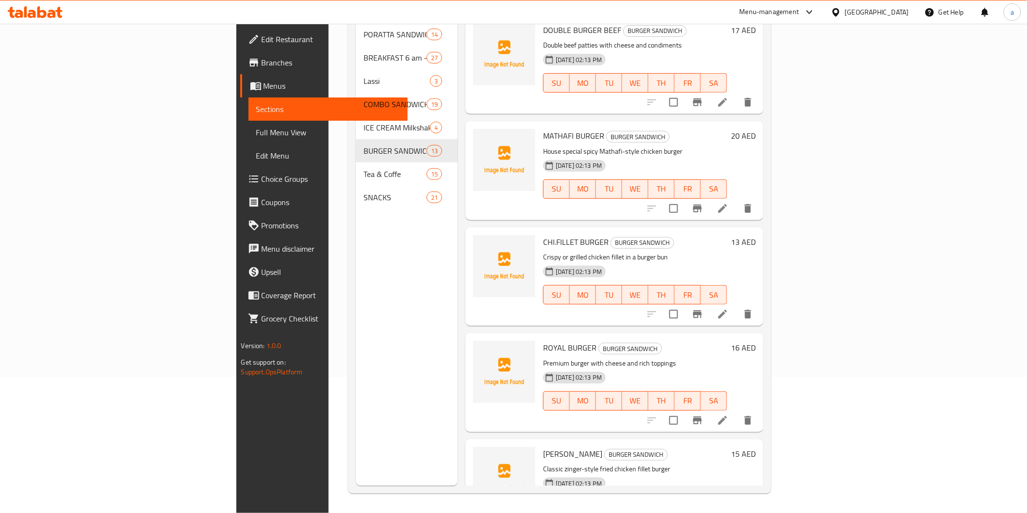
click at [736, 306] on li at bounding box center [722, 314] width 27 height 17
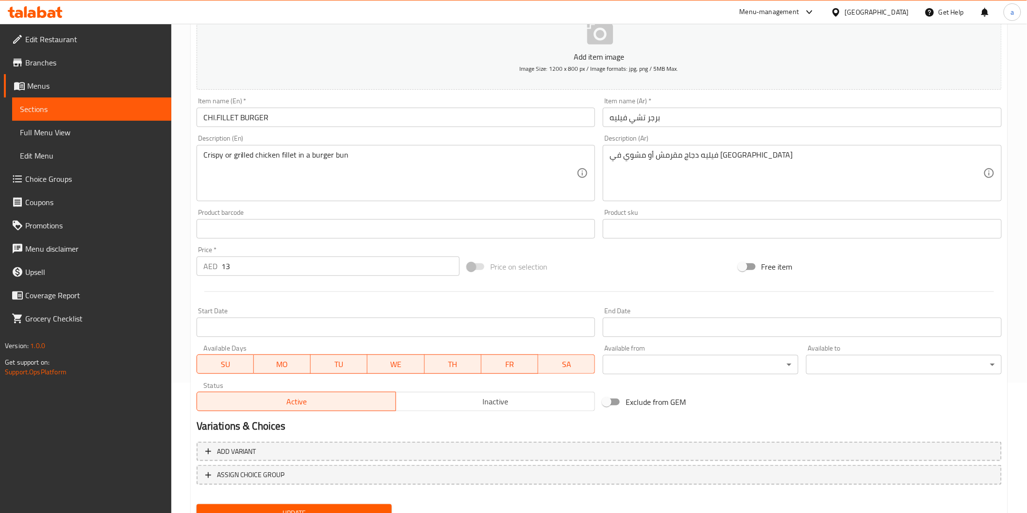
scroll to position [162, 0]
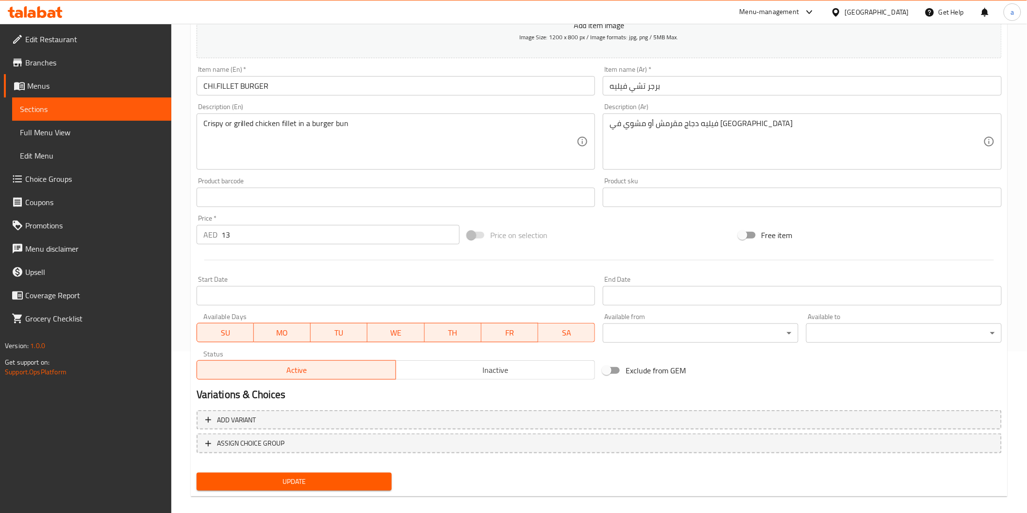
drag, startPoint x: 268, startPoint y: 246, endPoint x: 255, endPoint y: 239, distance: 14.5
click at [255, 239] on div "Price   * AED 13 Price *" at bounding box center [328, 229] width 271 height 37
drag, startPoint x: 255, startPoint y: 239, endPoint x: 209, endPoint y: 230, distance: 46.4
click at [209, 230] on div "AED 13 Price *" at bounding box center [328, 234] width 263 height 19
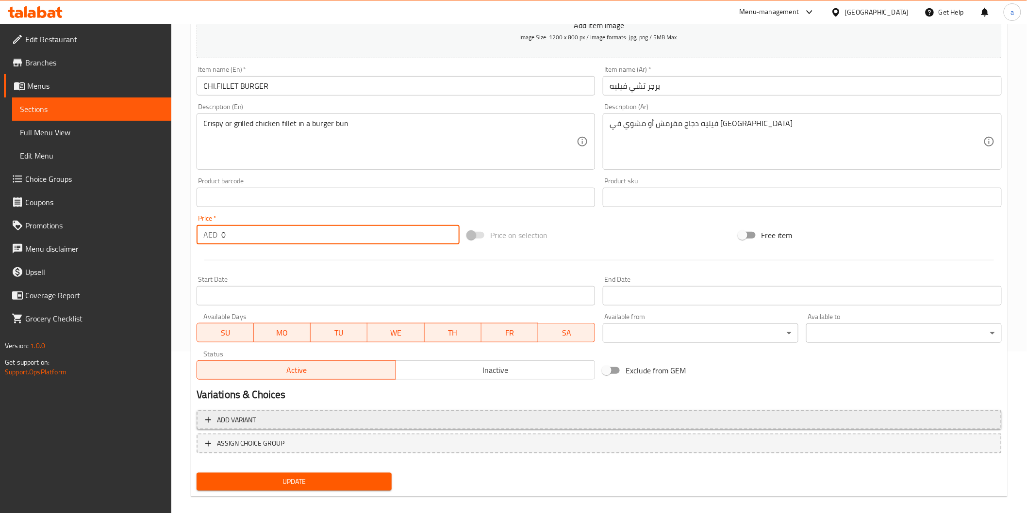
type input "0"
click at [278, 414] on span "Add variant" at bounding box center [598, 420] width 787 height 12
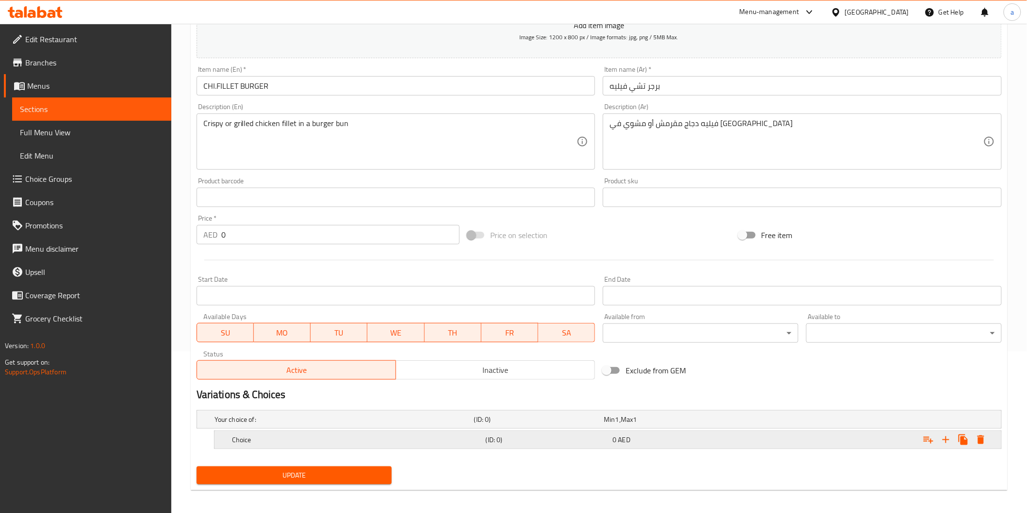
click at [489, 444] on h5 "(ID: 0)" at bounding box center [547, 440] width 123 height 10
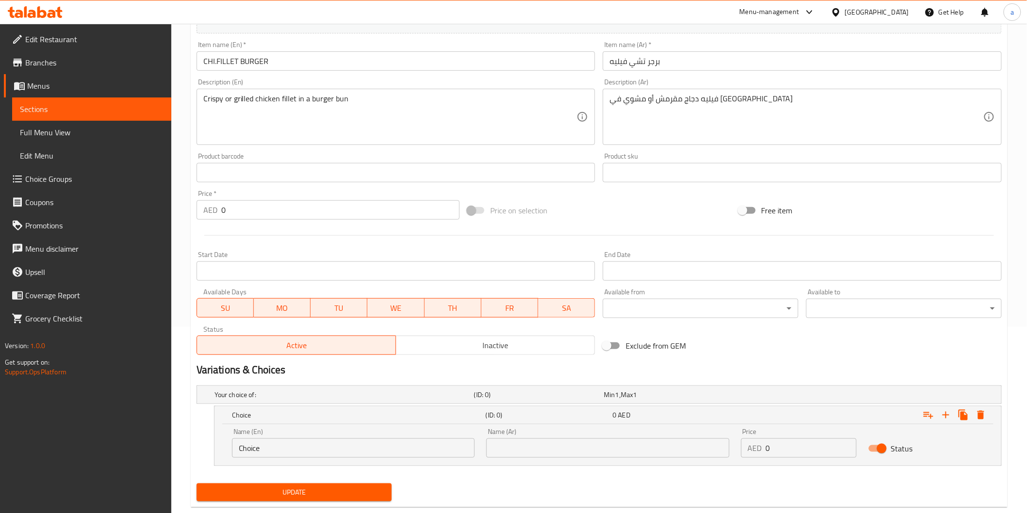
scroll to position [207, 0]
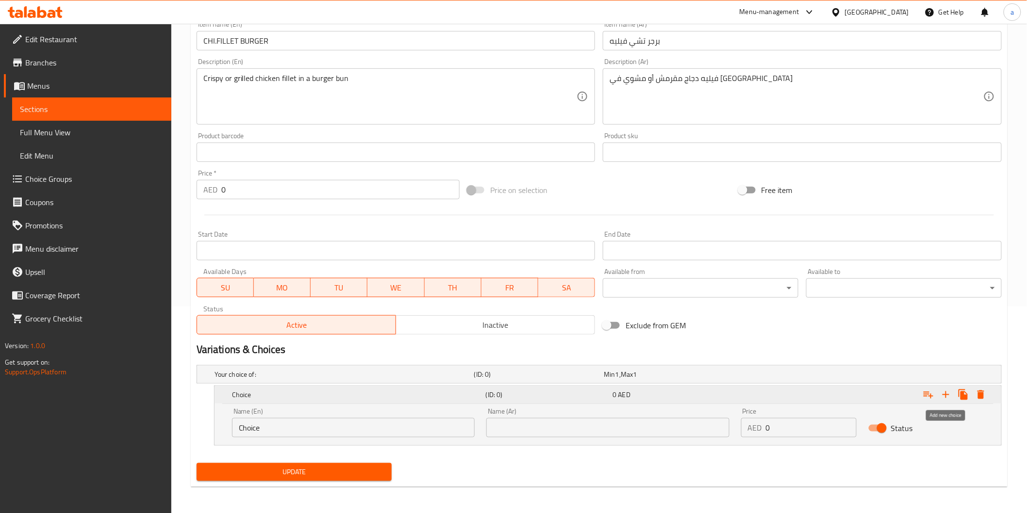
click at [940, 398] on icon "Expand" at bounding box center [946, 395] width 12 height 12
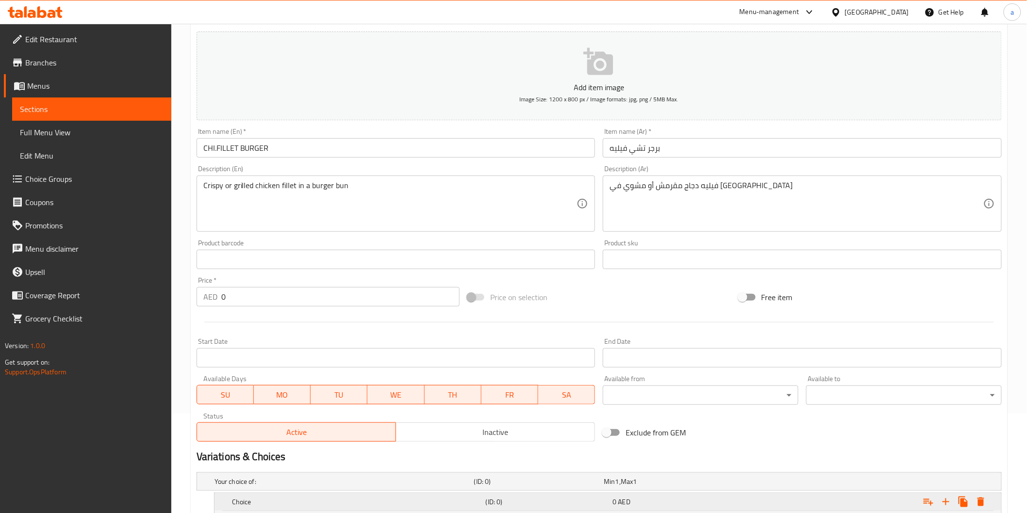
scroll to position [99, 0]
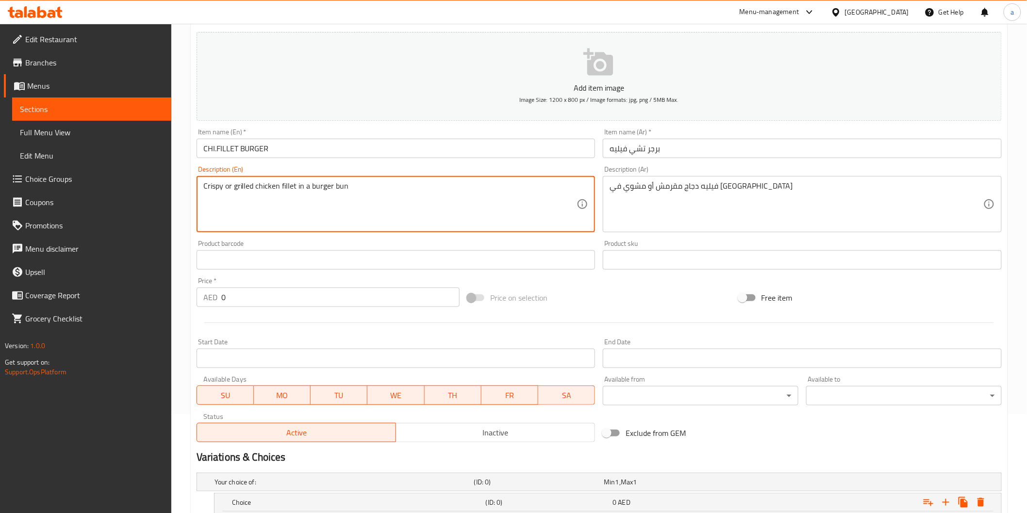
drag, startPoint x: 221, startPoint y: 186, endPoint x: 131, endPoint y: 186, distance: 89.8
click at [199, 183] on div "Crispy or grilled chicken fillet in a burger bun Description (En)" at bounding box center [396, 204] width 399 height 56
click at [212, 186] on textarea "Crispy or grilled chicken fillet in a burger bun" at bounding box center [390, 204] width 374 height 46
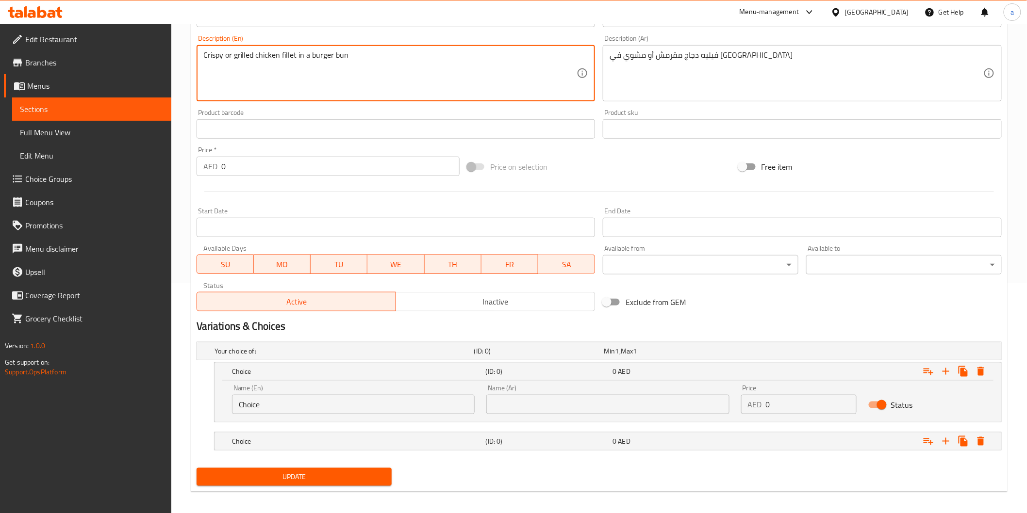
scroll to position [235, 0]
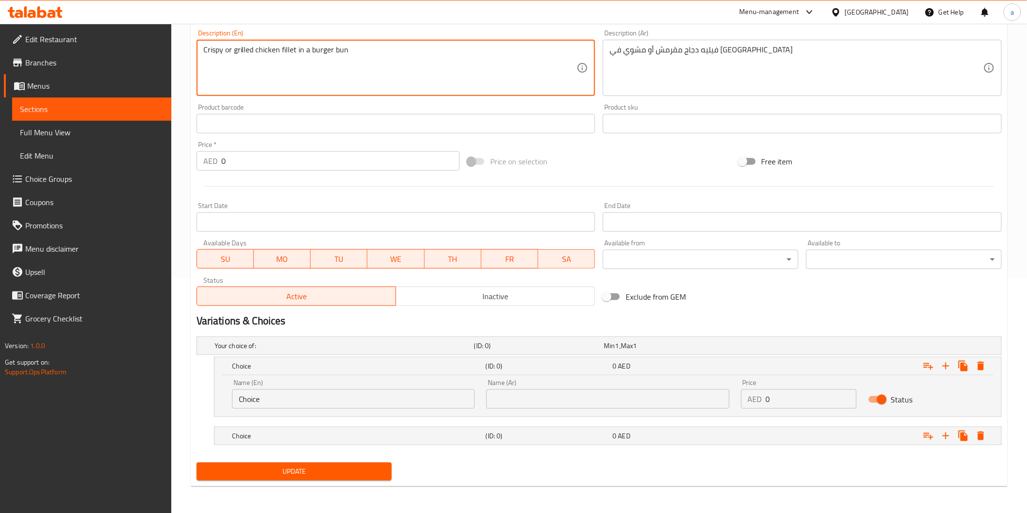
click at [257, 402] on input "Choice" at bounding box center [353, 399] width 243 height 19
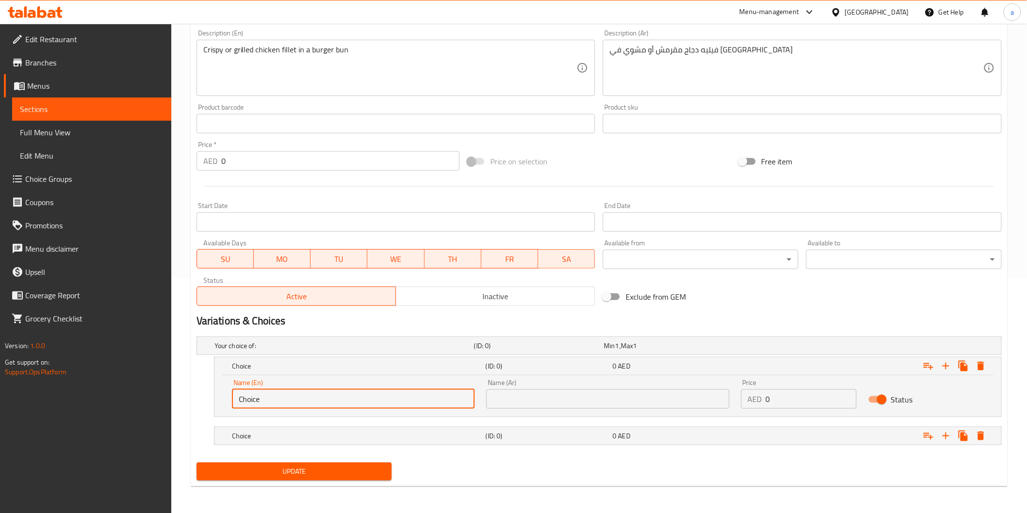
paste input "Crispy"
drag, startPoint x: 288, startPoint y: 404, endPoint x: 183, endPoint y: 381, distance: 107.7
click at [183, 381] on div "Home / Restaurants management / Menus / Sections / item / update BURGER SANDWIC…" at bounding box center [598, 150] width 855 height 725
paste input "rispy"
type input "Crispy"
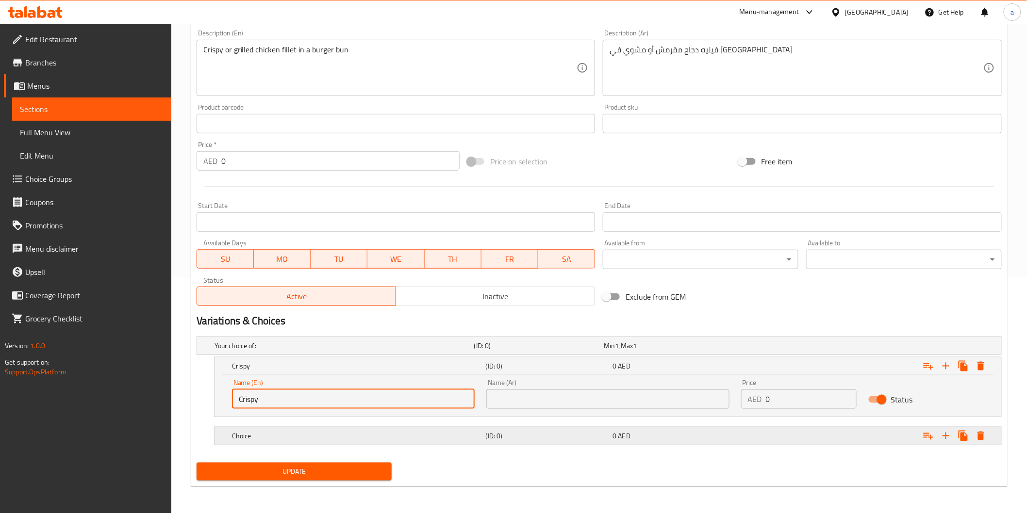
click at [335, 436] on h5 "Choice" at bounding box center [357, 436] width 250 height 10
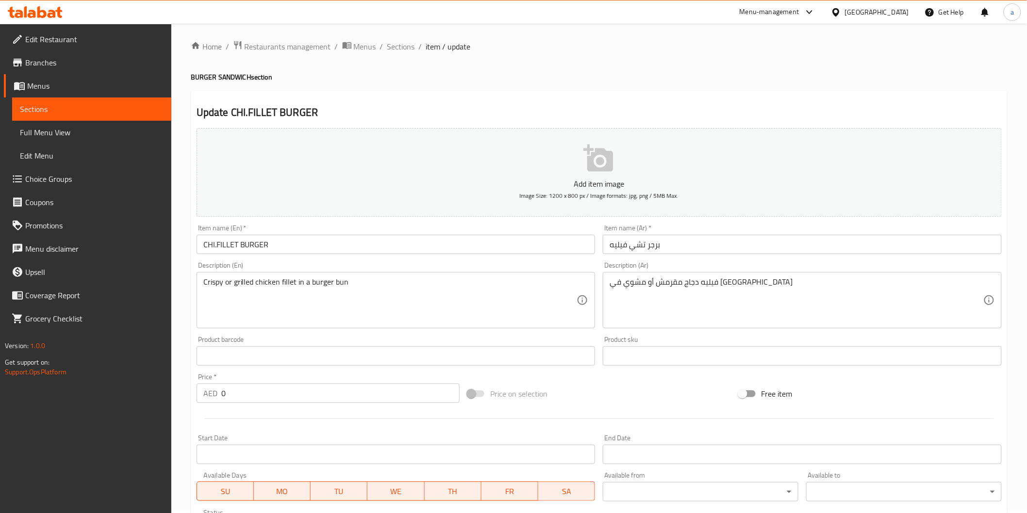
scroll to position [0, 0]
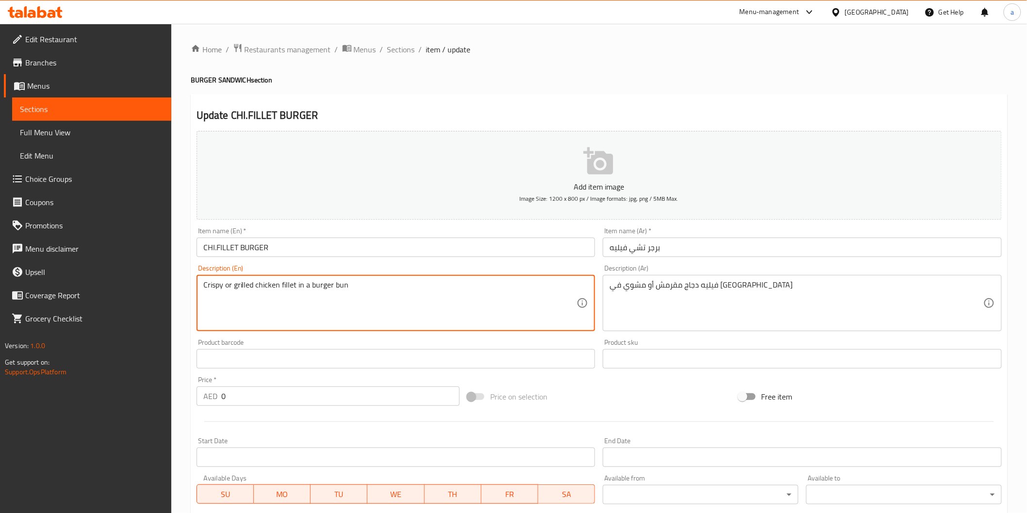
click at [239, 287] on textarea "Crispy or grilled chicken fillet in a burger bun" at bounding box center [390, 303] width 374 height 46
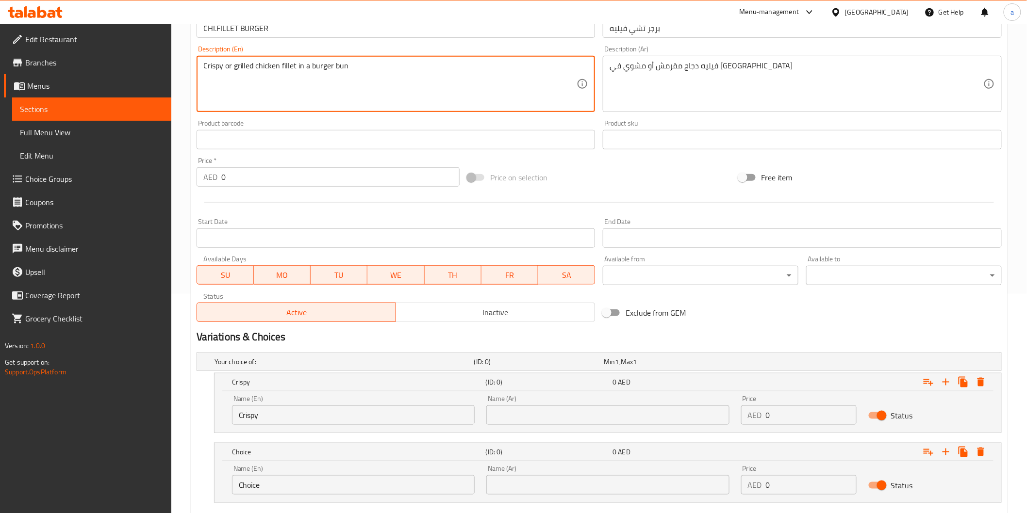
scroll to position [269, 0]
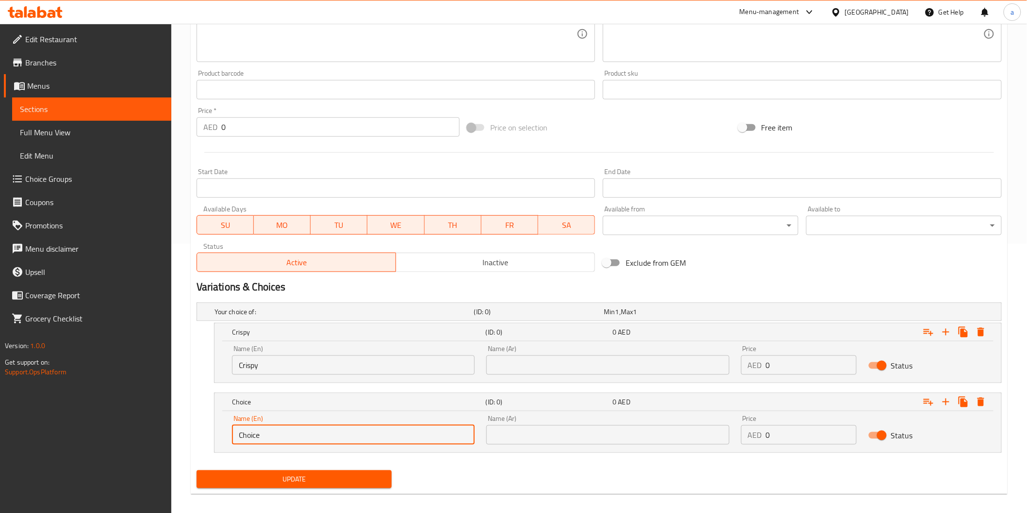
drag, startPoint x: 289, startPoint y: 430, endPoint x: 207, endPoint y: 422, distance: 81.9
click at [207, 422] on div "Choice (ID: 0) 0 AED Name (En) Choice Name (En) Name (Ar) Name (Ar) Price AED 0…" at bounding box center [599, 423] width 805 height 60
paste input "grilled"
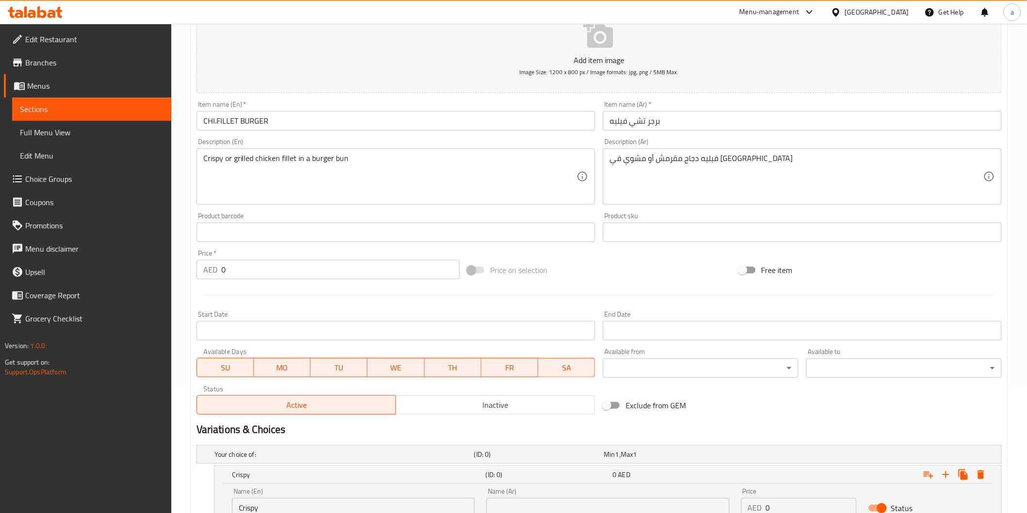
scroll to position [108, 0]
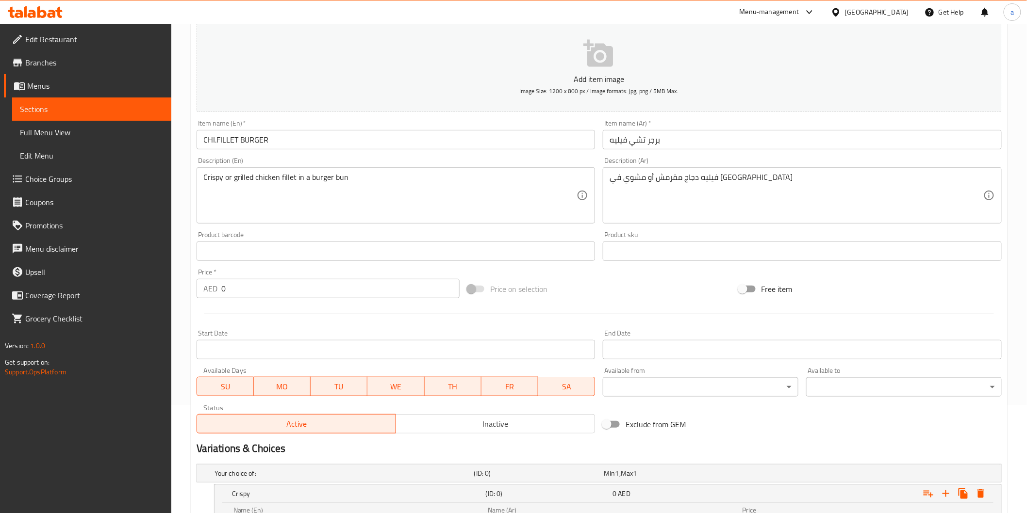
type input "grilled"
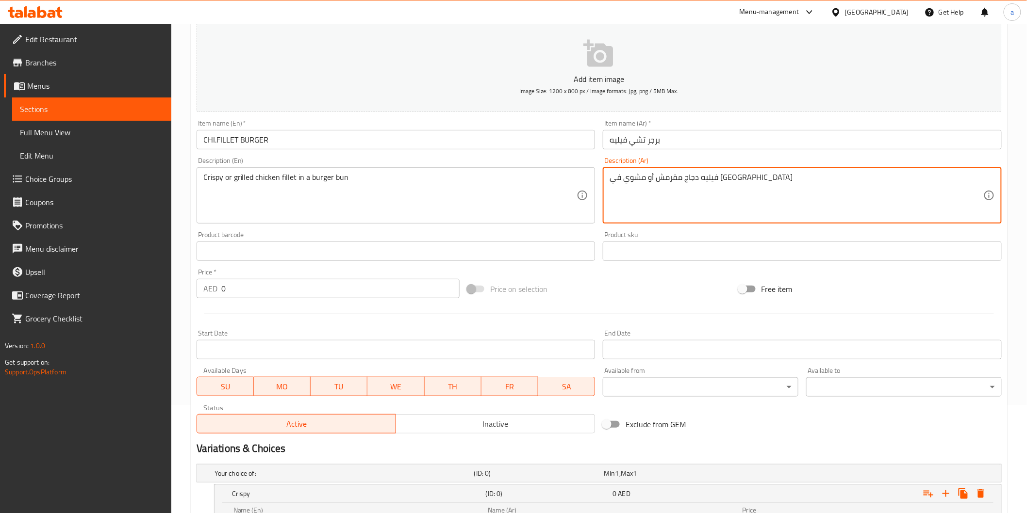
click at [692, 180] on textarea "فيليه دجاج مقرمش أو مشوي في كيزر برجر" at bounding box center [796, 196] width 374 height 46
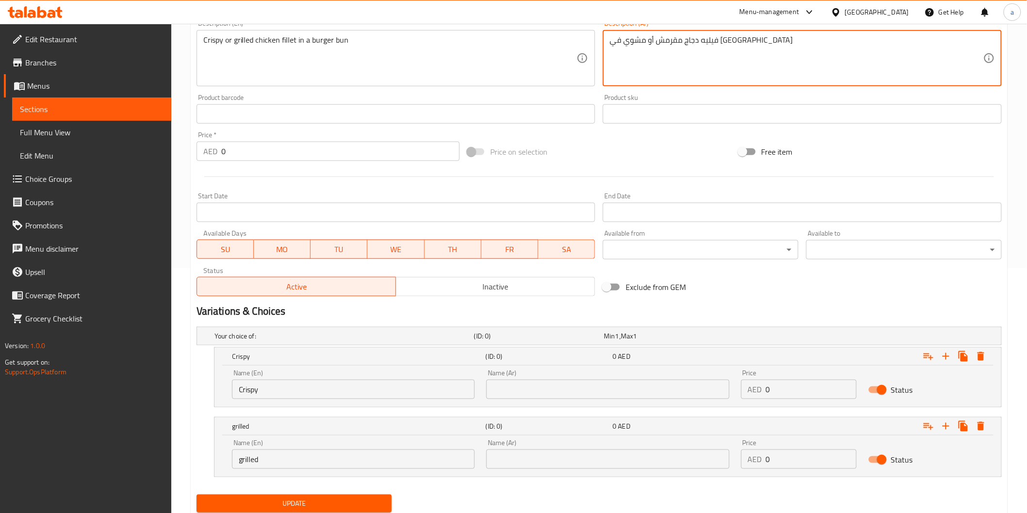
scroll to position [277, 0]
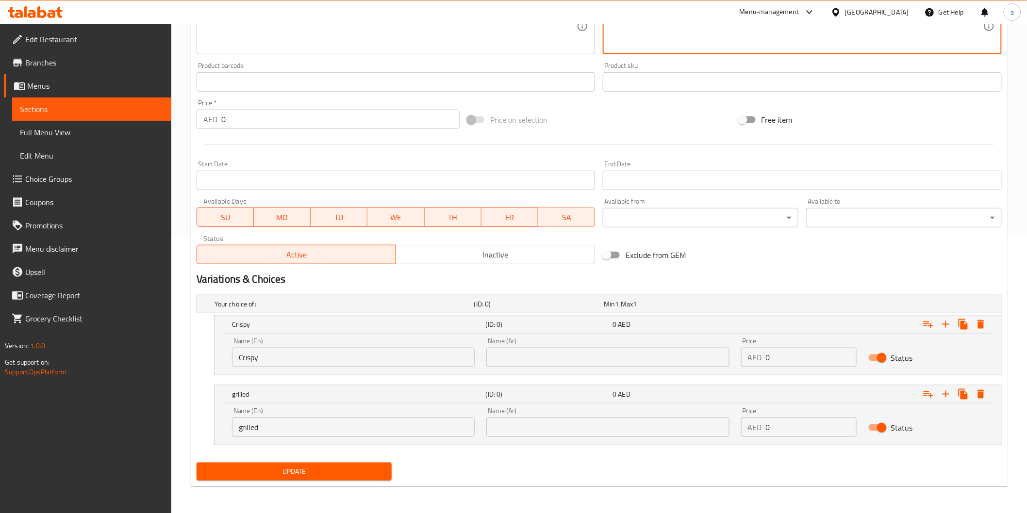
click at [631, 361] on input "text" at bounding box center [607, 357] width 243 height 19
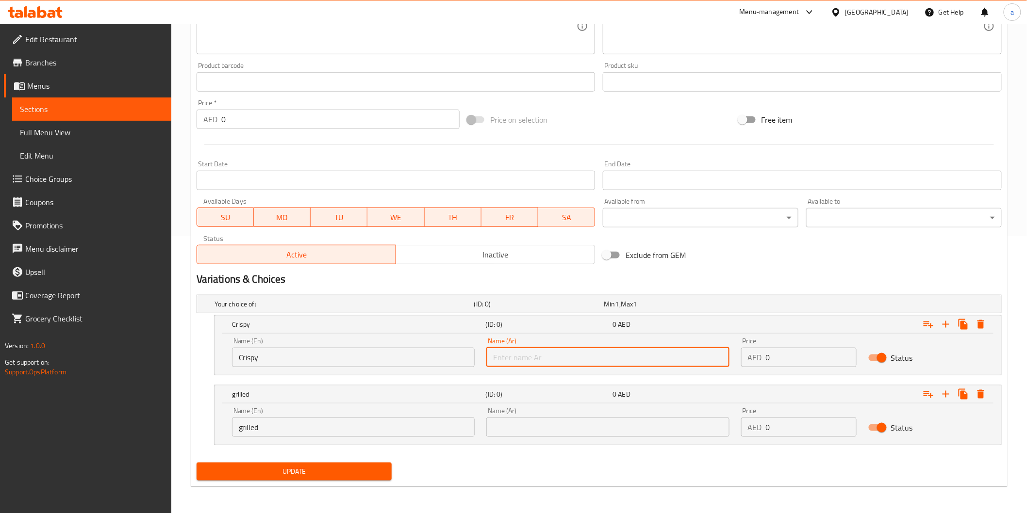
paste input "مقرمش"
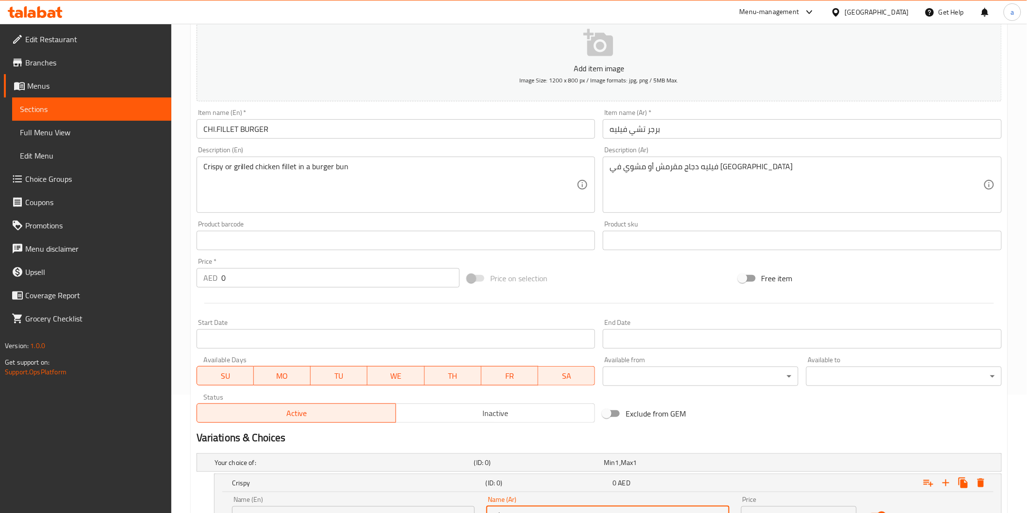
scroll to position [115, 0]
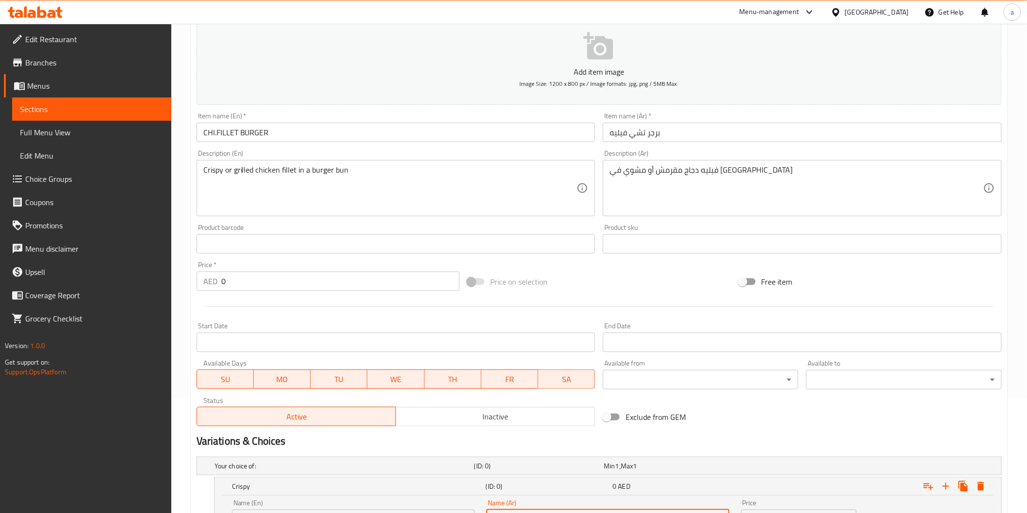
type input "مقرمش"
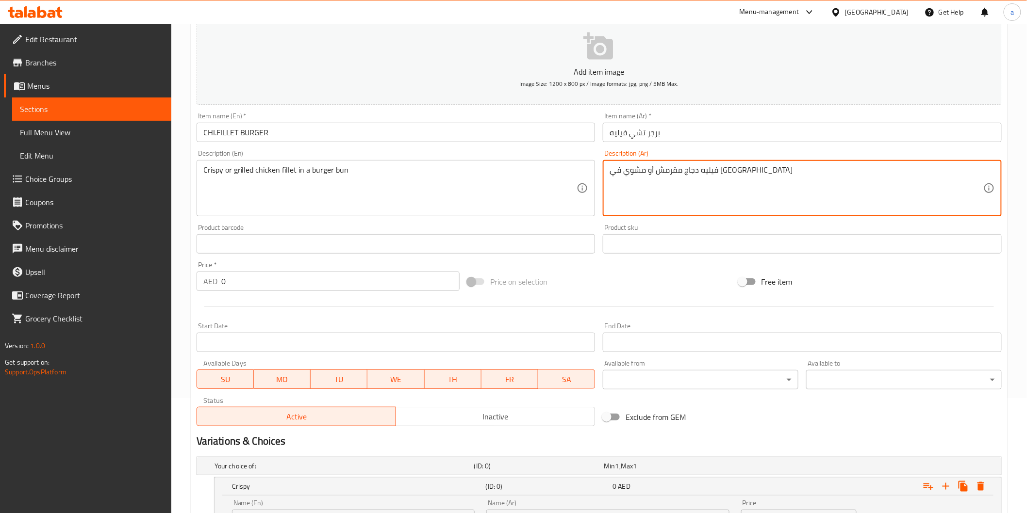
click at [664, 178] on textarea "فيليه دجاج مقرمش أو مشوي في كيزر برجر" at bounding box center [796, 188] width 374 height 46
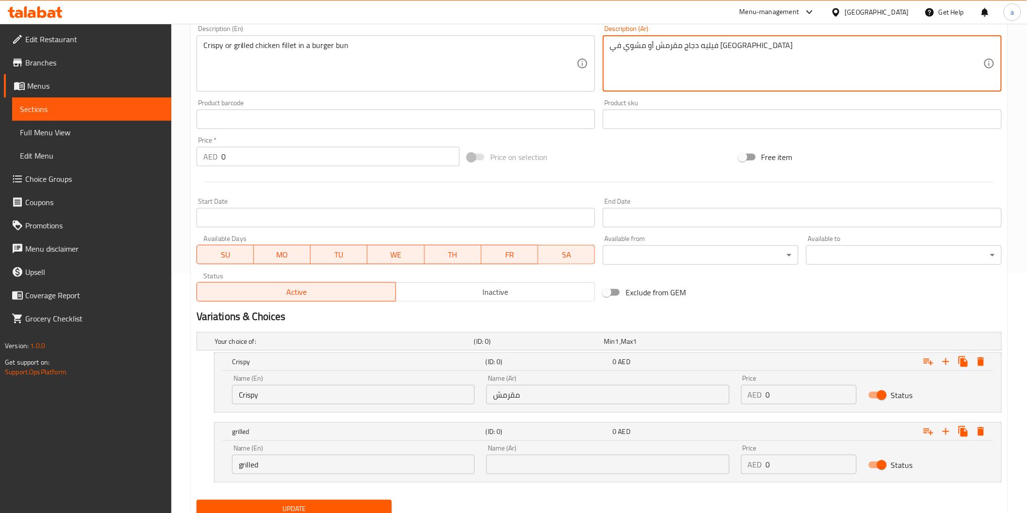
scroll to position [277, 0]
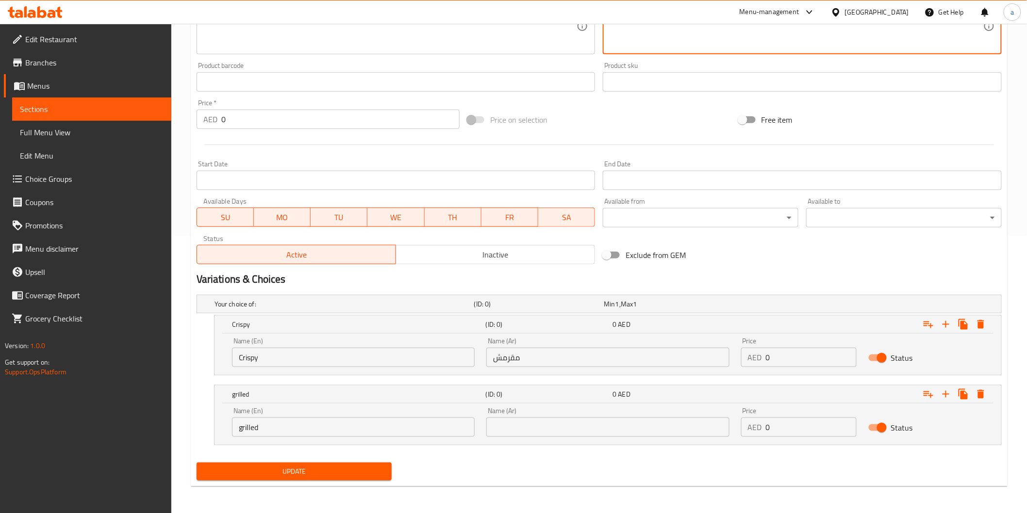
click at [627, 429] on input "text" at bounding box center [607, 427] width 243 height 19
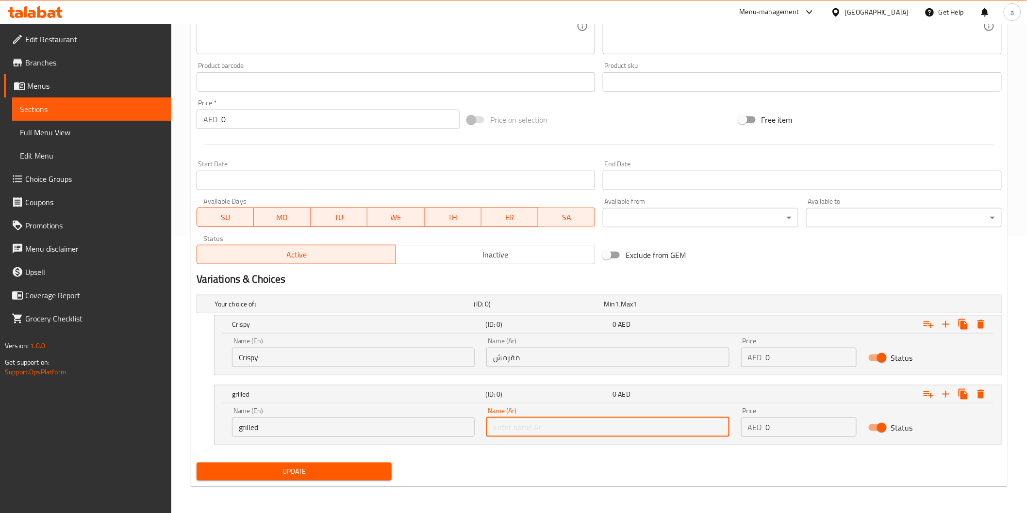
paste input "مشوي"
type input "مشوي"
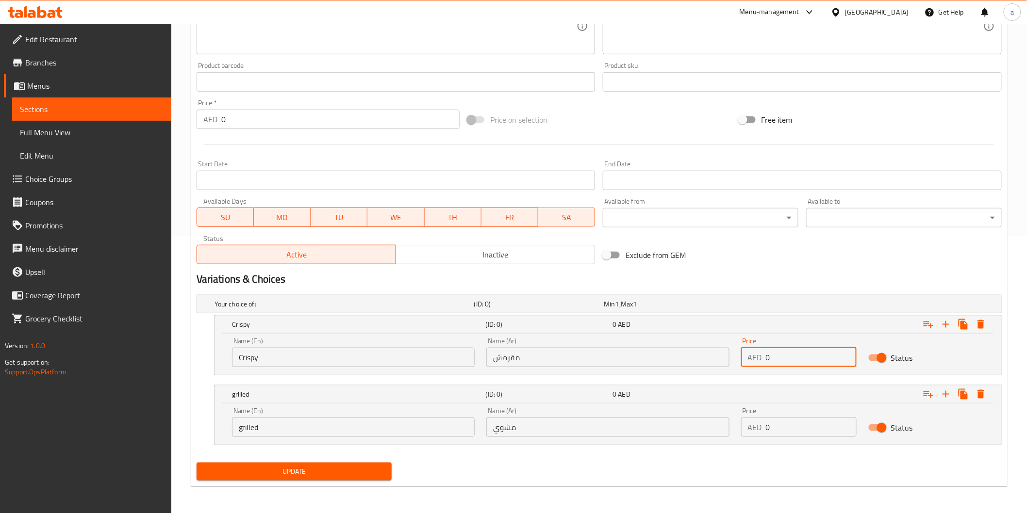
drag, startPoint x: 784, startPoint y: 356, endPoint x: 741, endPoint y: 356, distance: 42.7
click at [741, 356] on div "AED 0 Price" at bounding box center [798, 357] width 115 height 19
type input "13"
drag, startPoint x: 773, startPoint y: 431, endPoint x: 744, endPoint y: 421, distance: 30.8
click at [744, 421] on div "AED 0 Price" at bounding box center [798, 427] width 115 height 19
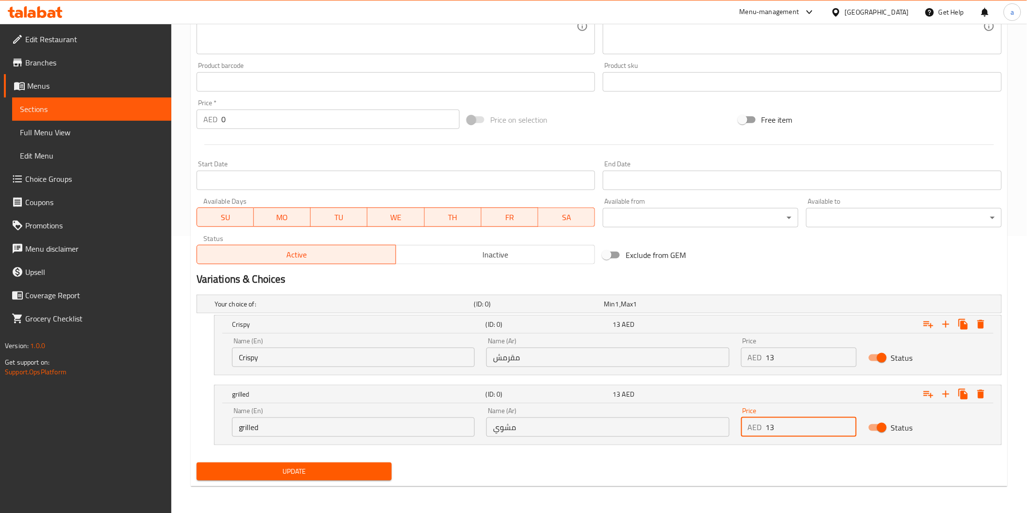
type input "13"
click at [374, 463] on button "Update" at bounding box center [295, 472] width 196 height 18
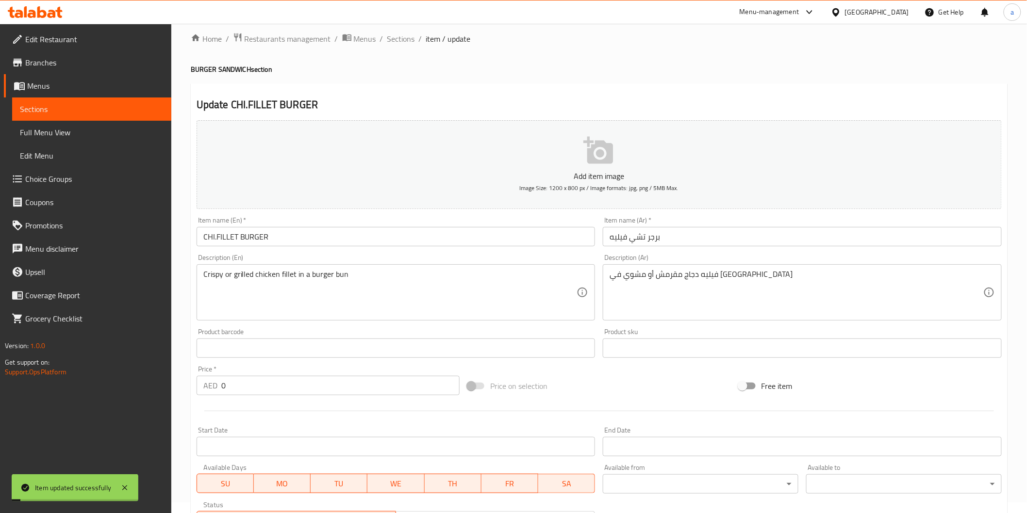
scroll to position [7, 0]
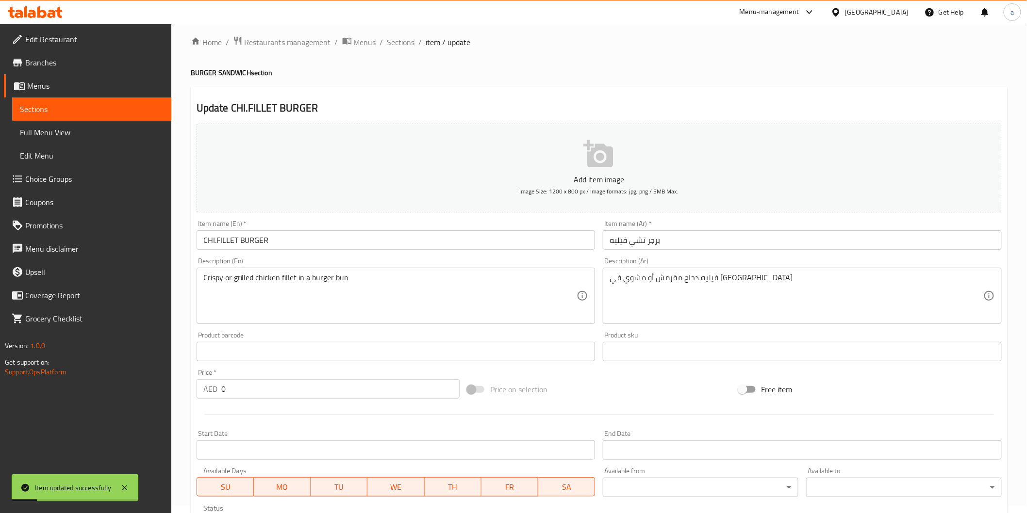
click at [60, 112] on span "Sections" at bounding box center [92, 109] width 144 height 12
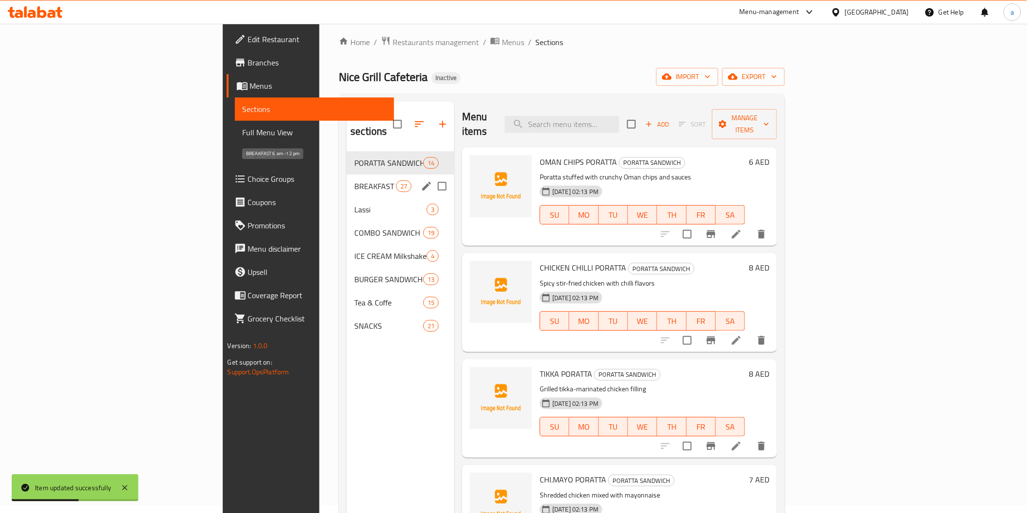
click at [354, 180] on span "BREAKFAST 6 am -12 pm" at bounding box center [374, 186] width 41 height 12
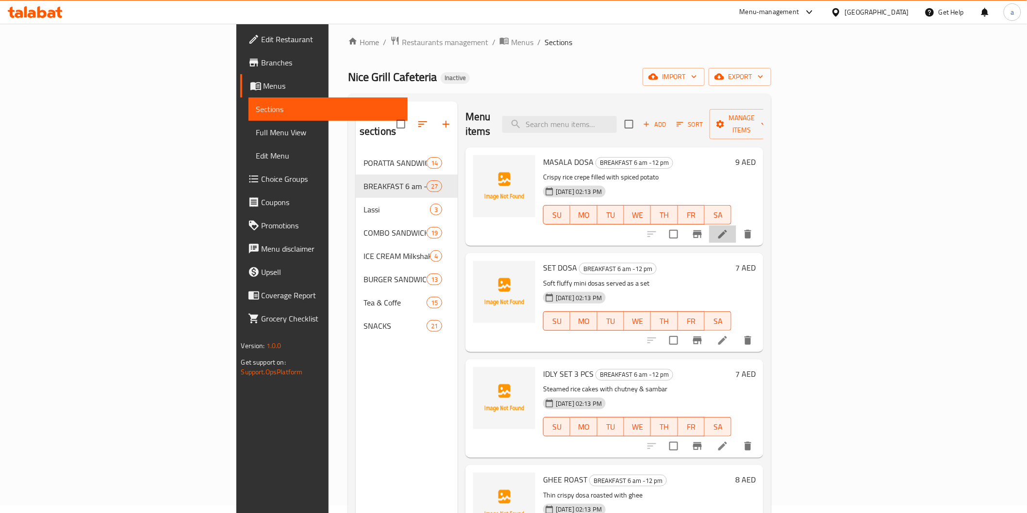
click at [736, 226] on li at bounding box center [722, 234] width 27 height 17
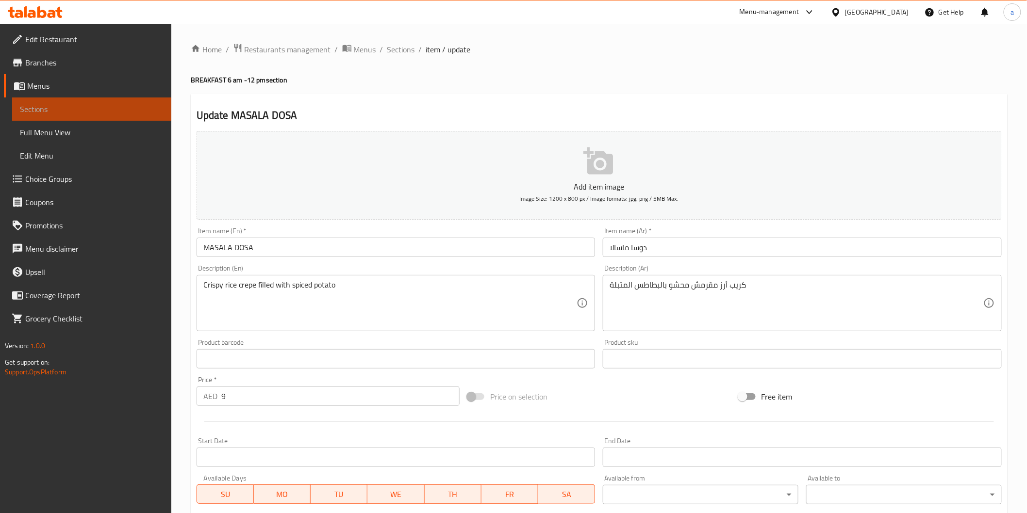
click at [57, 108] on span "Sections" at bounding box center [92, 109] width 144 height 12
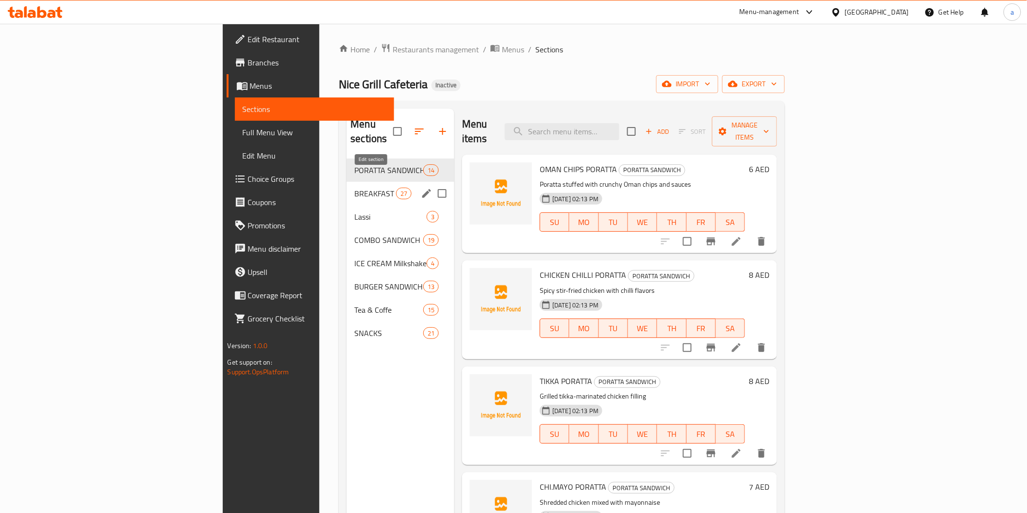
click at [421, 188] on icon "edit" at bounding box center [427, 194] width 12 height 12
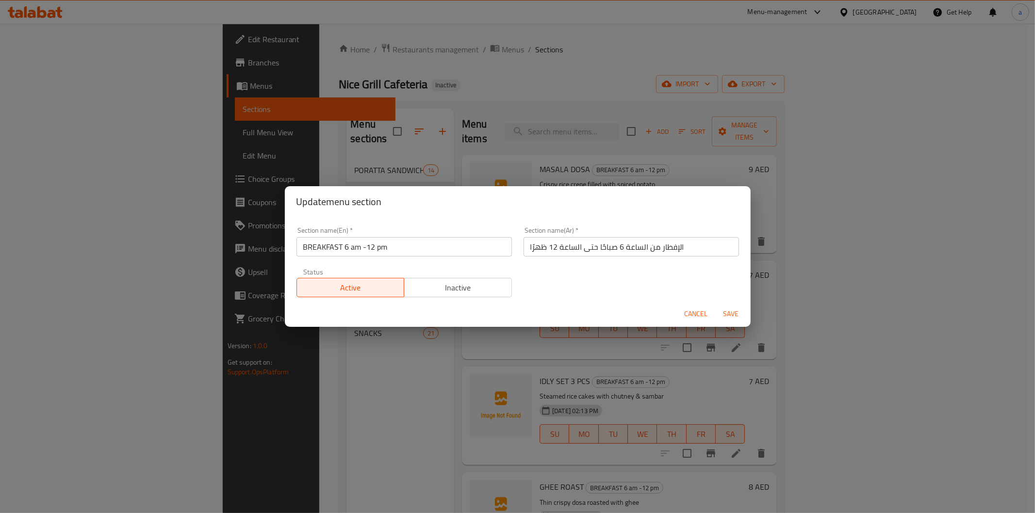
click at [596, 78] on div "Update menu section Section name(En)   * BREAKFAST 6 am -12 pm Section name(En)…" at bounding box center [517, 256] width 1035 height 513
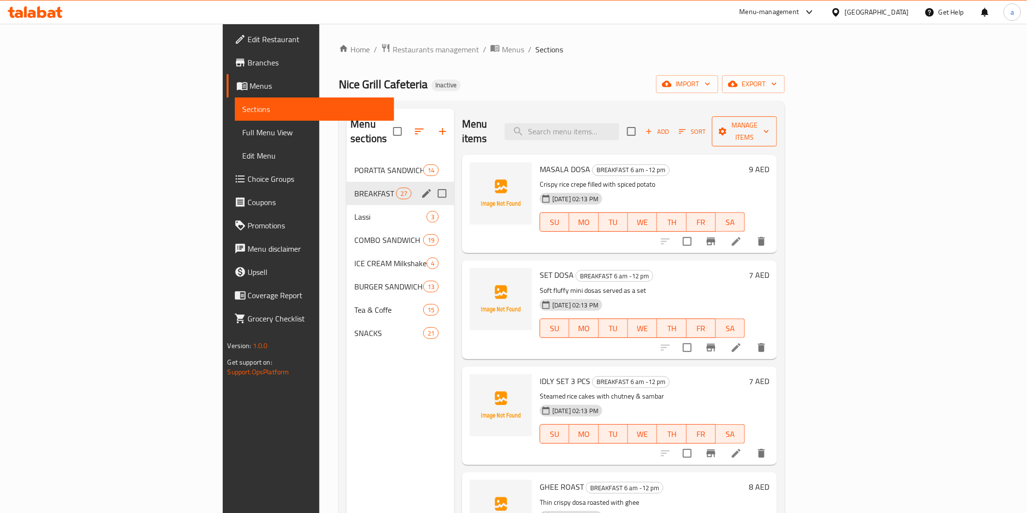
click at [769, 128] on span "Manage items" at bounding box center [744, 131] width 49 height 24
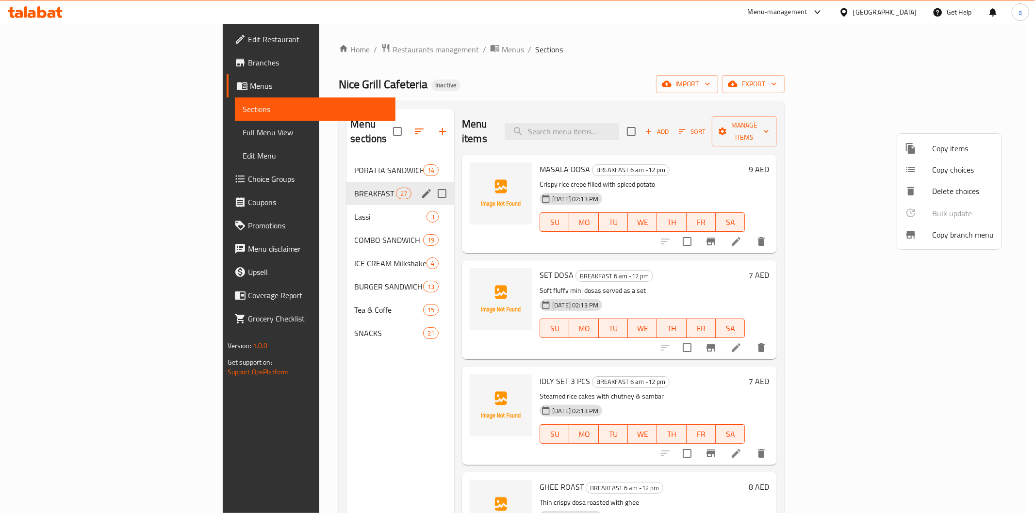
click at [867, 104] on div at bounding box center [517, 256] width 1035 height 513
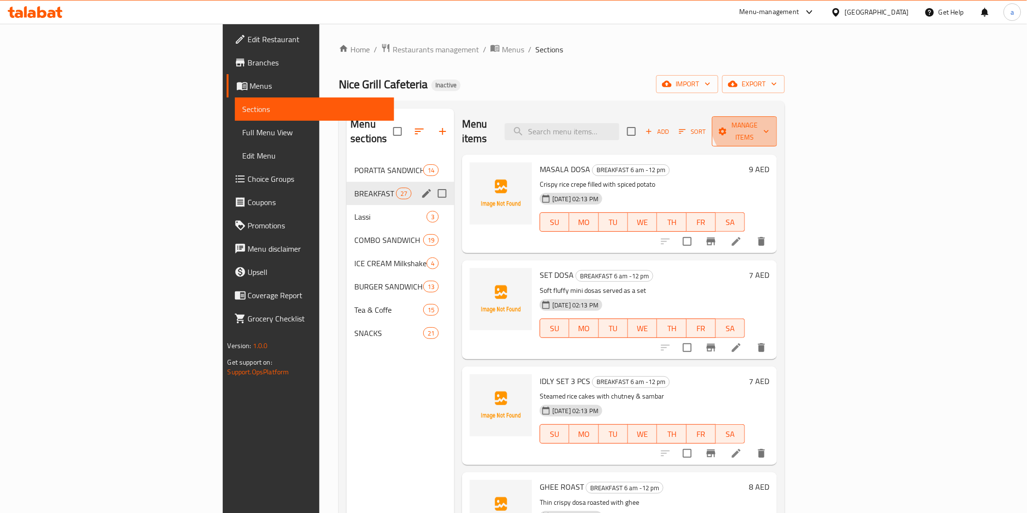
click at [769, 119] on span "Manage items" at bounding box center [744, 131] width 49 height 24
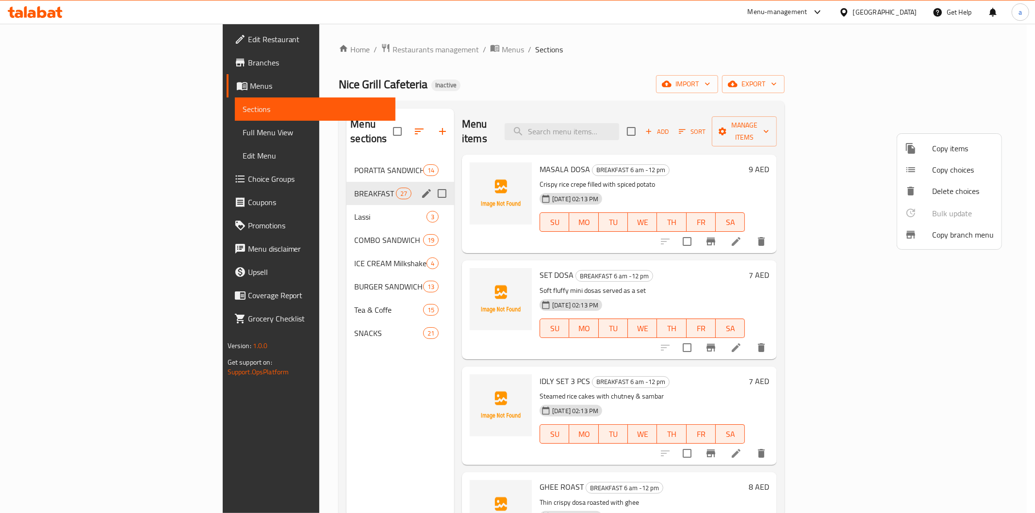
click at [785, 77] on div at bounding box center [517, 256] width 1035 height 513
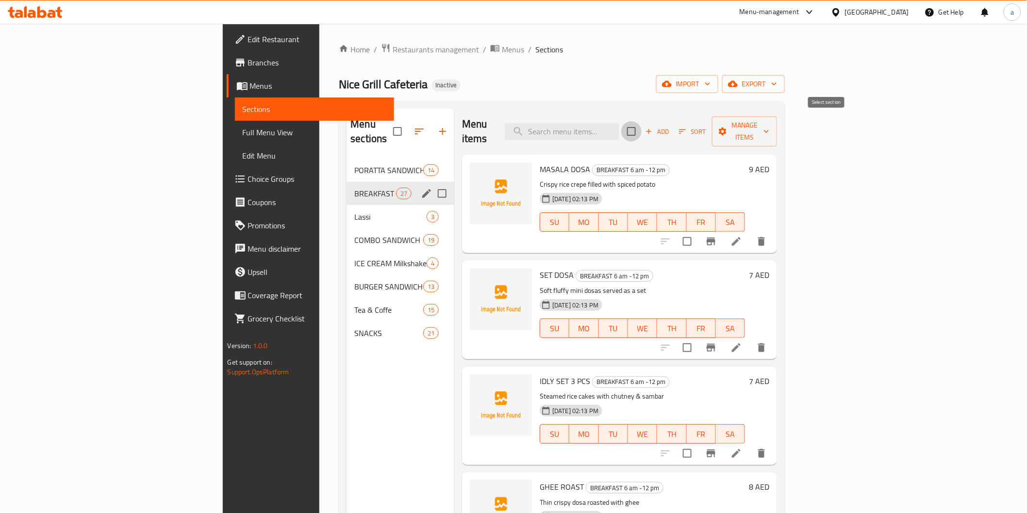
click at [641, 125] on input "checkbox" at bounding box center [631, 131] width 20 height 20
checkbox input "true"
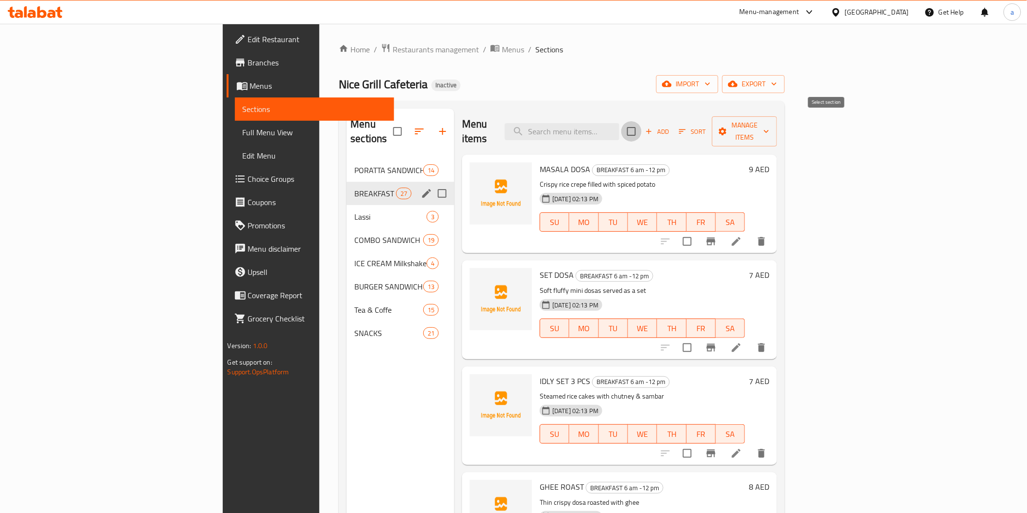
checkbox input "true"
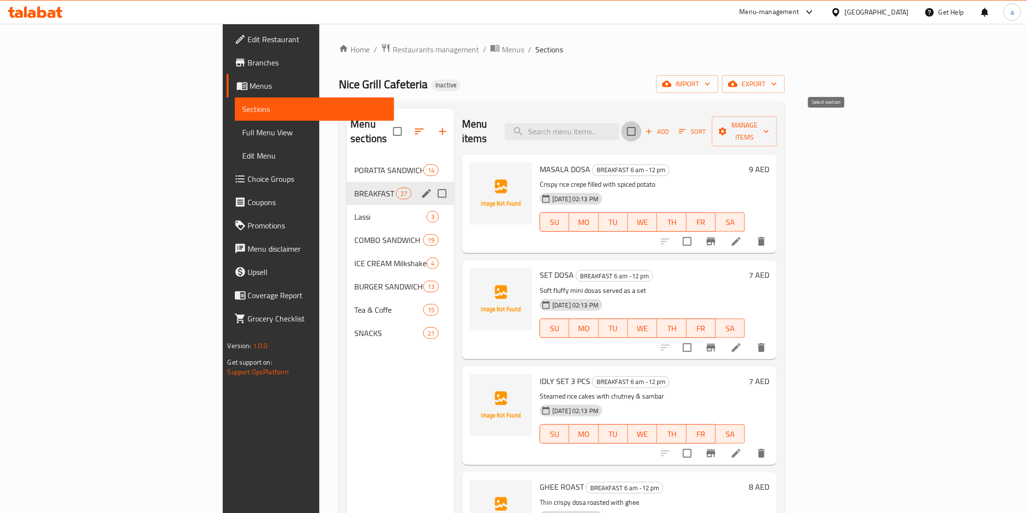
checkbox input "true"
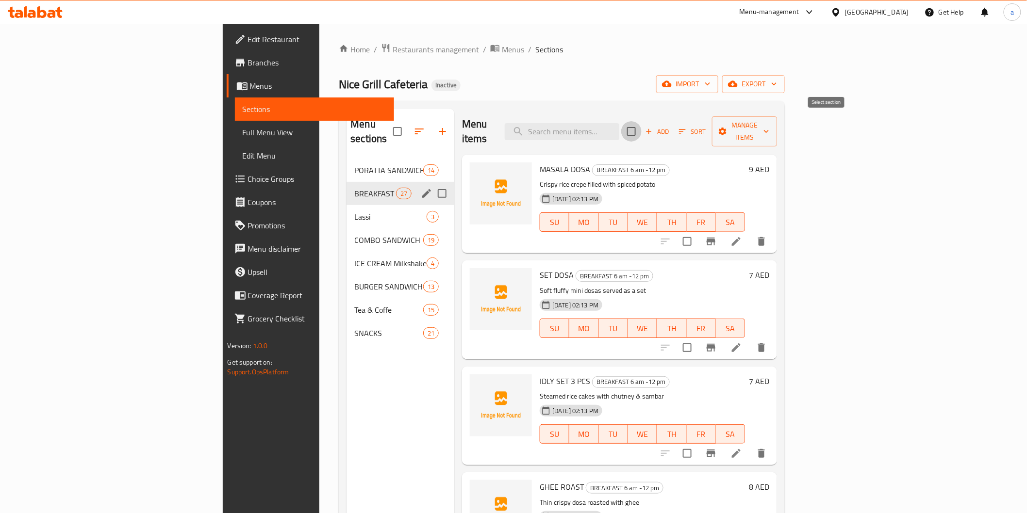
checkbox input "true"
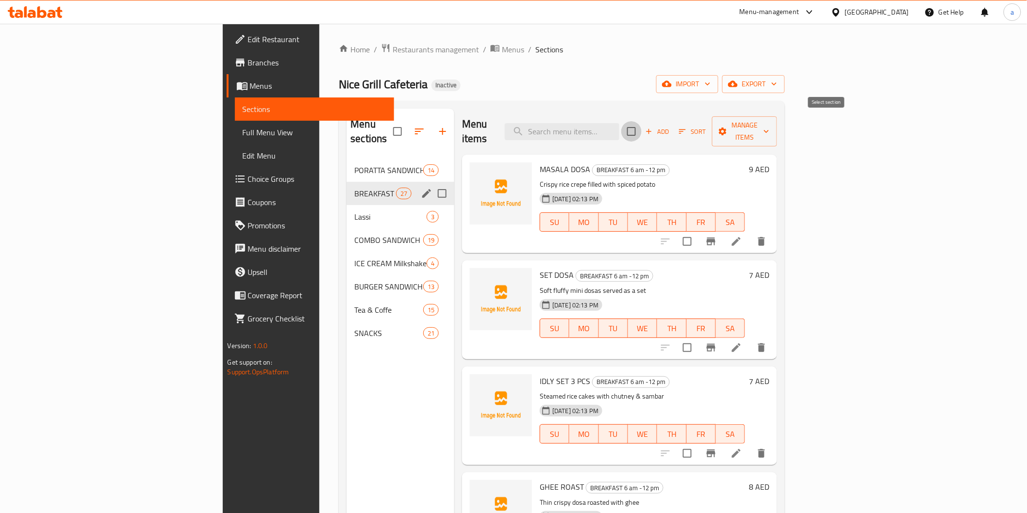
checkbox input "true"
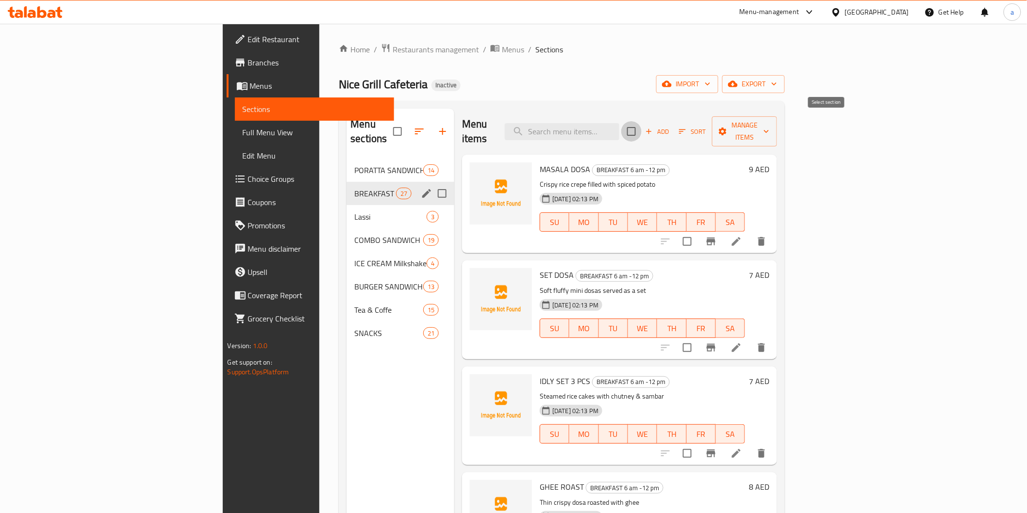
checkbox input "true"
click at [777, 116] on div "Add Sort Manage items" at bounding box center [702, 131] width 150 height 30
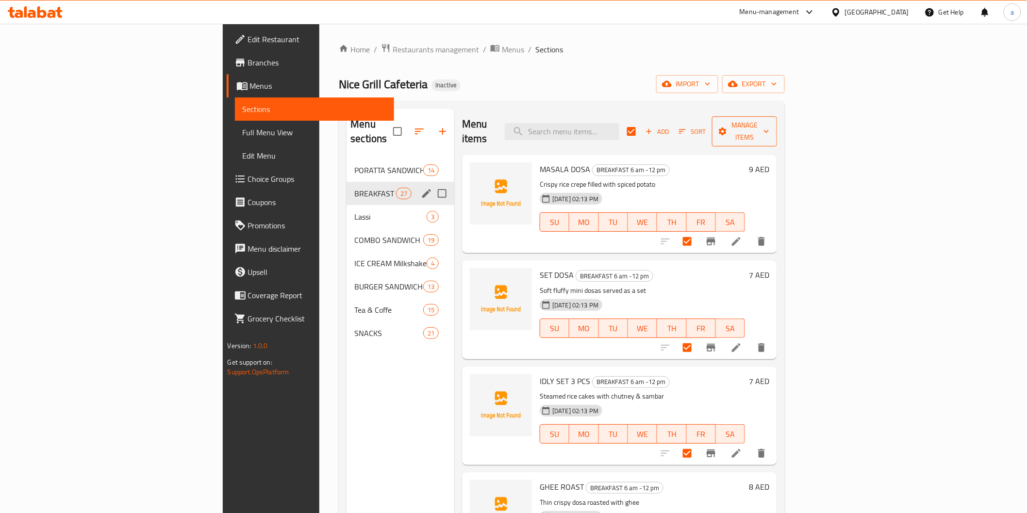
click at [769, 119] on span "Manage items" at bounding box center [744, 131] width 49 height 24
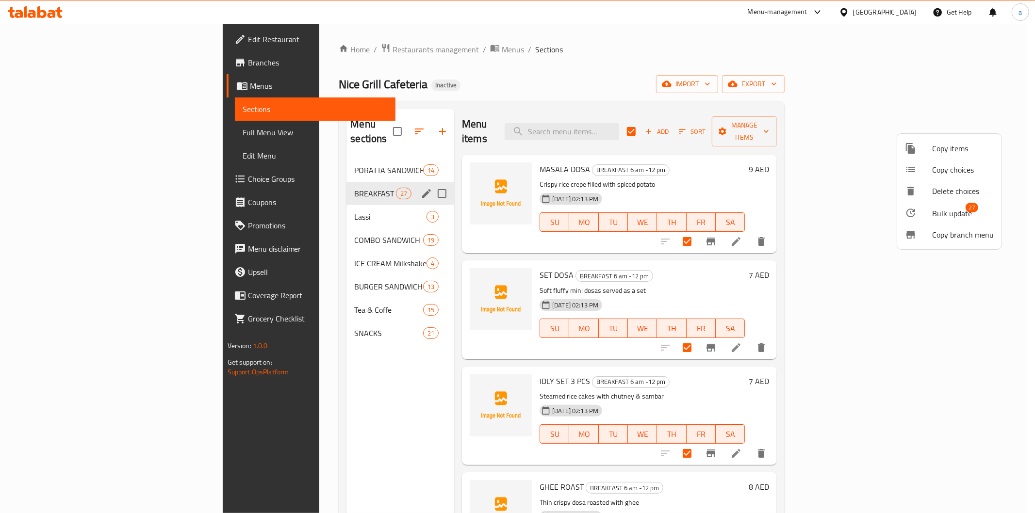
click at [957, 213] on span "Bulk update" at bounding box center [952, 214] width 40 height 12
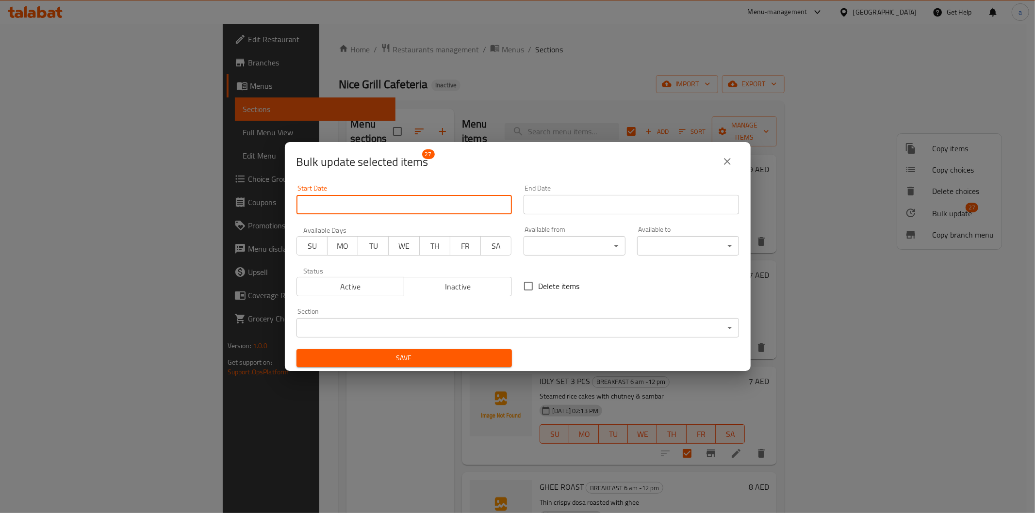
click at [347, 205] on input "Start Date" at bounding box center [403, 204] width 215 height 19
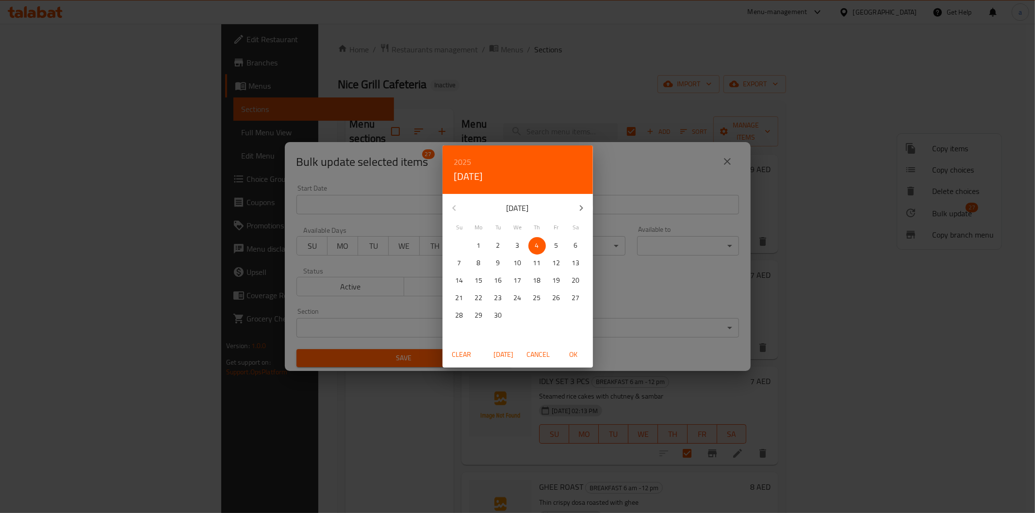
click at [389, 214] on div "2025 Thu, Sep 4 September 2025 Su Mo Tu We Th Fr Sa 31 1 2 3 4 5 6 7 8 9 10 11 …" at bounding box center [517, 256] width 1035 height 513
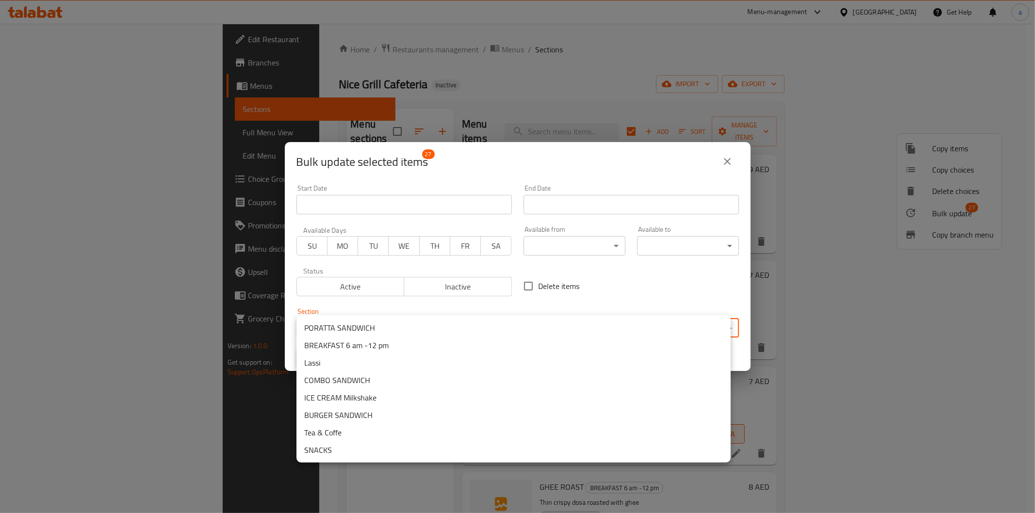
click at [410, 321] on body "​ Menu-management United Arab Emirates Get Help a Edit Restaurant Branches Menu…" at bounding box center [517, 269] width 1035 height 490
click at [408, 318] on ul "PORATTA SANDWICH BREAKFAST 6 am -12 pm Lassi COMBO SANDWICH ICE CREAM Milkshake…" at bounding box center [513, 389] width 434 height 148
click at [406, 290] on div at bounding box center [517, 256] width 1035 height 513
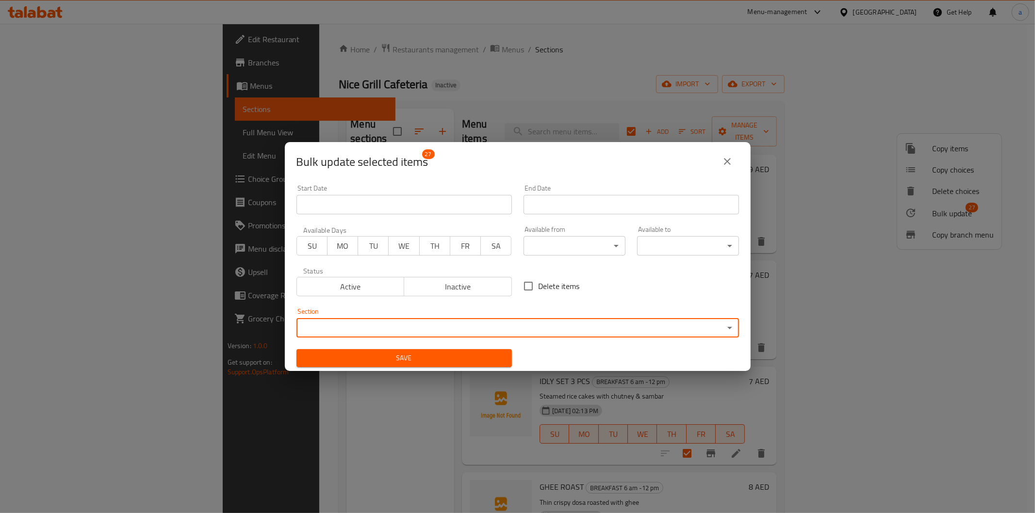
click at [592, 246] on body "​ Menu-management United Arab Emirates Get Help a Edit Restaurant Branches Menu…" at bounding box center [517, 269] width 1035 height 490
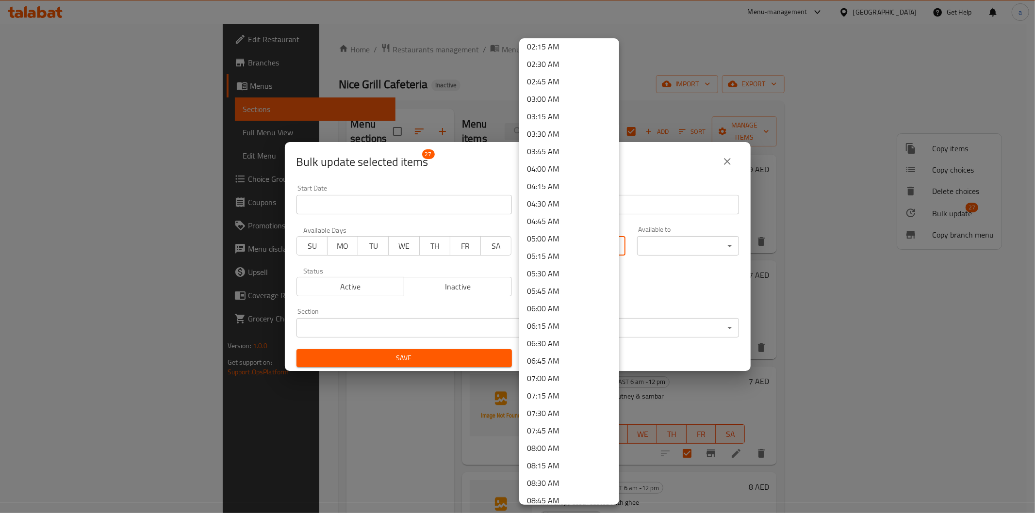
scroll to position [215, 0]
click at [544, 251] on li "06:00 AM" at bounding box center [569, 254] width 100 height 17
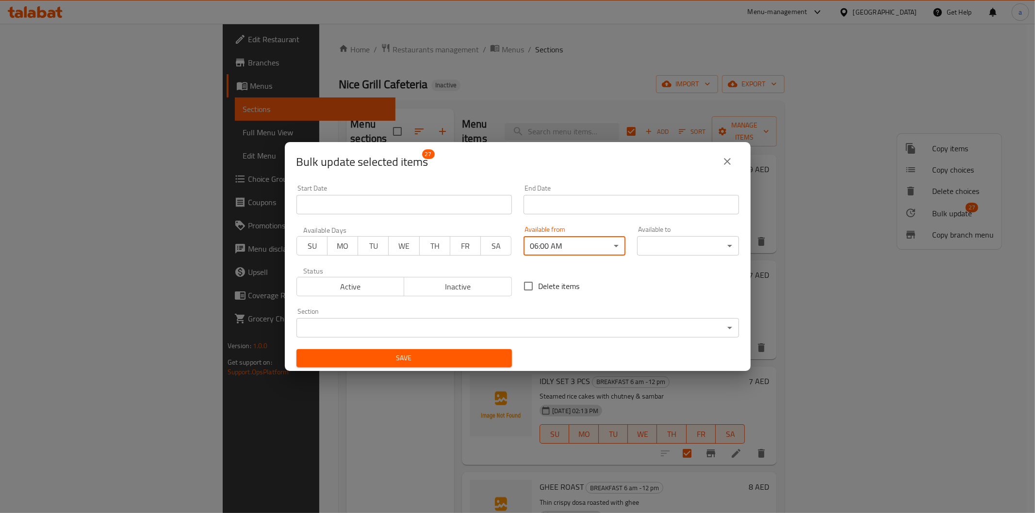
click at [657, 248] on body "​ Menu-management United Arab Emirates Get Help a Edit Restaurant Branches Menu…" at bounding box center [517, 269] width 1035 height 490
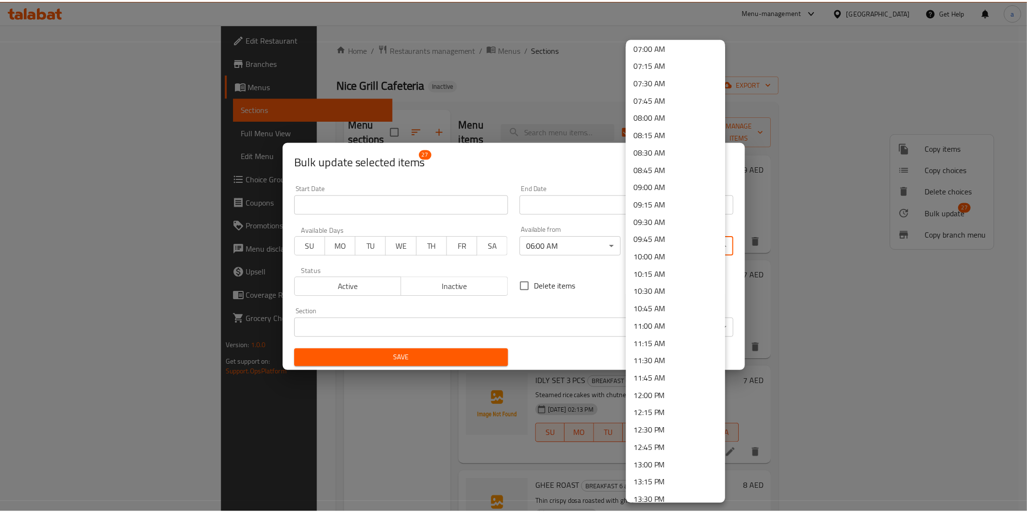
scroll to position [647, 0]
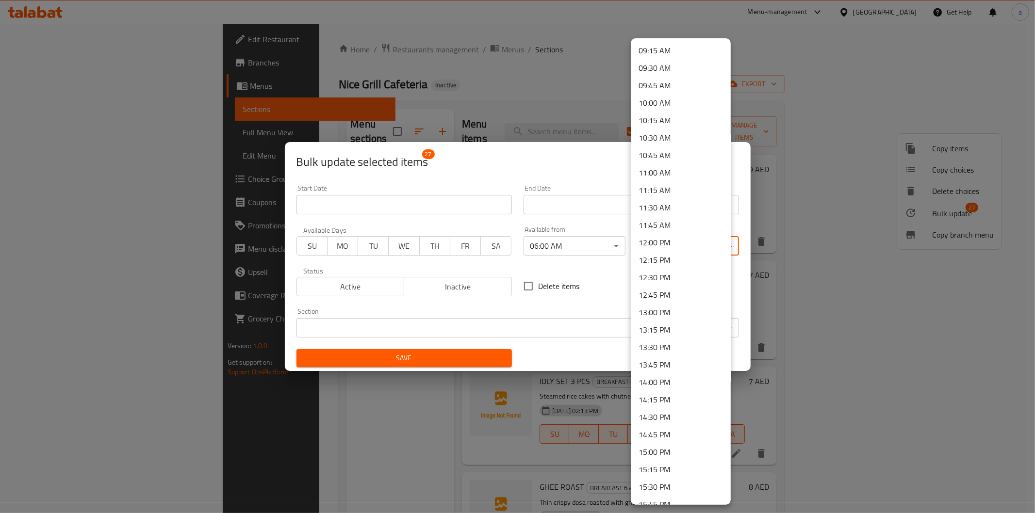
click at [658, 236] on li "12:00 PM" at bounding box center [681, 242] width 100 height 17
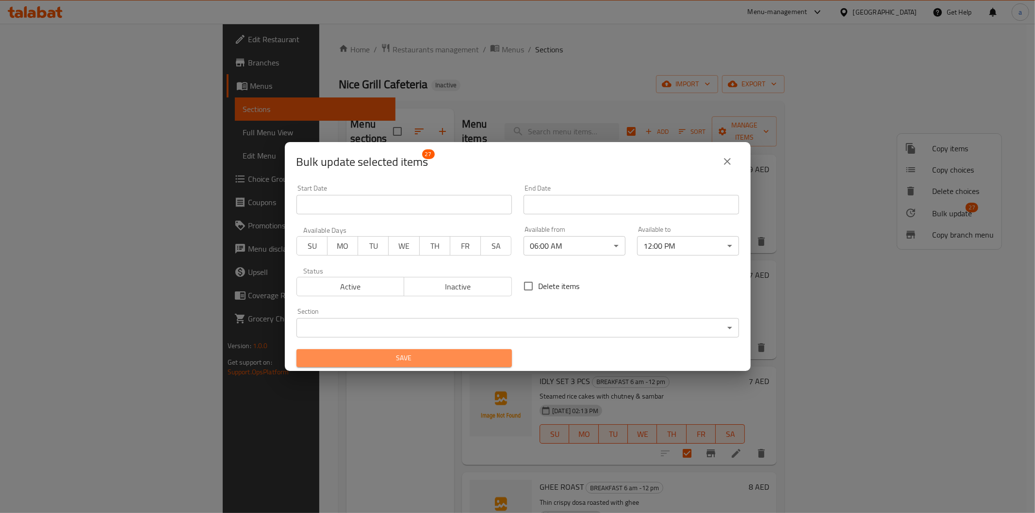
click at [448, 356] on span "Save" at bounding box center [404, 358] width 200 height 12
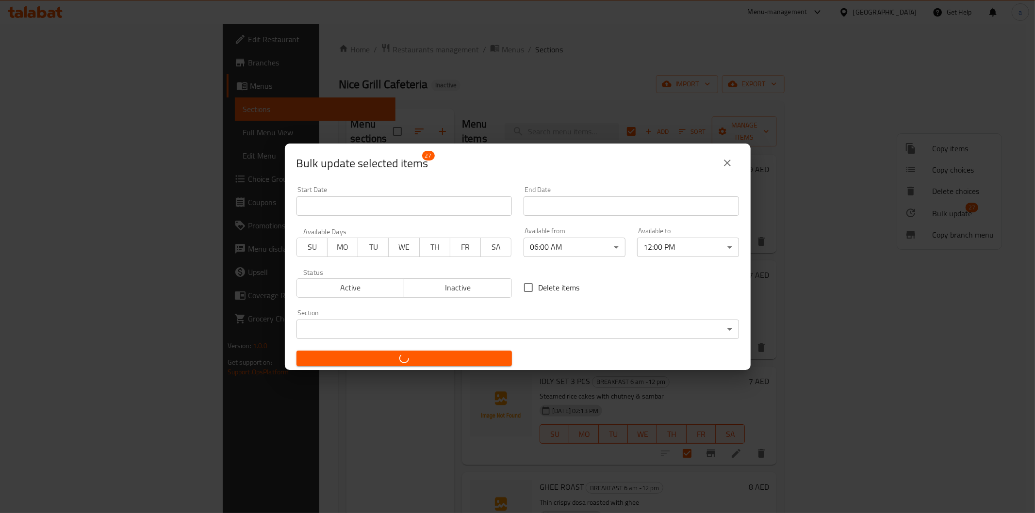
checkbox input "false"
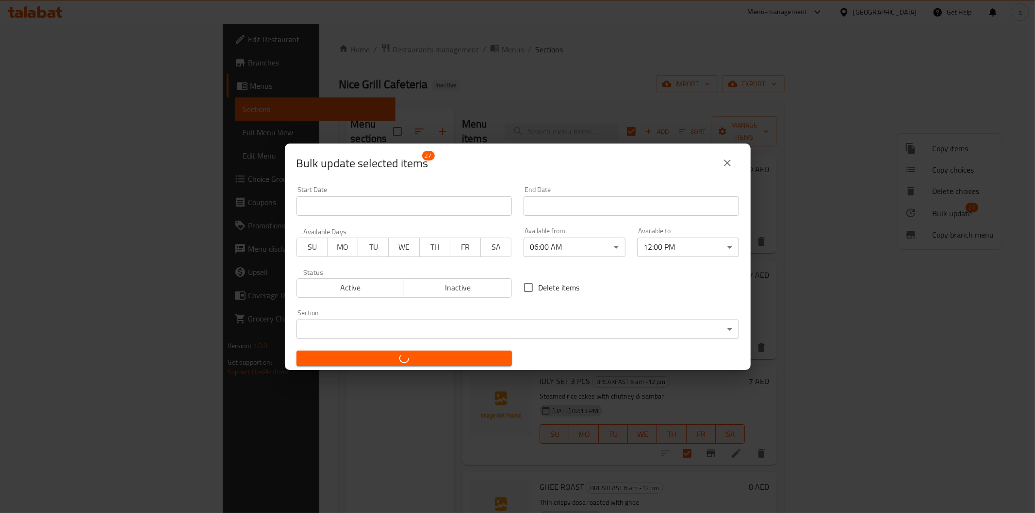
checkbox input "false"
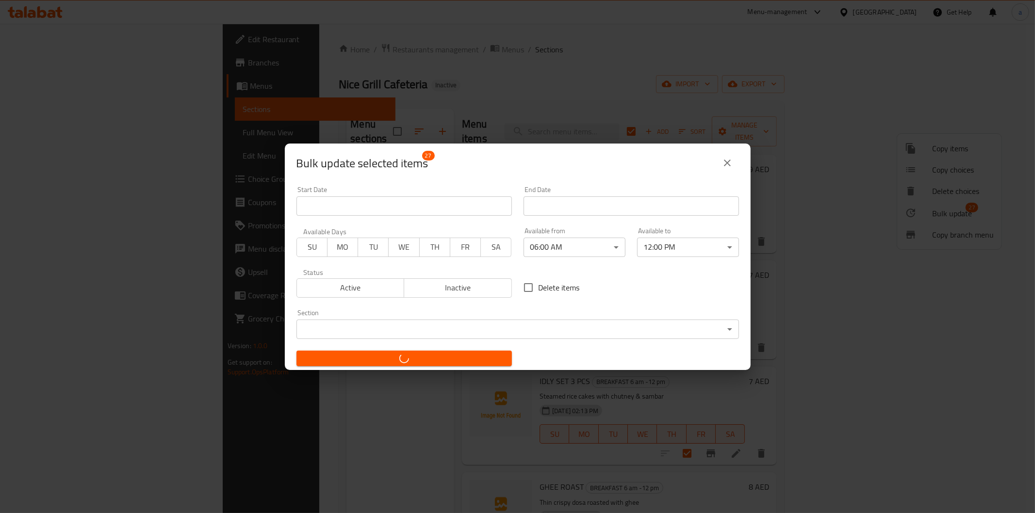
checkbox input "false"
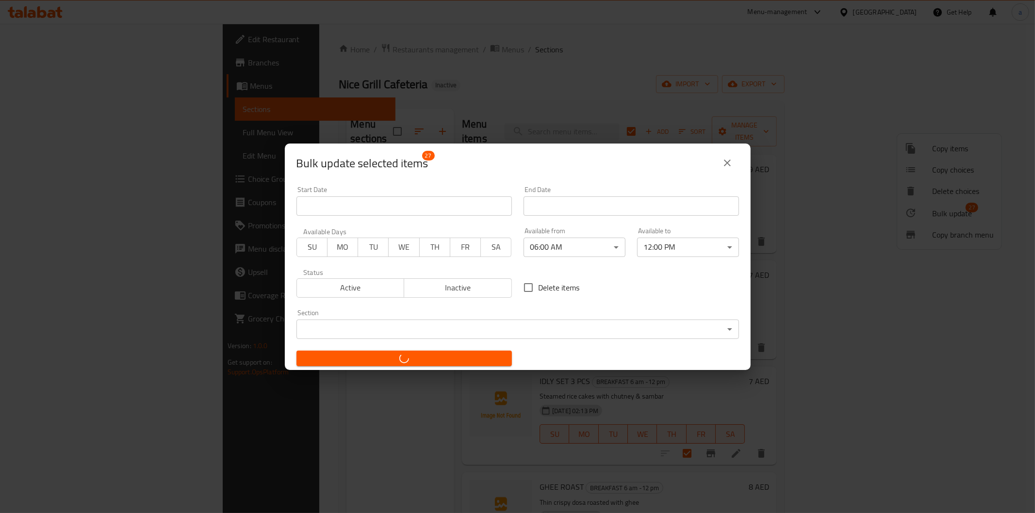
checkbox input "false"
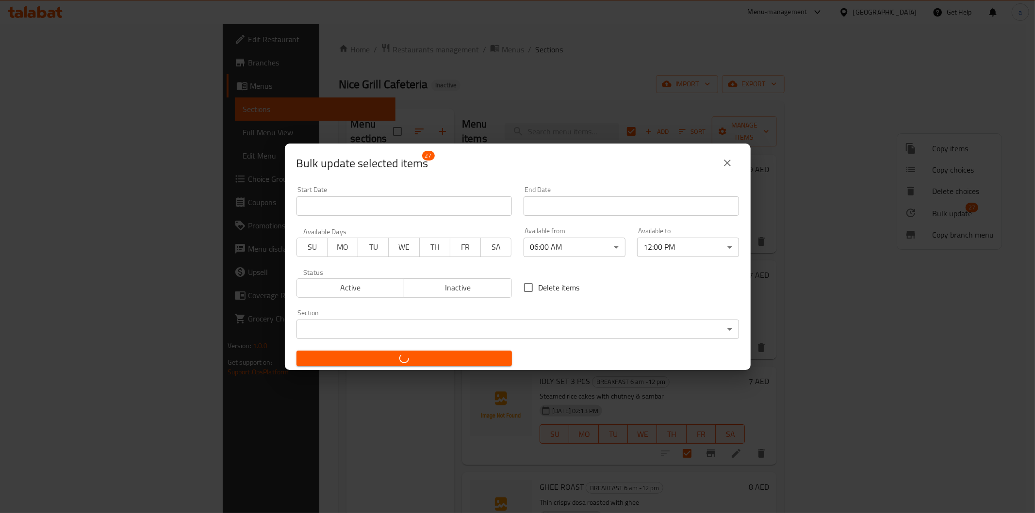
checkbox input "false"
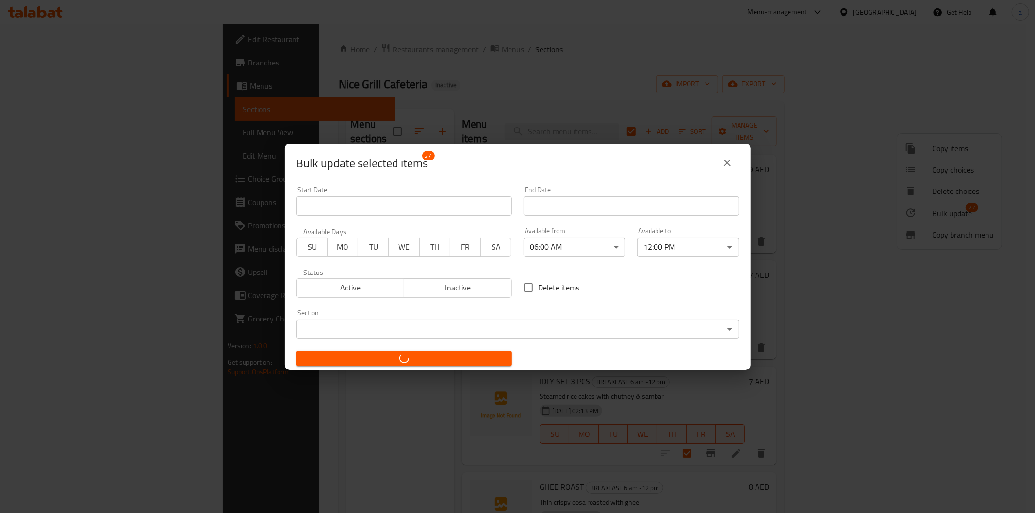
checkbox input "false"
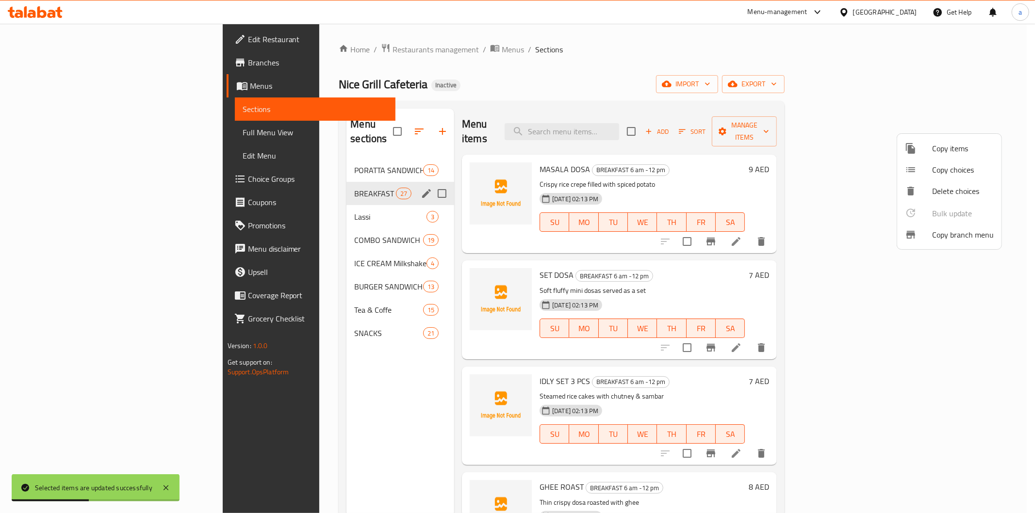
click at [272, 182] on div at bounding box center [517, 256] width 1035 height 513
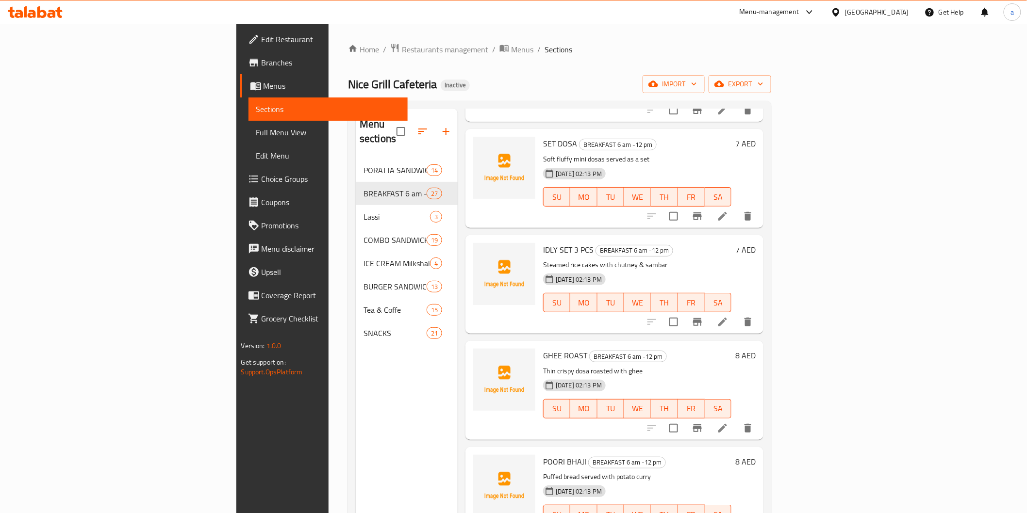
scroll to position [162, 0]
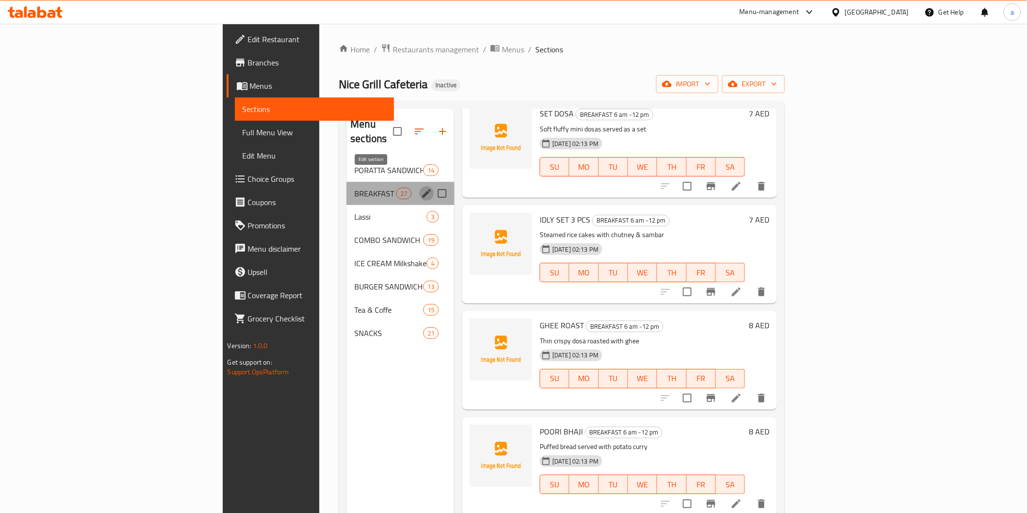
click at [422, 189] on icon "edit" at bounding box center [426, 193] width 9 height 9
click at [569, 46] on ol "Home / Restaurants management / Menus / Sections" at bounding box center [562, 49] width 446 height 13
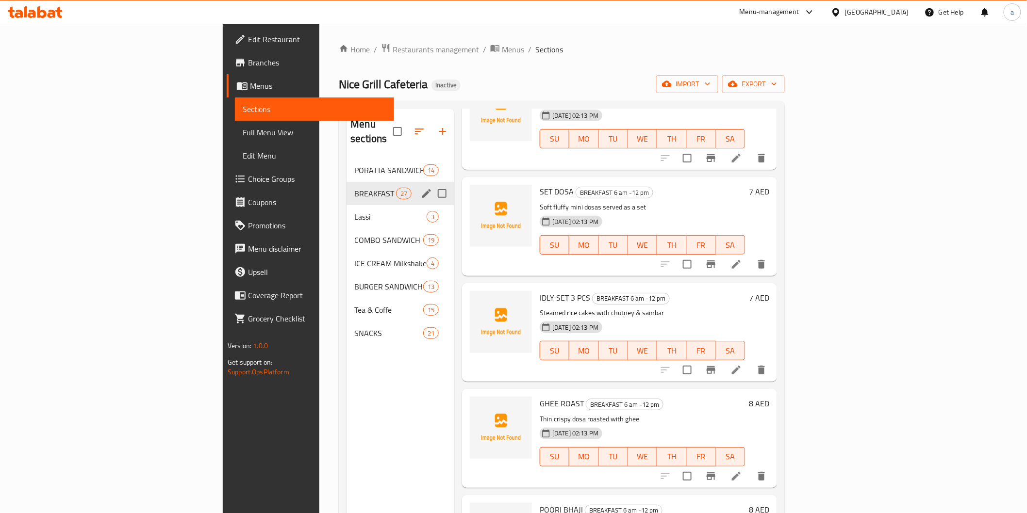
scroll to position [0, 0]
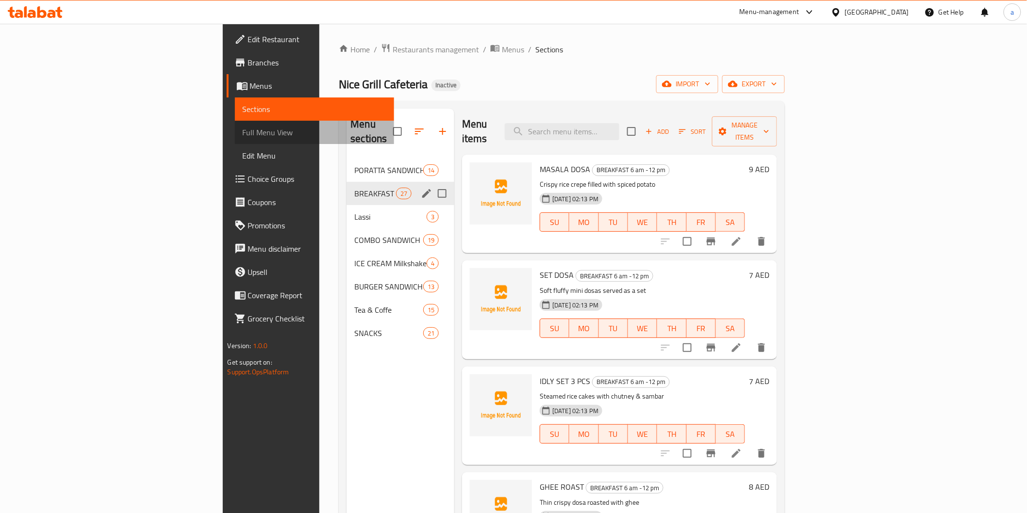
click at [243, 137] on span "Full Menu View" at bounding box center [315, 133] width 144 height 12
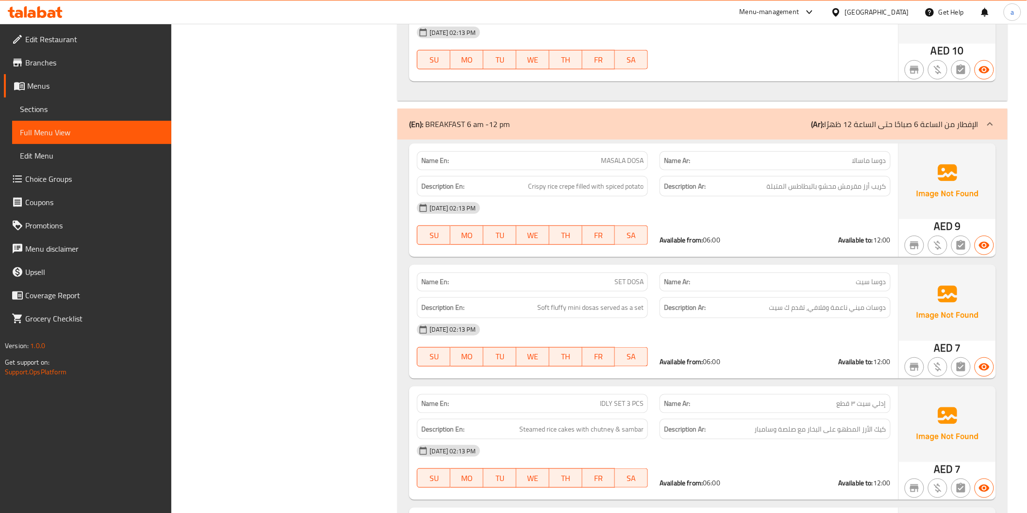
scroll to position [1651, 0]
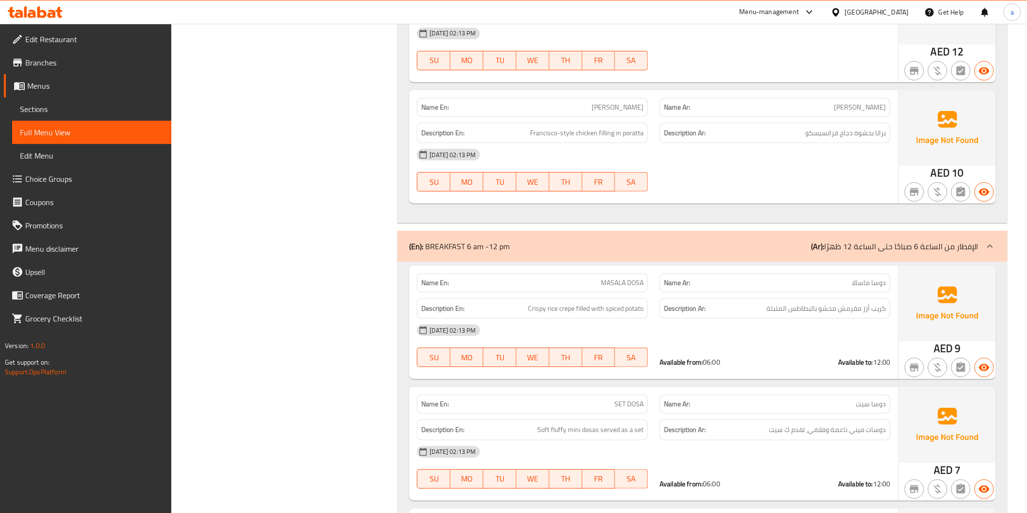
click at [65, 109] on span "Sections" at bounding box center [92, 109] width 144 height 12
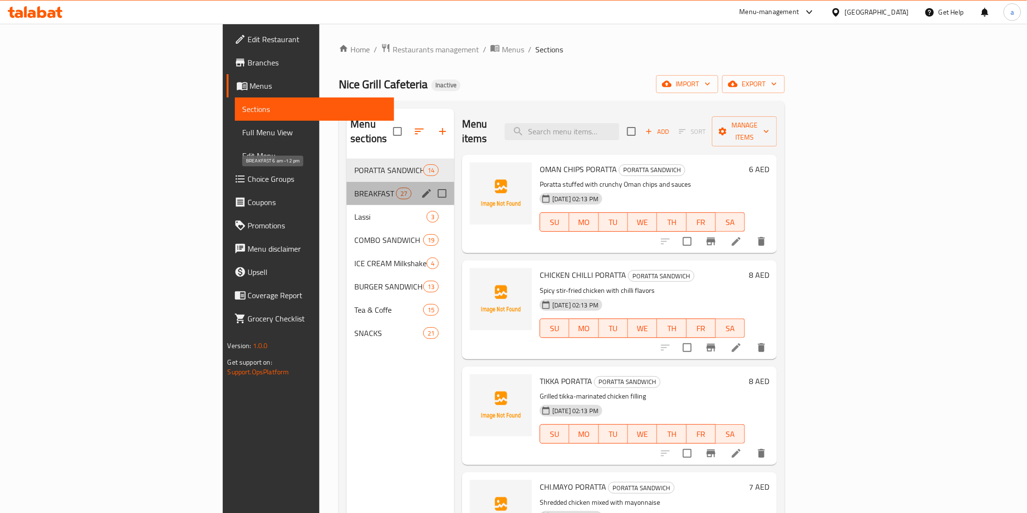
click at [354, 188] on span "BREAKFAST 6 am -12 pm" at bounding box center [374, 194] width 41 height 12
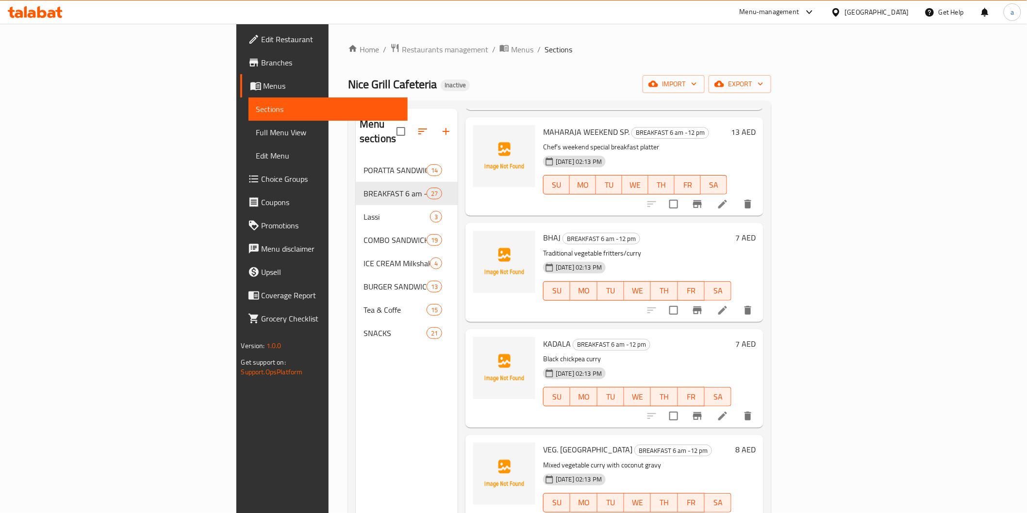
scroll to position [2264, 0]
click at [728, 304] on icon at bounding box center [723, 310] width 12 height 12
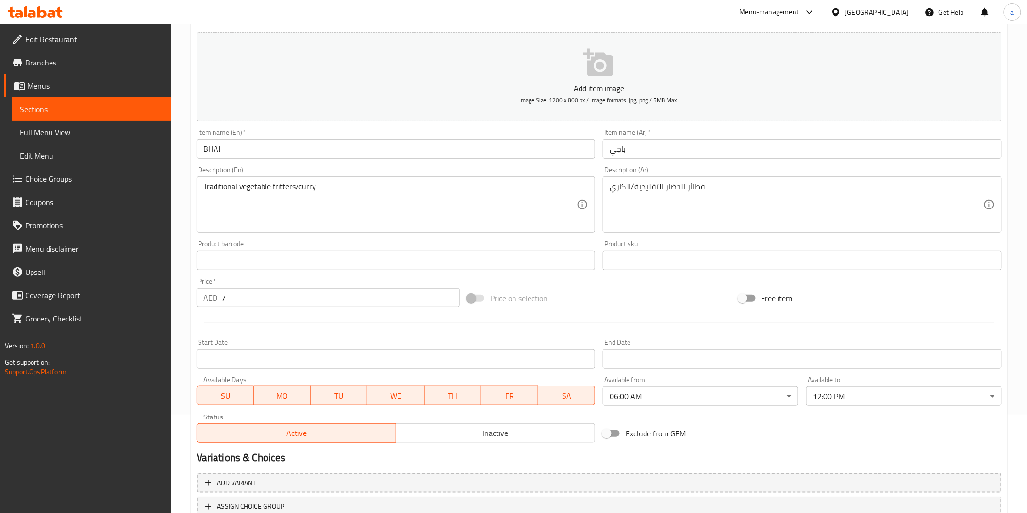
scroll to position [108, 0]
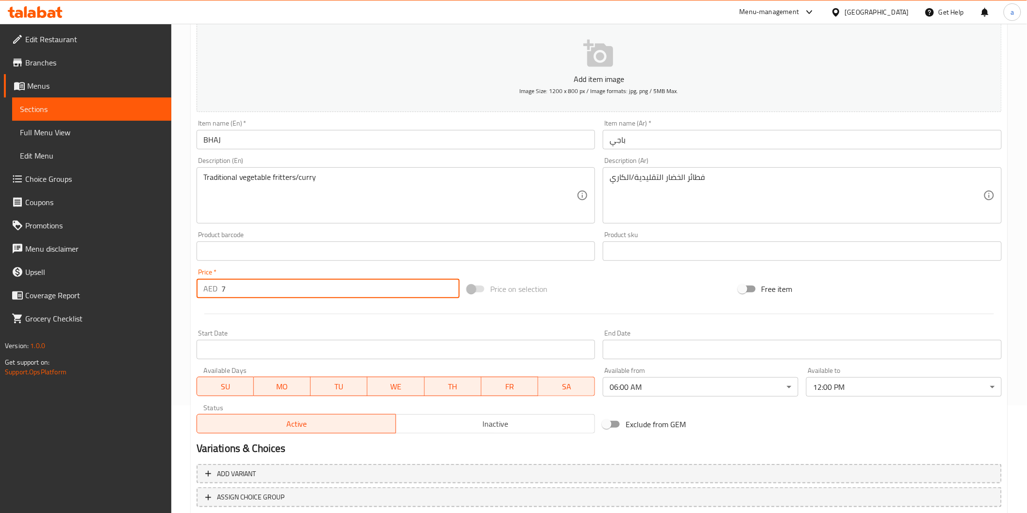
drag, startPoint x: 244, startPoint y: 286, endPoint x: 206, endPoint y: 290, distance: 37.5
click at [206, 290] on div "AED 7 Price *" at bounding box center [328, 288] width 263 height 19
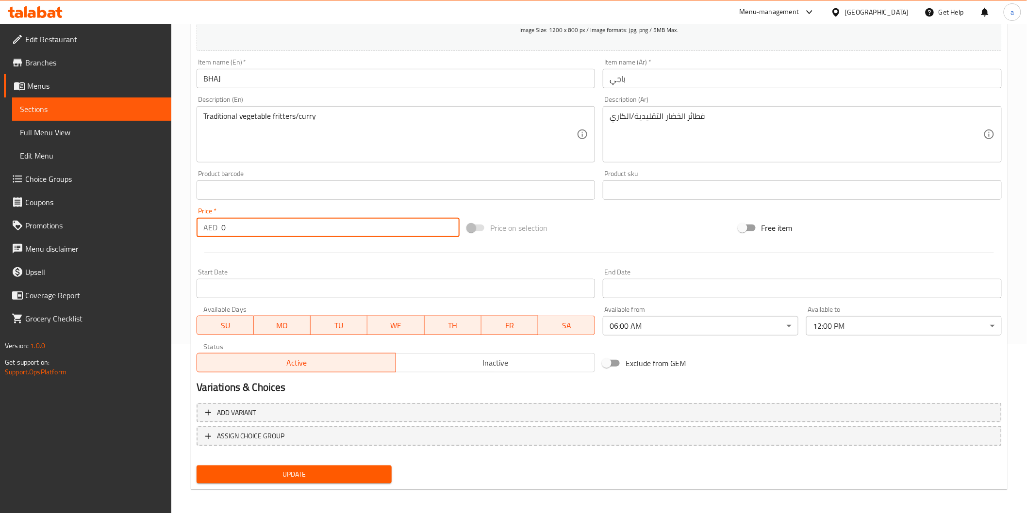
scroll to position [170, 0]
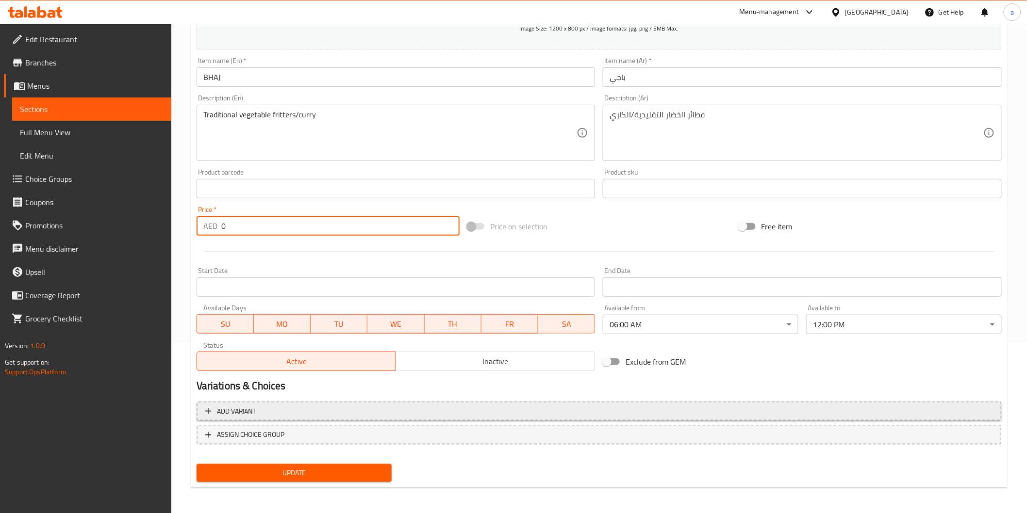
type input "0"
click at [299, 410] on span "Add variant" at bounding box center [598, 412] width 787 height 12
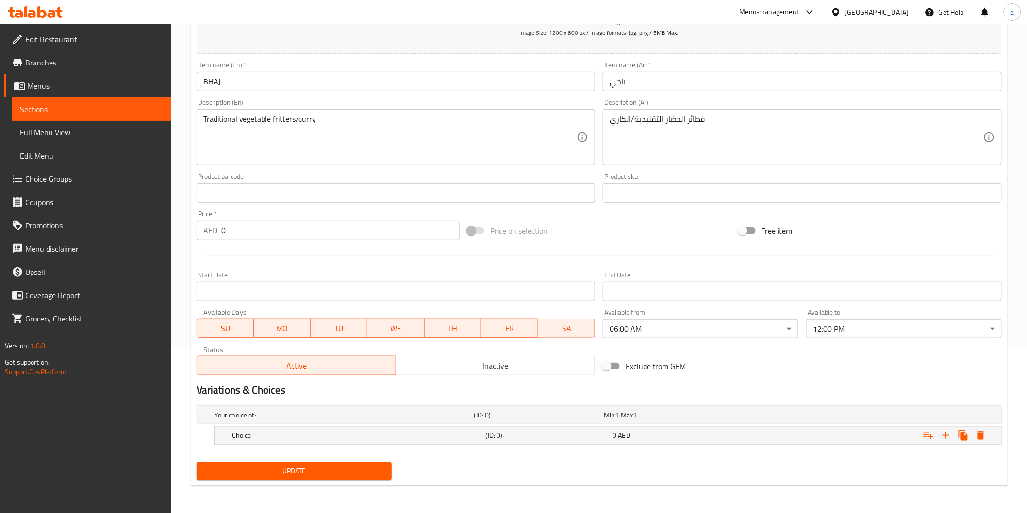
scroll to position [165, 0]
click at [623, 432] on span "AED" at bounding box center [624, 436] width 12 height 13
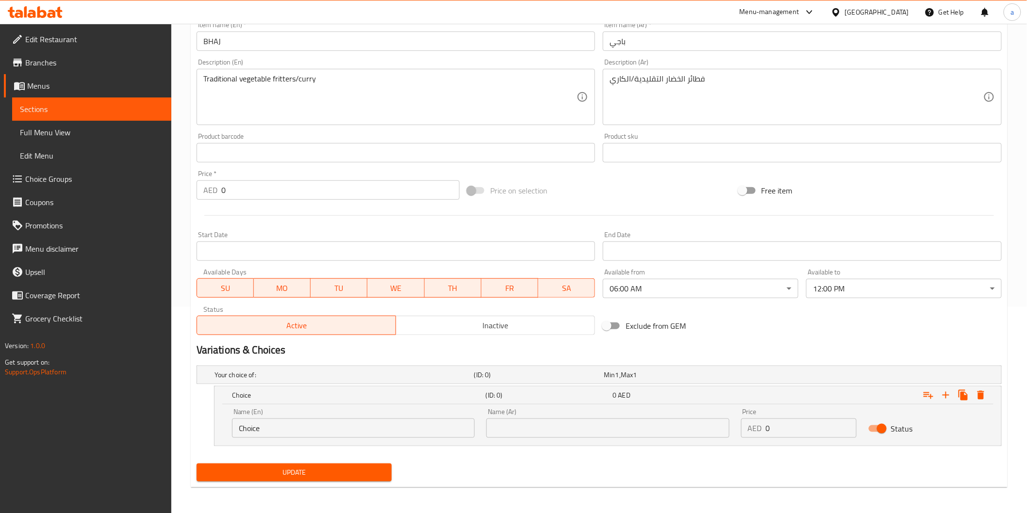
scroll to position [207, 0]
click at [942, 393] on icon "Expand" at bounding box center [946, 395] width 12 height 12
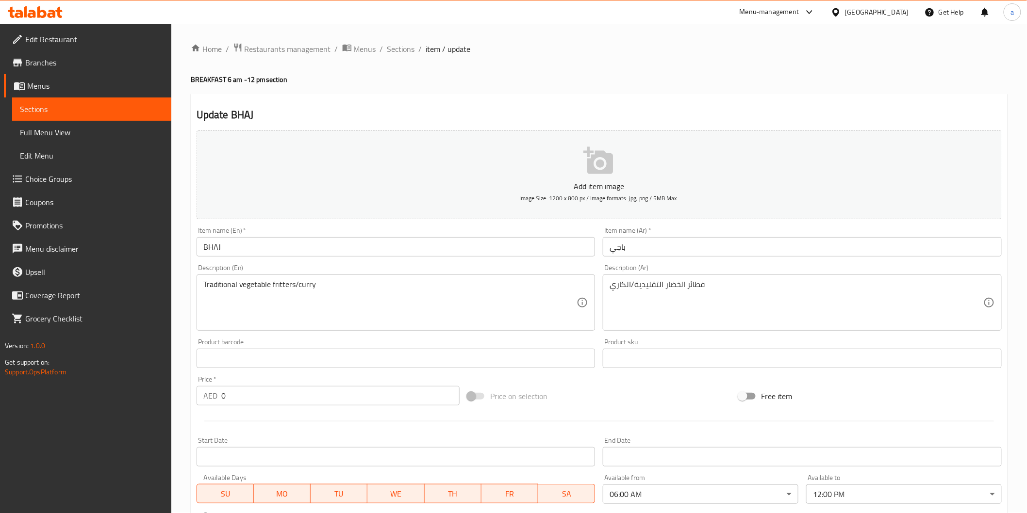
scroll to position [0, 0]
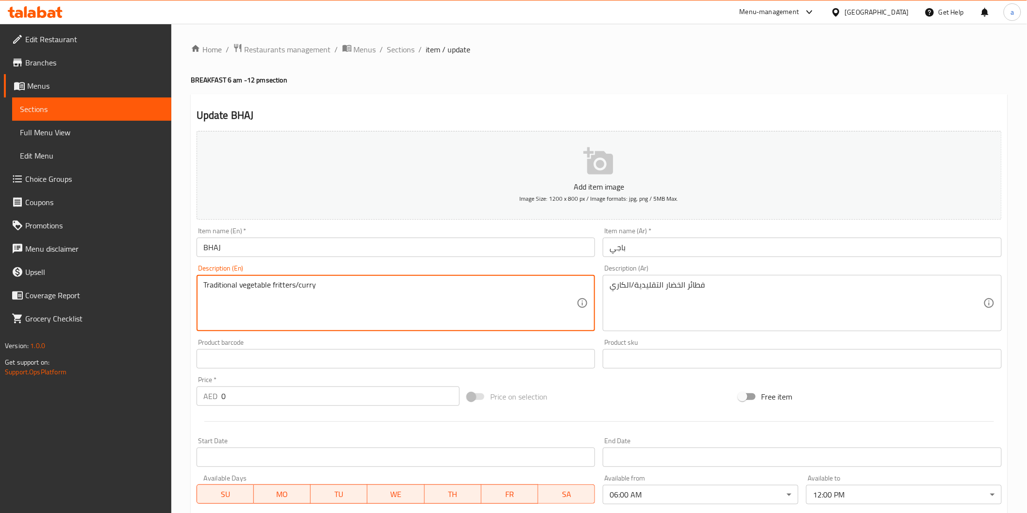
click at [275, 287] on textarea "Traditional vegetable fritters/curry" at bounding box center [390, 303] width 374 height 46
click at [424, 306] on textarea "Traditional vegetable fritters/curry" at bounding box center [390, 303] width 374 height 46
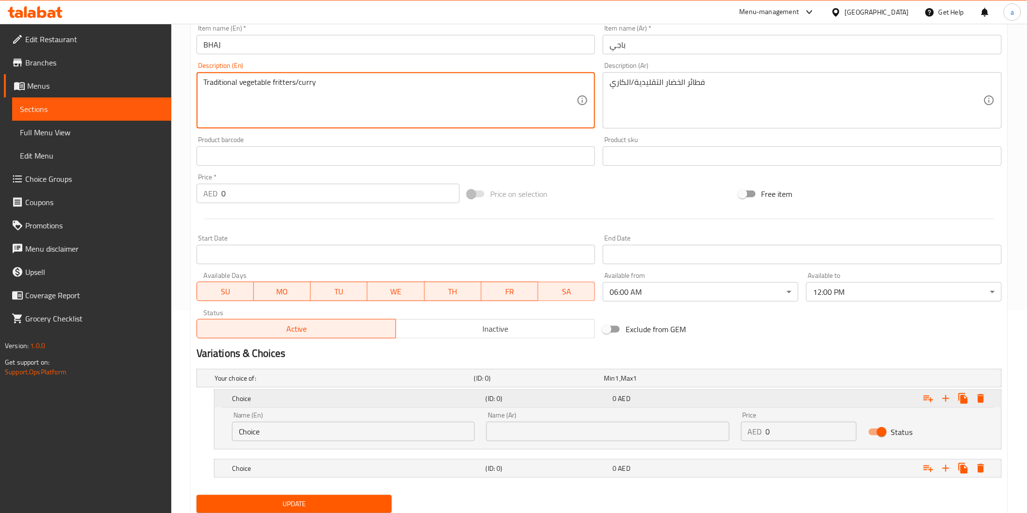
scroll to position [215, 0]
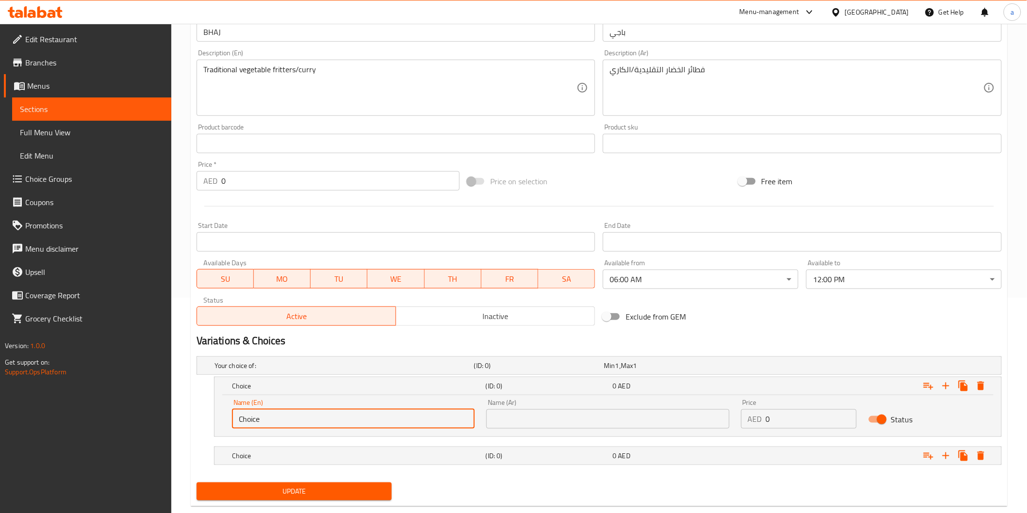
drag, startPoint x: 311, startPoint y: 415, endPoint x: 229, endPoint y: 407, distance: 81.9
click at [229, 407] on div "Name (En) Choice Name (En)" at bounding box center [353, 413] width 254 height 41
paste input "fritters"
type input "fritters"
click at [287, 458] on h5 "Choice" at bounding box center [357, 456] width 250 height 10
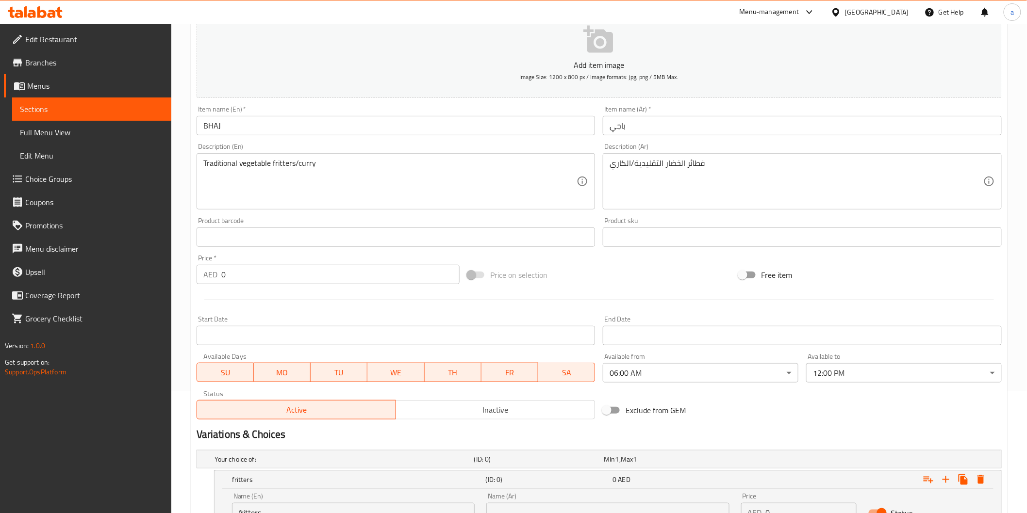
scroll to position [115, 0]
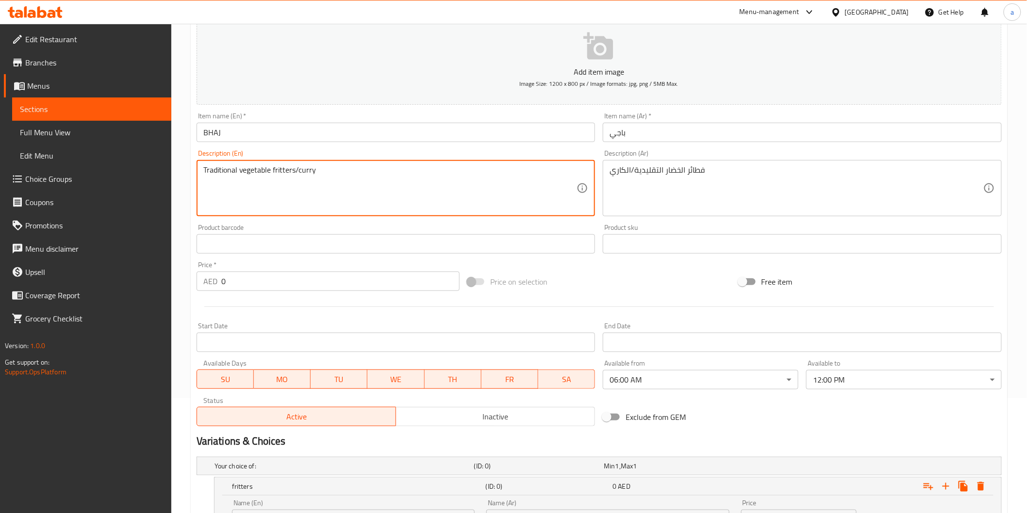
click at [311, 173] on textarea "Traditional vegetable fritters/curry" at bounding box center [390, 188] width 374 height 46
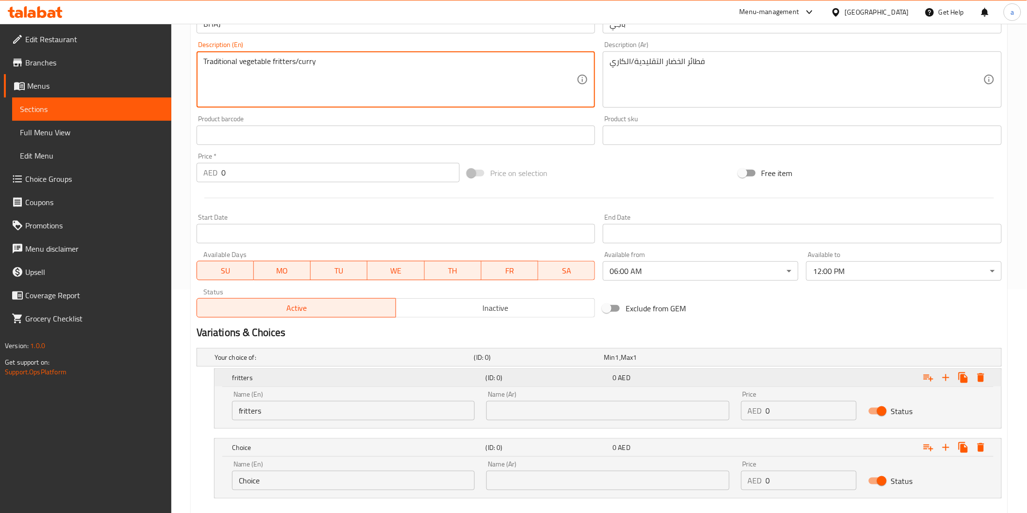
scroll to position [277, 0]
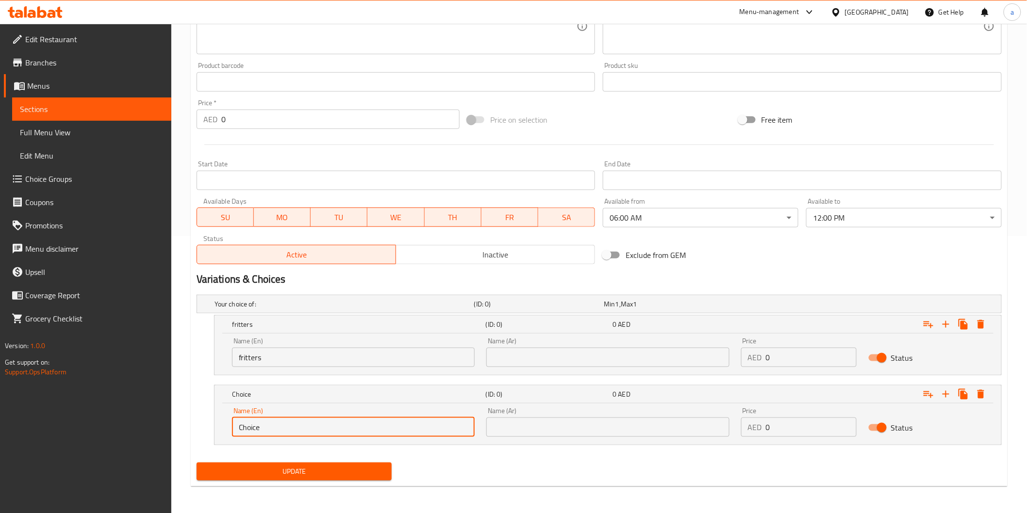
drag, startPoint x: 301, startPoint y: 425, endPoint x: 196, endPoint y: 413, distance: 106.4
click at [196, 413] on div "Your choice of: (ID: 0) Min 1 , Max 1 Name (En) Your choice of: Name (En) Name …" at bounding box center [599, 375] width 813 height 168
paste input "curry"
type input "curry"
click at [529, 358] on input "text" at bounding box center [607, 357] width 243 height 19
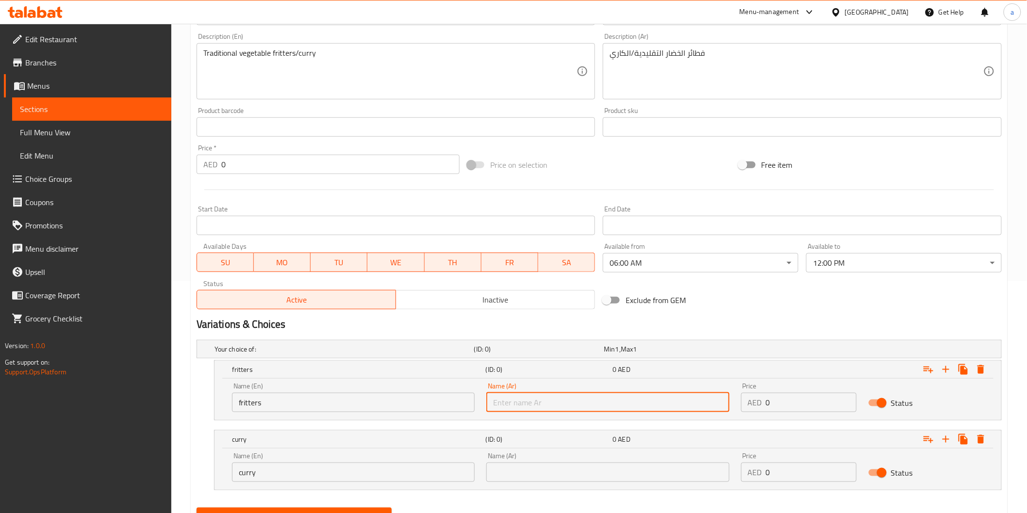
scroll to position [169, 0]
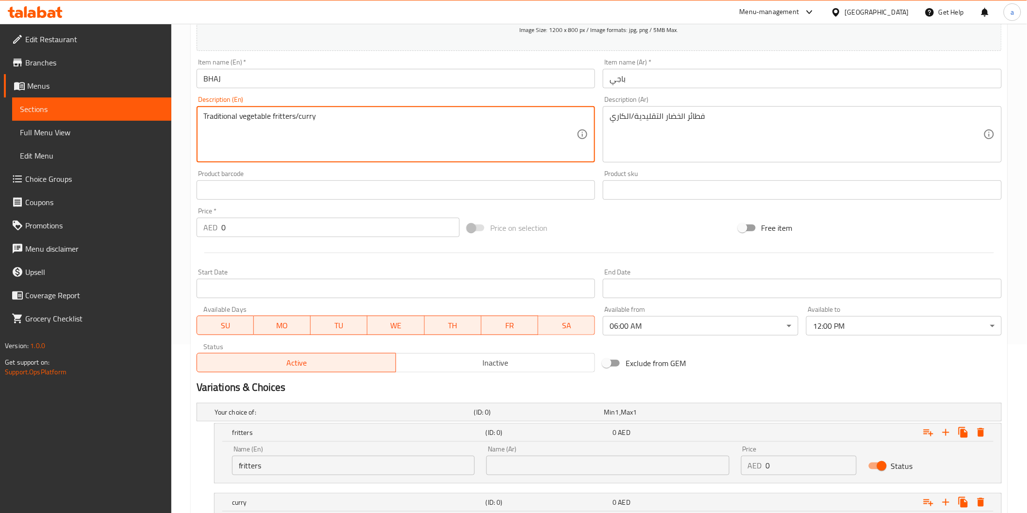
click at [276, 120] on textarea "Traditional vegetable fritters/curry" at bounding box center [390, 135] width 374 height 46
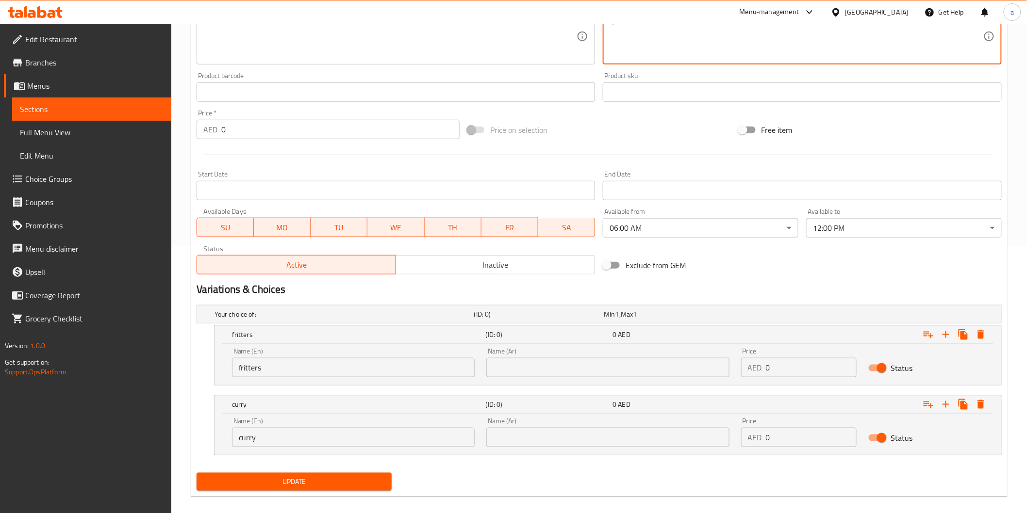
scroll to position [277, 0]
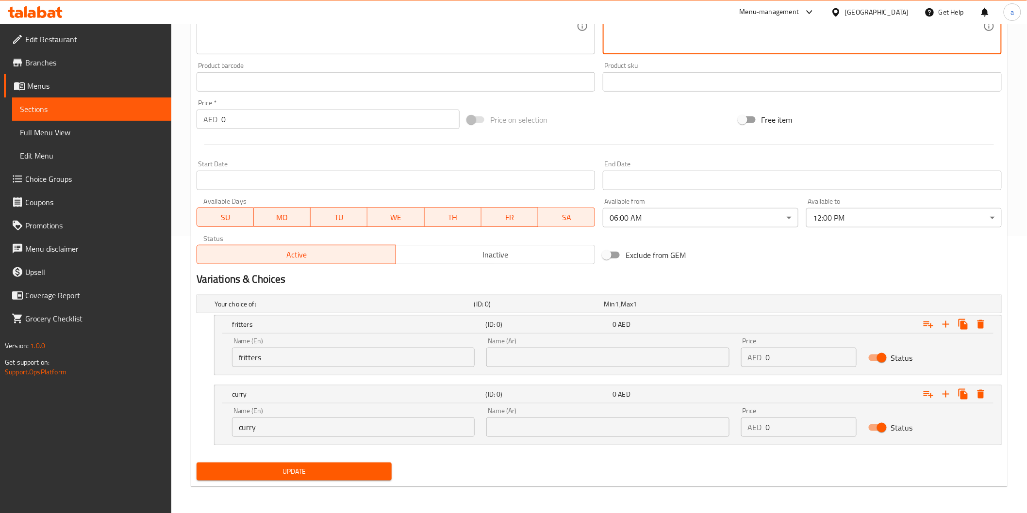
type textarea "فطائر مقليه الخضار التقليدية/الكاري"
click at [589, 353] on input "text" at bounding box center [607, 357] width 243 height 19
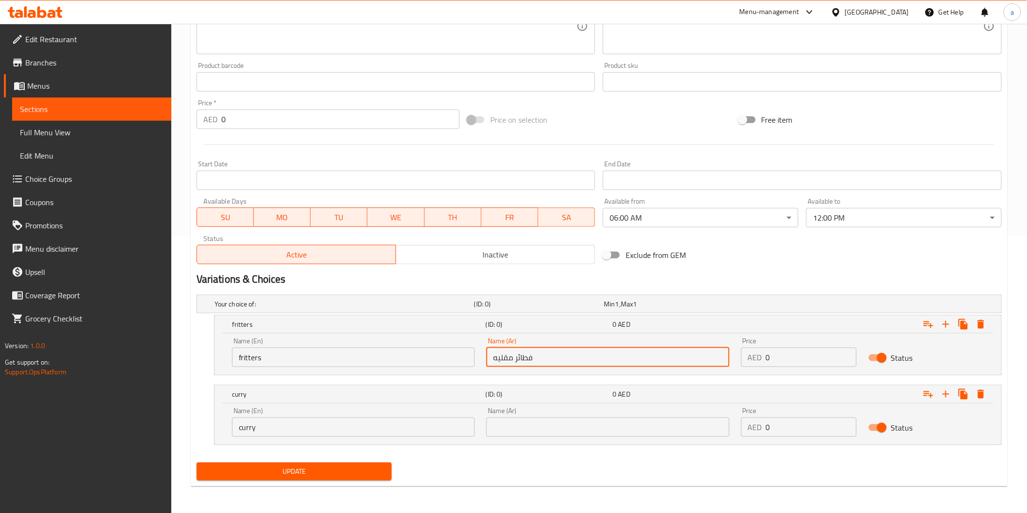
type input "فطائر مقليه"
click at [543, 420] on input "text" at bounding box center [607, 427] width 243 height 19
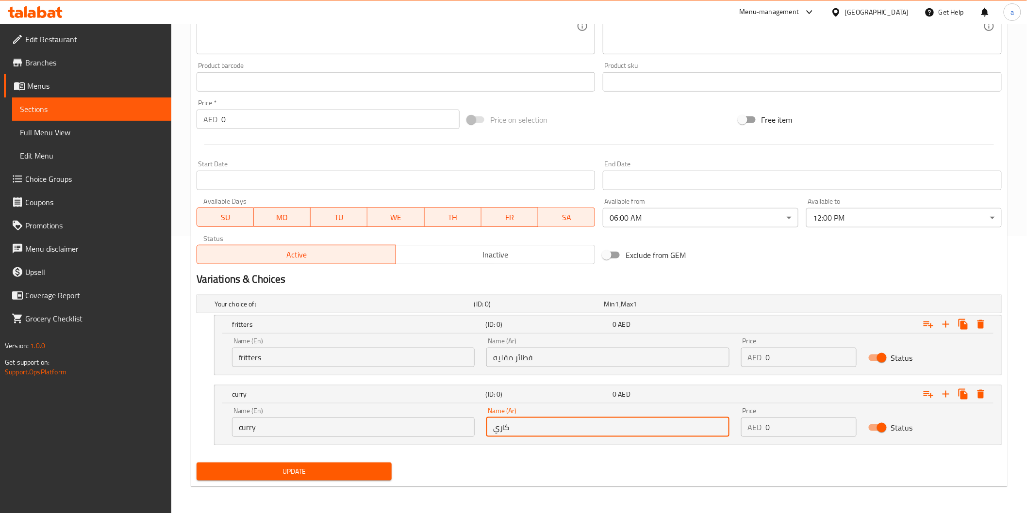
type input "كاري"
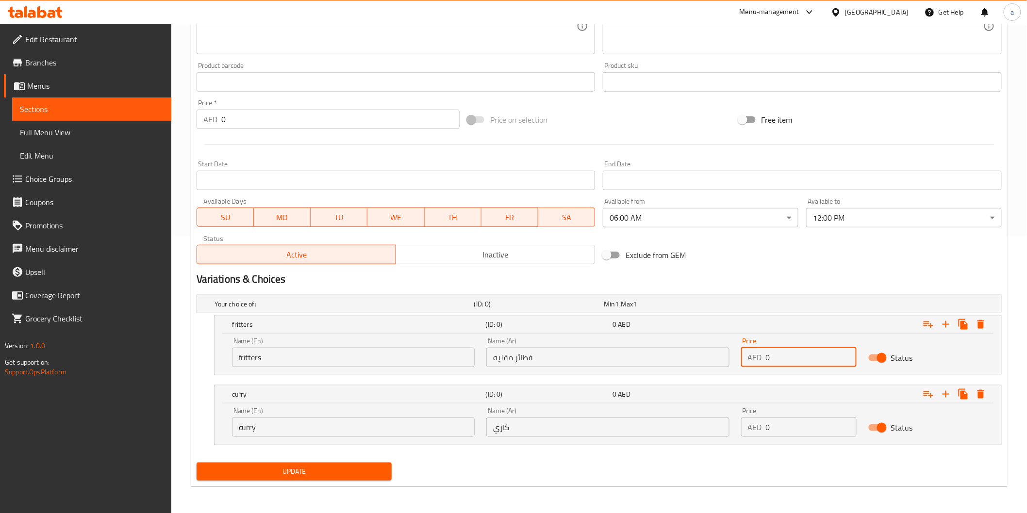
drag, startPoint x: 780, startPoint y: 355, endPoint x: 759, endPoint y: 352, distance: 21.5
click at [759, 352] on div "AED 0 Price" at bounding box center [798, 357] width 115 height 19
type input "7"
drag, startPoint x: 777, startPoint y: 431, endPoint x: 740, endPoint y: 418, distance: 39.1
click at [740, 418] on div "Price AED 0 Price" at bounding box center [798, 422] width 127 height 41
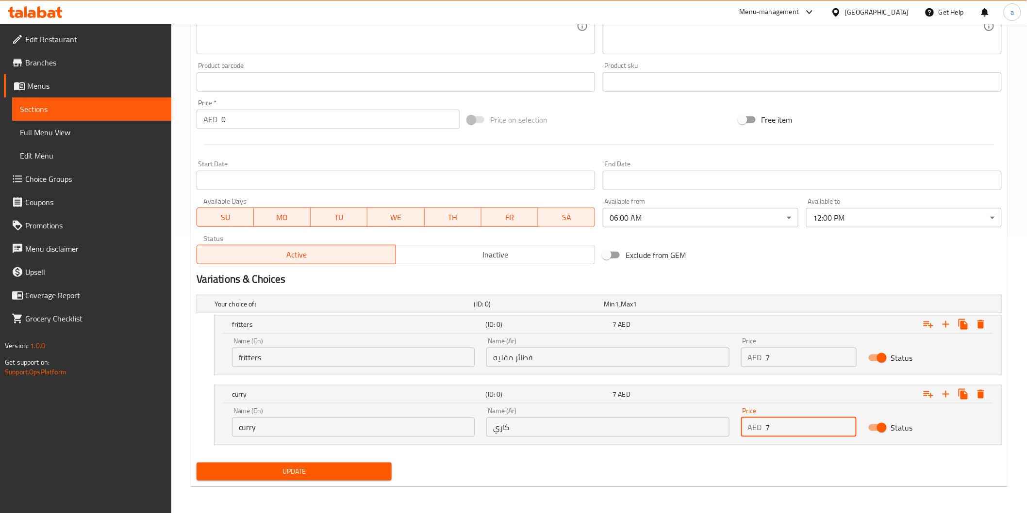
type input "7"
click at [324, 463] on button "Update" at bounding box center [295, 472] width 196 height 18
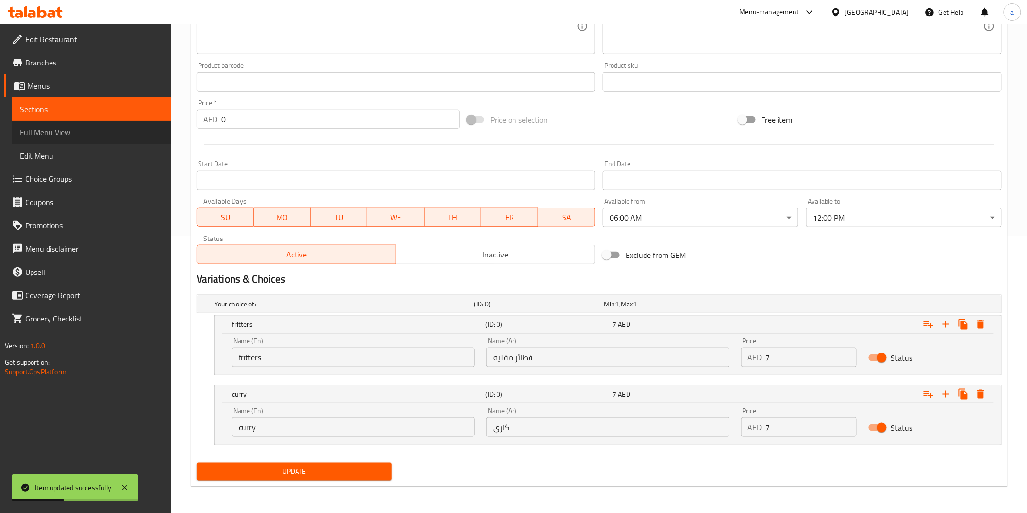
click at [68, 127] on span "Full Menu View" at bounding box center [92, 133] width 144 height 12
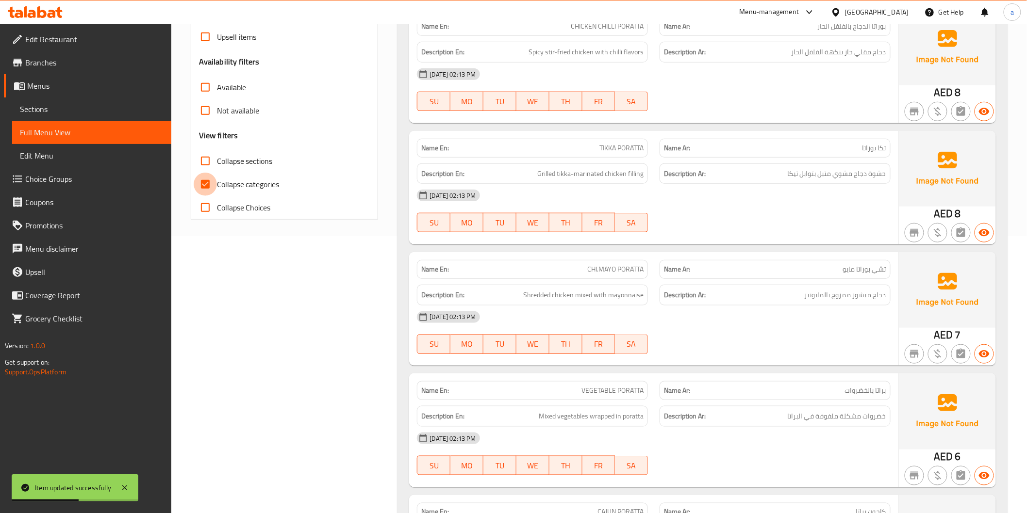
click at [208, 183] on input "Collapse categories" at bounding box center [205, 184] width 23 height 23
checkbox input "false"
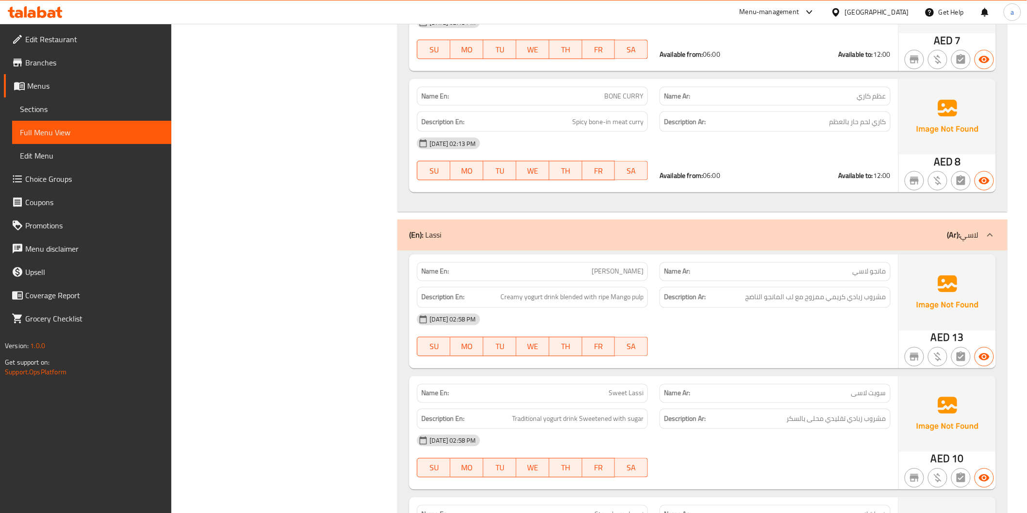
scroll to position [5175, 0]
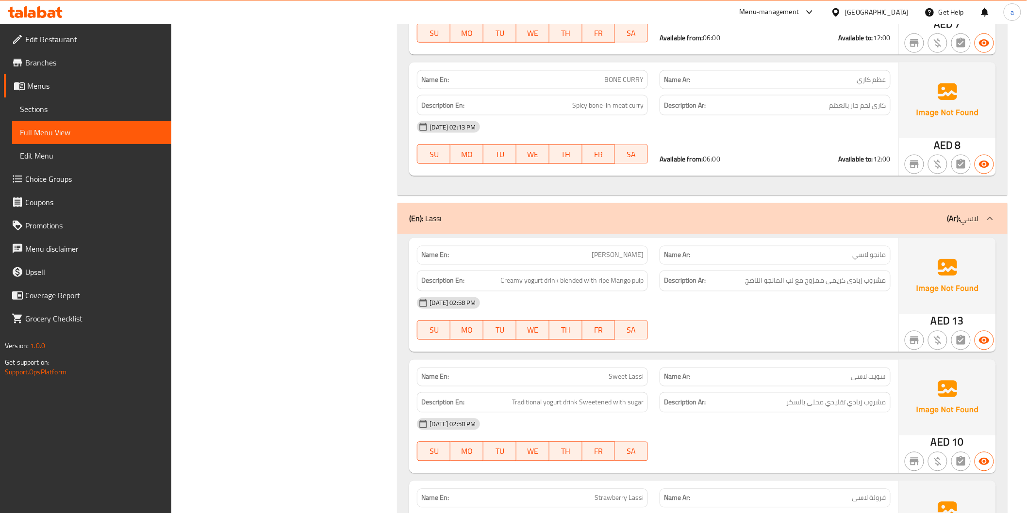
click at [853, 224] on div "(En): Lassi (Ar): لاسي" at bounding box center [693, 219] width 569 height 12
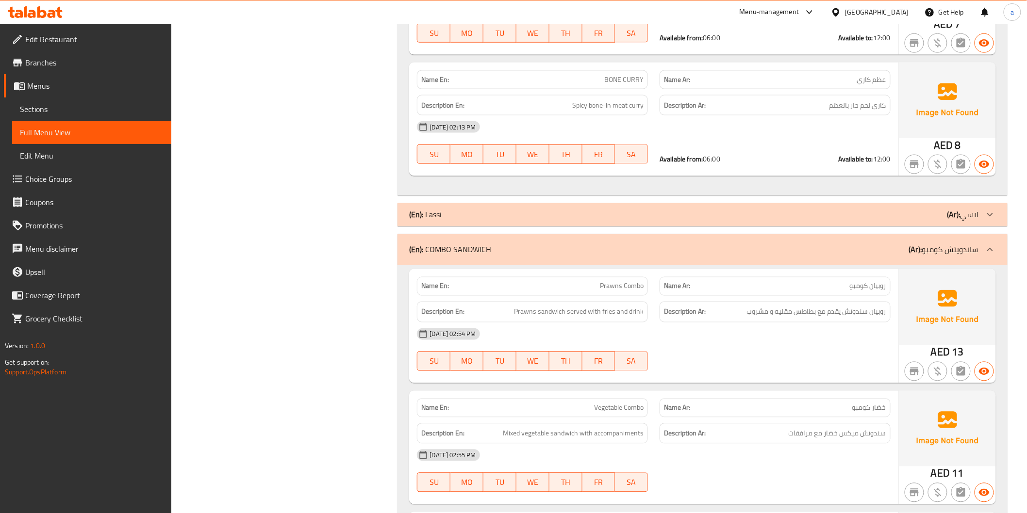
click at [934, 252] on p "(Ar): ساندويتش كومبو" at bounding box center [943, 250] width 69 height 12
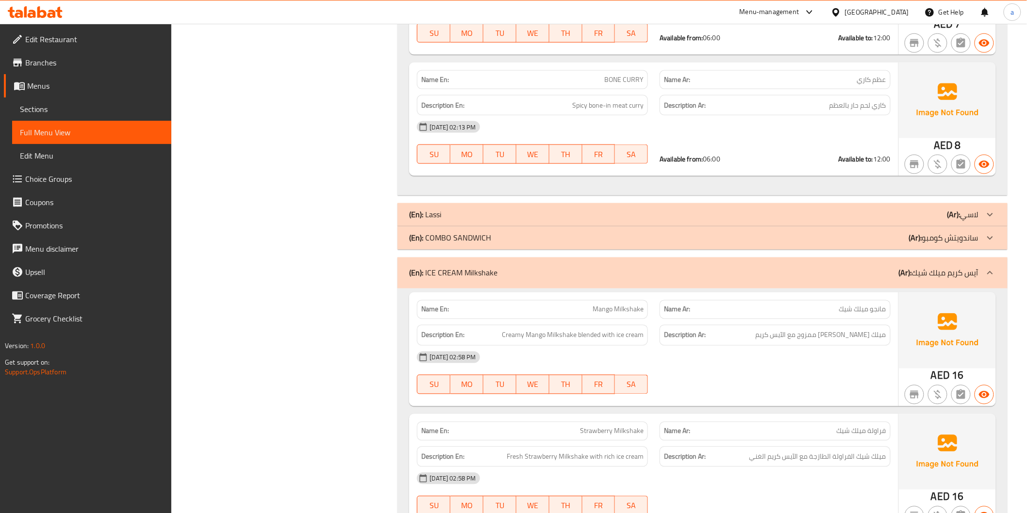
click at [930, 273] on p "(Ar): آيس كريم ميلك شيك" at bounding box center [939, 273] width 80 height 12
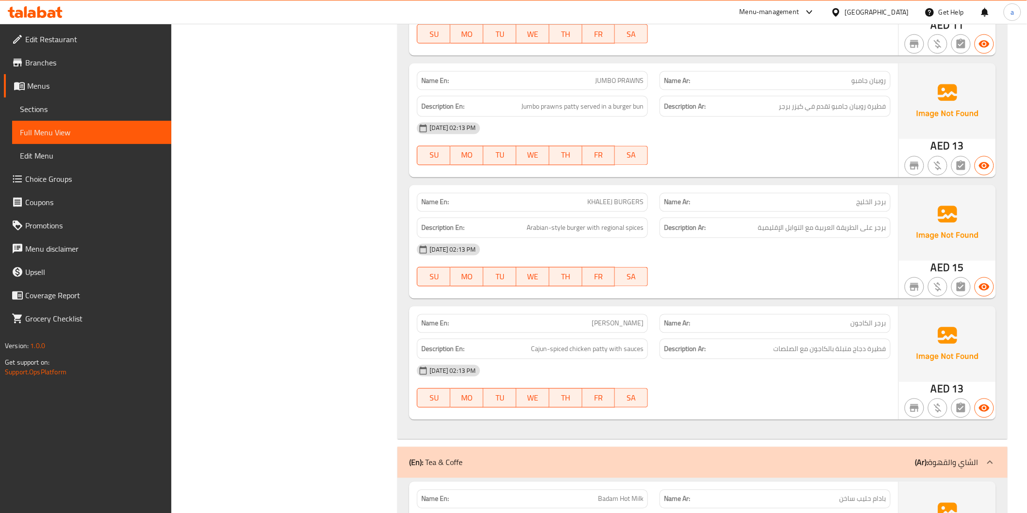
scroll to position [7062, 0]
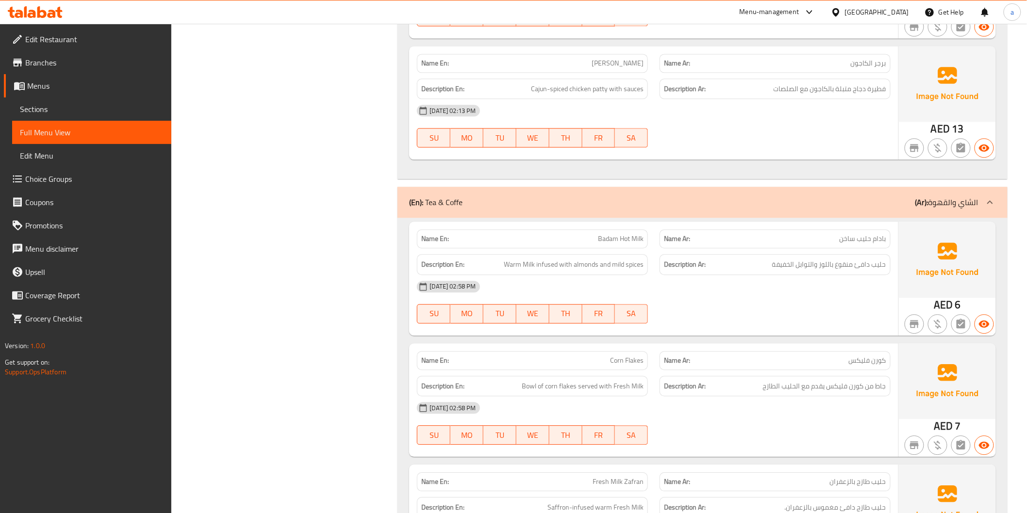
click at [895, 202] on div "(En): Tea & Coffe (Ar): الشاي والقهوة" at bounding box center [693, 203] width 569 height 12
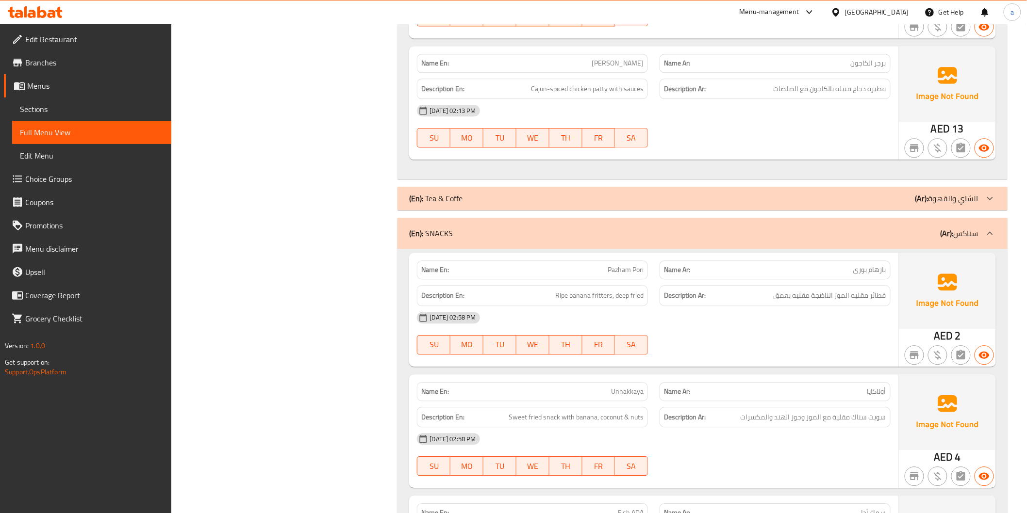
click at [896, 222] on div "(En): SNACKS (Ar): سناكس" at bounding box center [701, 233] width 609 height 31
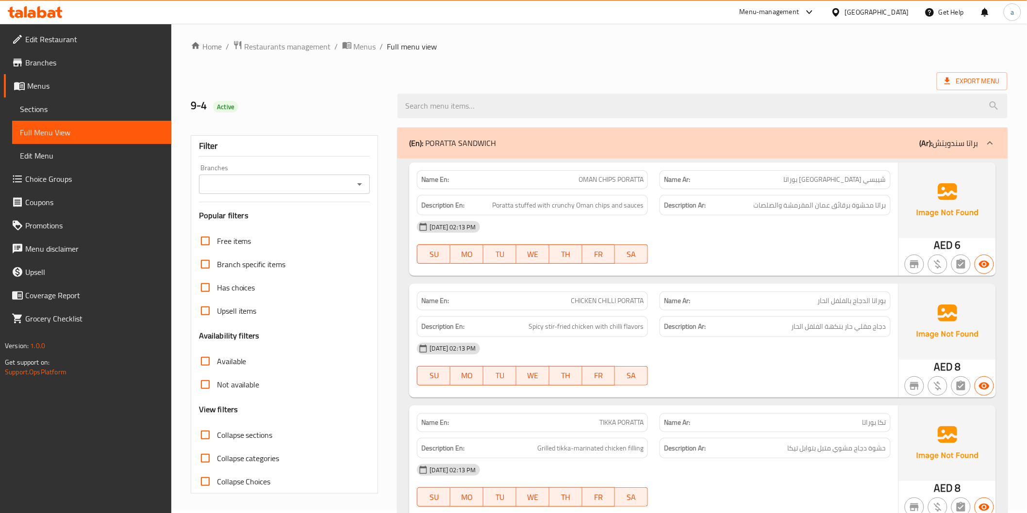
scroll to position [0, 0]
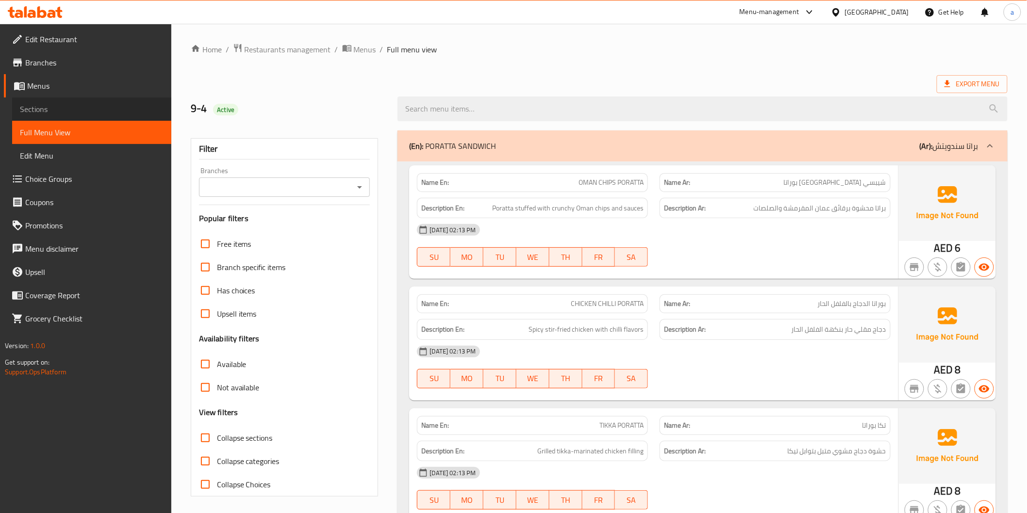
click at [55, 110] on span "Sections" at bounding box center [92, 109] width 144 height 12
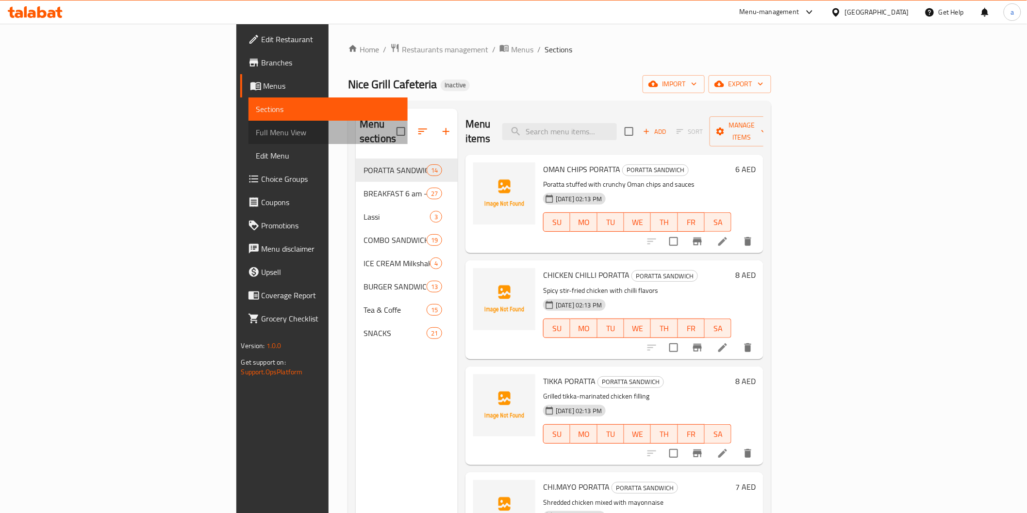
click at [256, 127] on span "Full Menu View" at bounding box center [328, 133] width 144 height 12
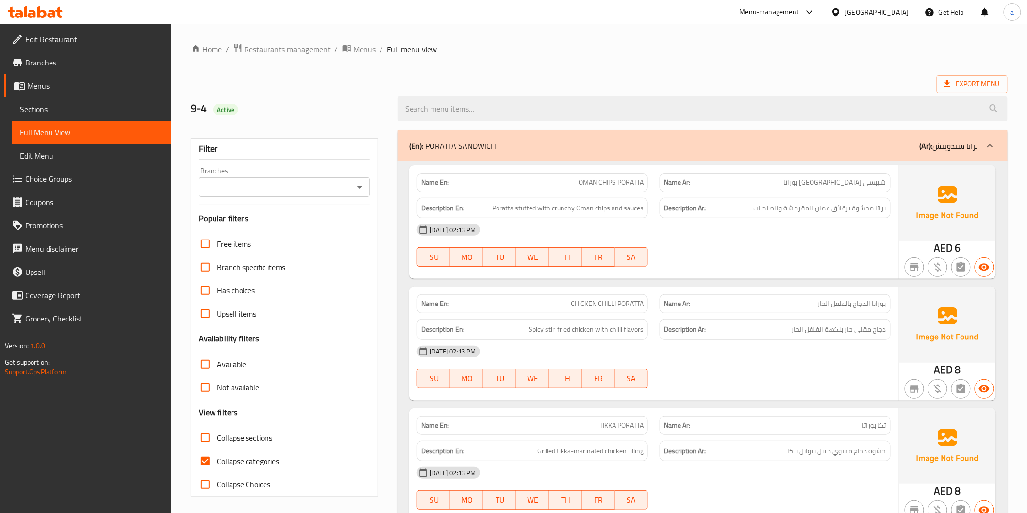
click at [207, 461] on input "Collapse categories" at bounding box center [205, 461] width 23 height 23
checkbox input "false"
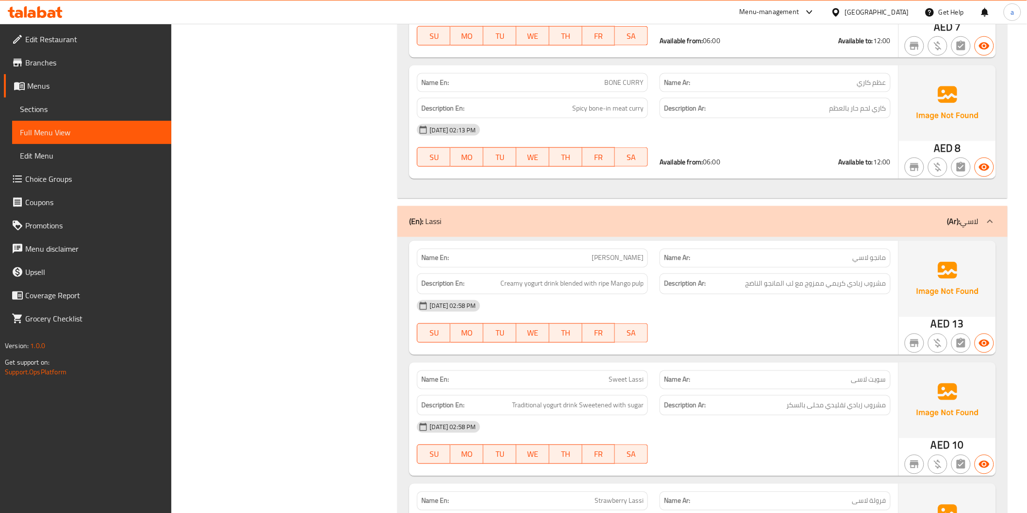
scroll to position [5283, 0]
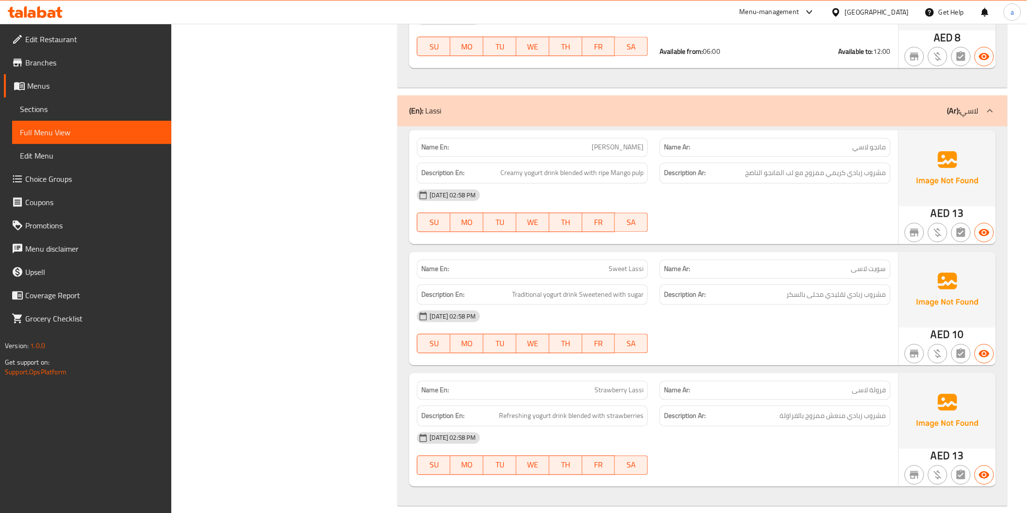
click at [897, 112] on div "(En): Lassi (Ar): لاسي" at bounding box center [693, 111] width 569 height 12
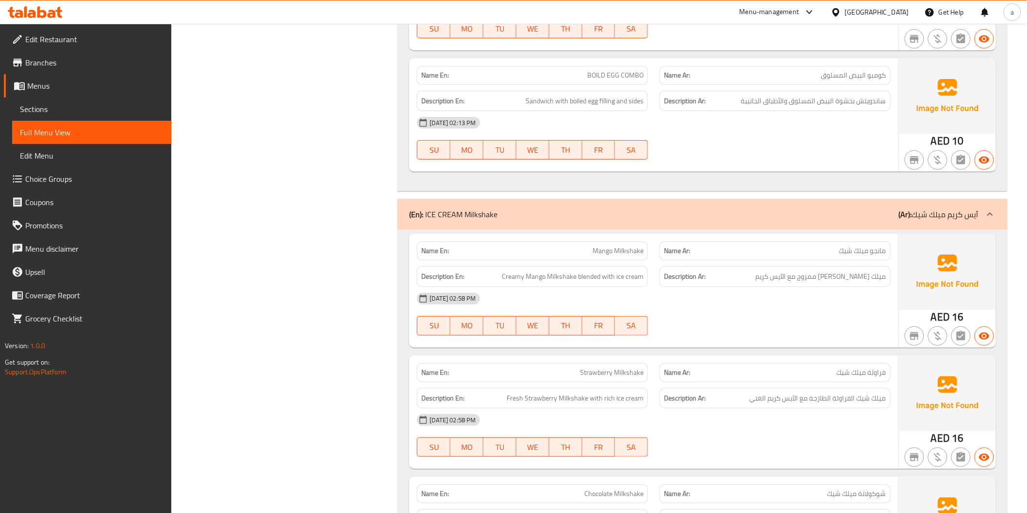
scroll to position [7871, 0]
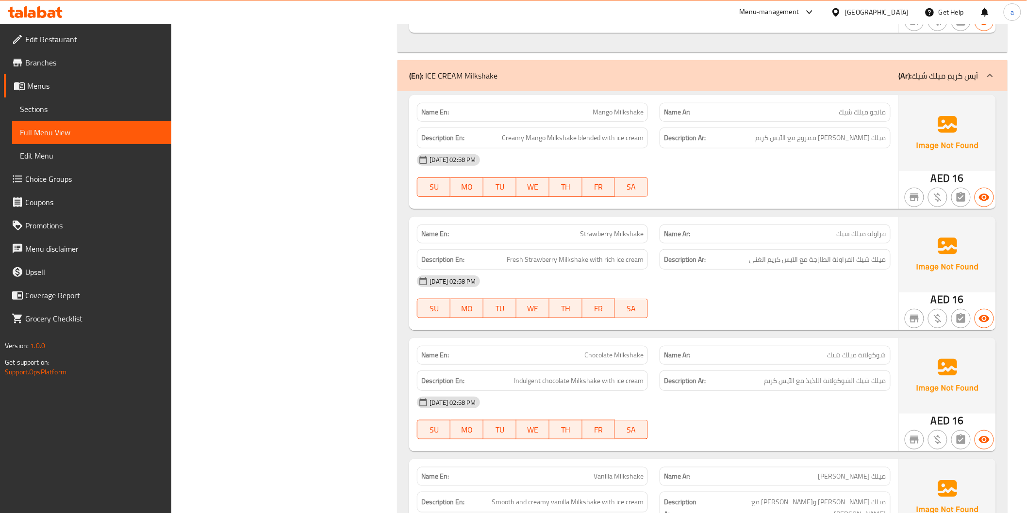
click at [867, 75] on div "(En): ICE CREAM Milkshake (Ar): آيس كريم ميلك شيك" at bounding box center [693, 76] width 569 height 12
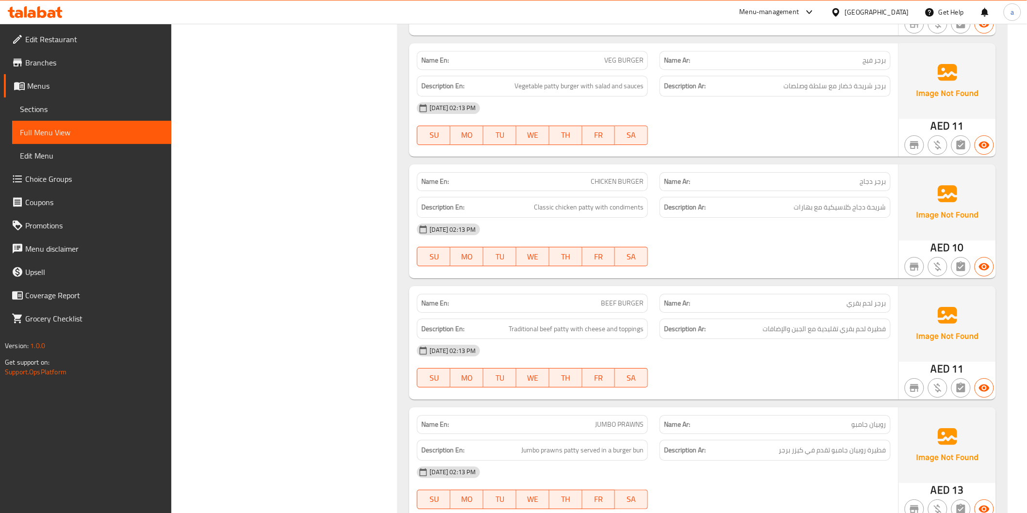
scroll to position [9542, 0]
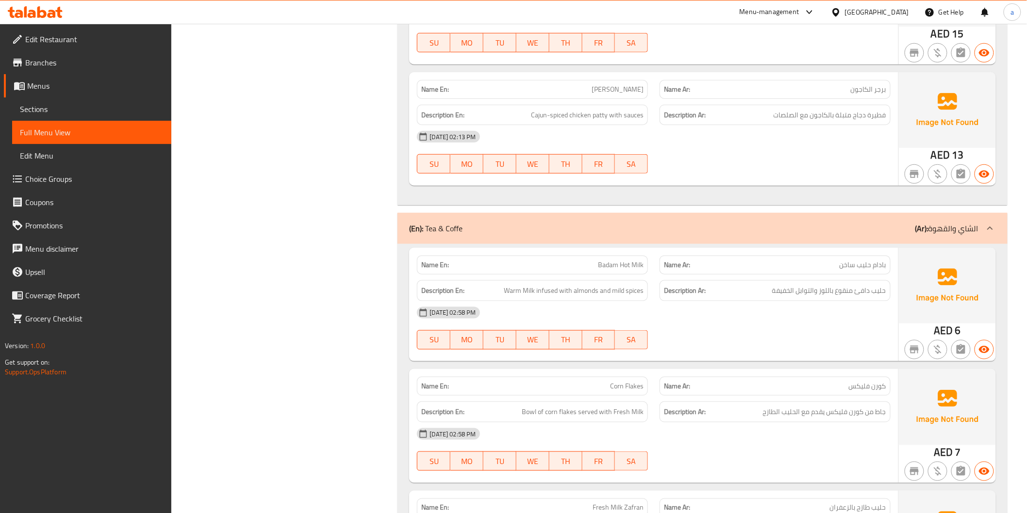
click at [852, 233] on div "(En): Tea & Coffe (Ar): الشاي والقهوة" at bounding box center [693, 229] width 569 height 12
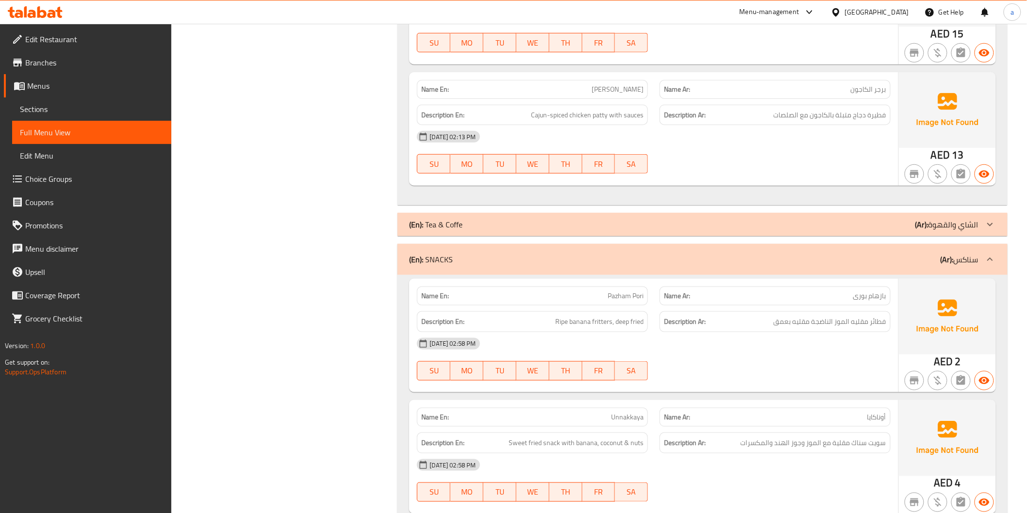
click at [853, 254] on div "(En): SNACKS (Ar): سناكس" at bounding box center [693, 260] width 569 height 12
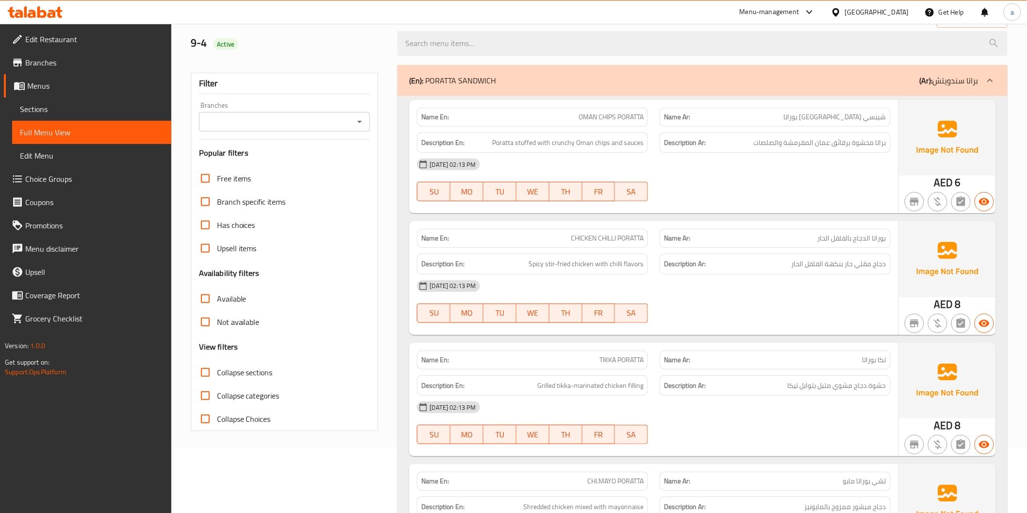
scroll to position [0, 0]
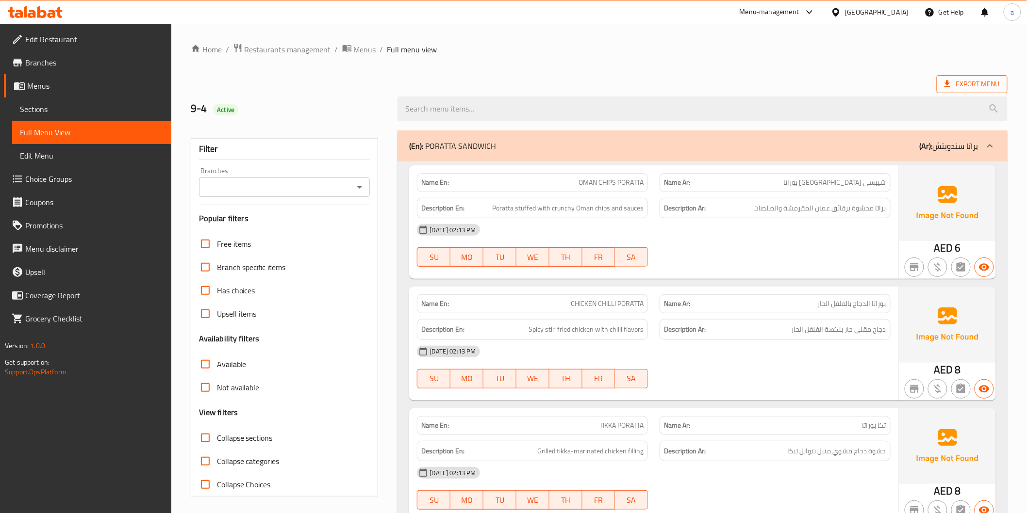
click at [936, 86] on span "Export Menu" at bounding box center [971, 84] width 71 height 18
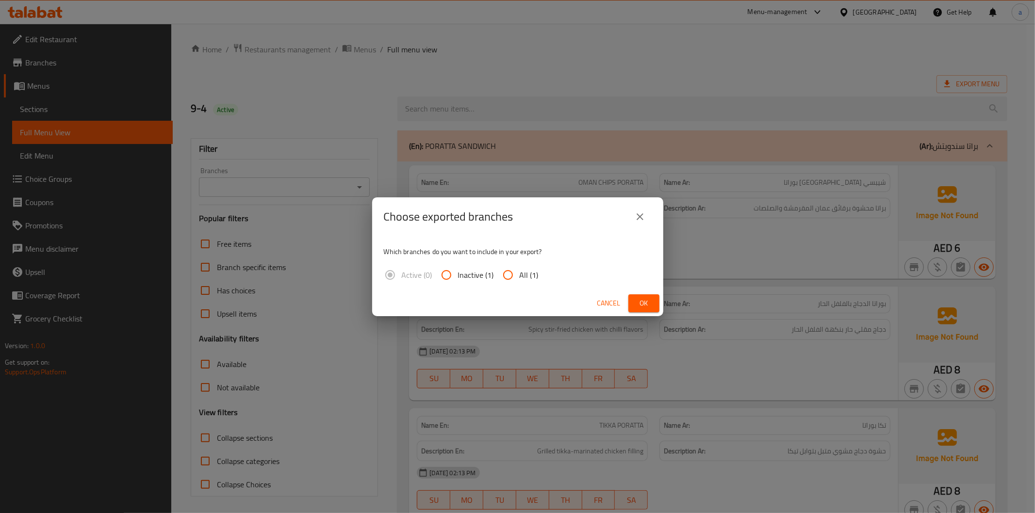
click at [524, 280] on span "All (1)" at bounding box center [529, 275] width 19 height 12
click at [520, 280] on input "All (1)" at bounding box center [507, 274] width 23 height 23
radio input "true"
click at [645, 311] on button "Ok" at bounding box center [643, 304] width 31 height 18
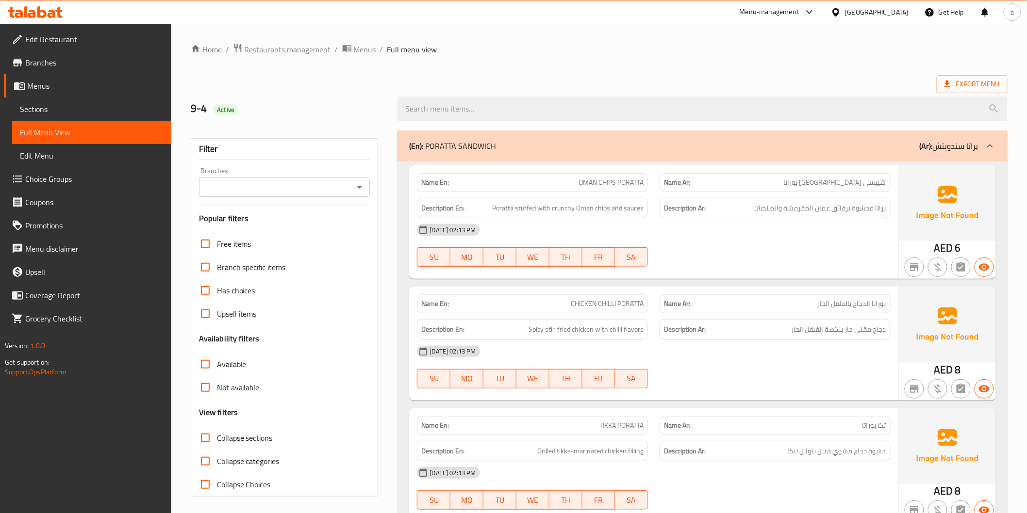
click at [65, 36] on span "Edit Restaurant" at bounding box center [94, 39] width 138 height 12
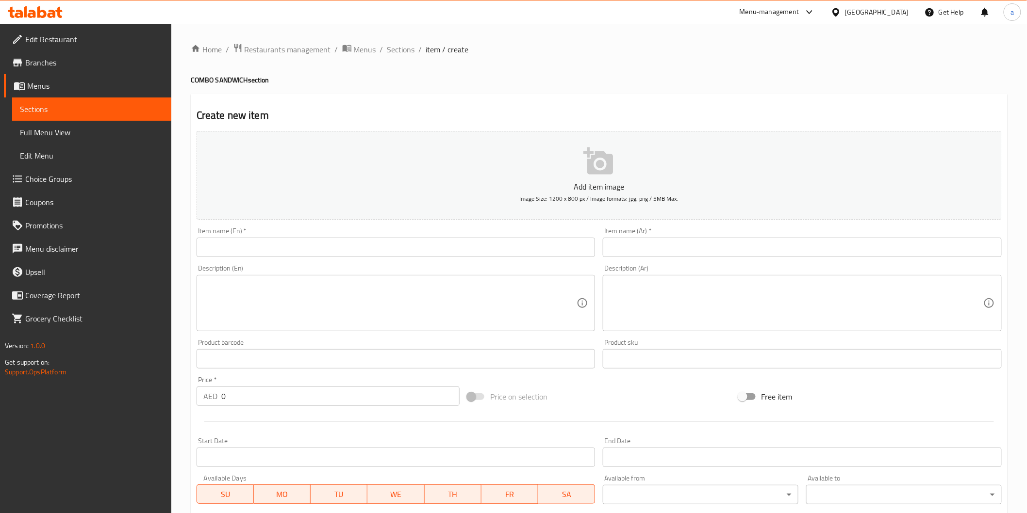
click at [353, 254] on input "text" at bounding box center [396, 247] width 399 height 19
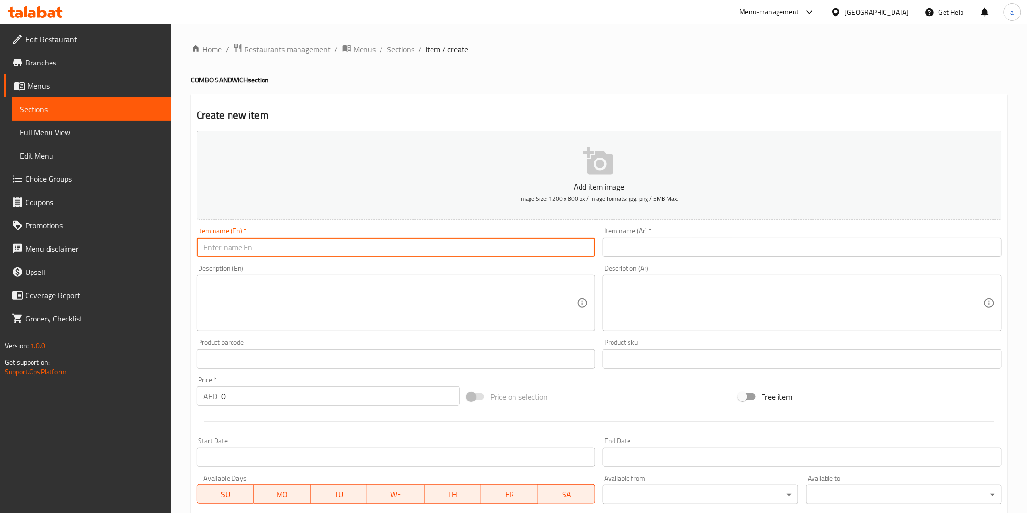
paste input "NUGGETS СОМВО"
type input "NUGGETS СОМВО"
click at [623, 230] on div "Item name (Ar)   * Item name (Ar) *" at bounding box center [802, 243] width 399 height 30
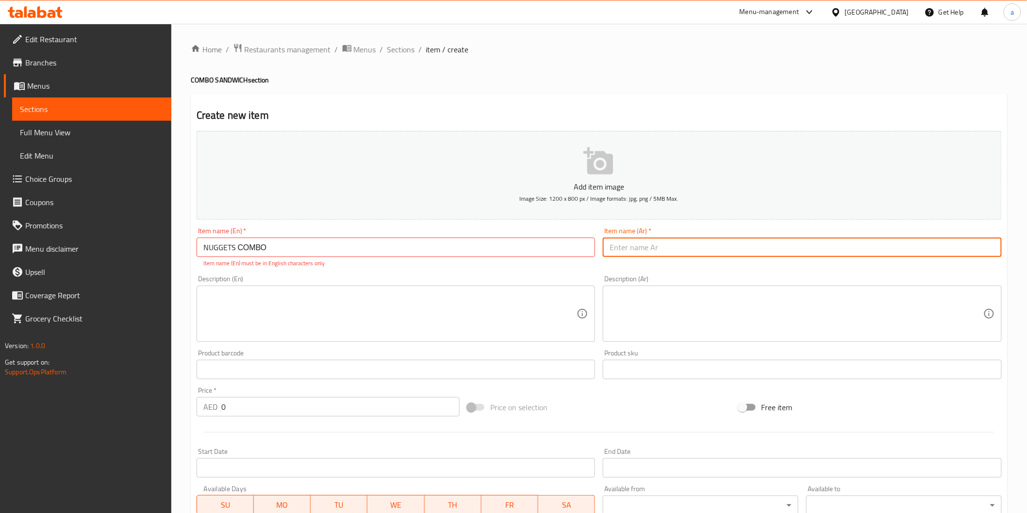
click at [629, 242] on input "text" at bounding box center [802, 247] width 399 height 19
type input "ناج"
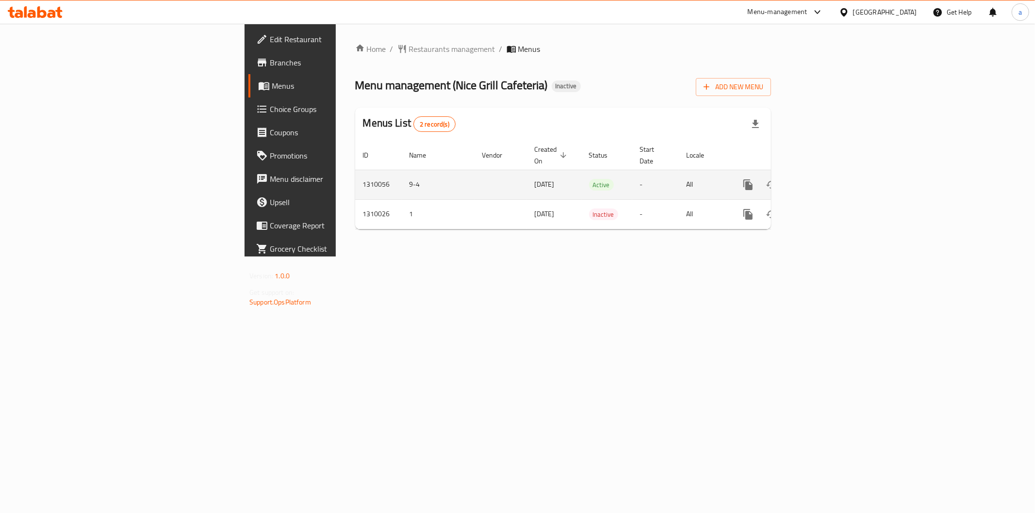
click at [824, 179] on icon "enhanced table" at bounding box center [818, 185] width 12 height 12
